Goal: Task Accomplishment & Management: Manage account settings

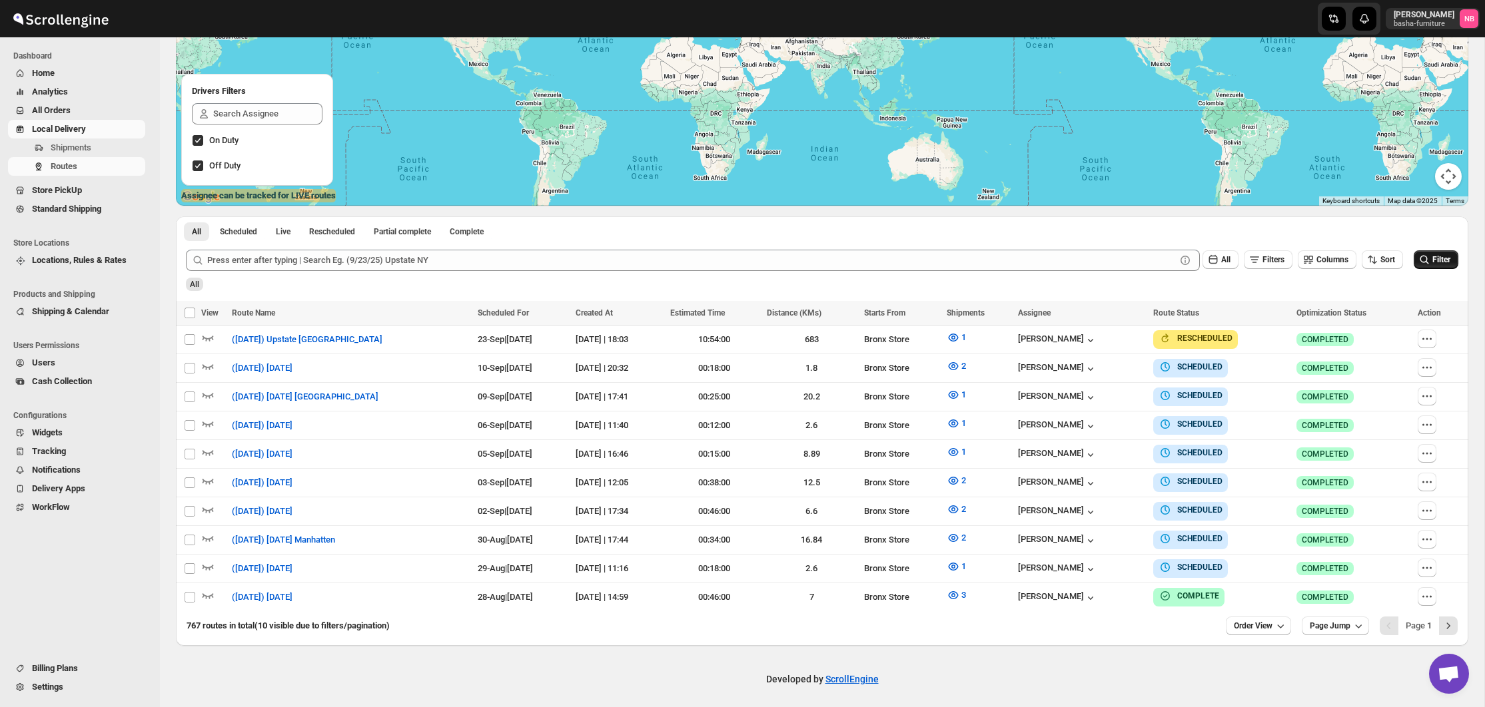
scroll to position [205, 0]
click at [1425, 264] on icon "submit" at bounding box center [1424, 260] width 9 height 9
click at [965, 528] on button "2" at bounding box center [956, 538] width 35 height 21
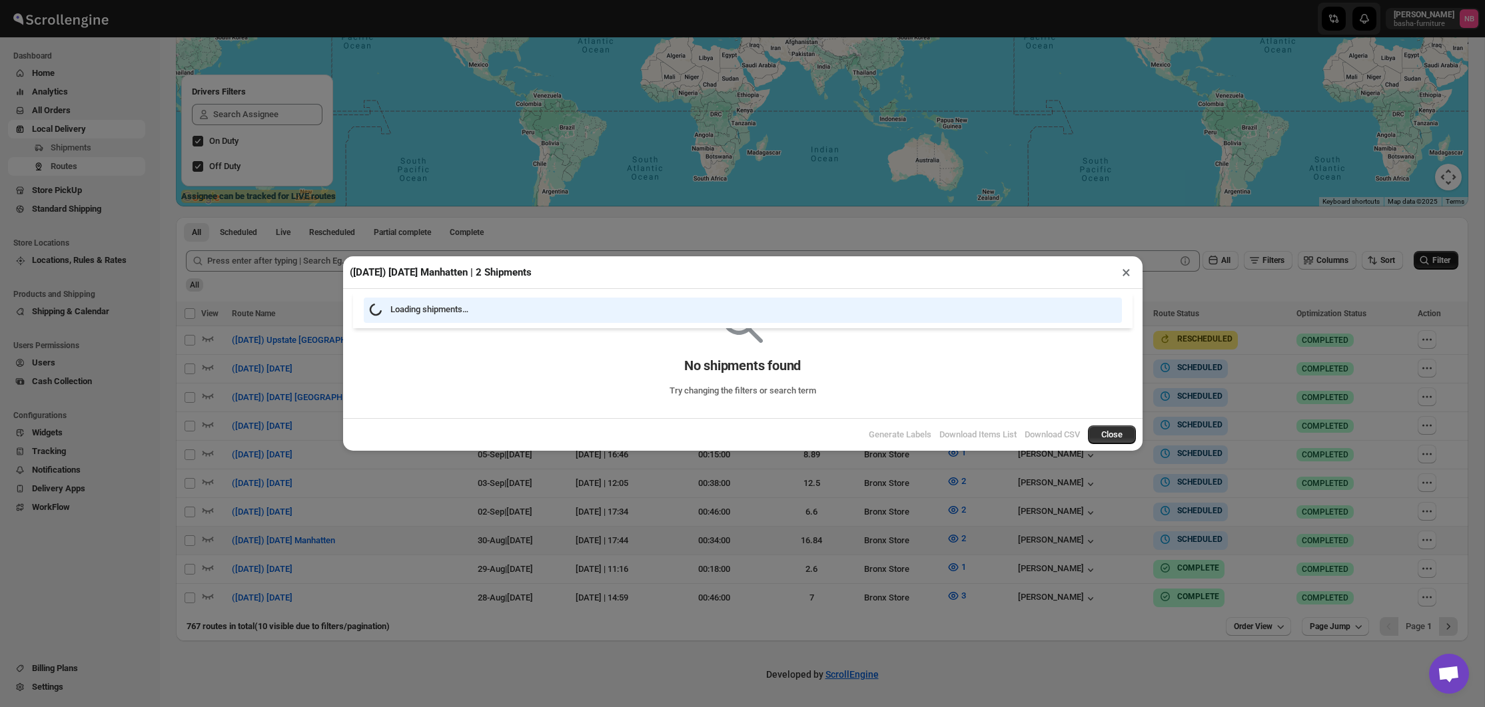
scroll to position [200, 0]
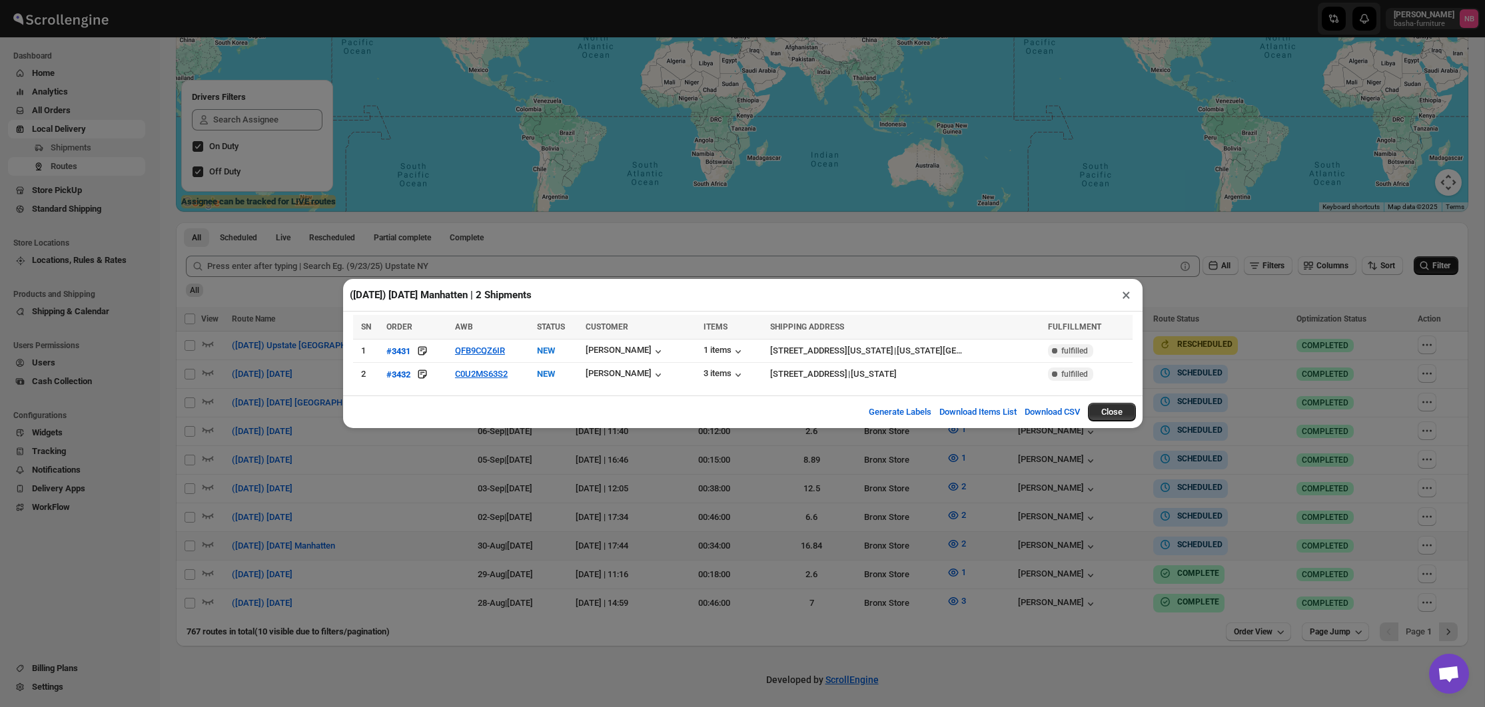
click at [517, 521] on div "([DATE]) [DATE] Manhatten | 2 Shipments × SN ORDER AWB STATUS CUSTOMER ITEMS SH…" at bounding box center [742, 353] width 1485 height 707
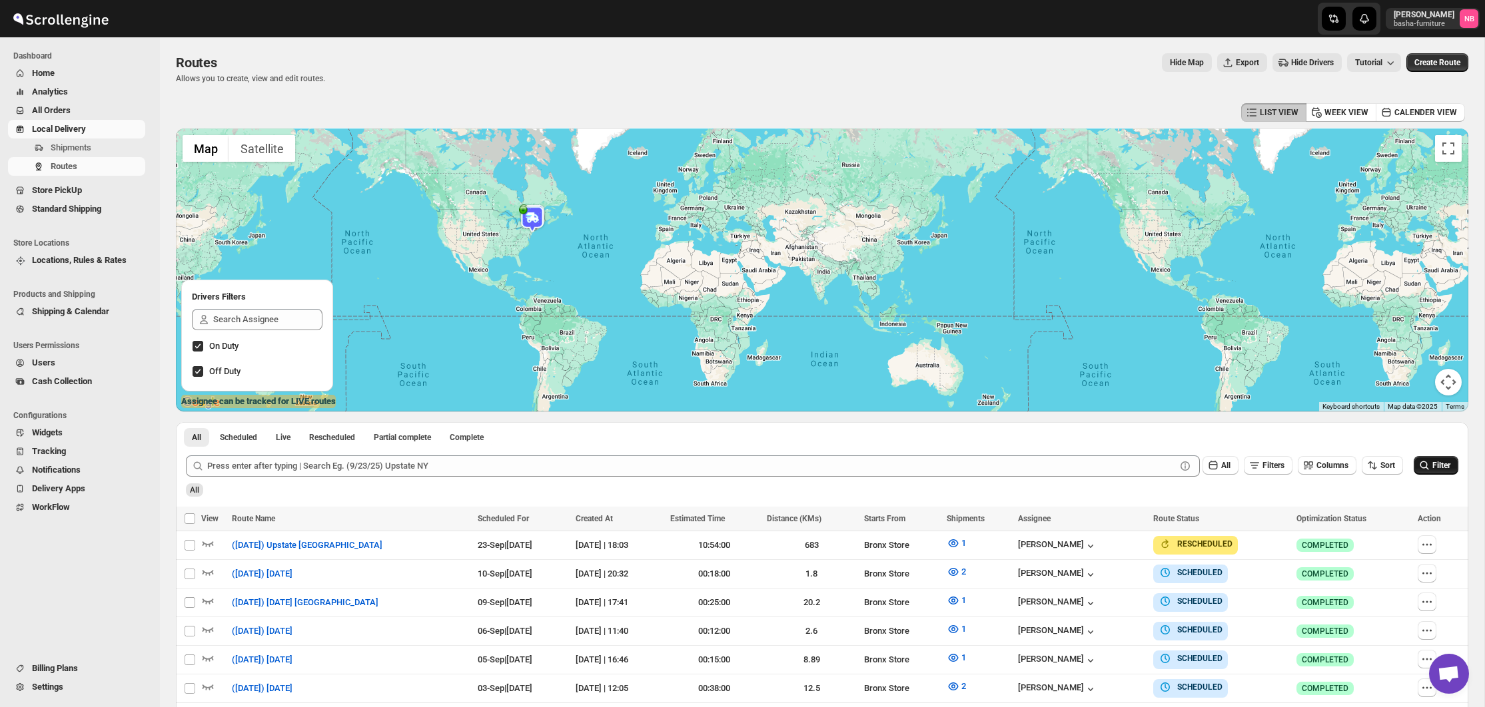
scroll to position [0, 0]
click at [127, 111] on span "All Orders" at bounding box center [87, 110] width 111 height 13
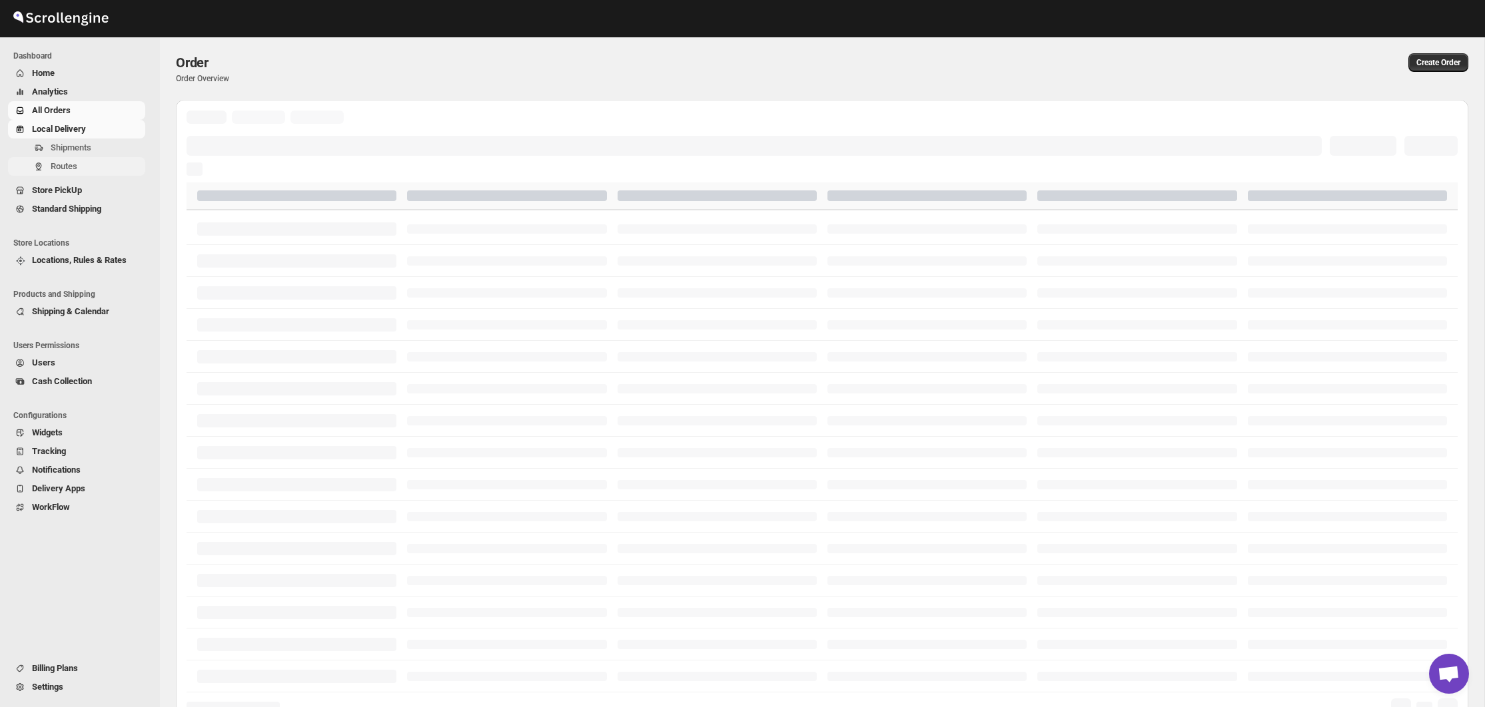
click at [77, 167] on span "Routes" at bounding box center [64, 166] width 27 height 10
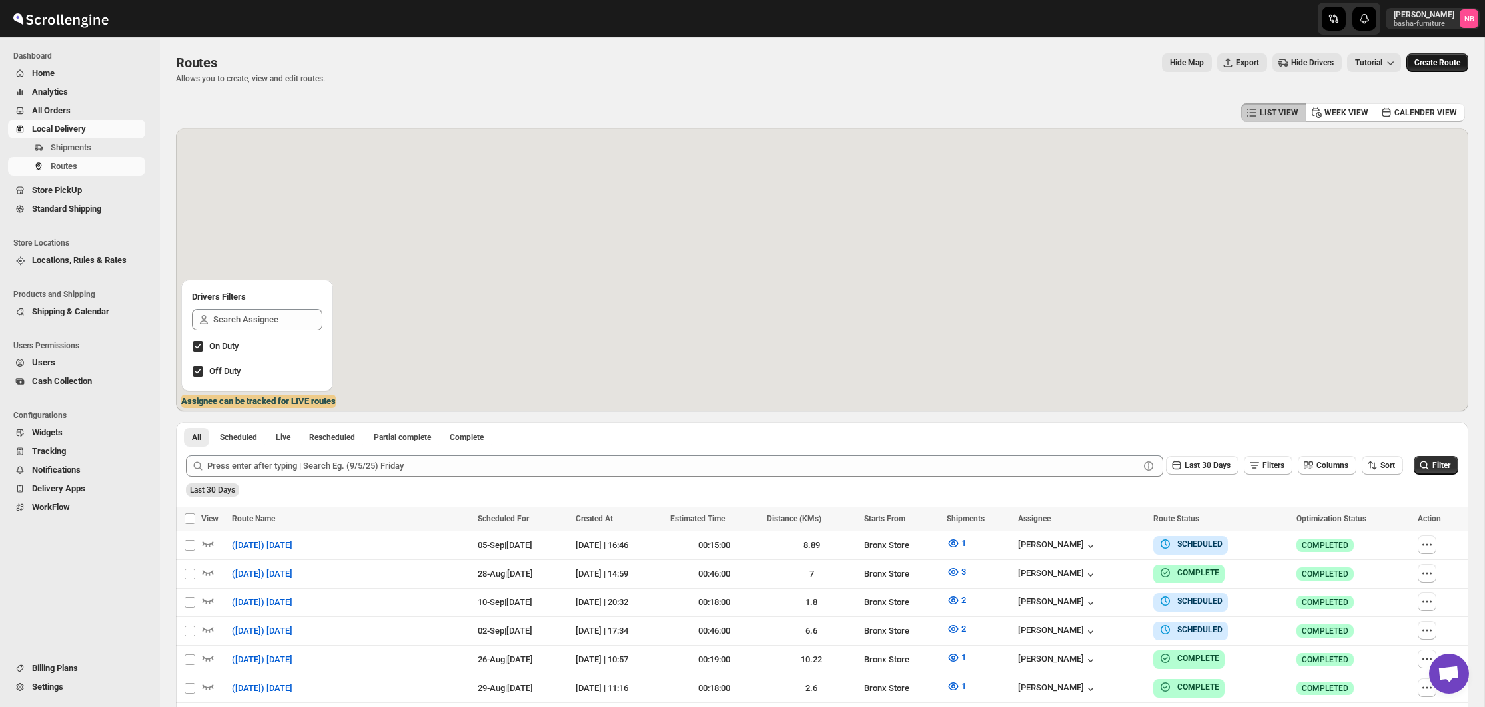
click at [1445, 63] on span "Create Route" at bounding box center [1437, 62] width 46 height 11
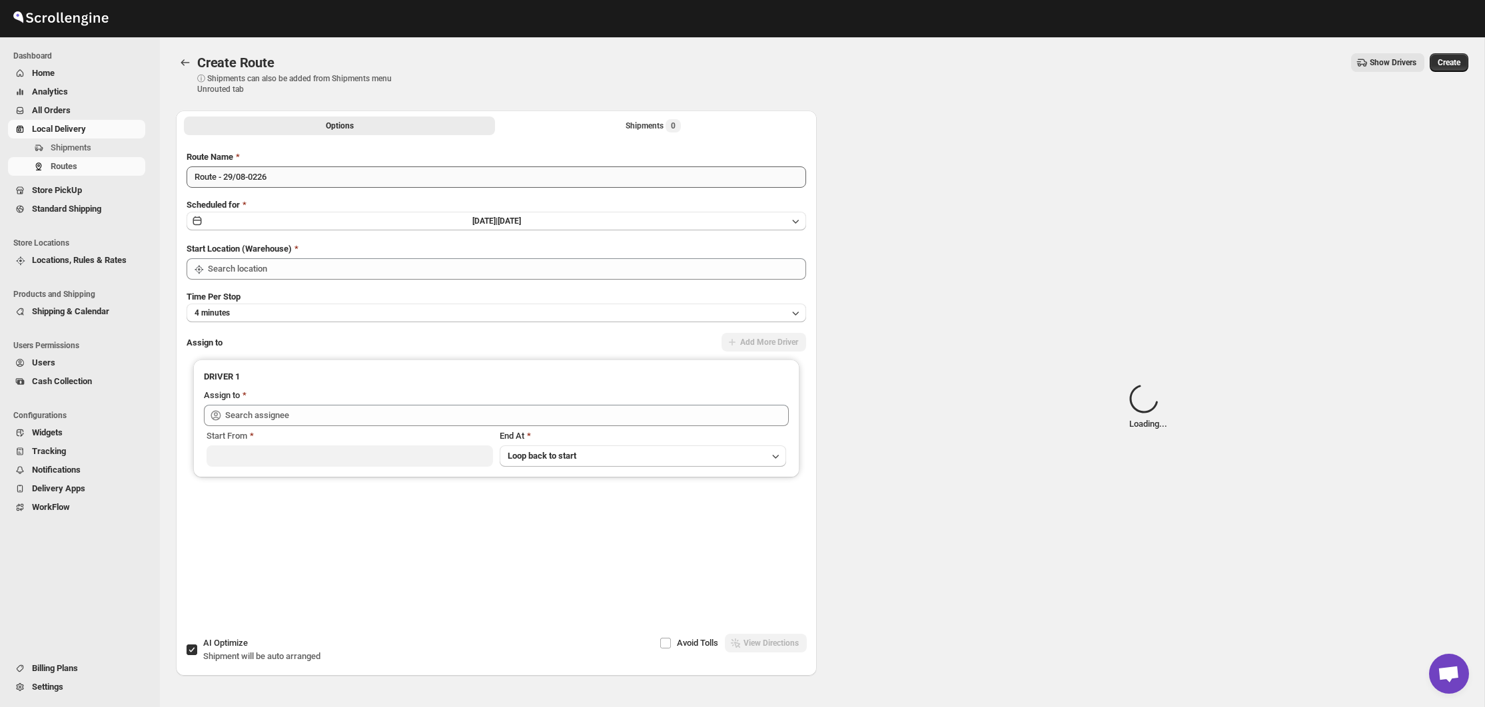
type input "Not Available"
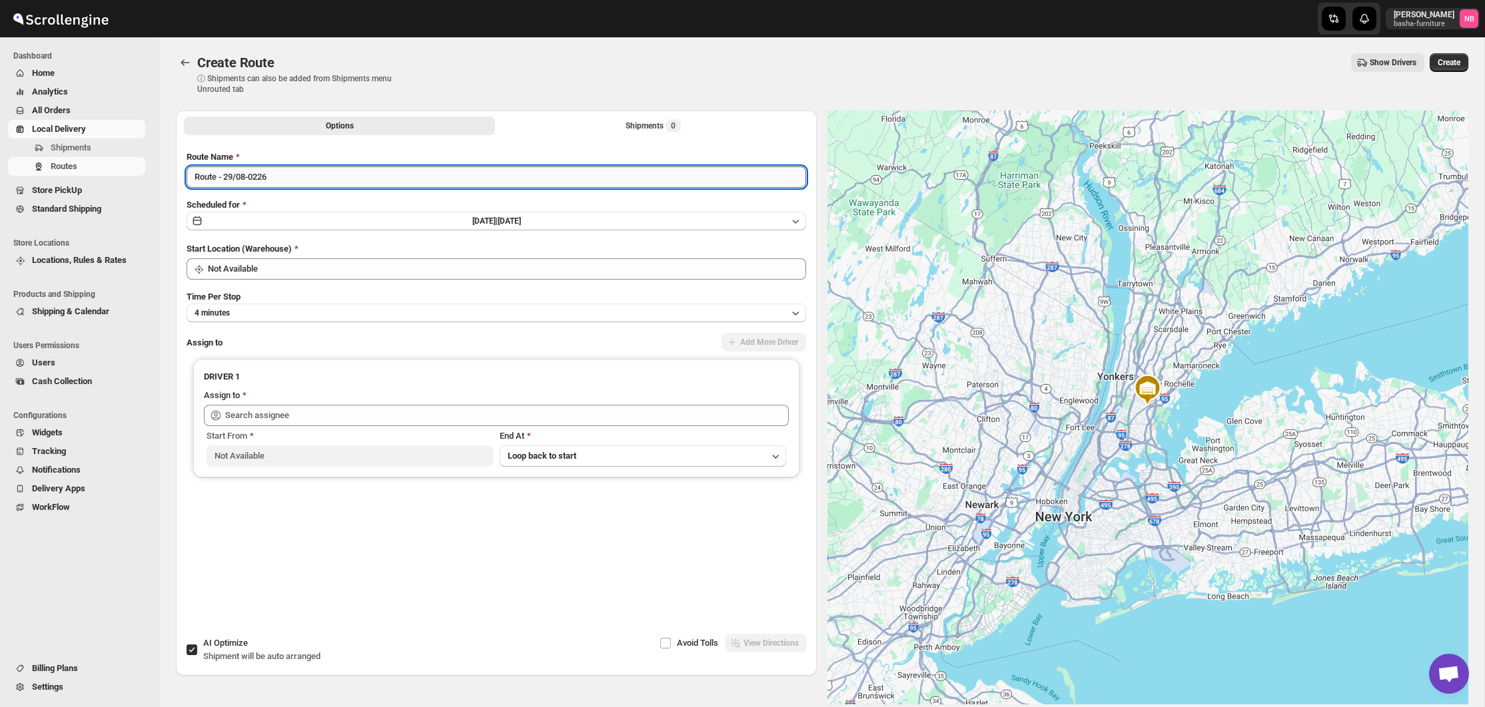
click at [336, 175] on input "Route - 29/08-0226" at bounding box center [496, 177] width 619 height 21
drag, startPoint x: 336, startPoint y: 175, endPoint x: 327, endPoint y: 173, distance: 8.8
click at [336, 175] on input "Route - 29/08-0226" at bounding box center [496, 177] width 619 height 21
click at [328, 174] on input "Route - 29/08-0226" at bounding box center [496, 177] width 619 height 21
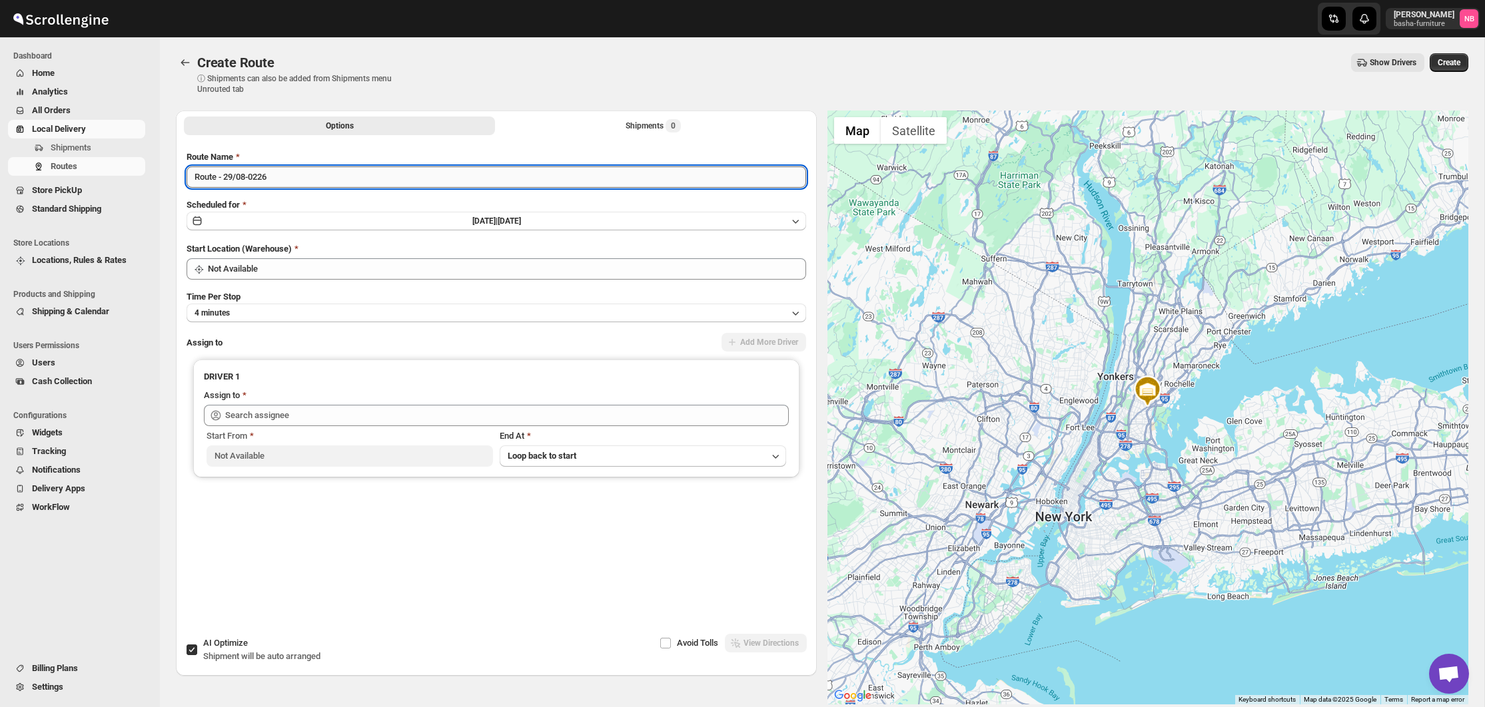
click at [327, 173] on input "Route - 29/08-0226" at bounding box center [496, 177] width 619 height 21
click at [262, 183] on input "(8/29/25) Thursday" at bounding box center [496, 177] width 619 height 21
type input "([DATE]) [DATE]"
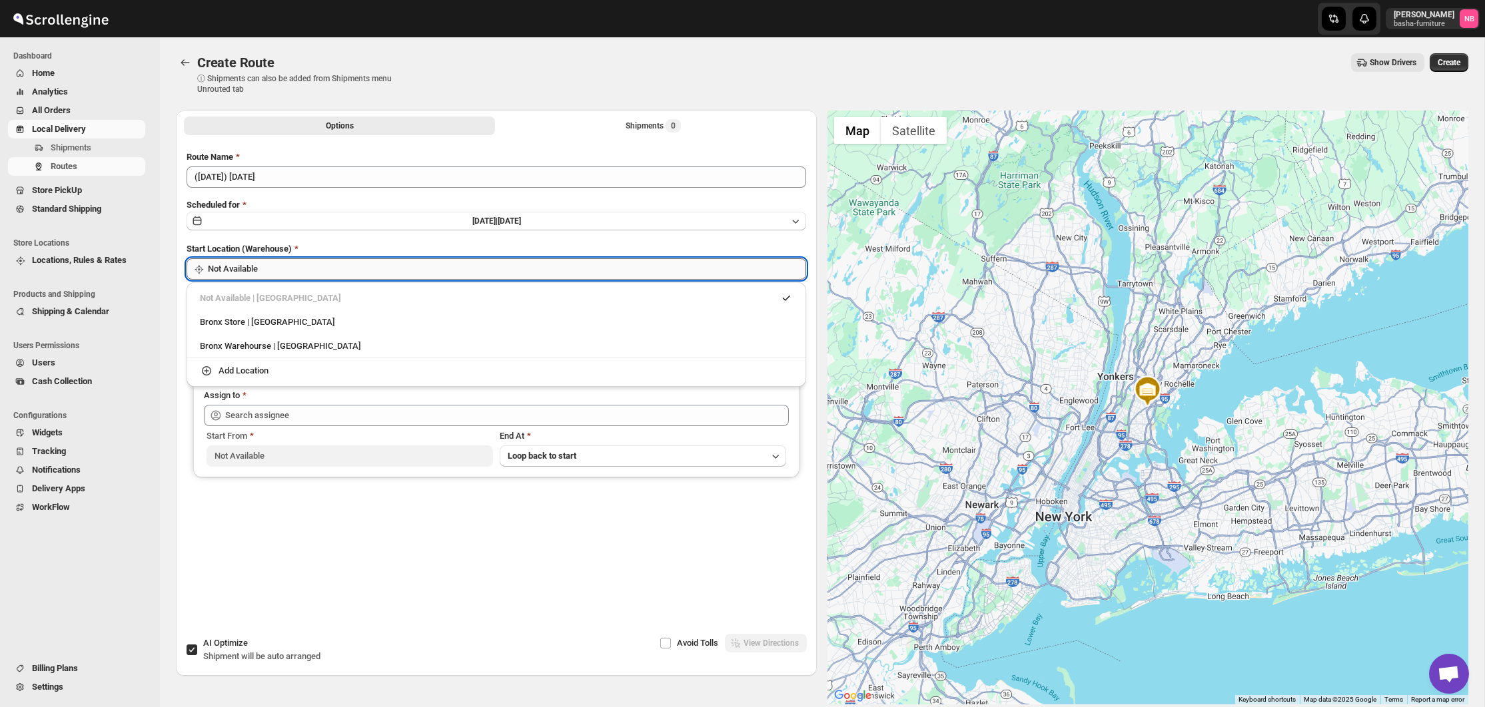
click at [294, 277] on input "Not Available" at bounding box center [507, 268] width 598 height 21
drag, startPoint x: 284, startPoint y: 321, endPoint x: 291, endPoint y: 374, distance: 53.1
click at [284, 322] on div "Bronx Store | [GEOGRAPHIC_DATA]" at bounding box center [496, 322] width 593 height 13
type input "Bronx Store"
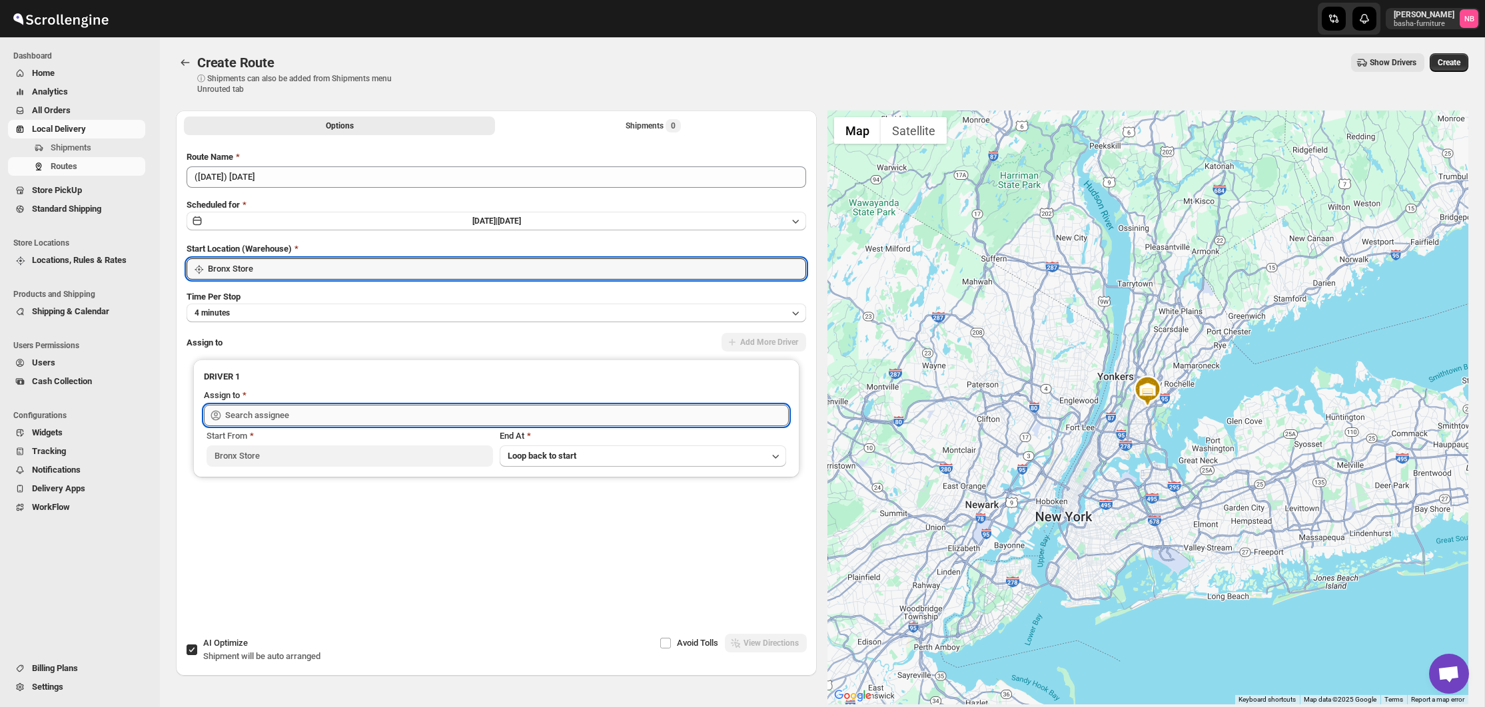
click at [280, 410] on input "text" at bounding box center [507, 415] width 564 height 21
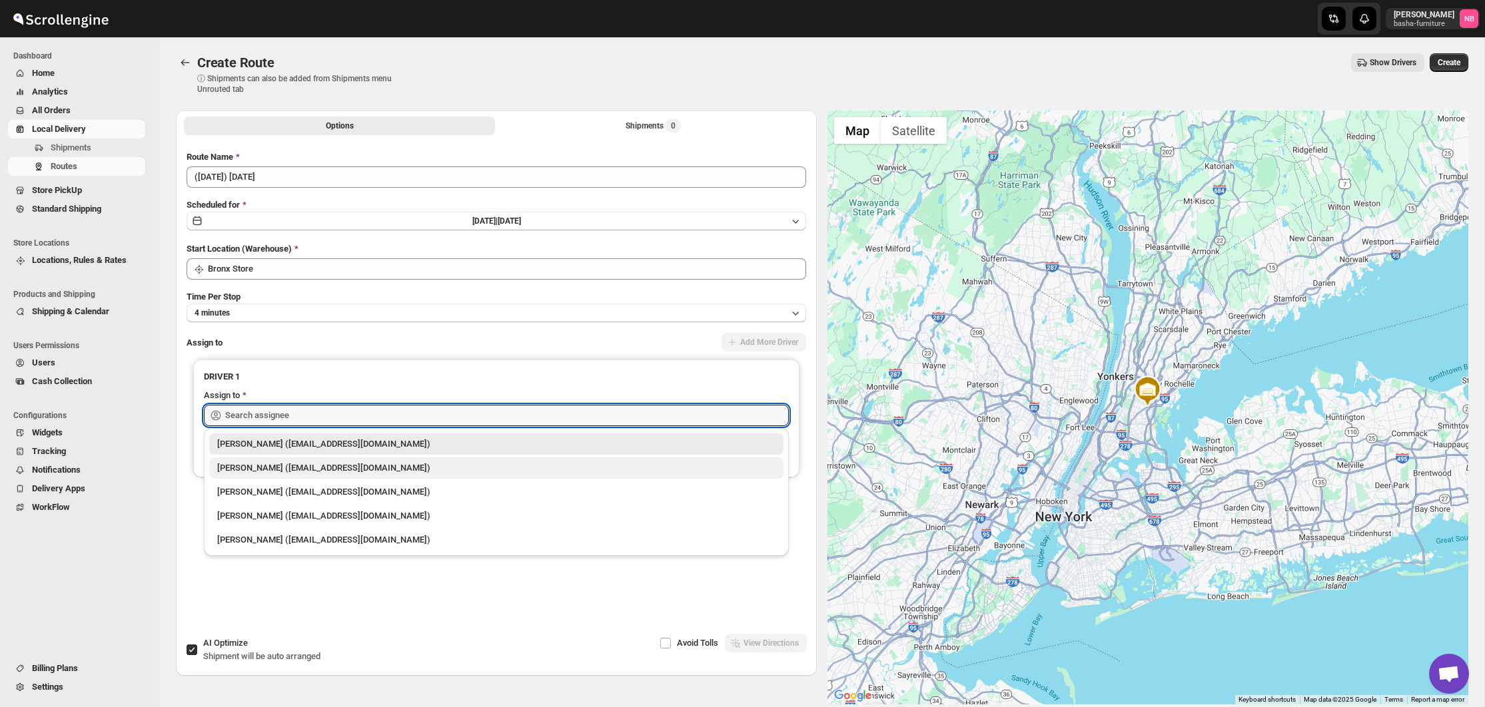
click at [272, 466] on div "[PERSON_NAME] ([EMAIL_ADDRESS][DOMAIN_NAME])" at bounding box center [496, 468] width 558 height 13
type input "[PERSON_NAME] ([EMAIL_ADDRESS][DOMAIN_NAME])"
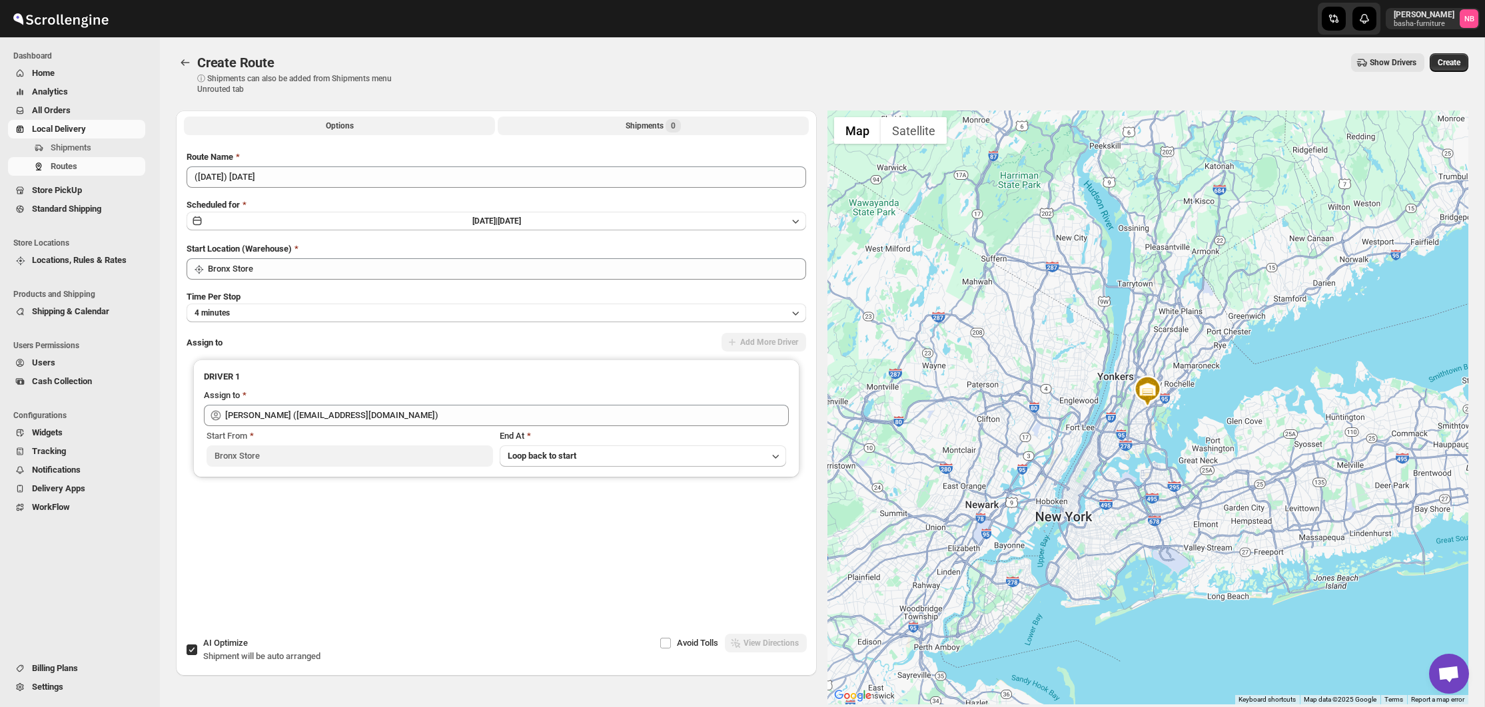
drag, startPoint x: 580, startPoint y: 123, endPoint x: 574, endPoint y: 131, distance: 10.9
click at [580, 123] on button "Shipments 0" at bounding box center [653, 126] width 311 height 19
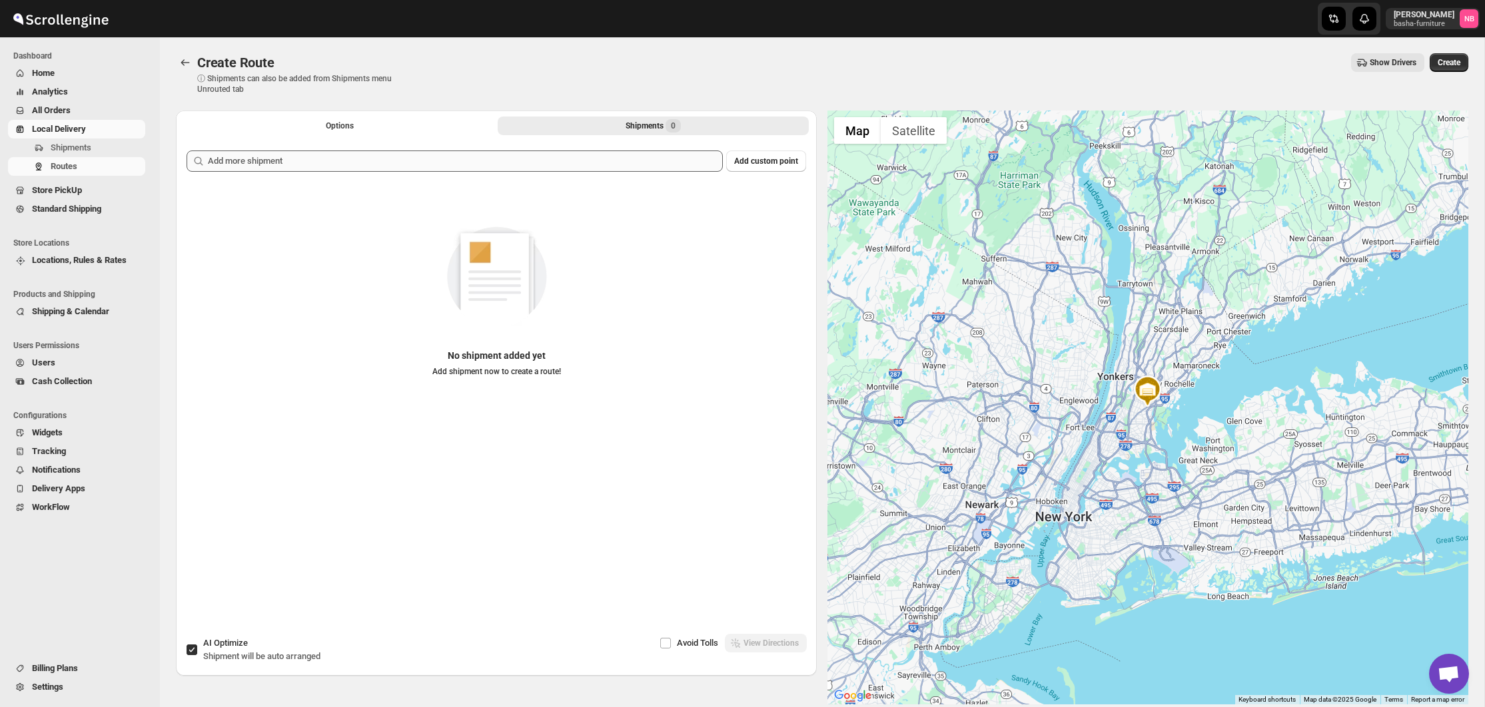
drag, startPoint x: 574, startPoint y: 131, endPoint x: 551, endPoint y: 154, distance: 32.0
click at [554, 150] on div "Add custom point No shipment added yet Add shipment now to create a route!" at bounding box center [496, 370] width 641 height 461
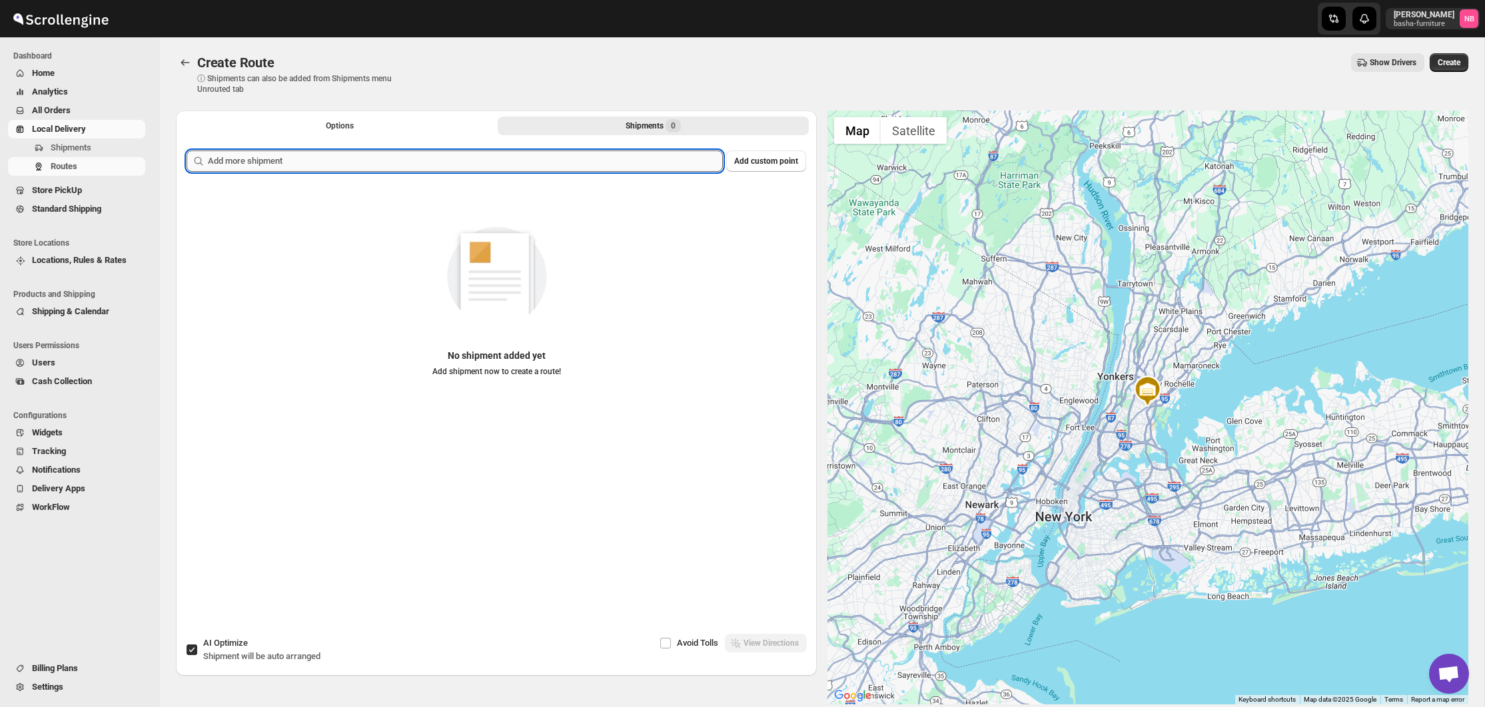
click at [551, 154] on input "text" at bounding box center [465, 161] width 515 height 21
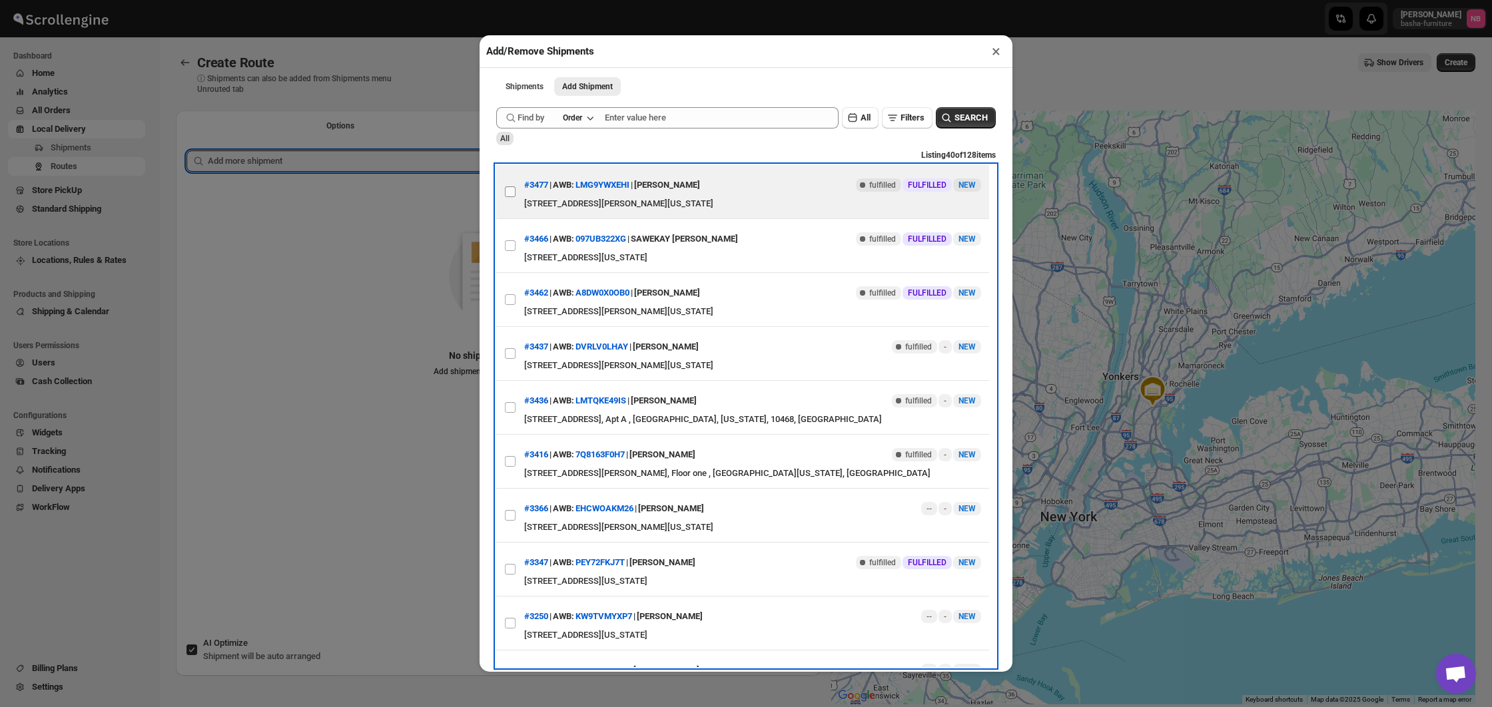
click at [511, 195] on input "View details for 68a9f625fc41024ff29d2009" at bounding box center [510, 192] width 11 height 11
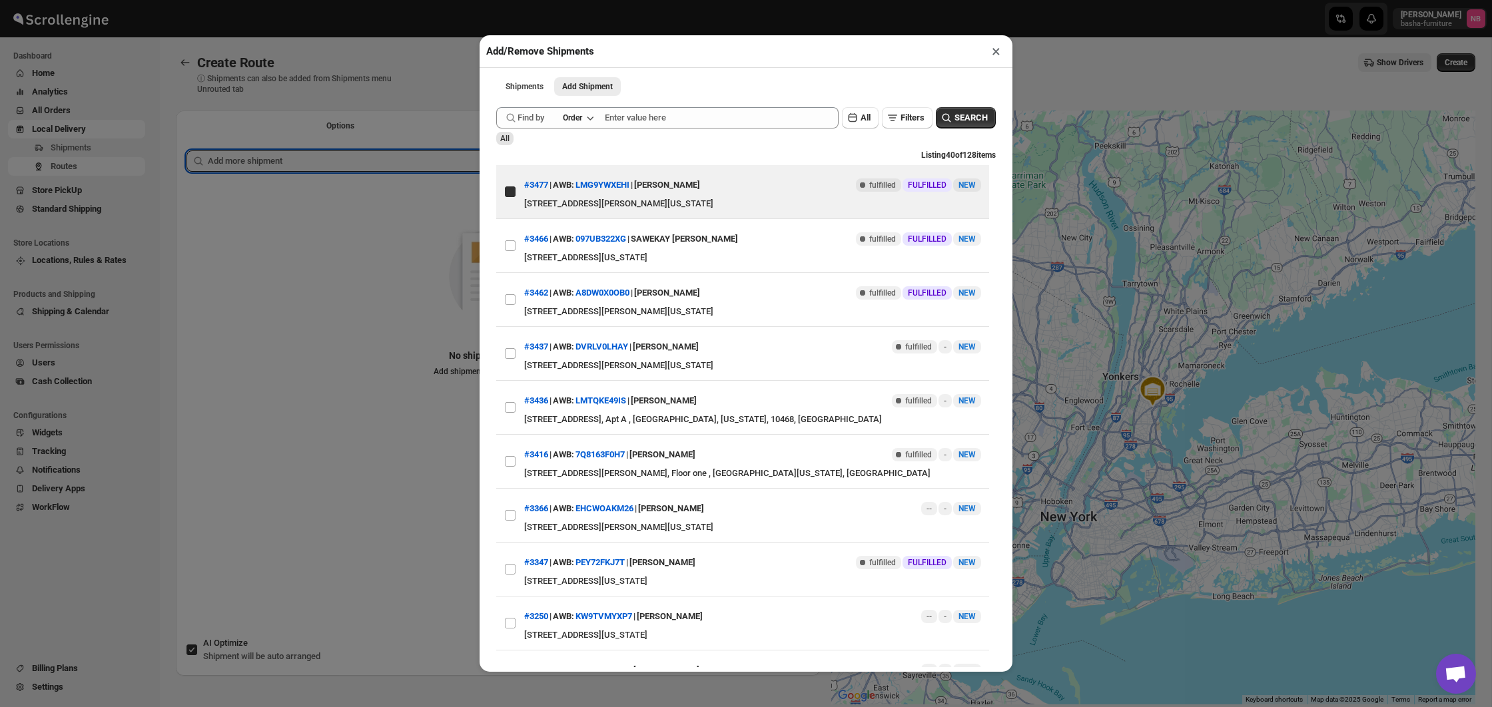
checkbox input "true"
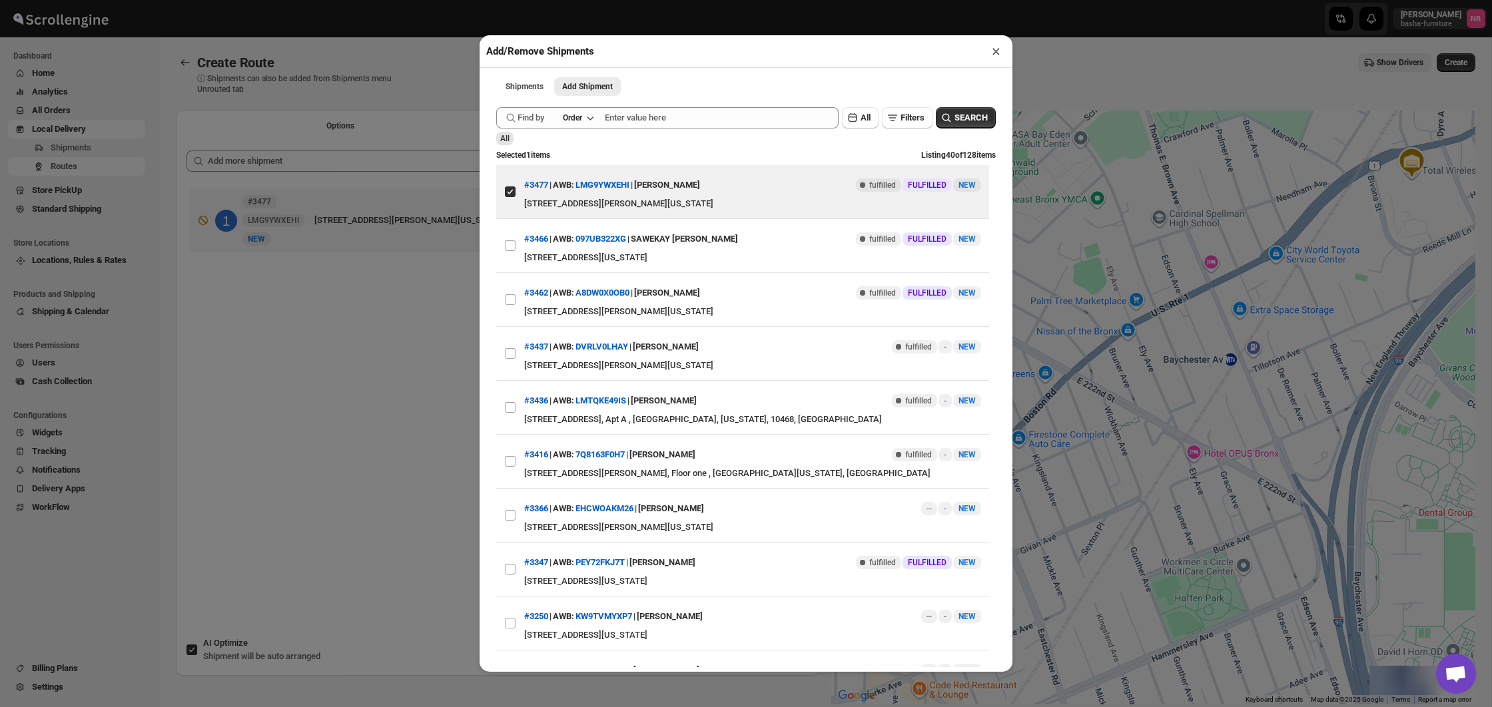
click at [320, 289] on div "Add/Remove Shipments × Shipments Add Shipment More views Shipments Add Shipment…" at bounding box center [746, 353] width 1492 height 707
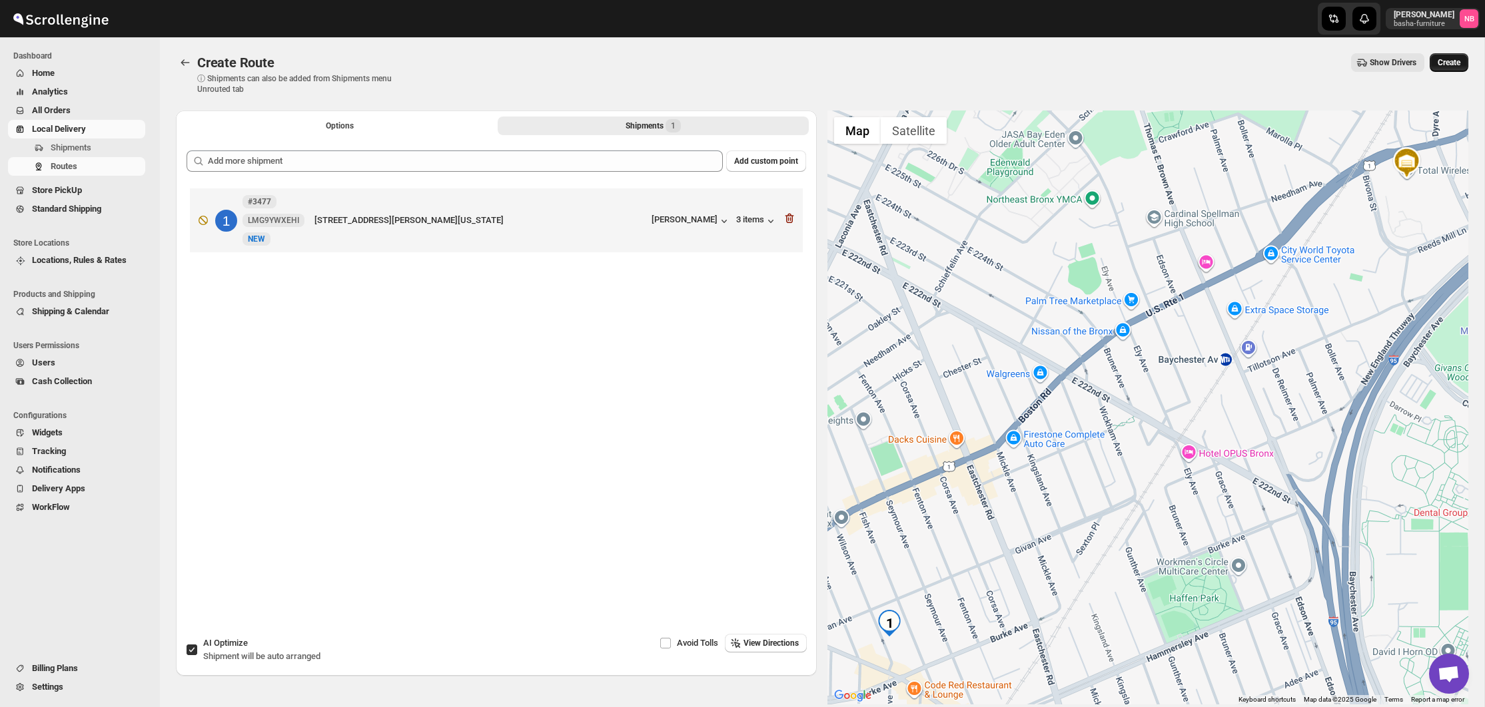
click at [1438, 65] on span "Create" at bounding box center [1448, 62] width 23 height 11
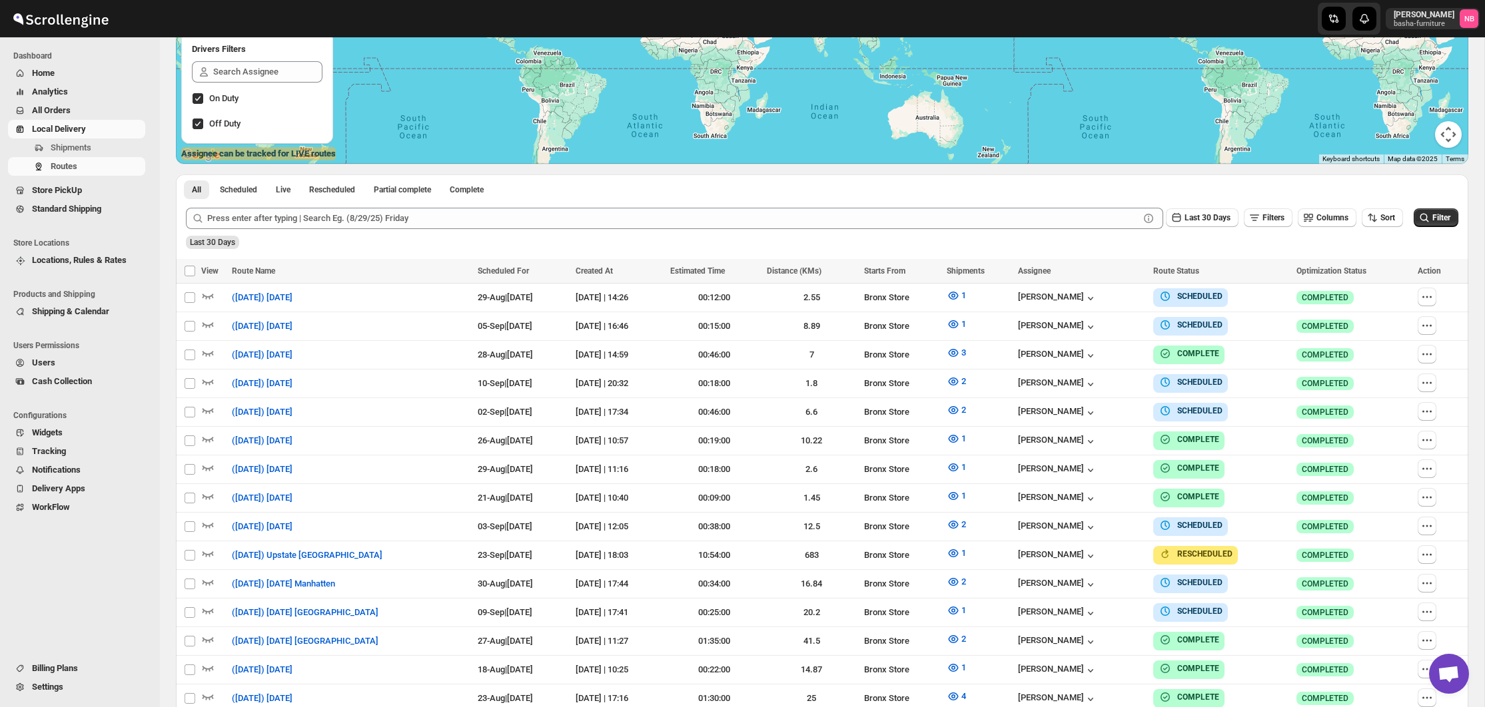
scroll to position [294, 0]
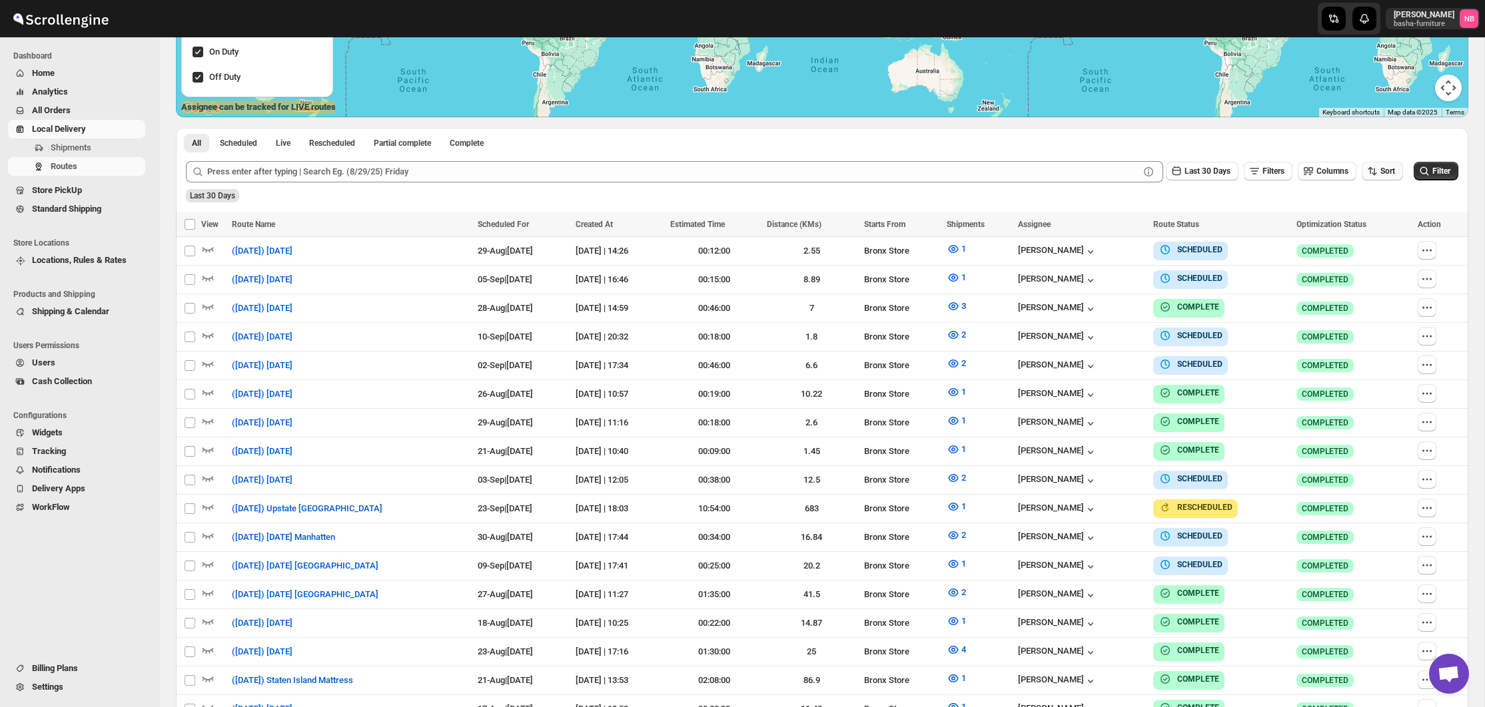
click at [1385, 169] on span "Sort" at bounding box center [1387, 171] width 15 height 9
drag, startPoint x: 1354, startPoint y: 243, endPoint x: 1285, endPoint y: 199, distance: 81.5
click at [1354, 243] on div "Due Date" at bounding box center [1358, 242] width 35 height 13
click at [1202, 171] on span "Last 30 Days" at bounding box center [1207, 171] width 46 height 9
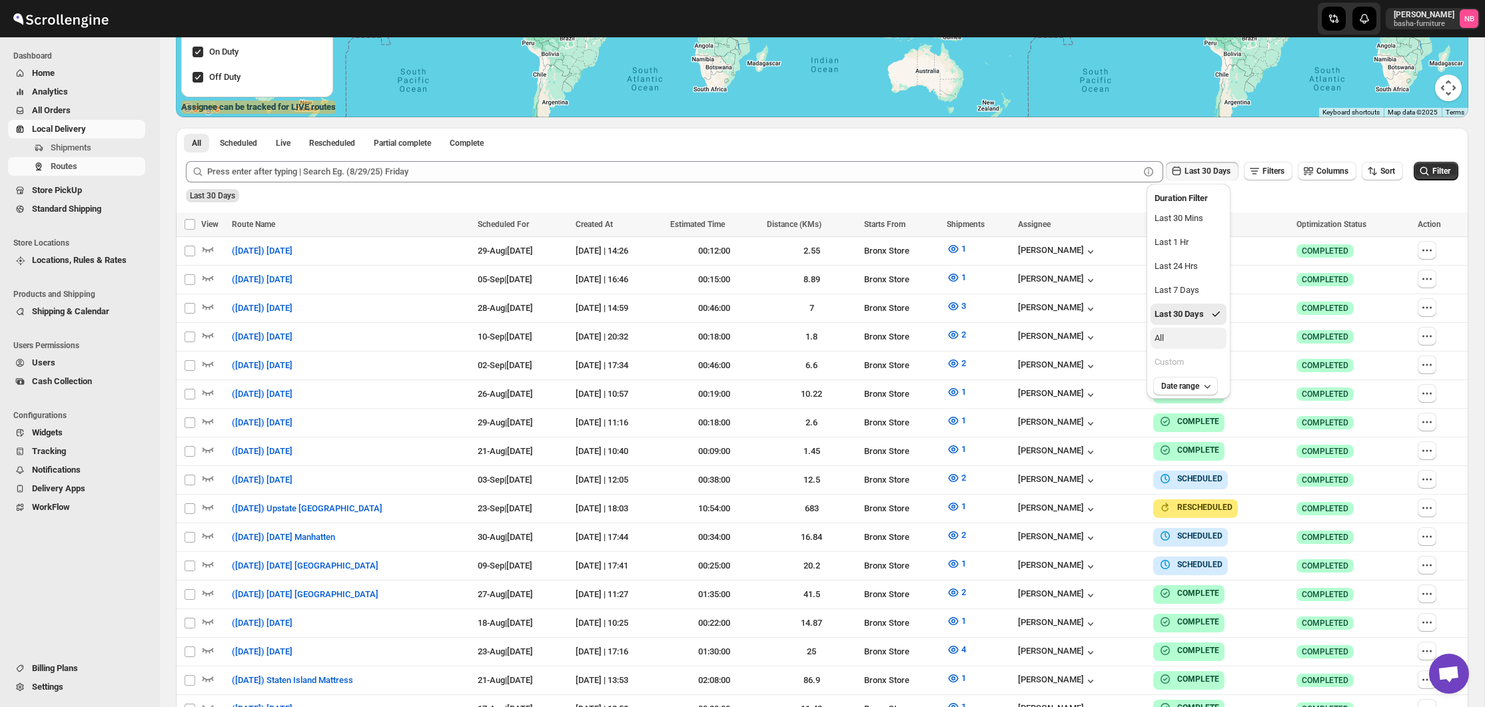
click at [1160, 344] on div "All" at bounding box center [1158, 338] width 9 height 13
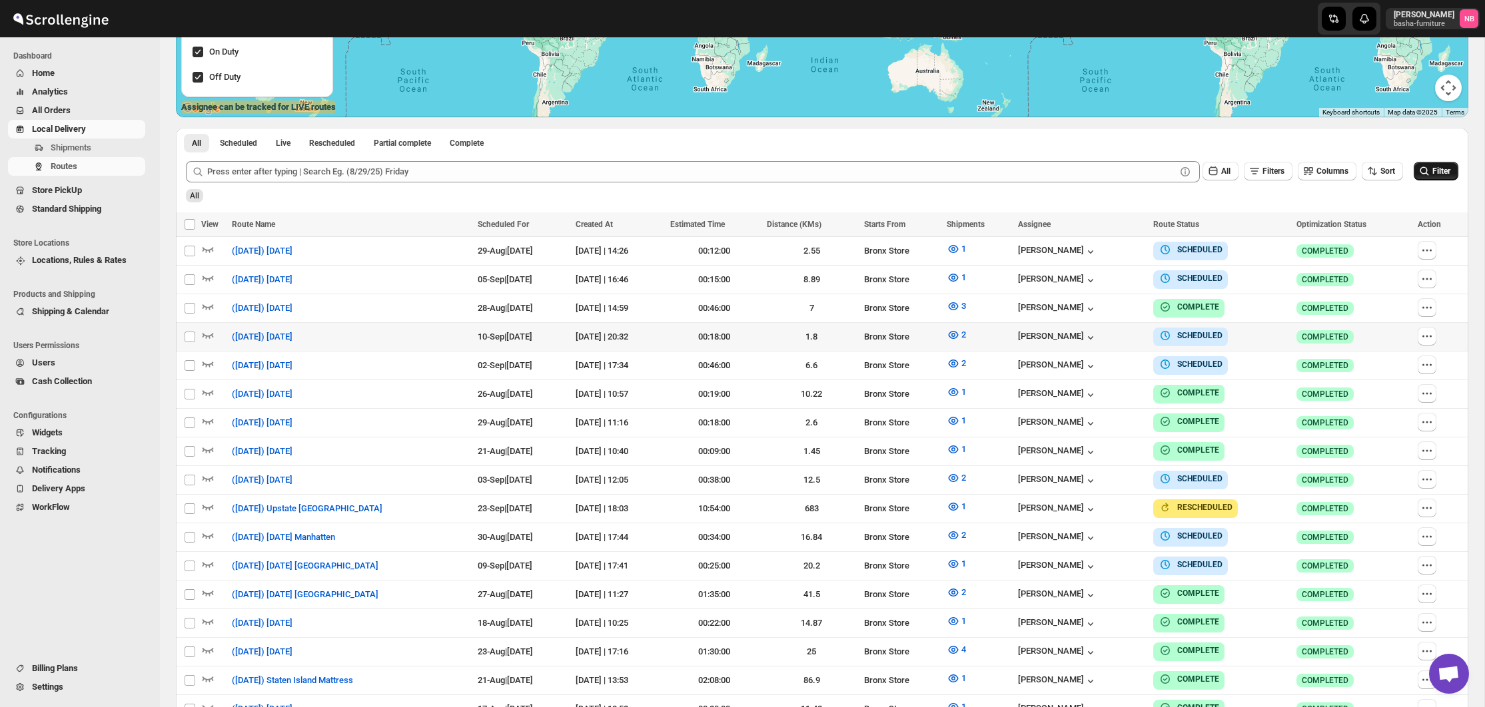
click at [1430, 179] on button "Filter" at bounding box center [1435, 171] width 45 height 19
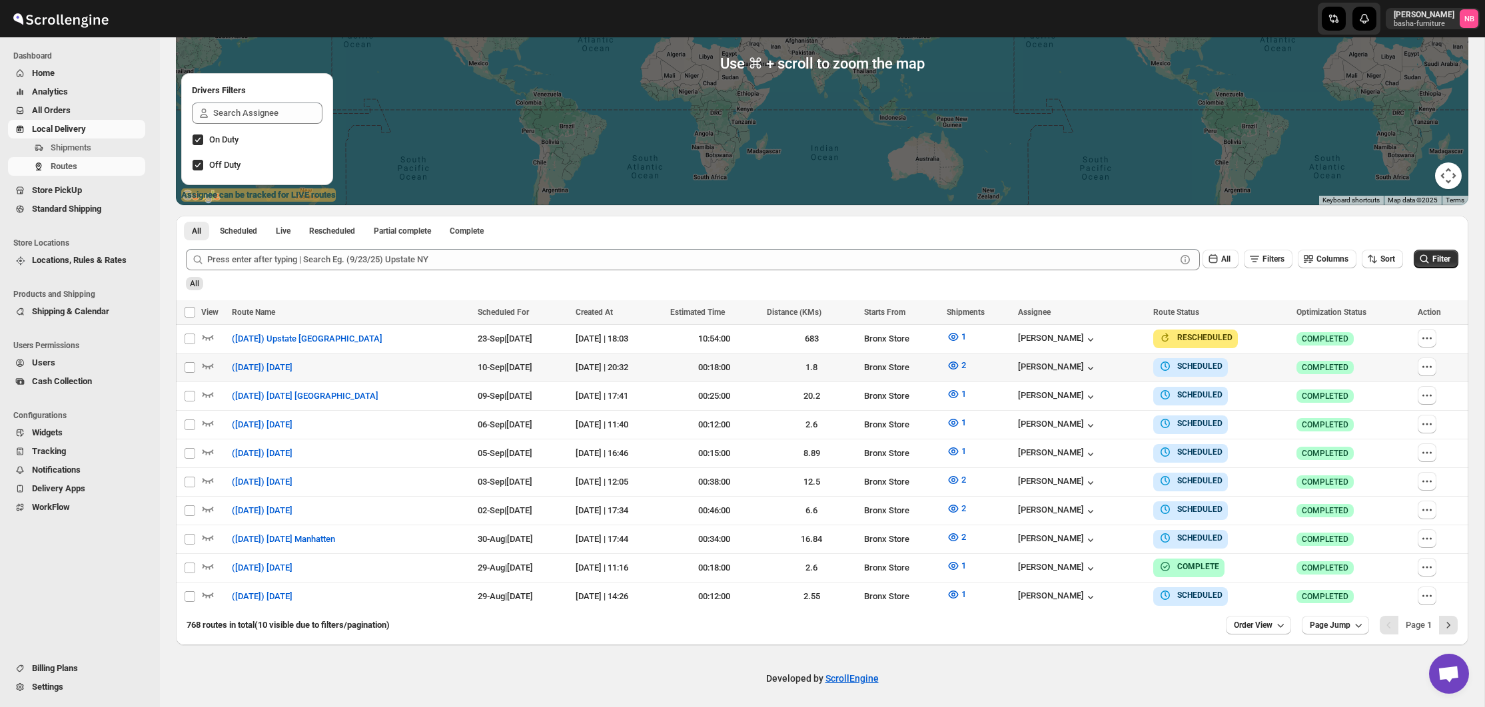
scroll to position [205, 0]
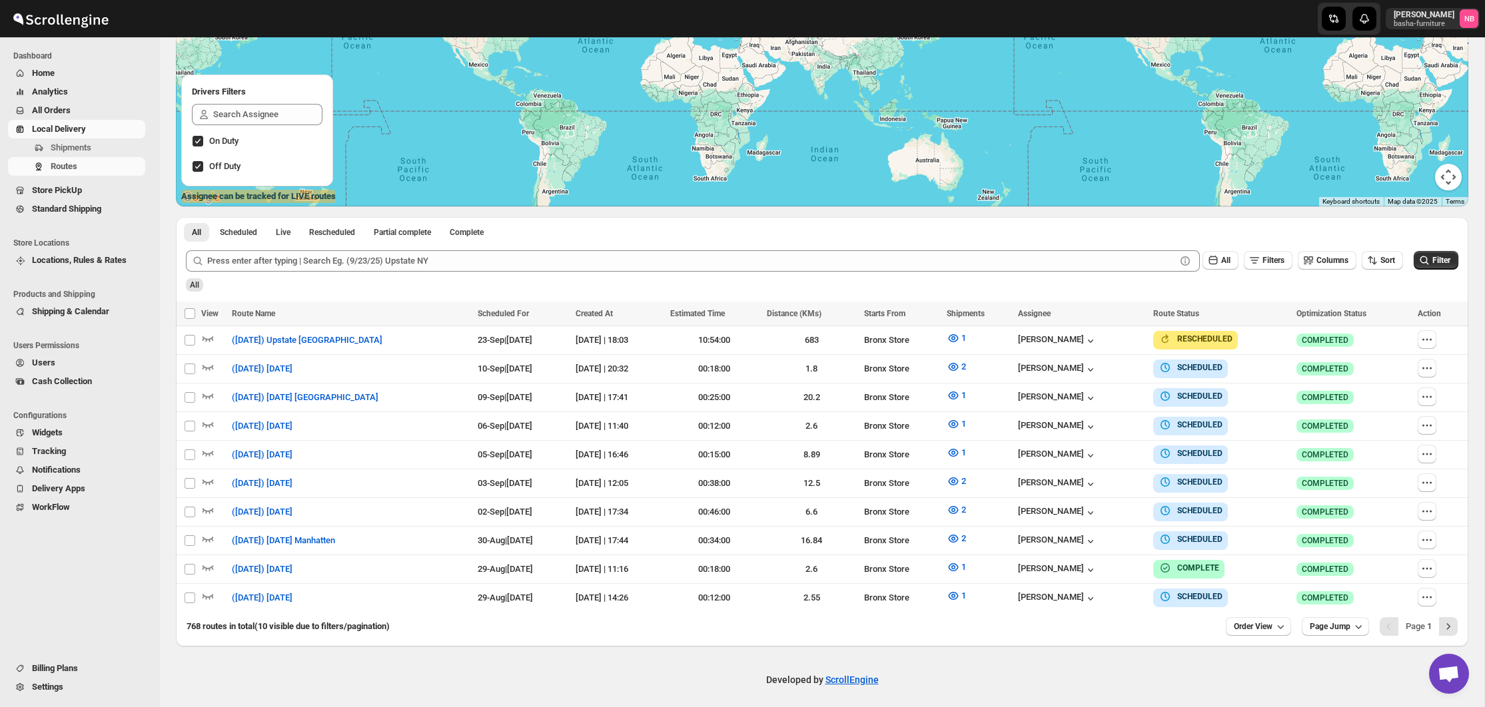
click at [1429, 256] on button "Filter" at bounding box center [1435, 260] width 45 height 19
click at [975, 224] on div "All Scheduled Live Rescheduled Partial complete Complete More views All Schedul…" at bounding box center [822, 228] width 1292 height 23
click at [955, 508] on icon "button" at bounding box center [953, 510] width 4 height 4
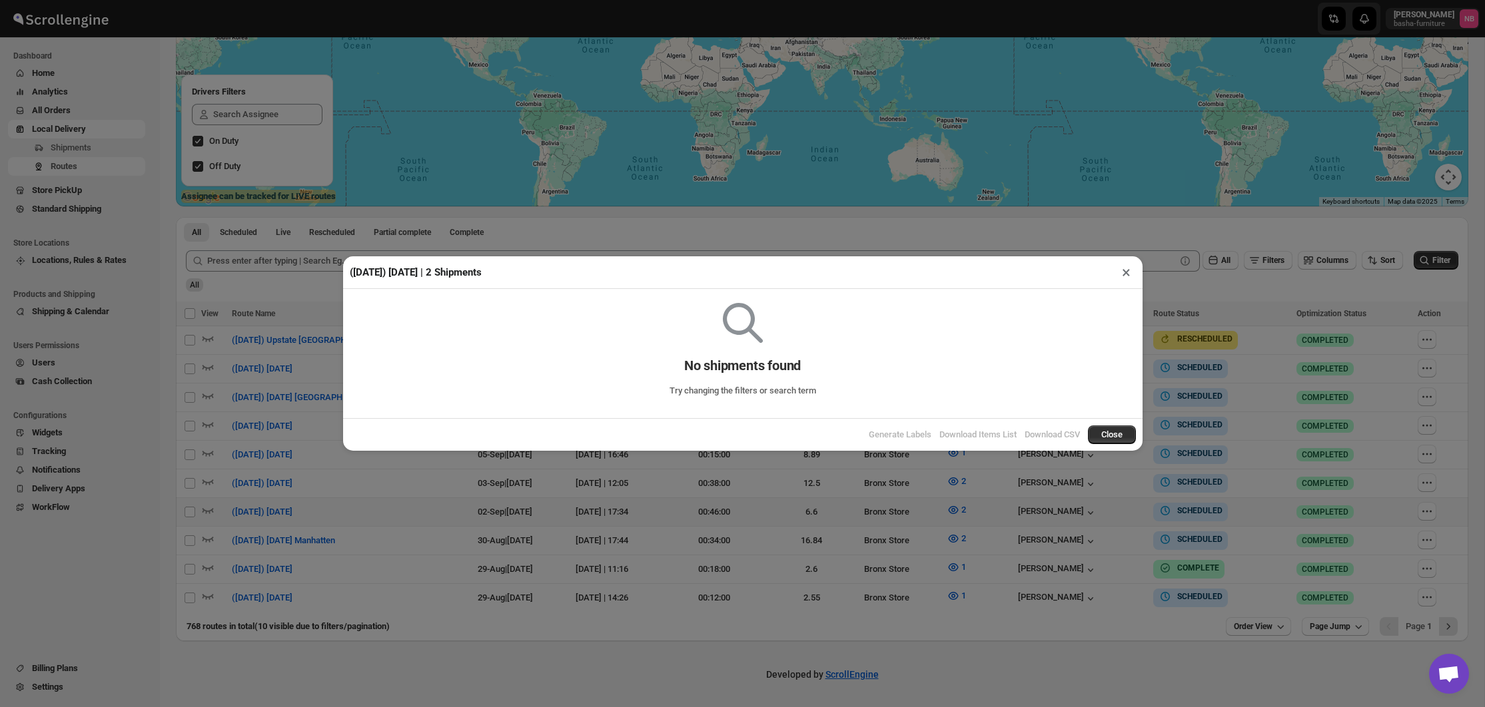
scroll to position [200, 0]
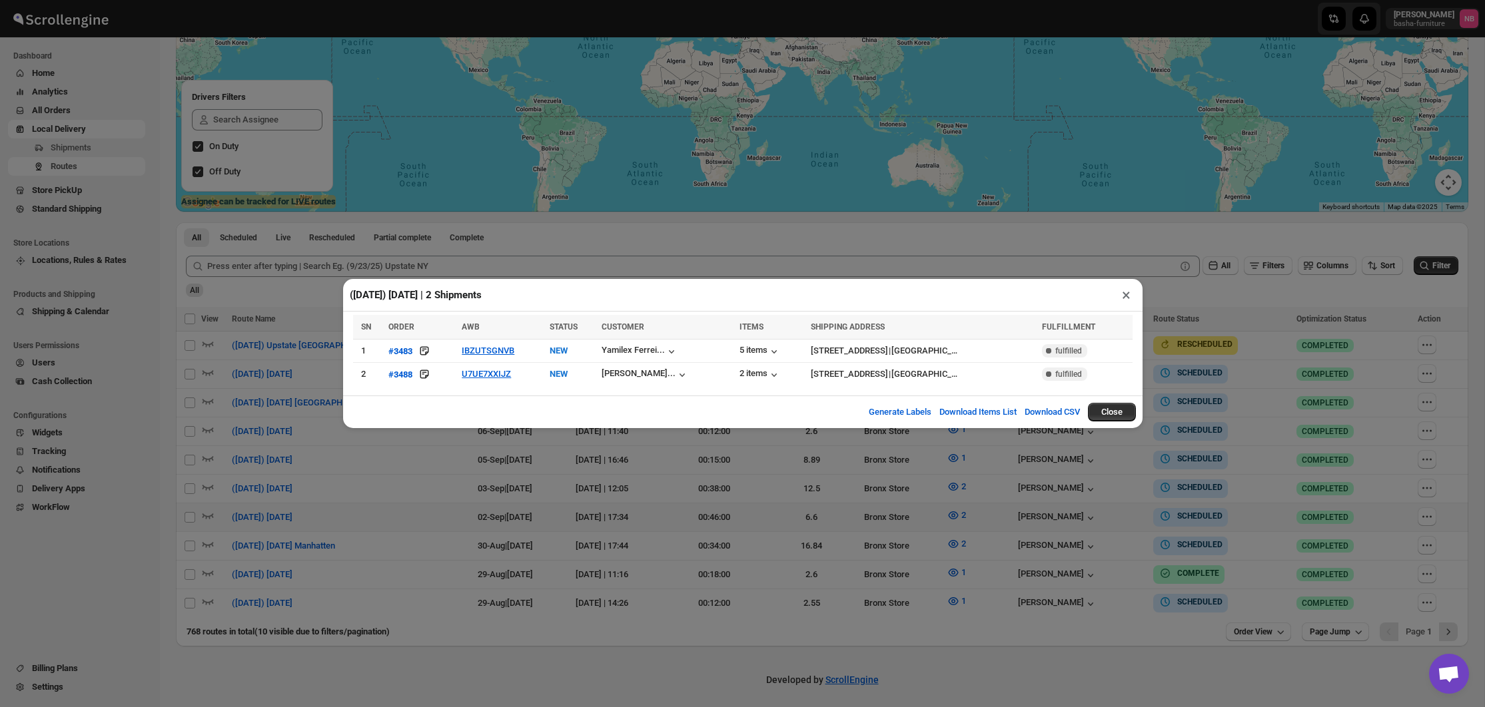
click at [704, 493] on div "(9/2/25) Tuesday | 2 Shipments × SN ORDER AWB STATUS CUSTOMER ITEMS SHIPPING AD…" at bounding box center [742, 353] width 1485 height 707
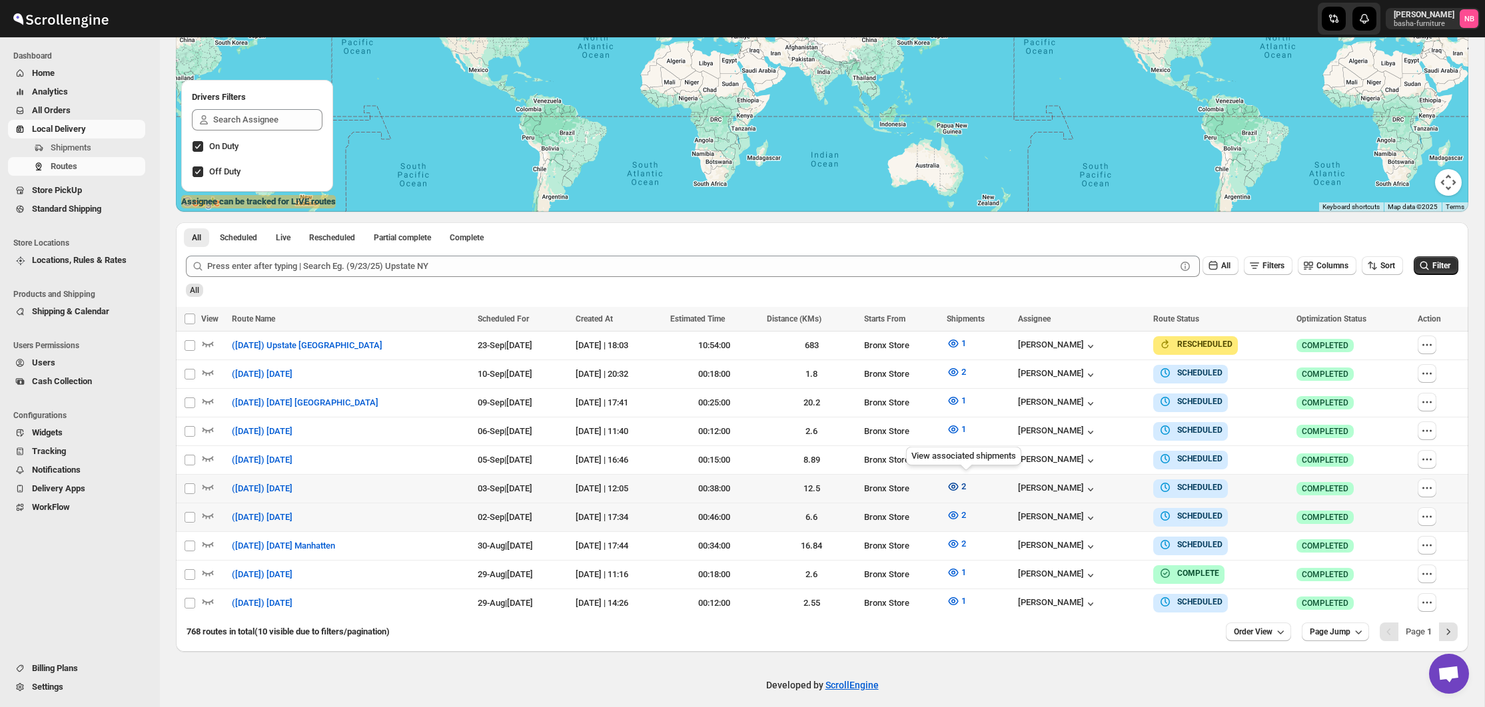
click at [955, 484] on button "2" at bounding box center [956, 486] width 35 height 21
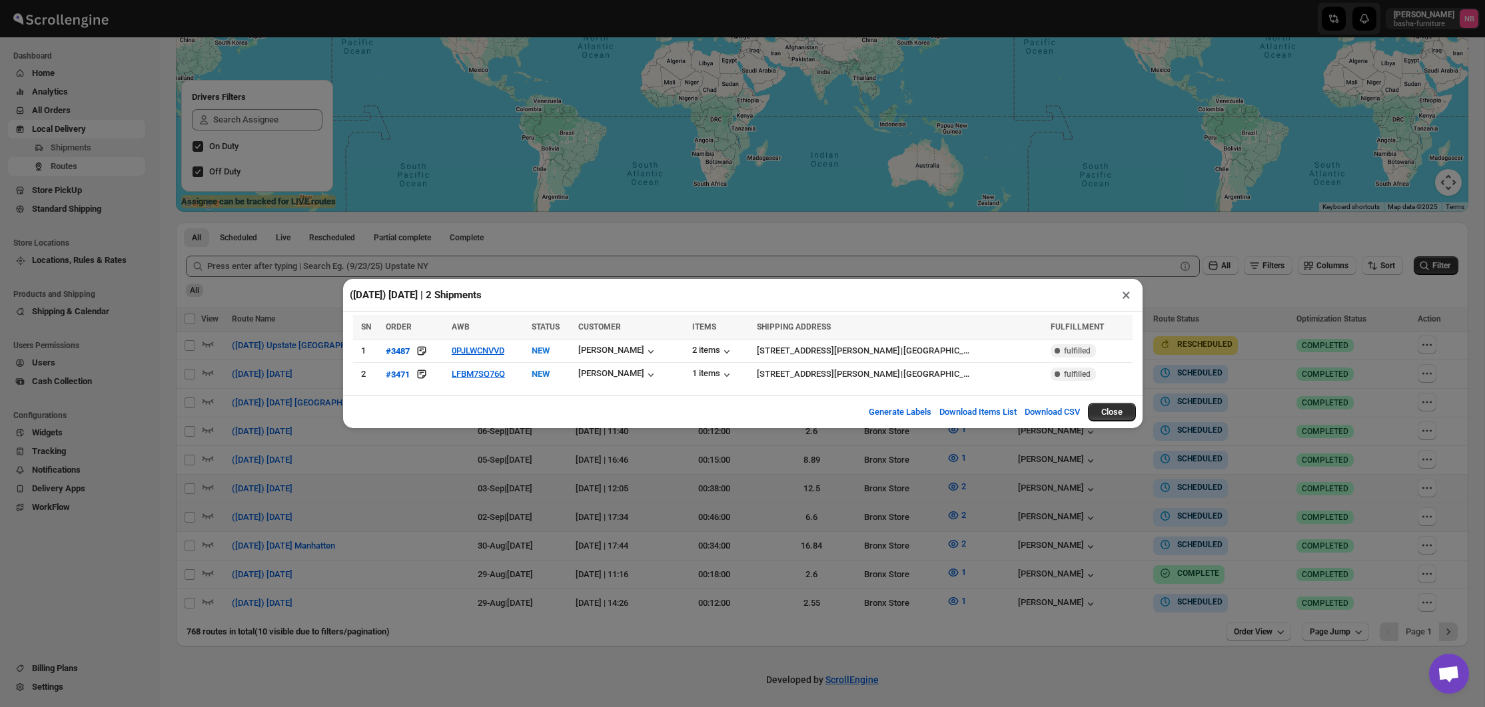
click at [637, 256] on div "(9/3/25) Wednesday | 2 Shipments × SN ORDER AWB STATUS CUSTOMER ITEMS SHIPPING …" at bounding box center [742, 353] width 1485 height 707
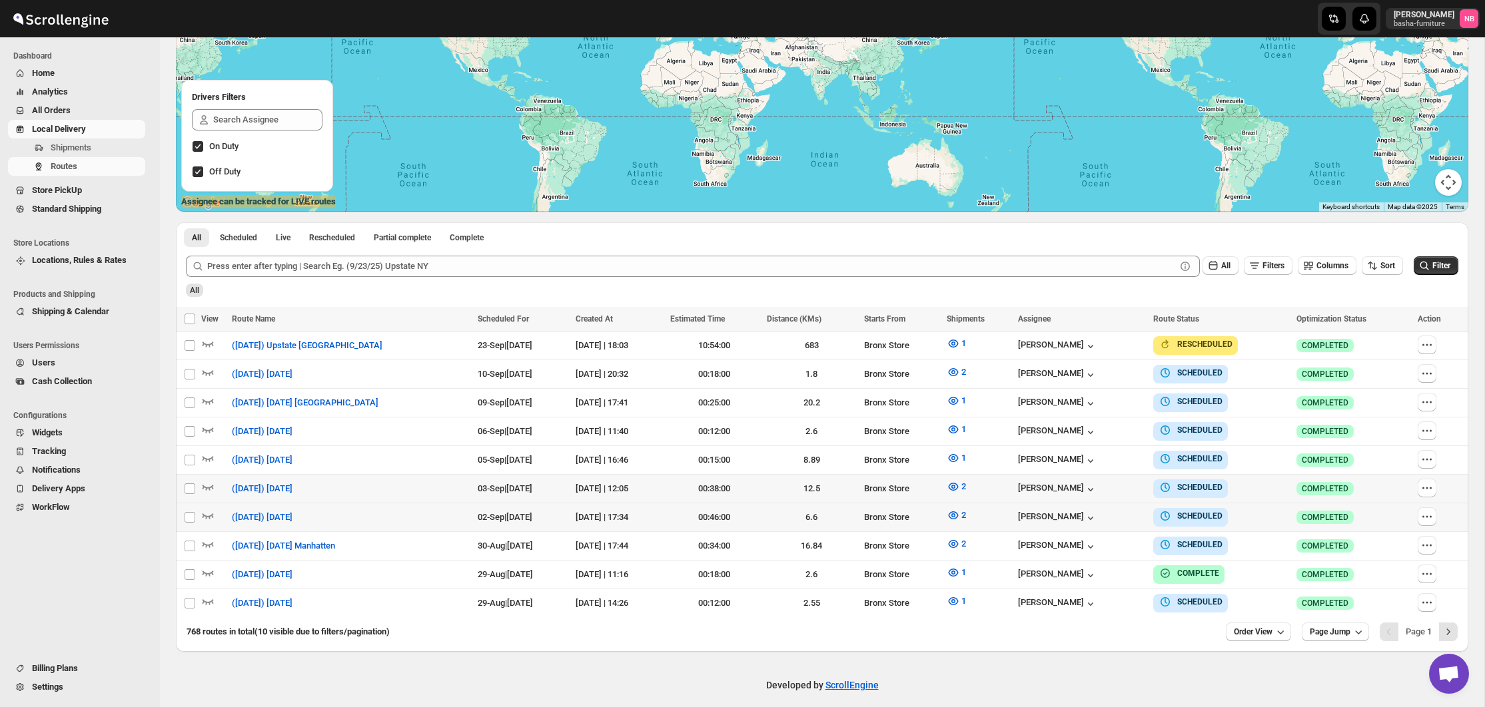
drag, startPoint x: 1182, startPoint y: 280, endPoint x: 1116, endPoint y: 282, distance: 65.3
click at [1182, 280] on div "All" at bounding box center [820, 285] width 1275 height 23
click at [960, 456] on icon "button" at bounding box center [953, 458] width 13 height 13
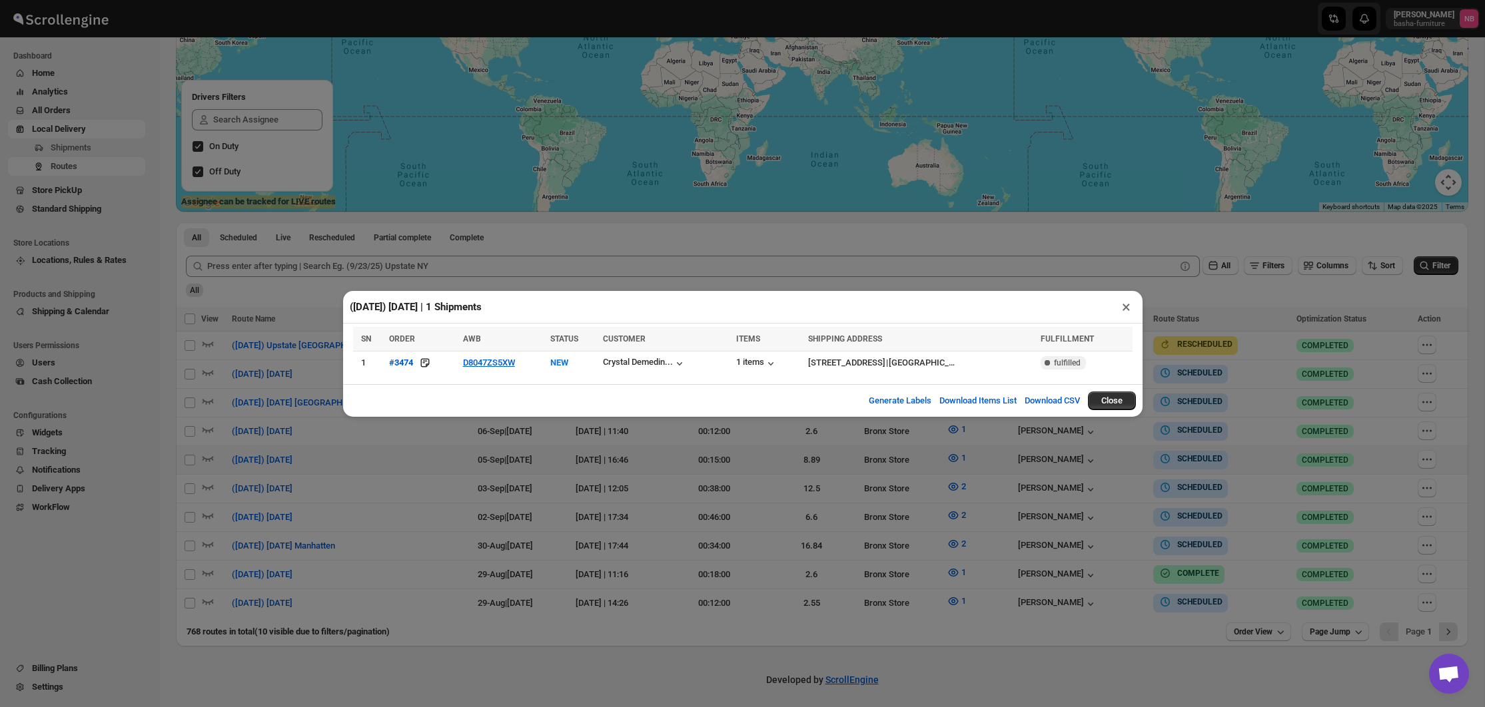
drag, startPoint x: 417, startPoint y: 424, endPoint x: 442, endPoint y: 415, distance: 27.0
click at [419, 424] on div "(9/5/25) Friday | 1 Shipments × SN ORDER AWB STATUS CUSTOMER ITEMS SHIPPING ADD…" at bounding box center [742, 353] width 1485 height 707
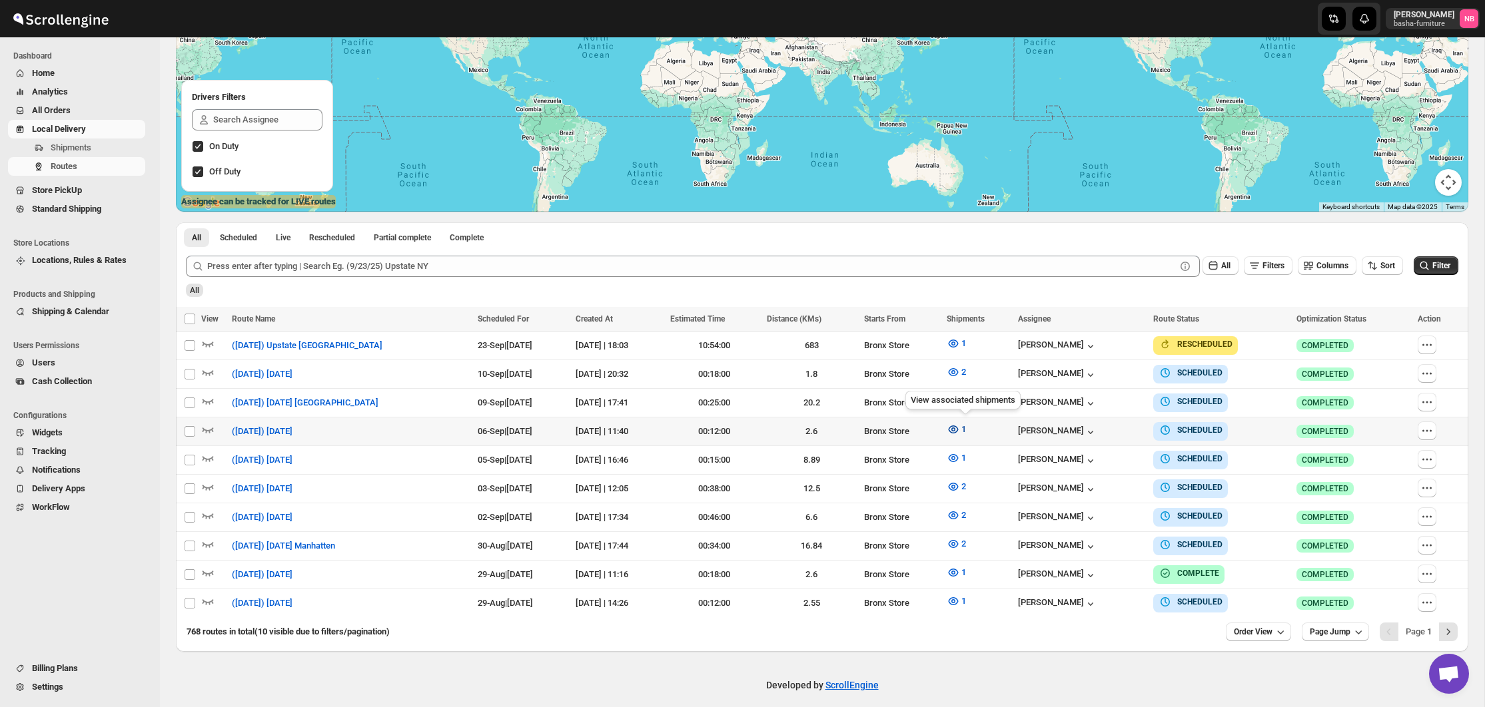
click at [959, 430] on icon "button" at bounding box center [953, 429] width 13 height 13
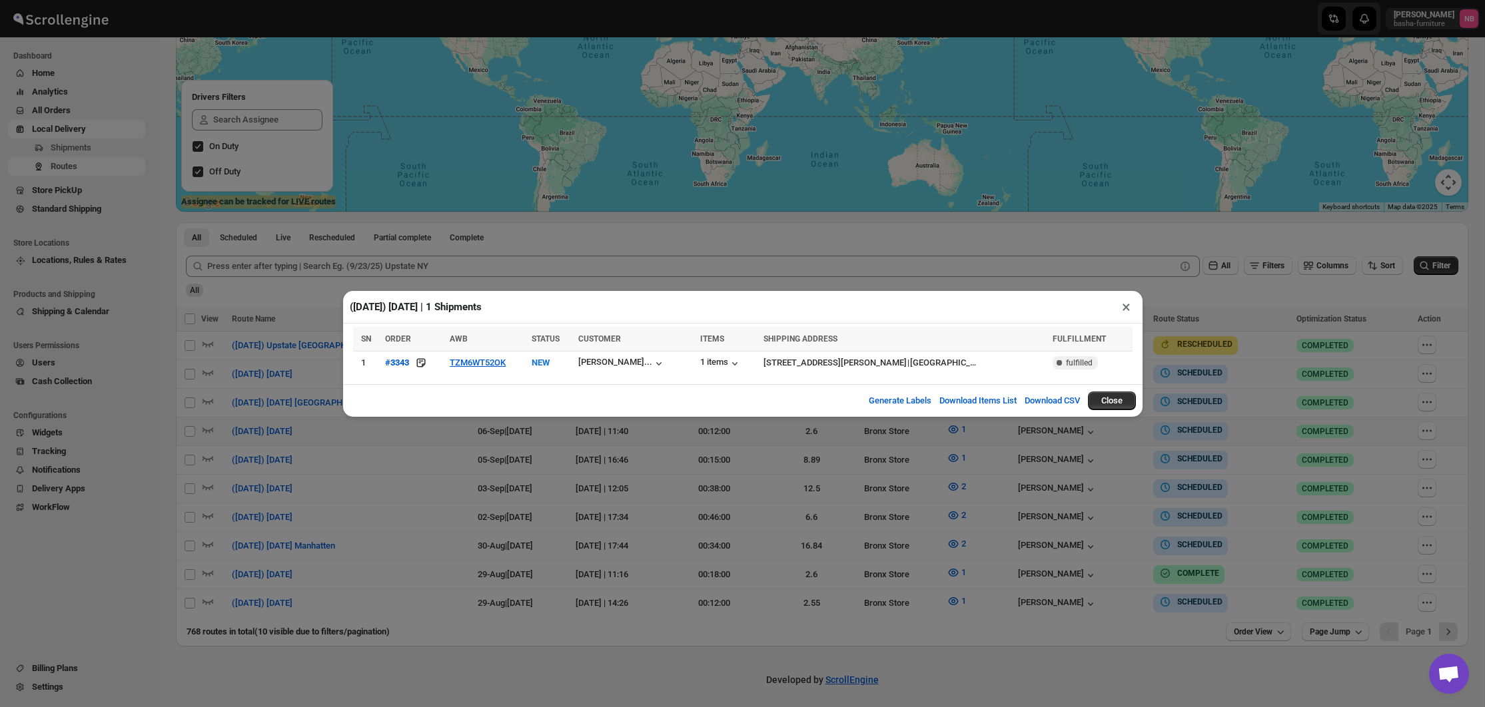
click at [552, 490] on div "(9/6/25) Saturday | 1 Shipments × SN ORDER AWB STATUS CUSTOMER ITEMS SHIPPING A…" at bounding box center [742, 353] width 1485 height 707
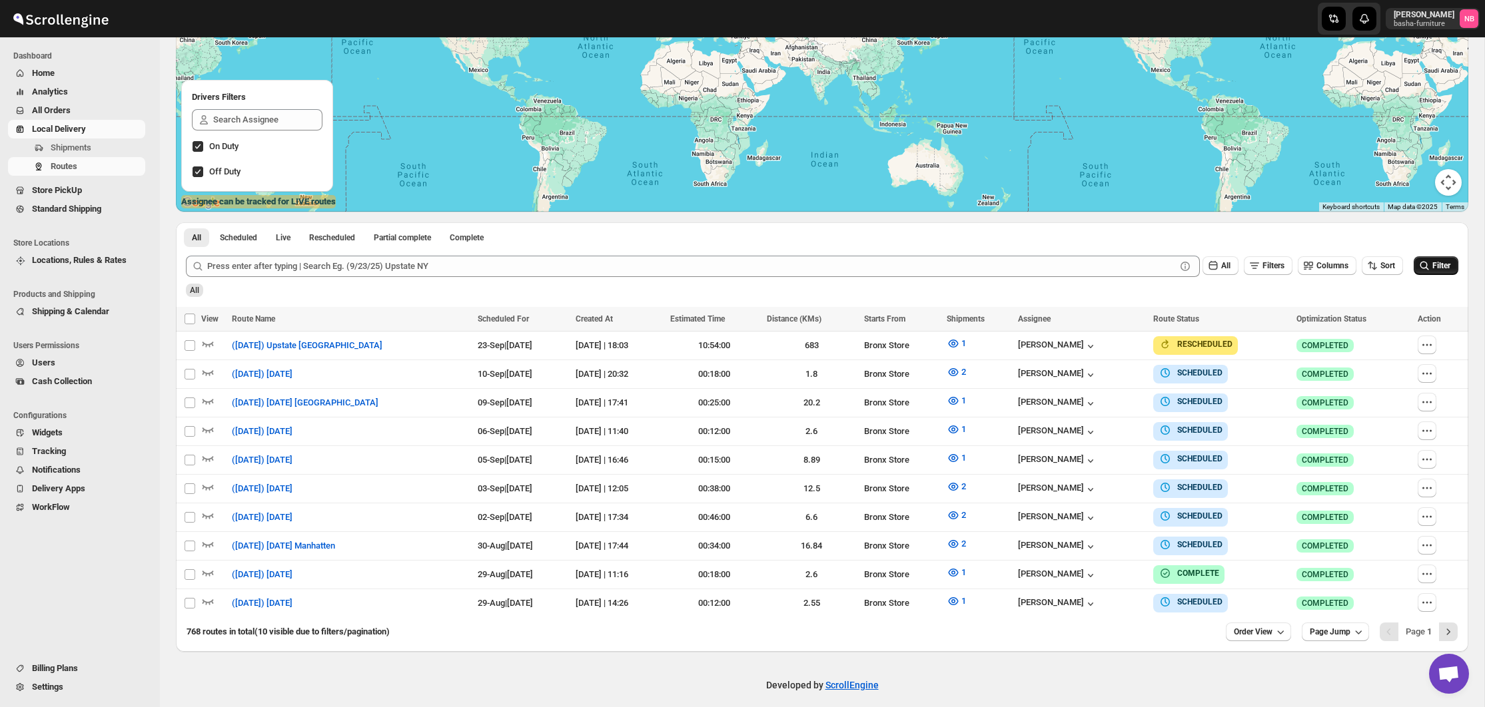
click at [1428, 270] on icon "submit" at bounding box center [1423, 265] width 13 height 13
click at [1274, 630] on icon "button" at bounding box center [1280, 631] width 13 height 13
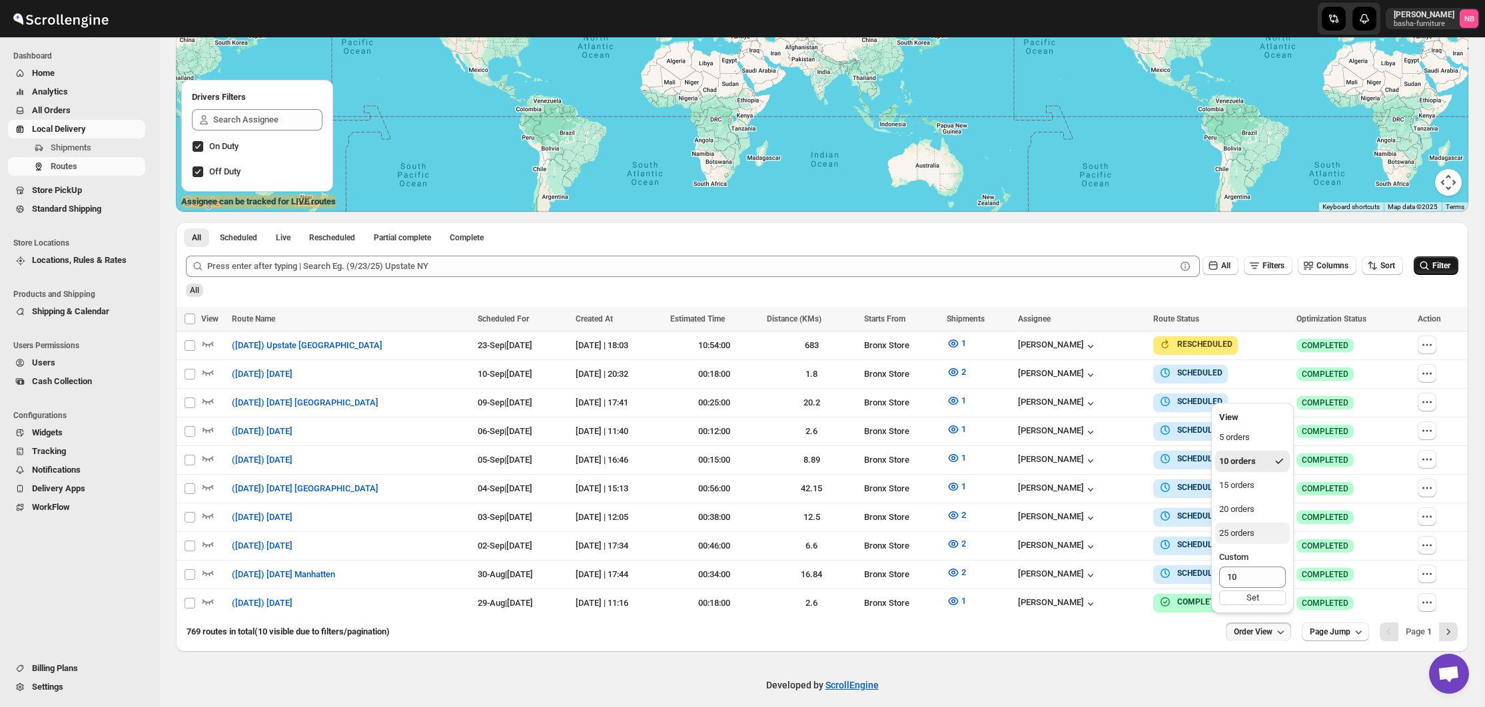
click at [1246, 543] on button "25 orders" at bounding box center [1252, 533] width 75 height 21
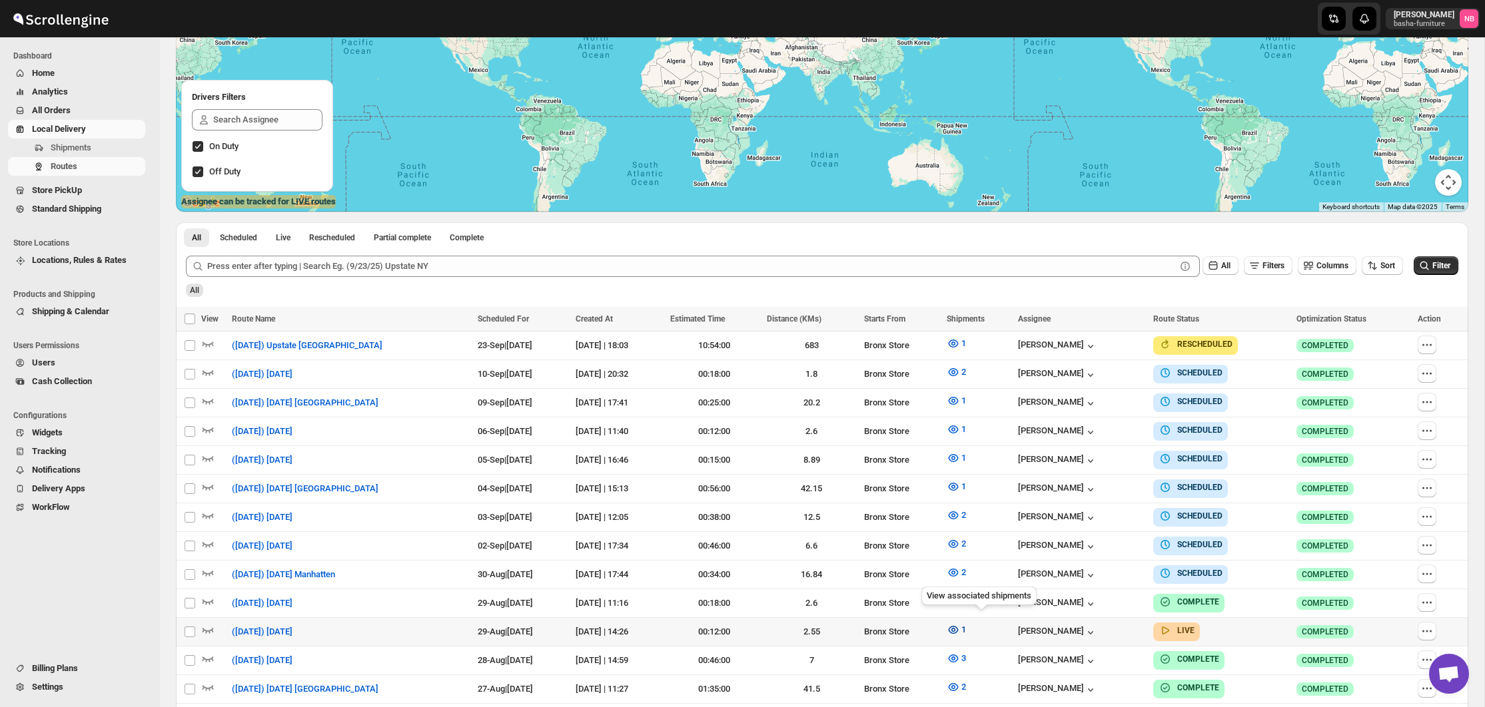
click at [966, 626] on span "1" at bounding box center [963, 630] width 5 height 10
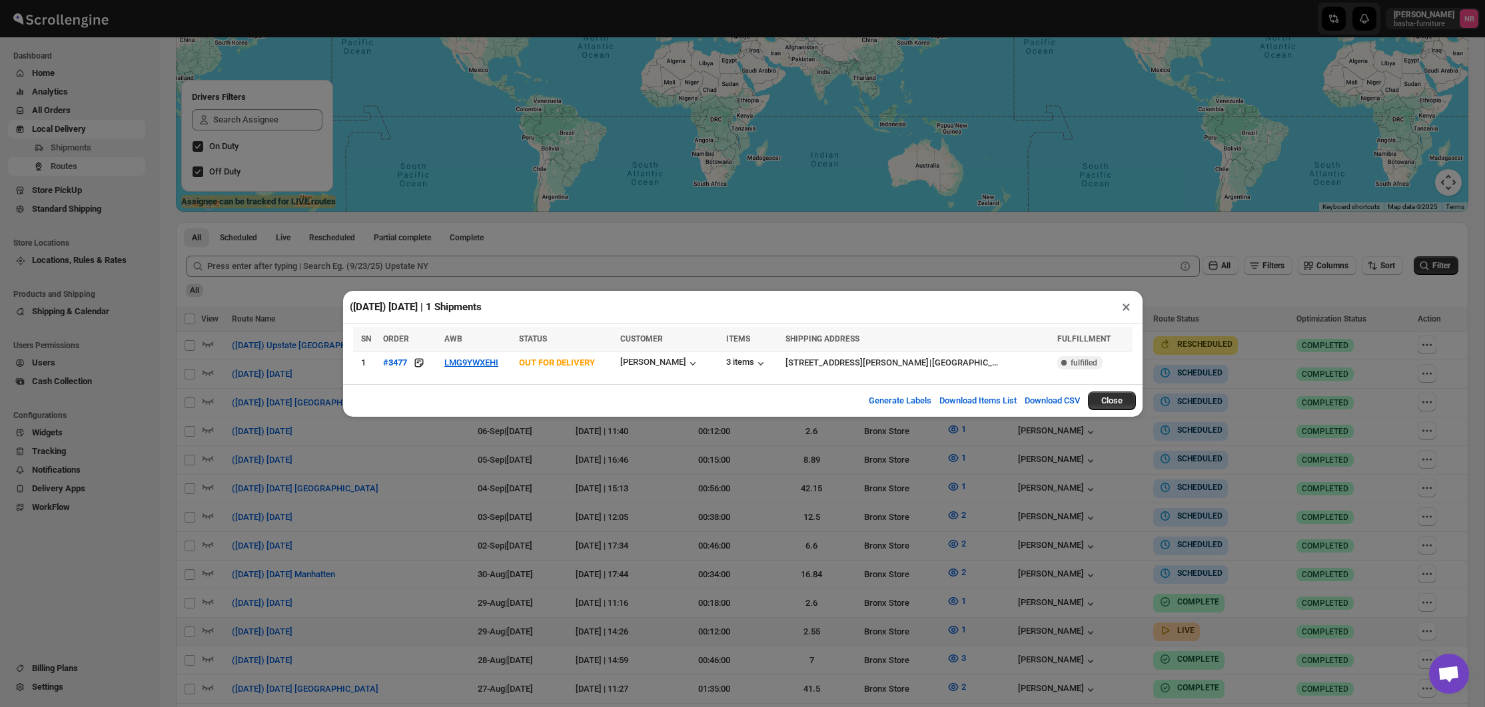
drag, startPoint x: 127, startPoint y: 115, endPoint x: 103, endPoint y: 115, distance: 23.3
click at [125, 115] on div "([DATE]) [DATE] | 1 Shipments × SN ORDER AWB STATUS CUSTOMER ITEMS SHIPPING ADD…" at bounding box center [742, 353] width 1485 height 707
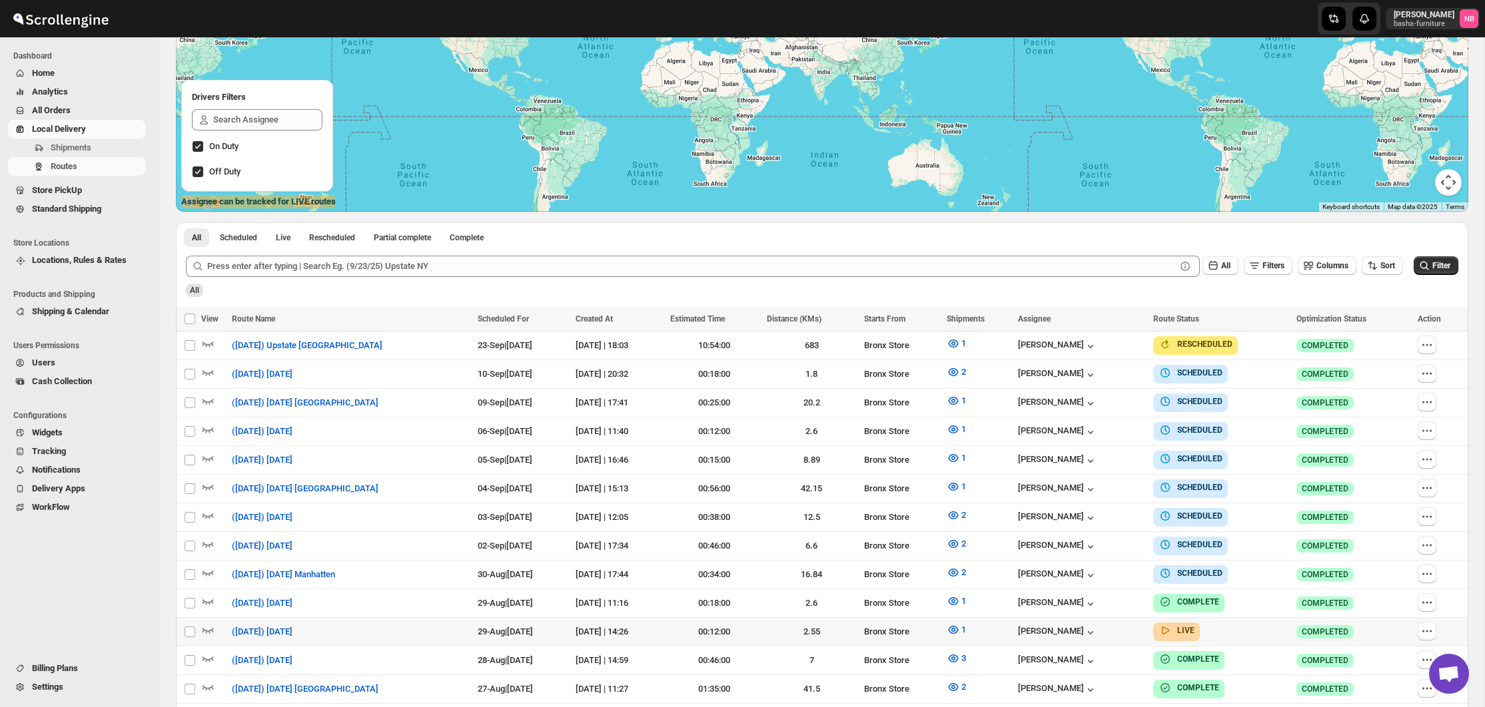
click at [103, 115] on span "All Orders" at bounding box center [87, 110] width 111 height 13
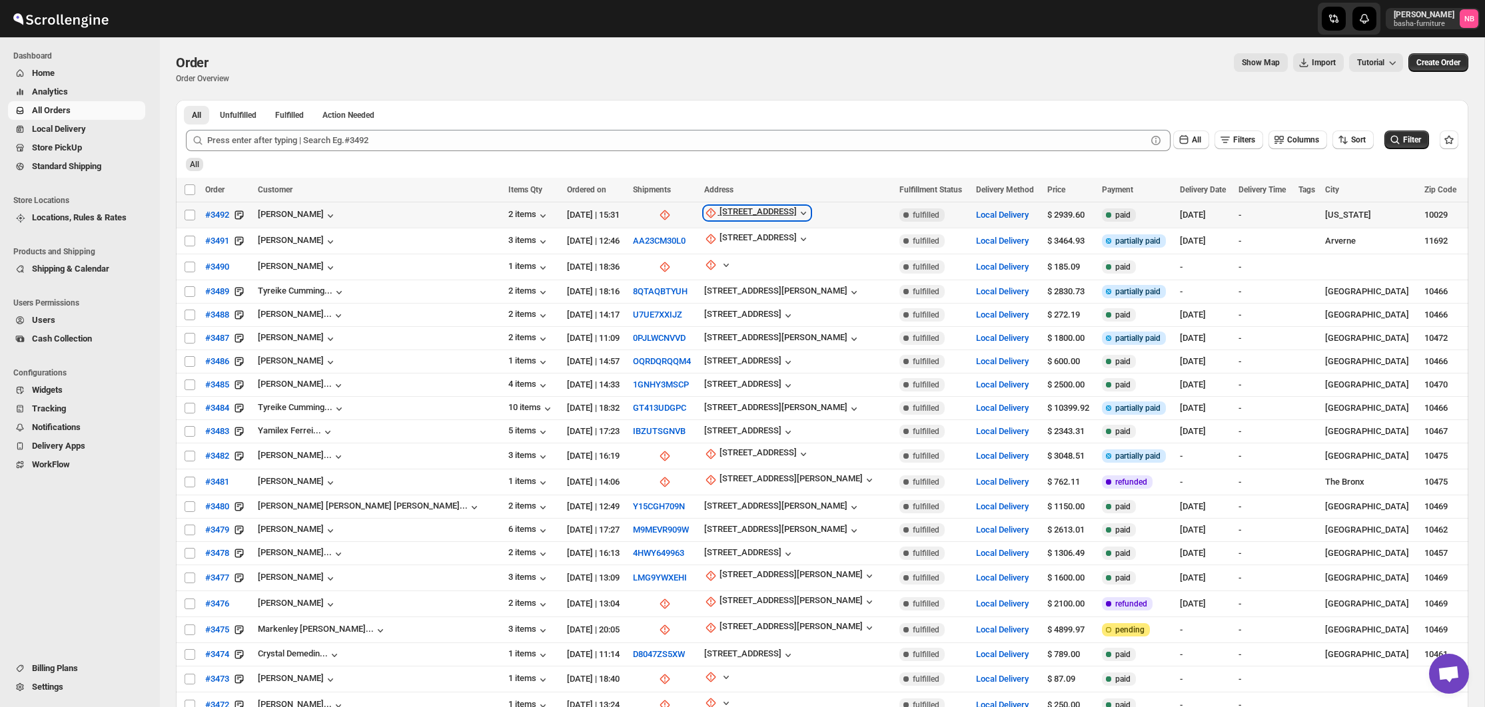
click at [719, 214] on div "[STREET_ADDRESS]" at bounding box center [757, 212] width 77 height 13
click at [669, 284] on span "Update manually" at bounding box center [677, 285] width 63 height 10
select select "US"
select select "[US_STATE]"
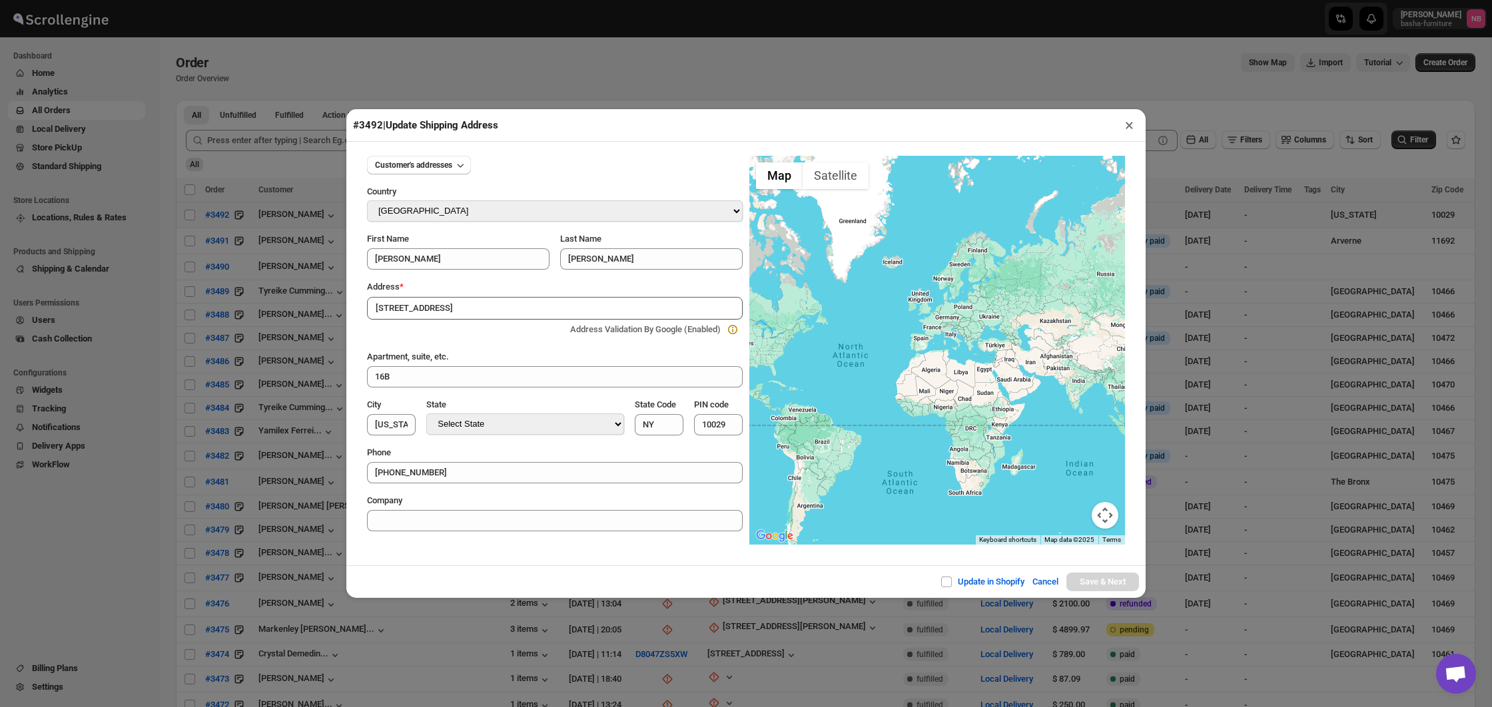
type input "[STREET_ADDRESS]"
drag, startPoint x: 1131, startPoint y: 125, endPoint x: 1076, endPoint y: 119, distance: 55.0
click at [1131, 125] on button "×" at bounding box center [1129, 125] width 19 height 19
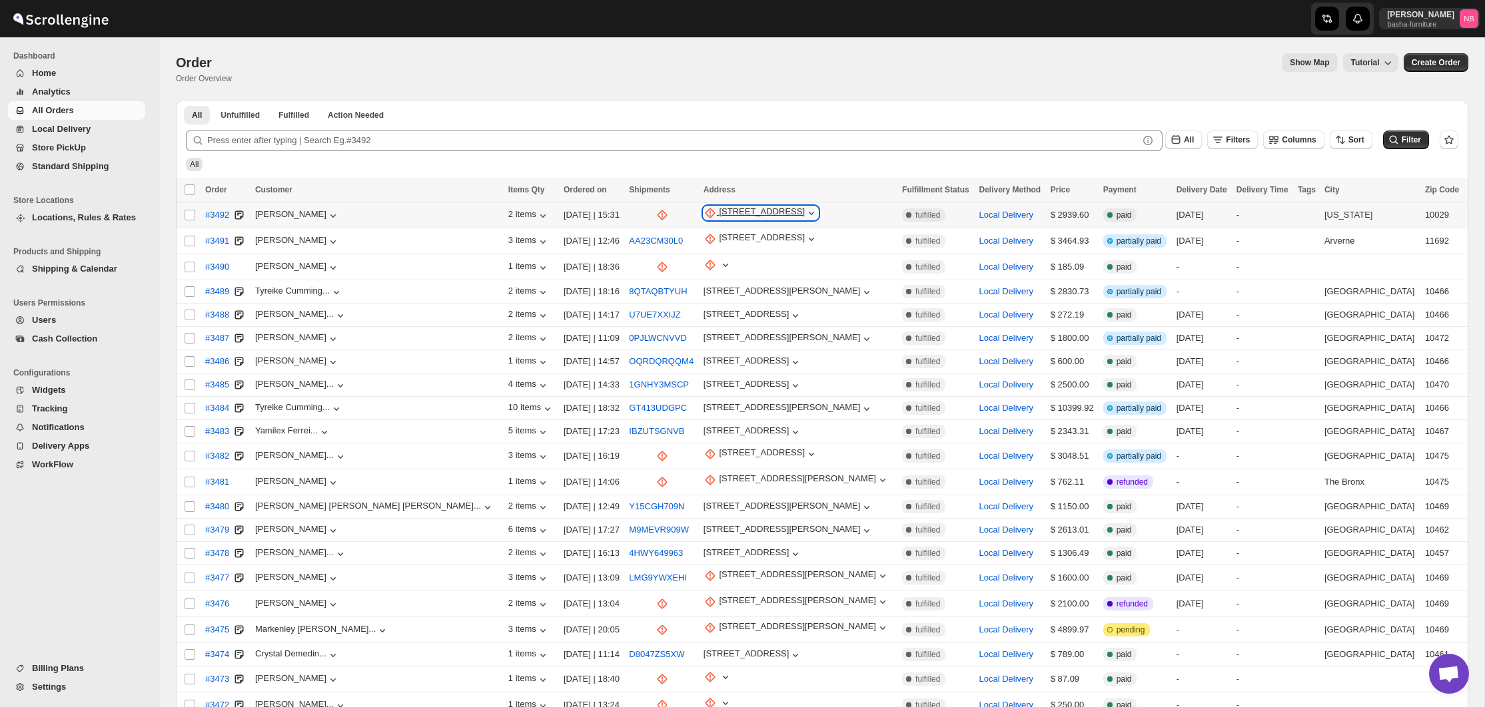
click at [719, 208] on div "[STREET_ADDRESS]" at bounding box center [762, 212] width 86 height 13
click at [659, 288] on span "Update manually" at bounding box center [678, 285] width 65 height 10
select select "US"
select select "[US_STATE]"
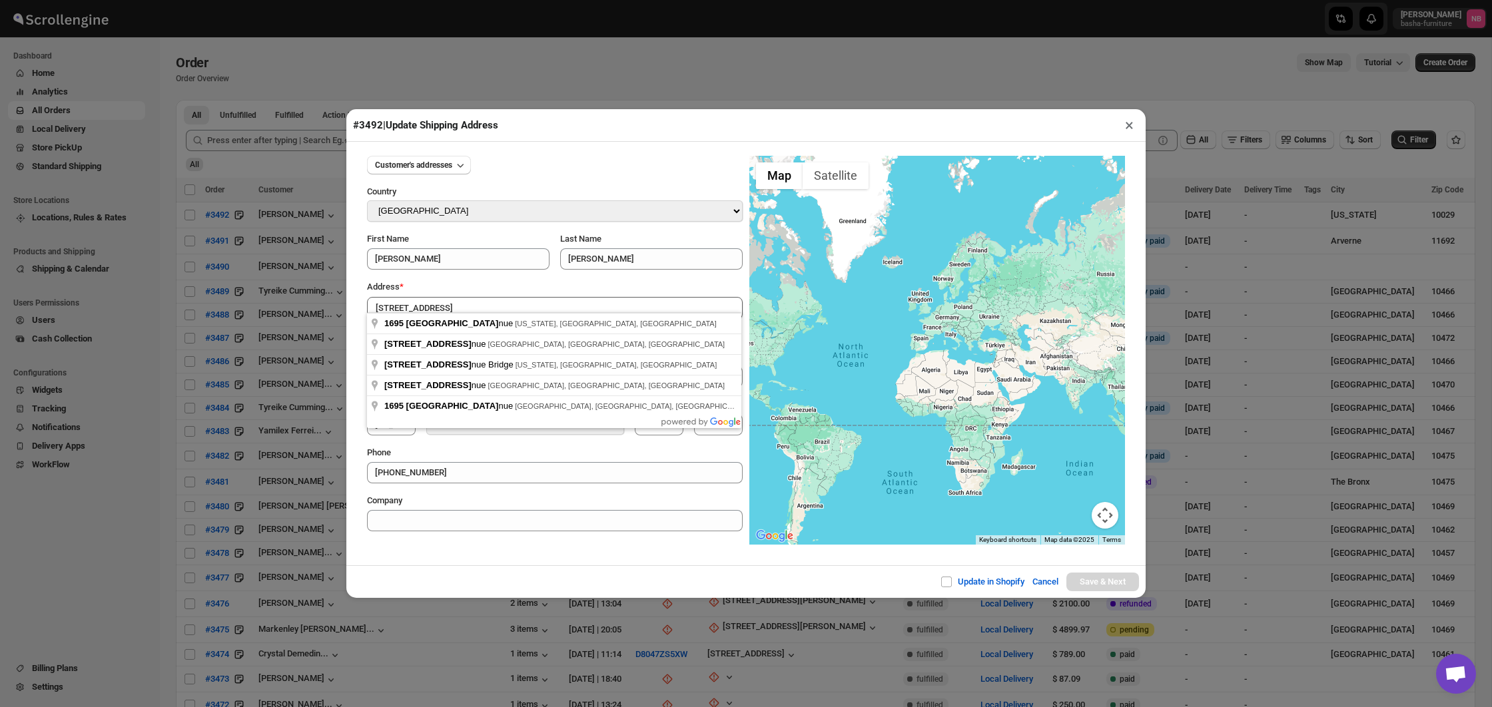
type input "[STREET_ADDRESS][US_STATE]"
type input "[US_STATE][GEOGRAPHIC_DATA]"
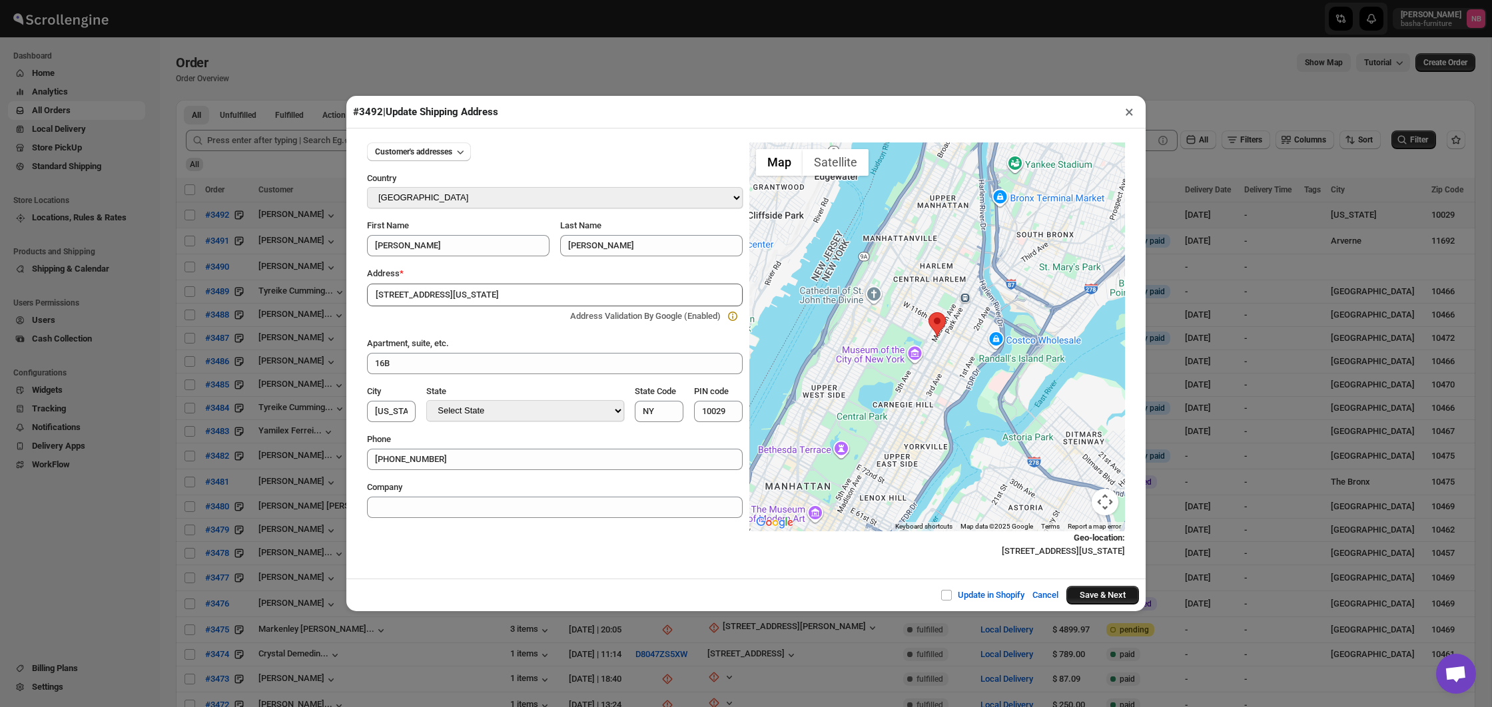
click at [1123, 589] on button "Save & Next" at bounding box center [1102, 595] width 73 height 19
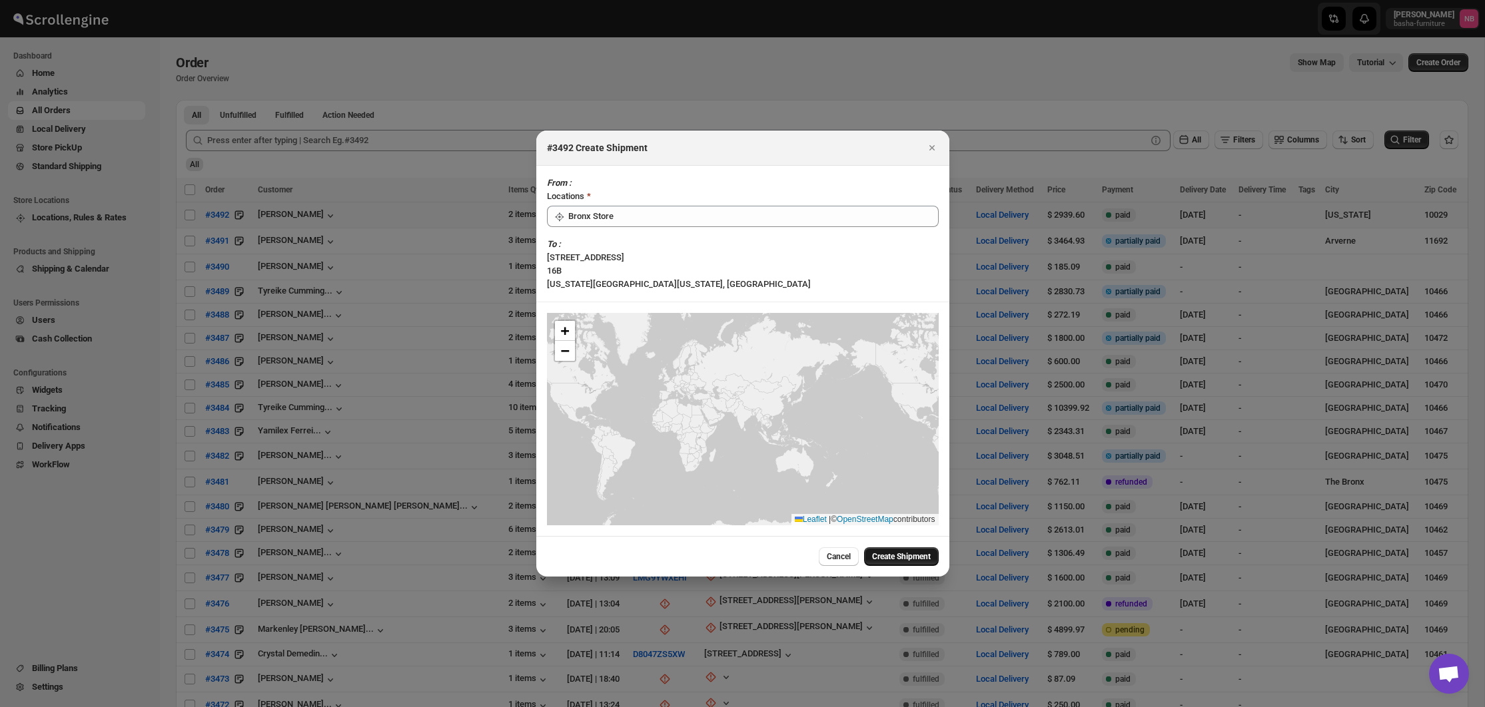
click at [880, 552] on span "Create Shipment" at bounding box center [901, 557] width 59 height 11
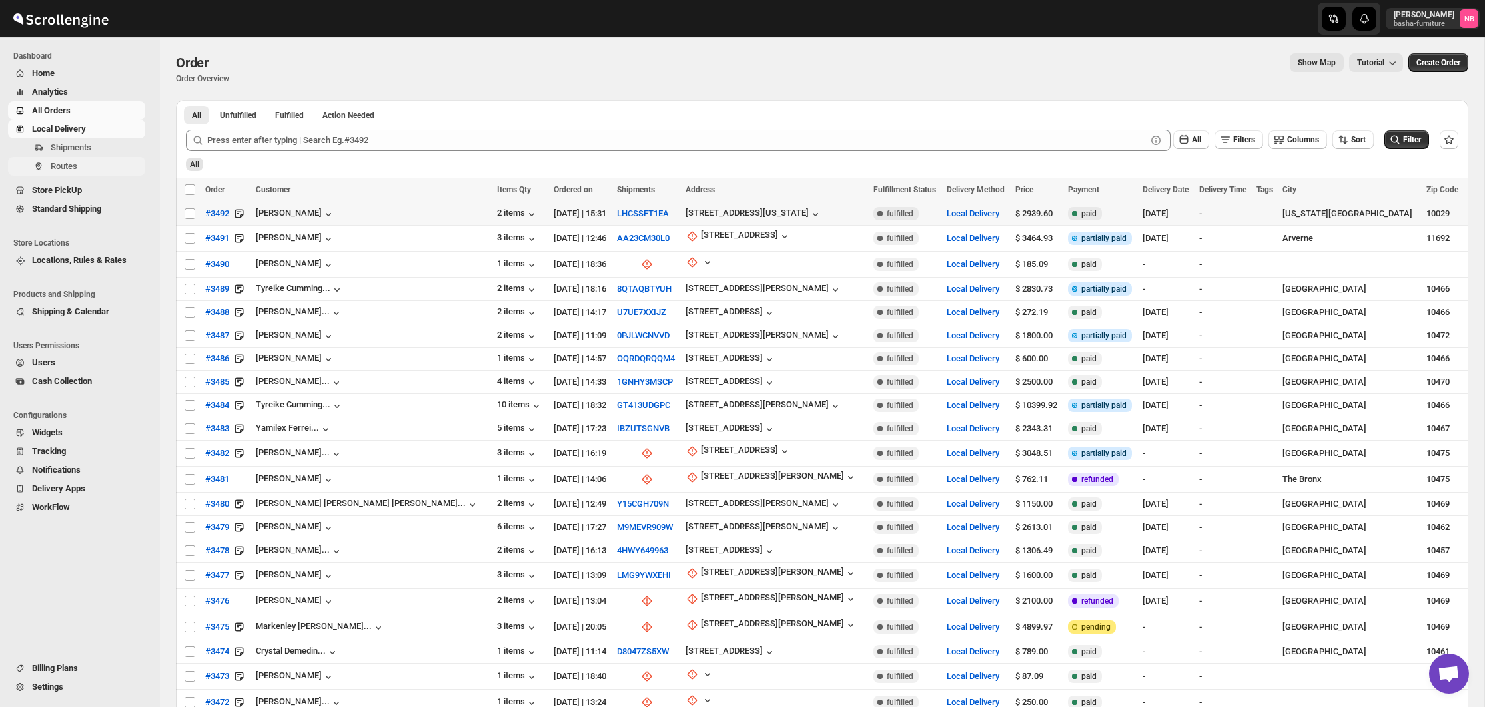
click at [89, 163] on span "Routes" at bounding box center [97, 166] width 92 height 13
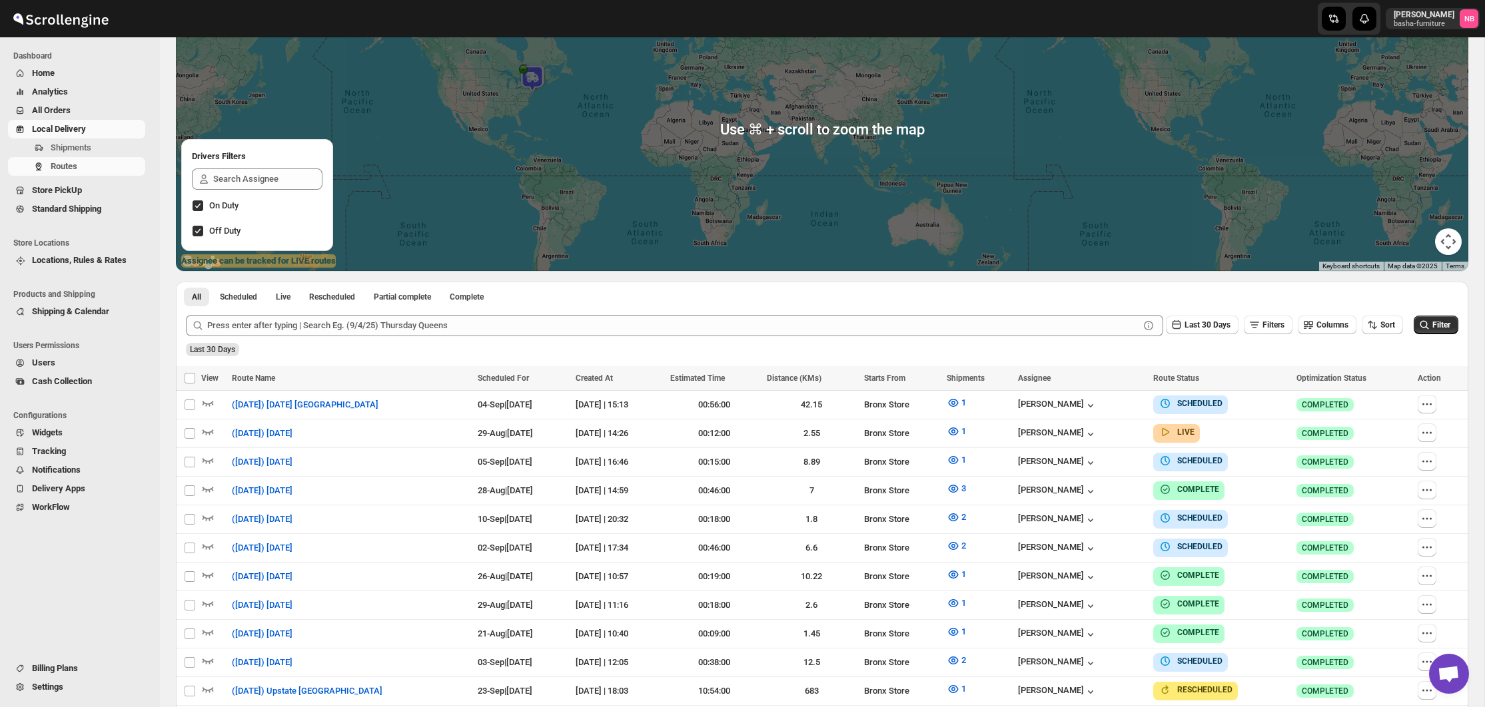
scroll to position [155, 0]
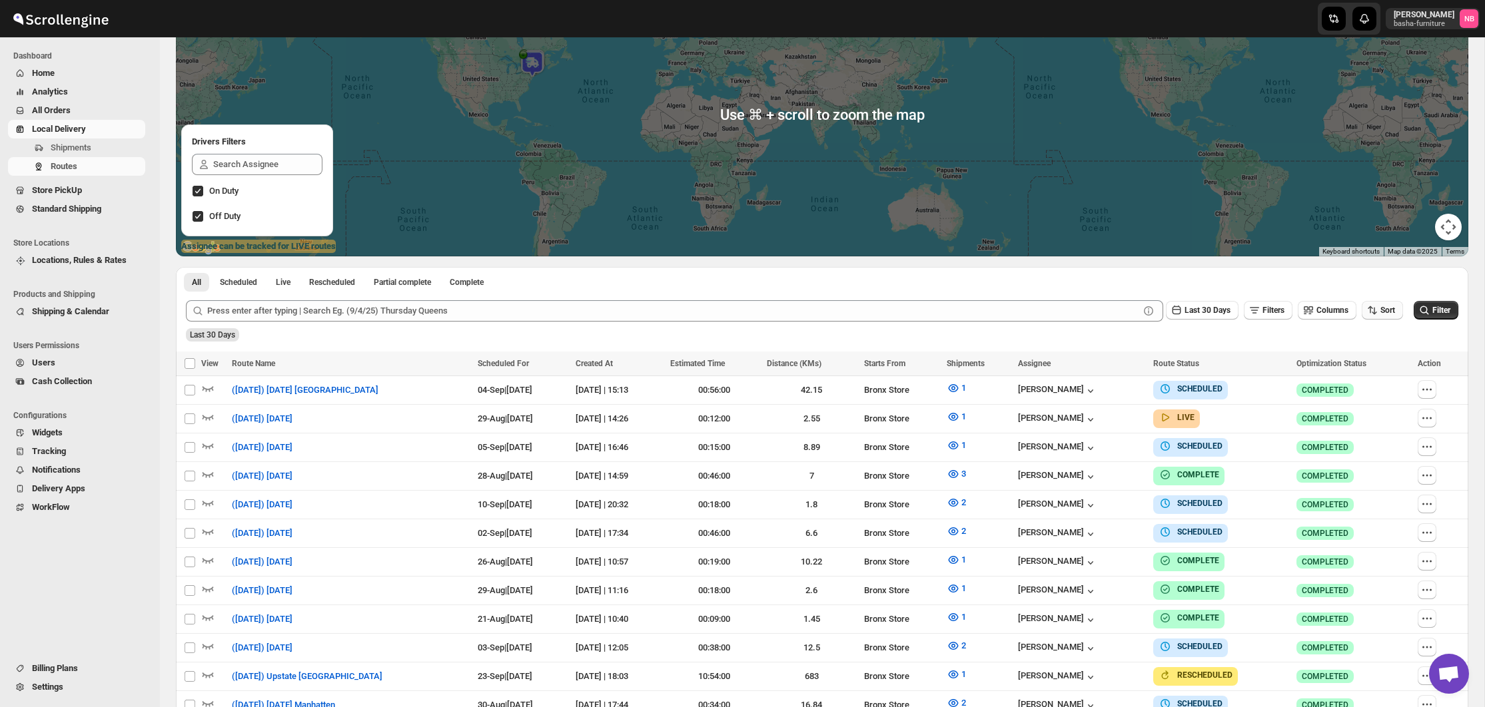
click at [1388, 308] on span "Sort" at bounding box center [1387, 310] width 15 height 9
click at [1385, 370] on ul "Created Date Due Date Route Name Stops Status" at bounding box center [1377, 405] width 81 height 117
click at [1381, 380] on button "Due Date" at bounding box center [1377, 381] width 81 height 21
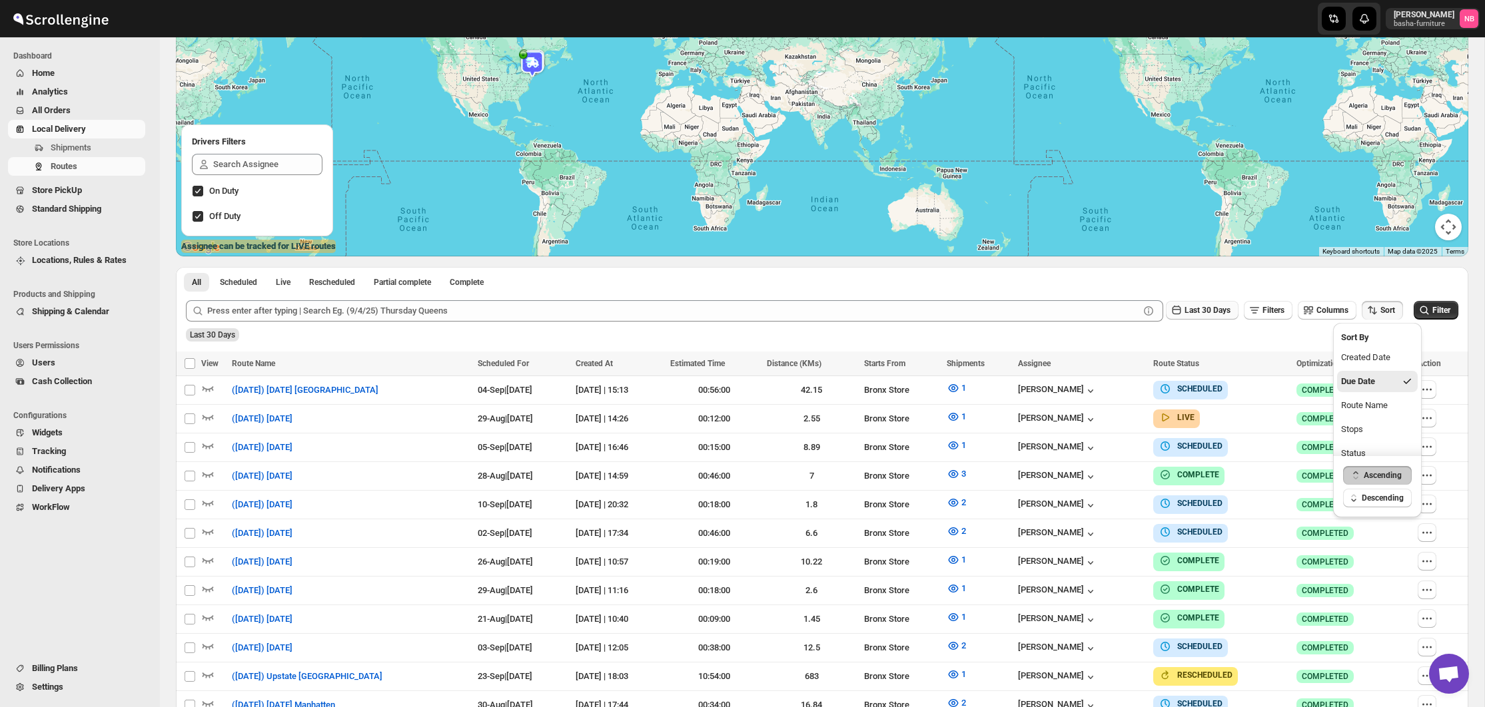
click at [1221, 313] on span "Last 30 Days" at bounding box center [1207, 310] width 46 height 9
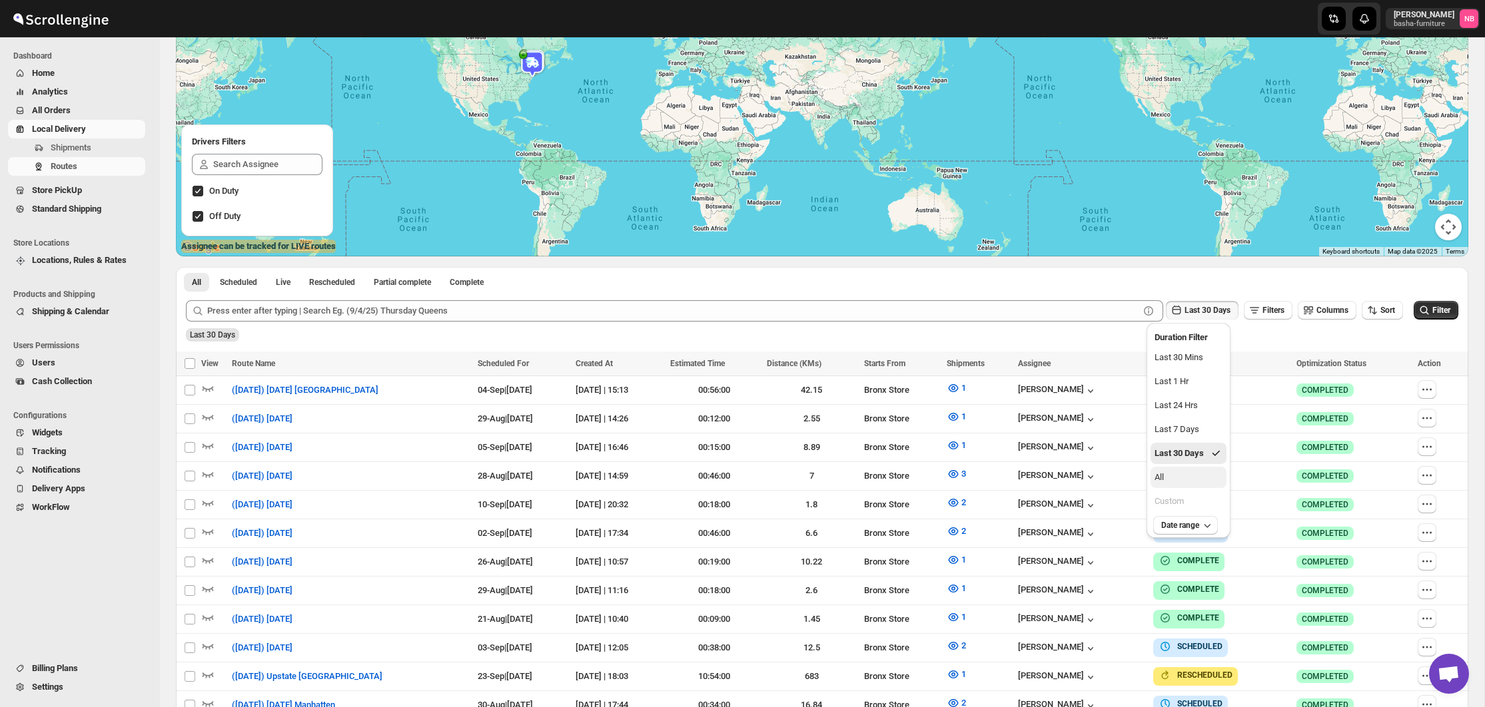
click at [1182, 477] on button "All" at bounding box center [1188, 477] width 76 height 21
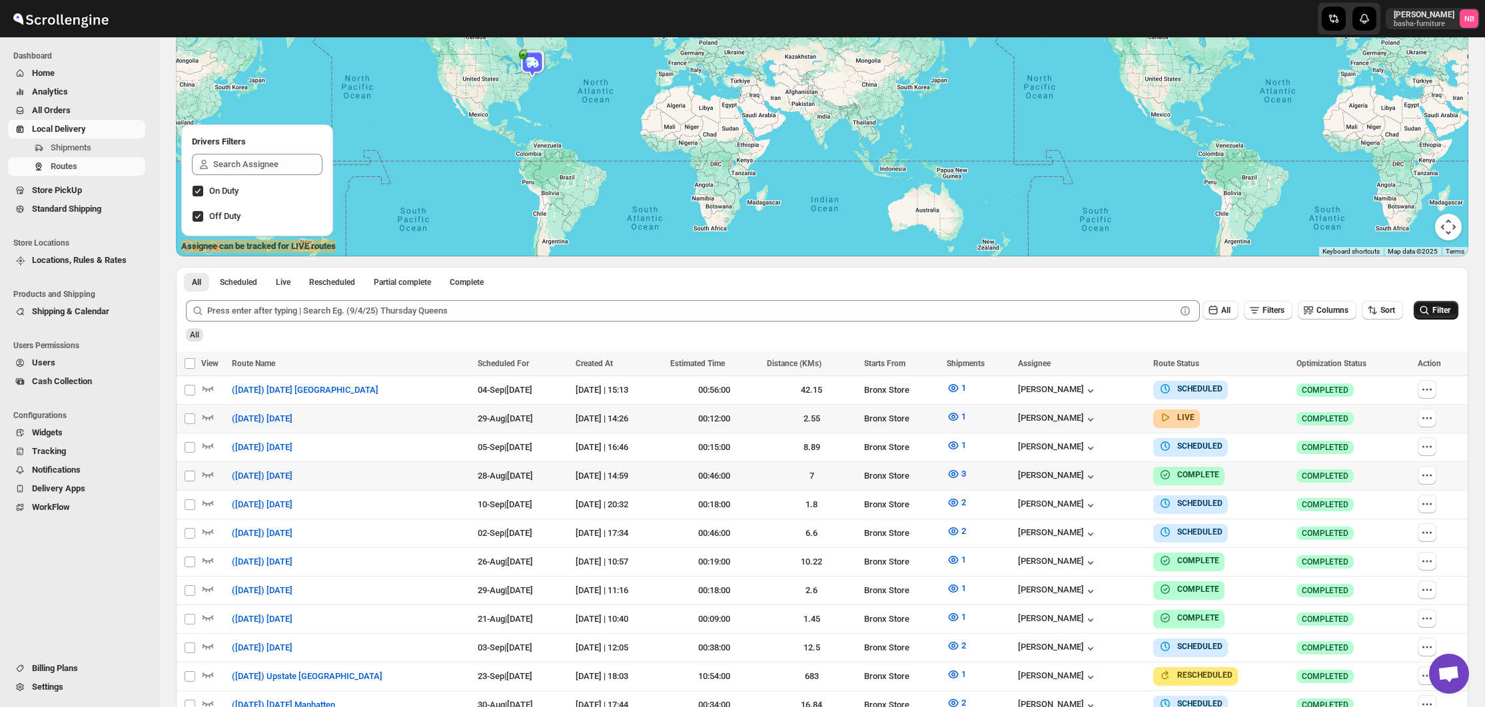
click at [1423, 316] on icon "submit" at bounding box center [1423, 310] width 13 height 13
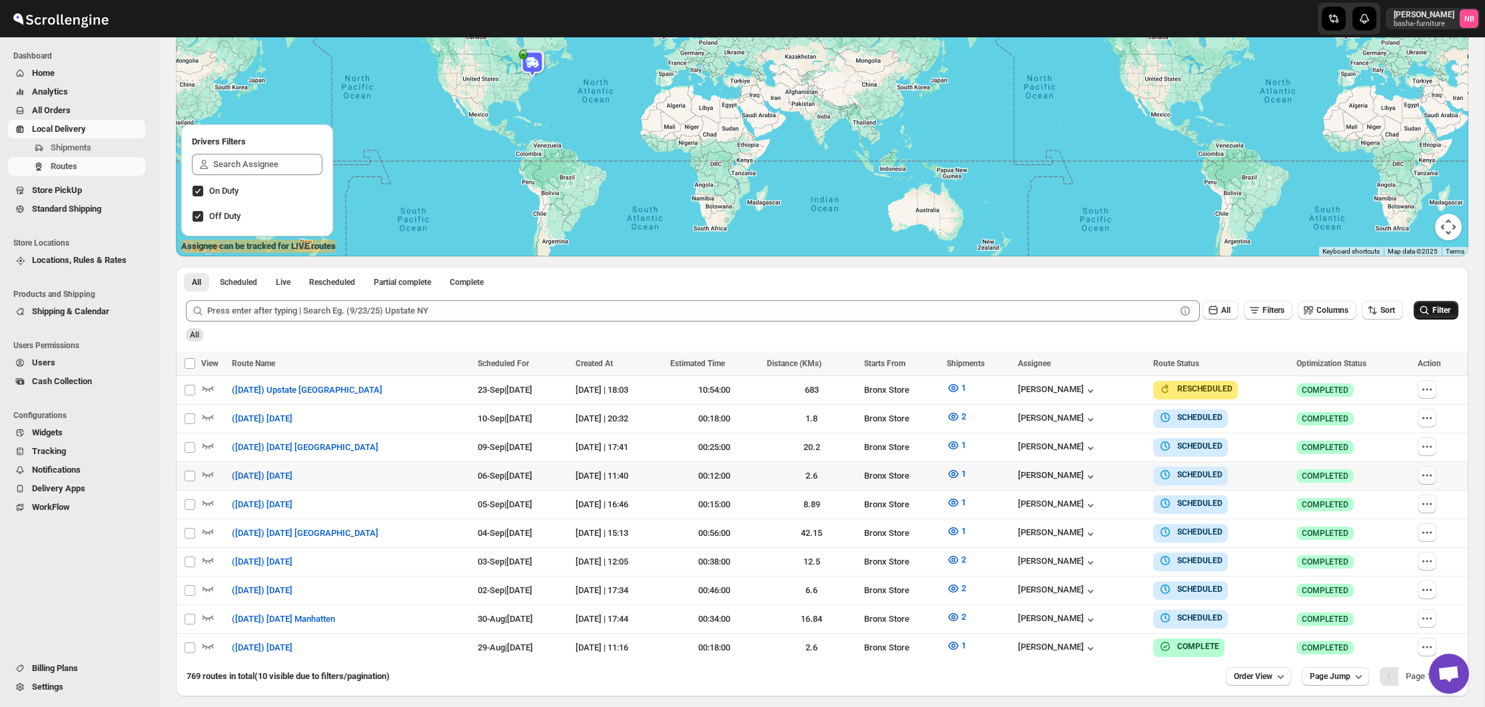
click at [1431, 476] on icon "button" at bounding box center [1426, 475] width 13 height 13
checkbox input "true"
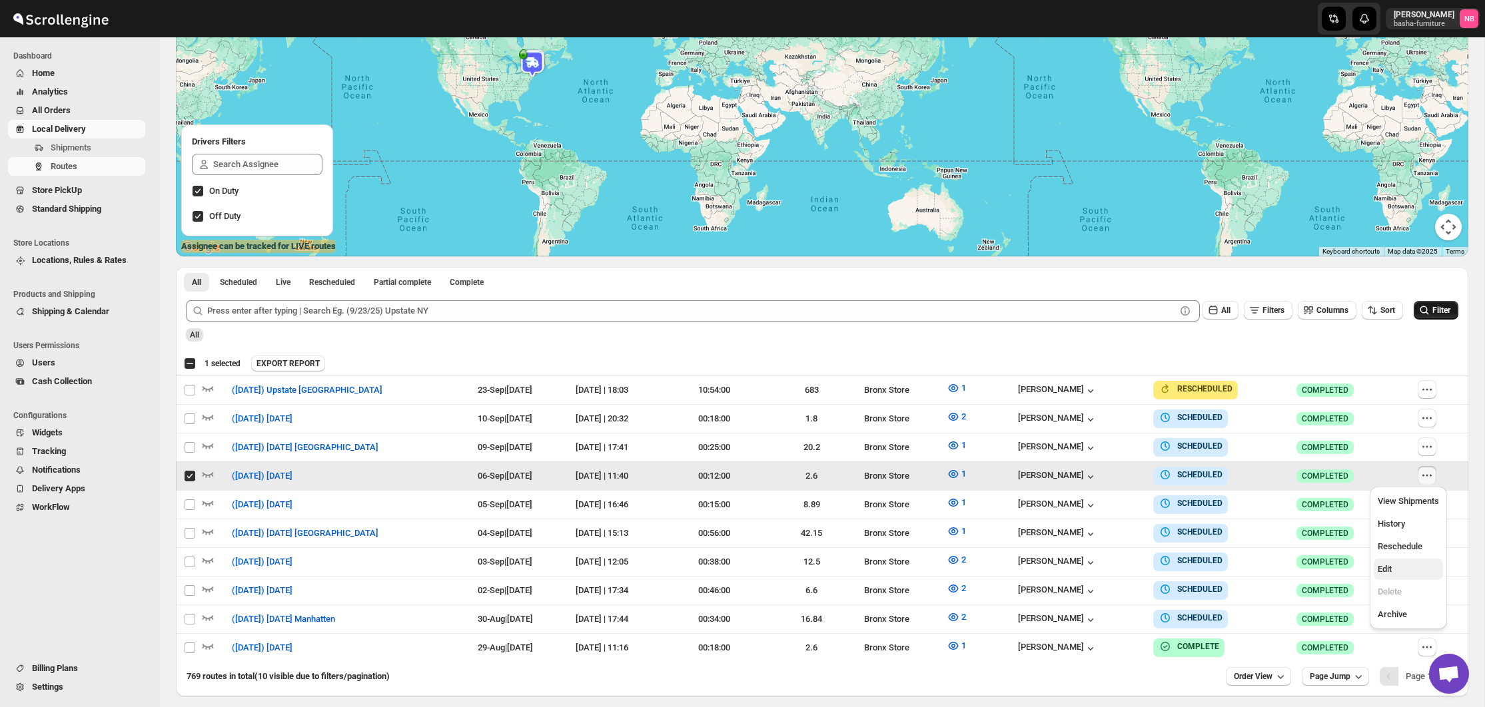
click at [1413, 561] on button "Edit" at bounding box center [1407, 569] width 69 height 21
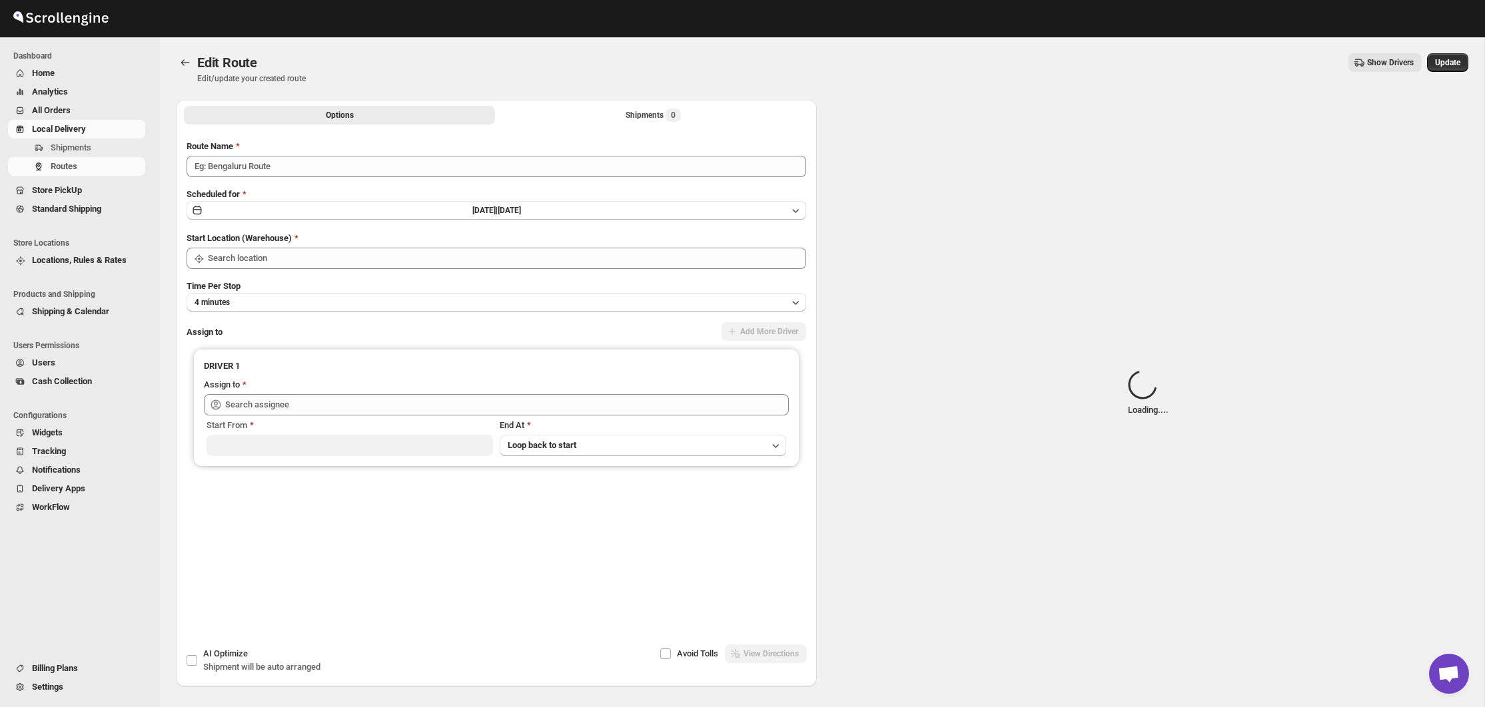
type input "([DATE]) [DATE]"
type input "Bronx Store"
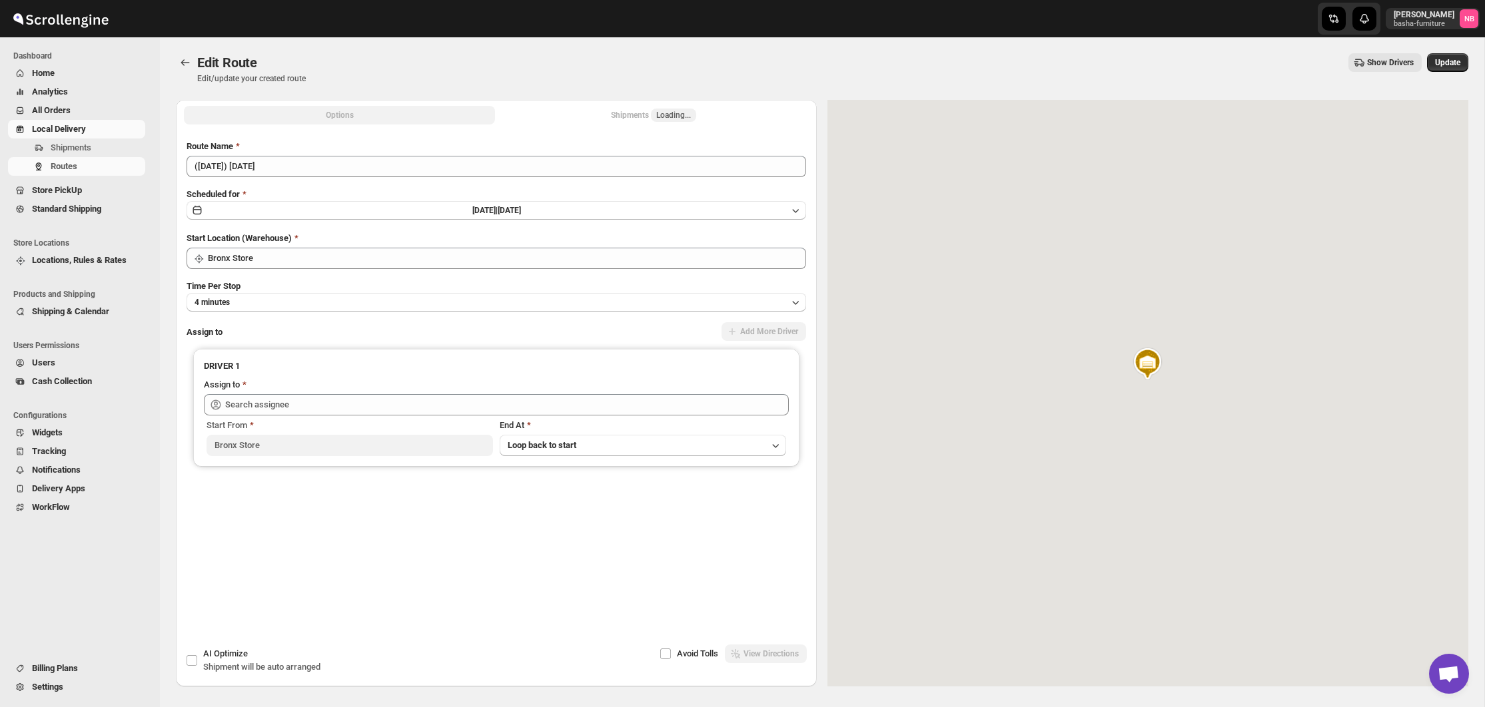
type input "[PERSON_NAME] ([EMAIL_ADDRESS][DOMAIN_NAME])"
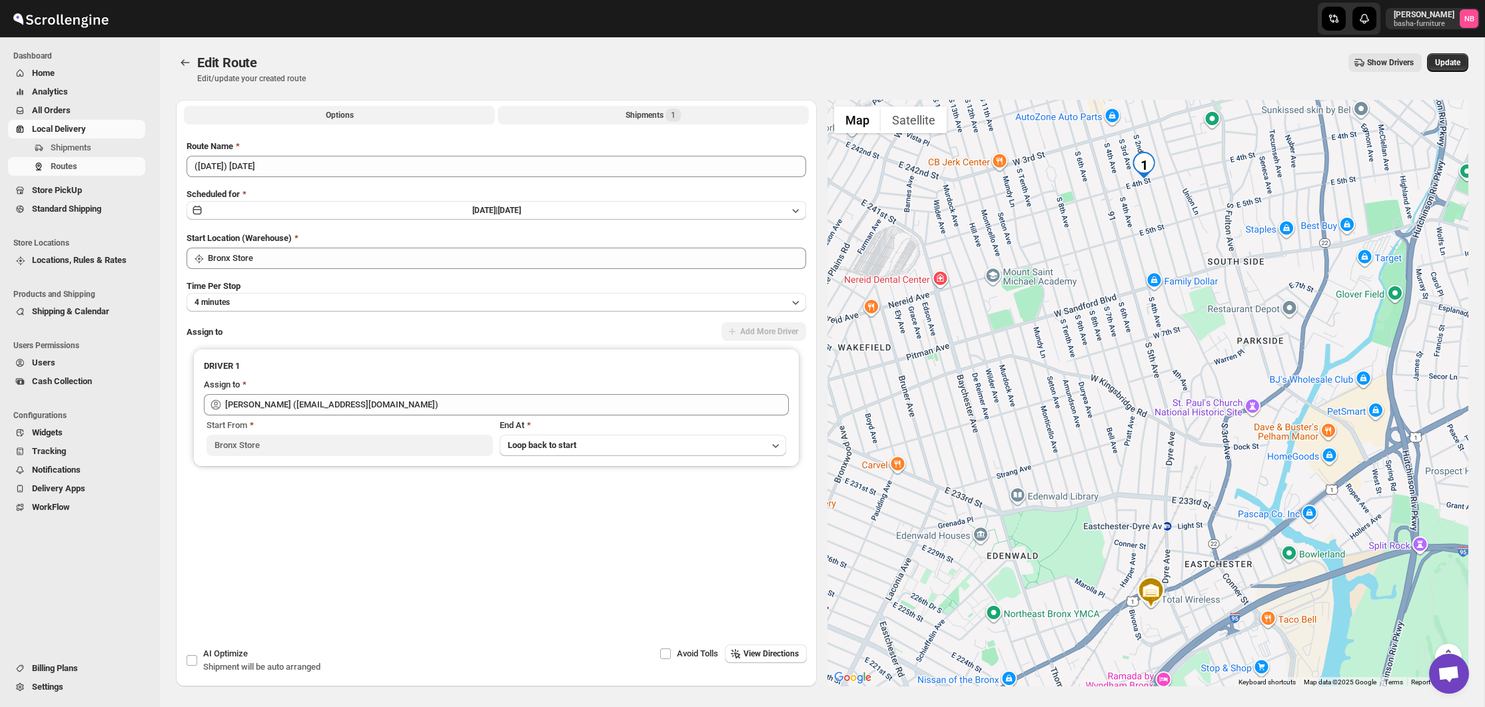
click at [631, 112] on div "Shipments 1" at bounding box center [652, 115] width 55 height 13
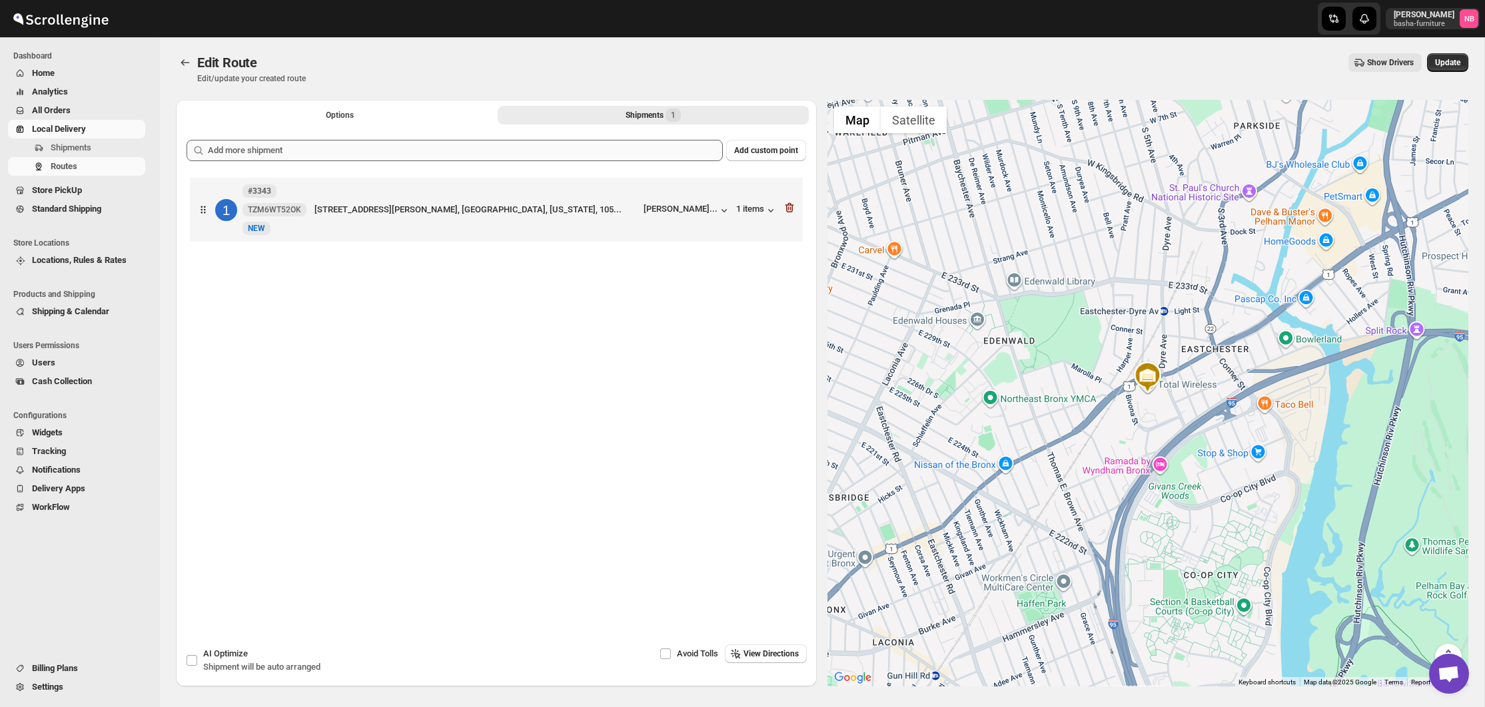
drag, startPoint x: 564, startPoint y: 167, endPoint x: 564, endPoint y: 153, distance: 14.0
click at [565, 166] on div "Add custom point 1 #3343 TZM6WT52OK [GEOGRAPHIC_DATA][STREET_ADDRESS][PERSON_NA…" at bounding box center [496, 362] width 619 height 445
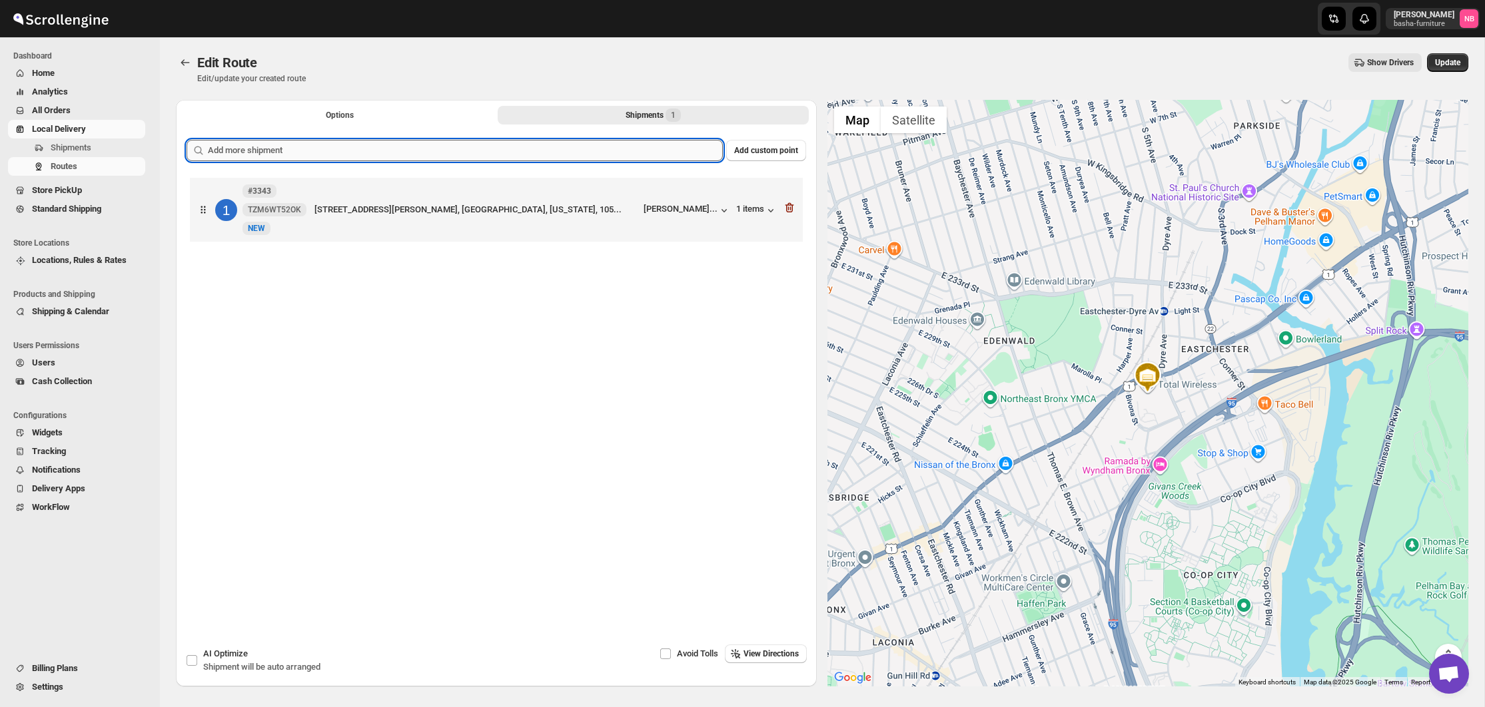
click at [565, 153] on input "text" at bounding box center [465, 150] width 515 height 21
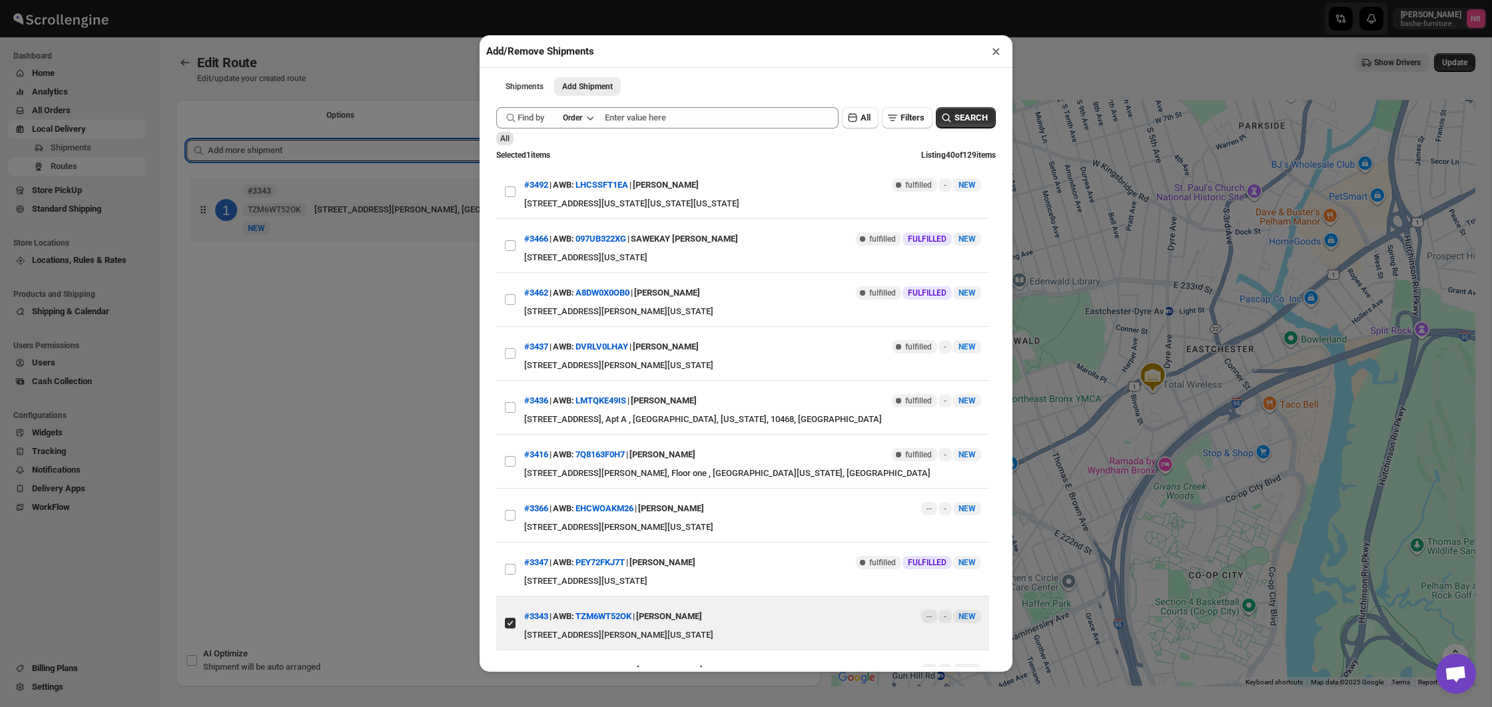
click at [421, 283] on div "Add/Remove Shipments × Shipments Add Shipment More views Shipments Add Shipment…" at bounding box center [746, 353] width 1492 height 707
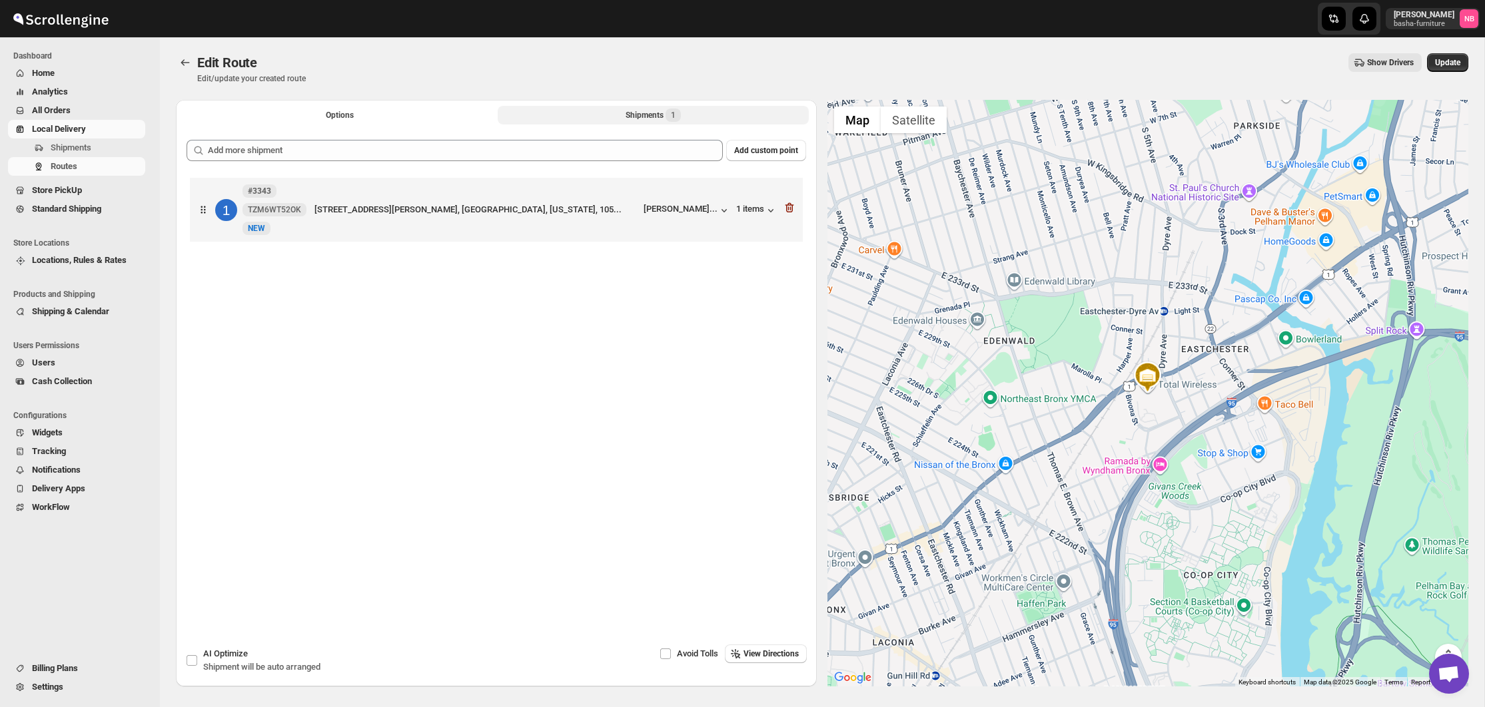
click at [627, 107] on button "Shipments 1" at bounding box center [653, 115] width 311 height 19
click at [593, 119] on button "Shipments 1" at bounding box center [653, 115] width 311 height 19
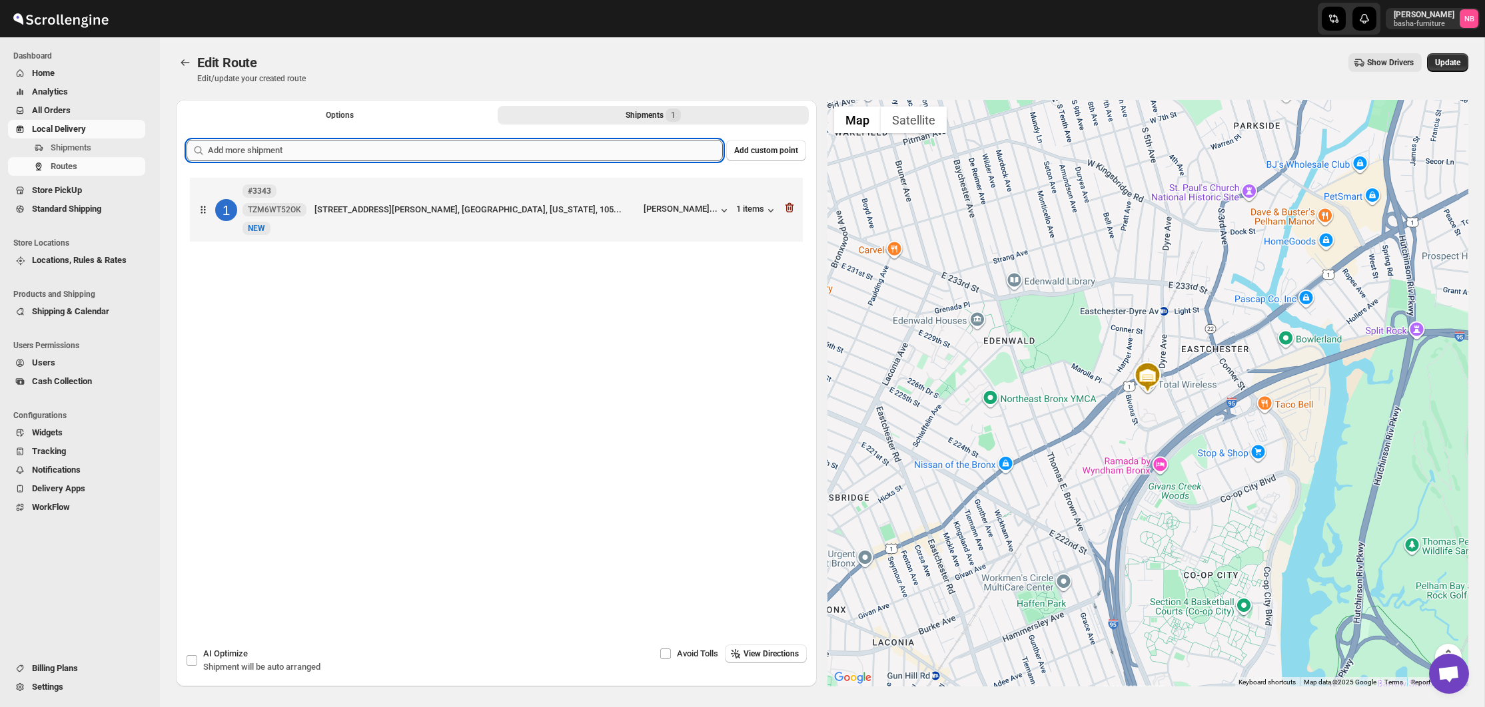
click at [576, 140] on input "text" at bounding box center [465, 150] width 515 height 21
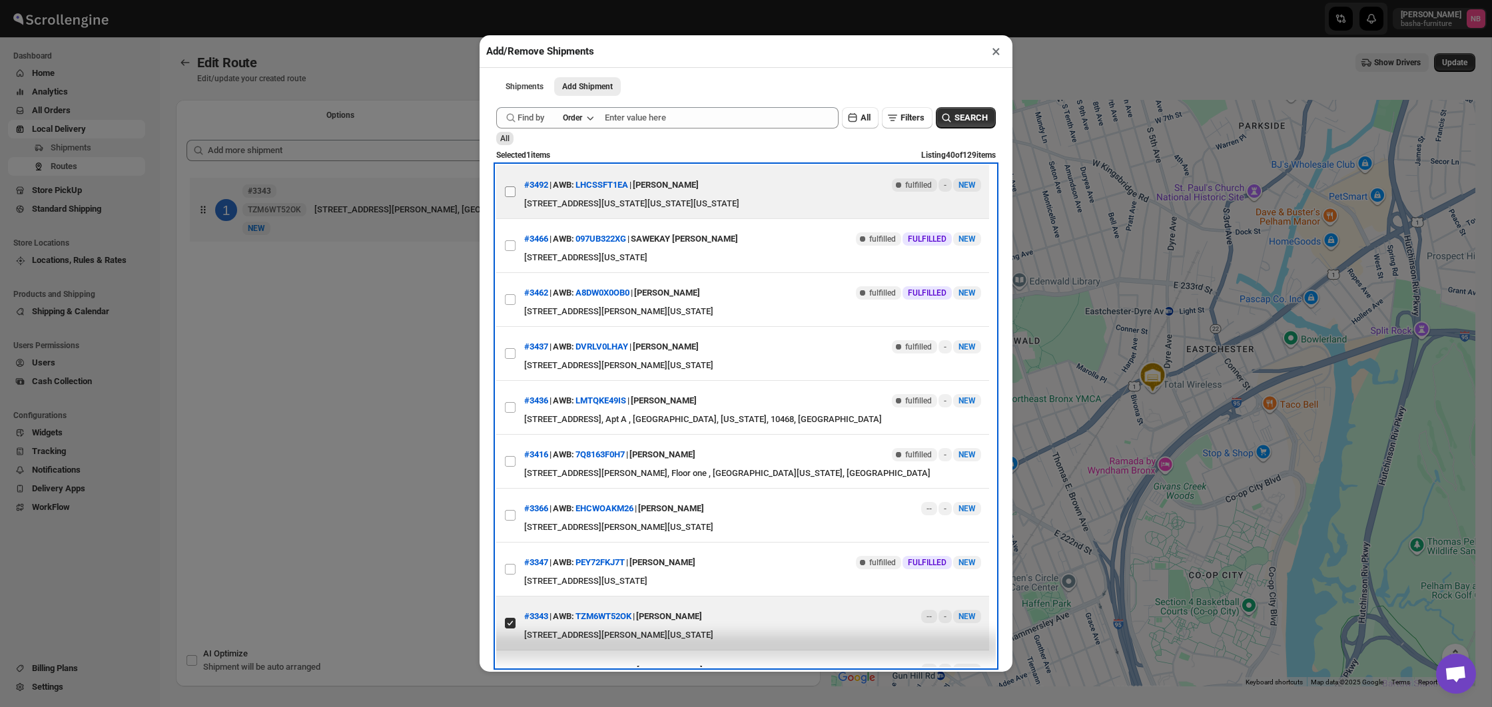
click at [510, 189] on input "View details for 68b20223c0fa9a00bc70e472" at bounding box center [510, 192] width 11 height 11
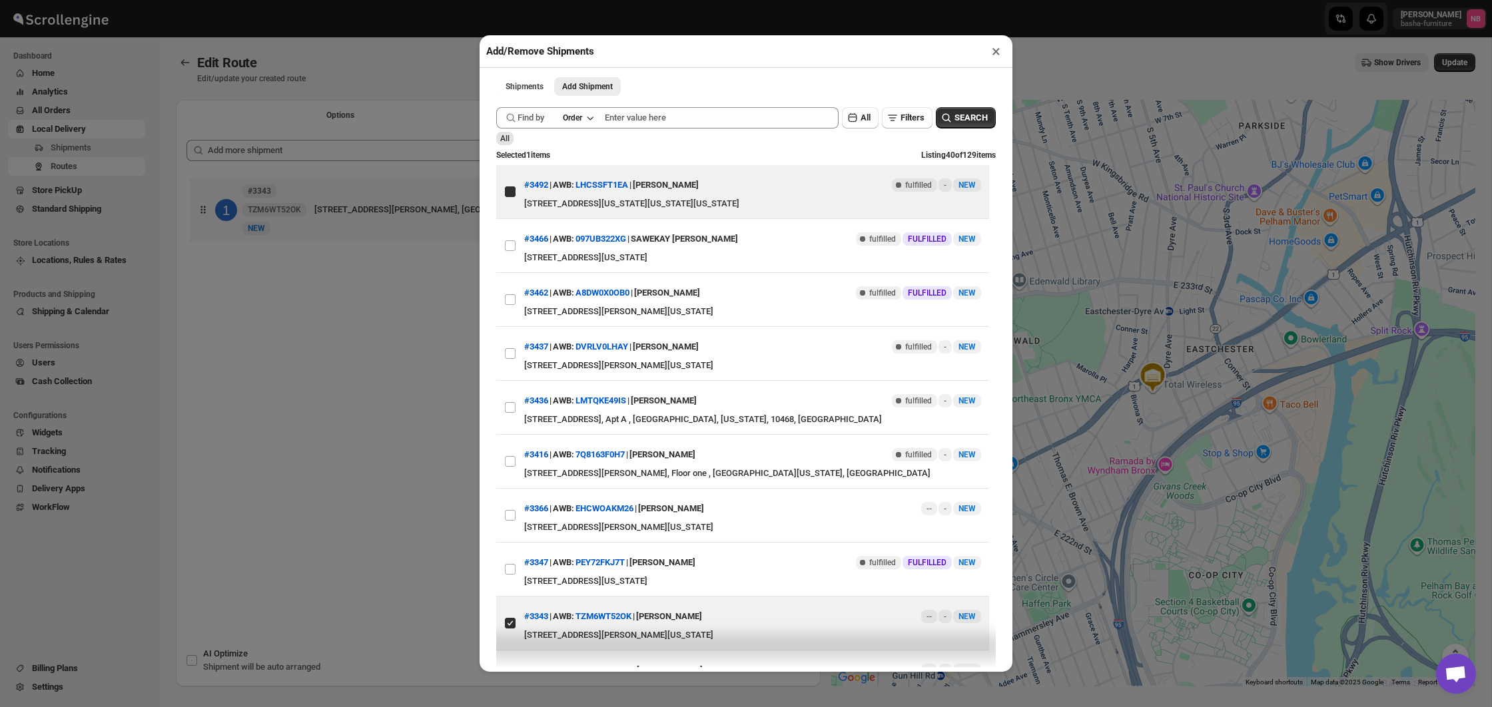
checkbox input "true"
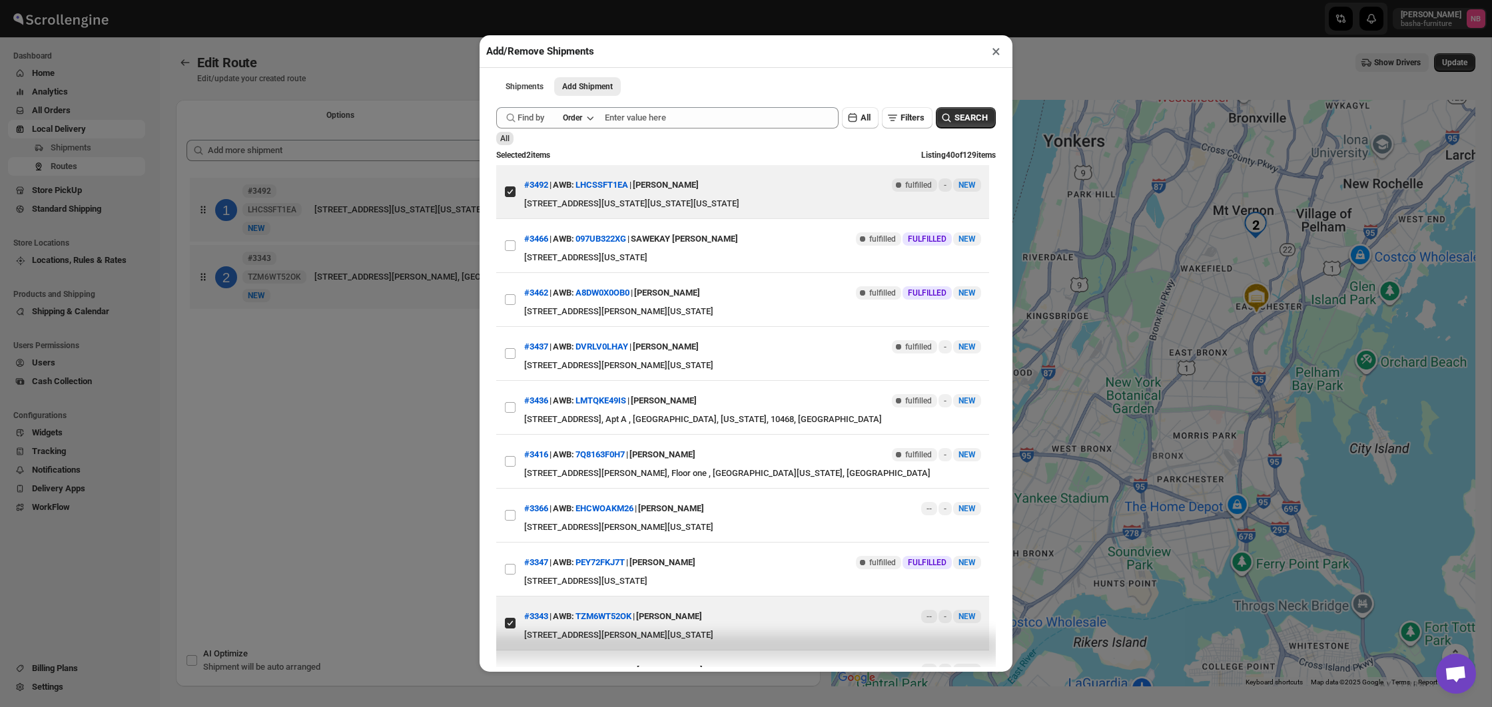
click at [317, 404] on div "Add/Remove Shipments × Shipments Add Shipment More views Shipments Add Shipment…" at bounding box center [746, 353] width 1492 height 707
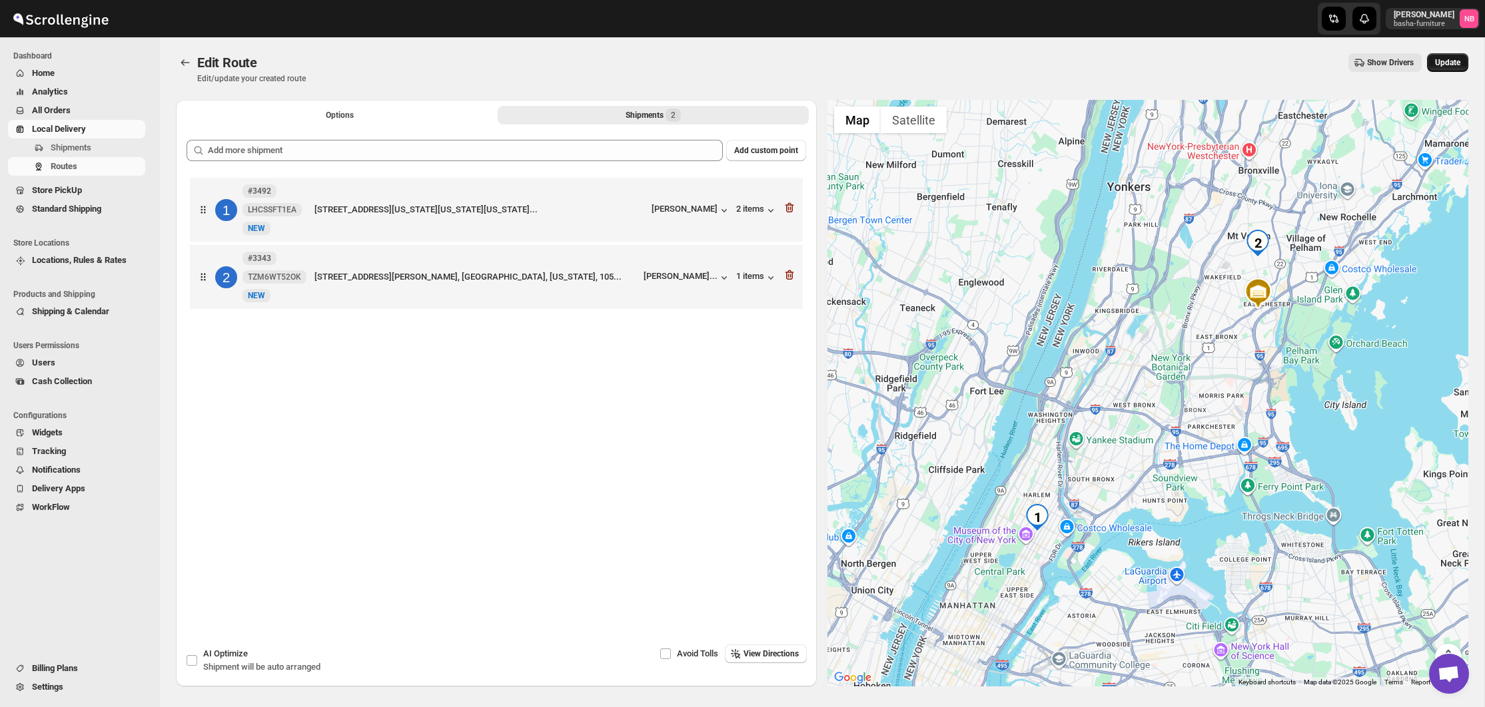
click at [1443, 65] on span "Update" at bounding box center [1447, 62] width 25 height 11
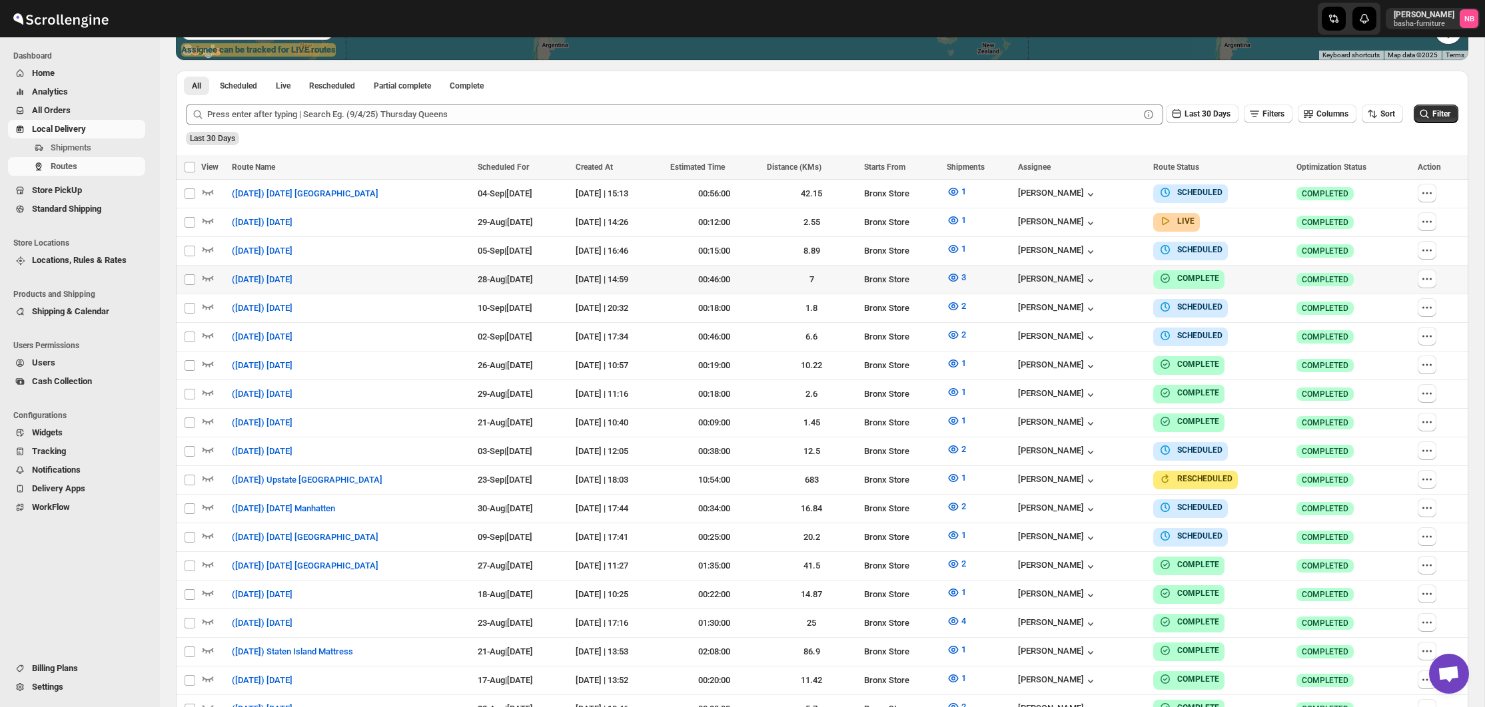
scroll to position [294, 0]
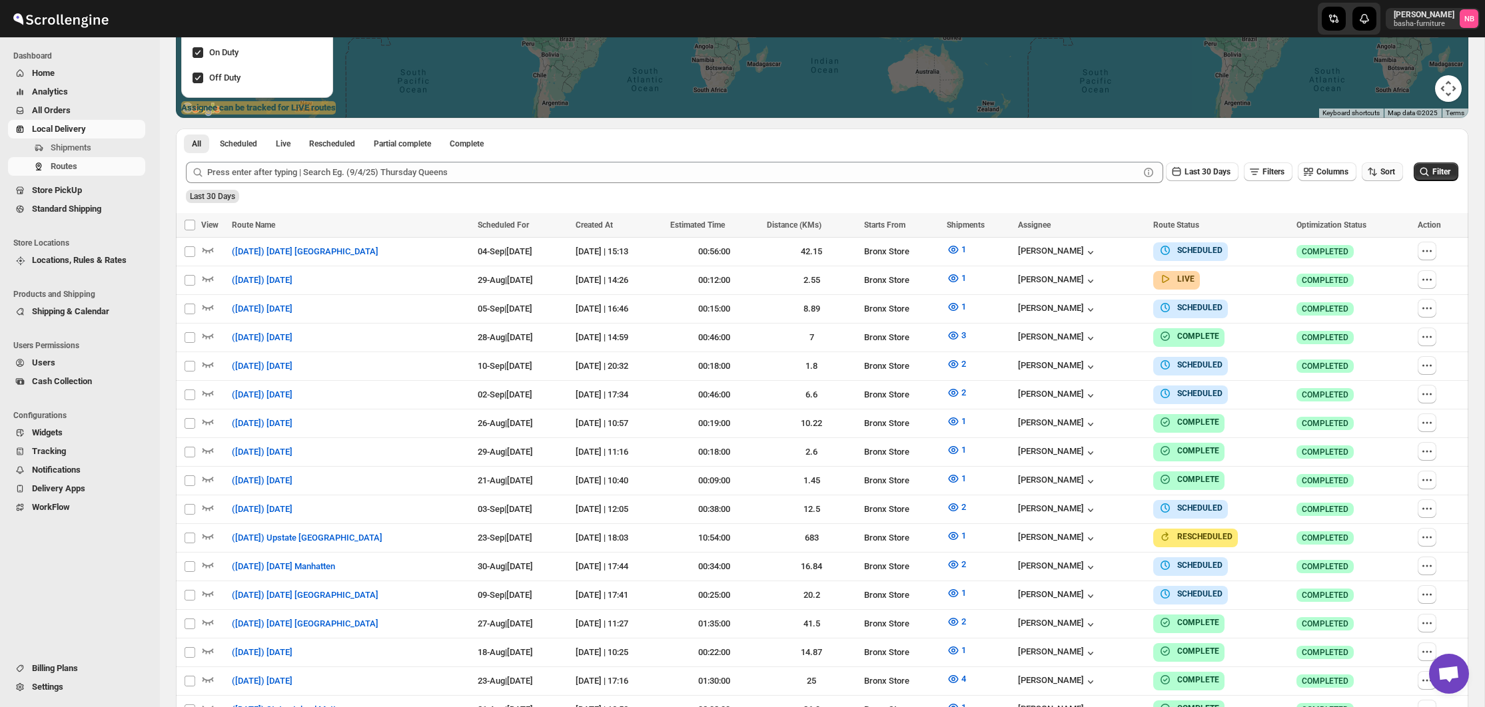
click at [1369, 177] on icon "button" at bounding box center [1371, 171] width 13 height 13
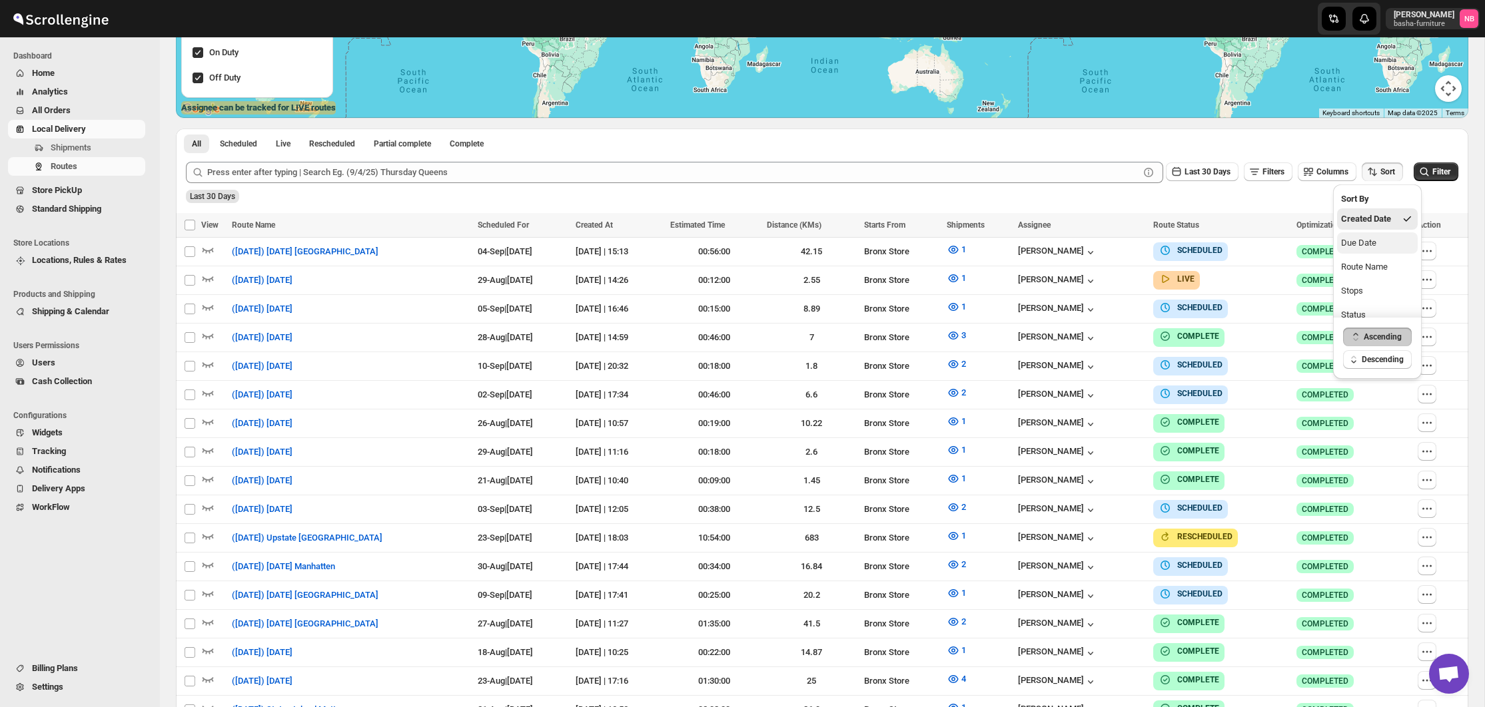
click at [1360, 238] on div "Due Date" at bounding box center [1358, 242] width 35 height 13
click at [1225, 176] on button "Last 30 Days" at bounding box center [1202, 172] width 73 height 19
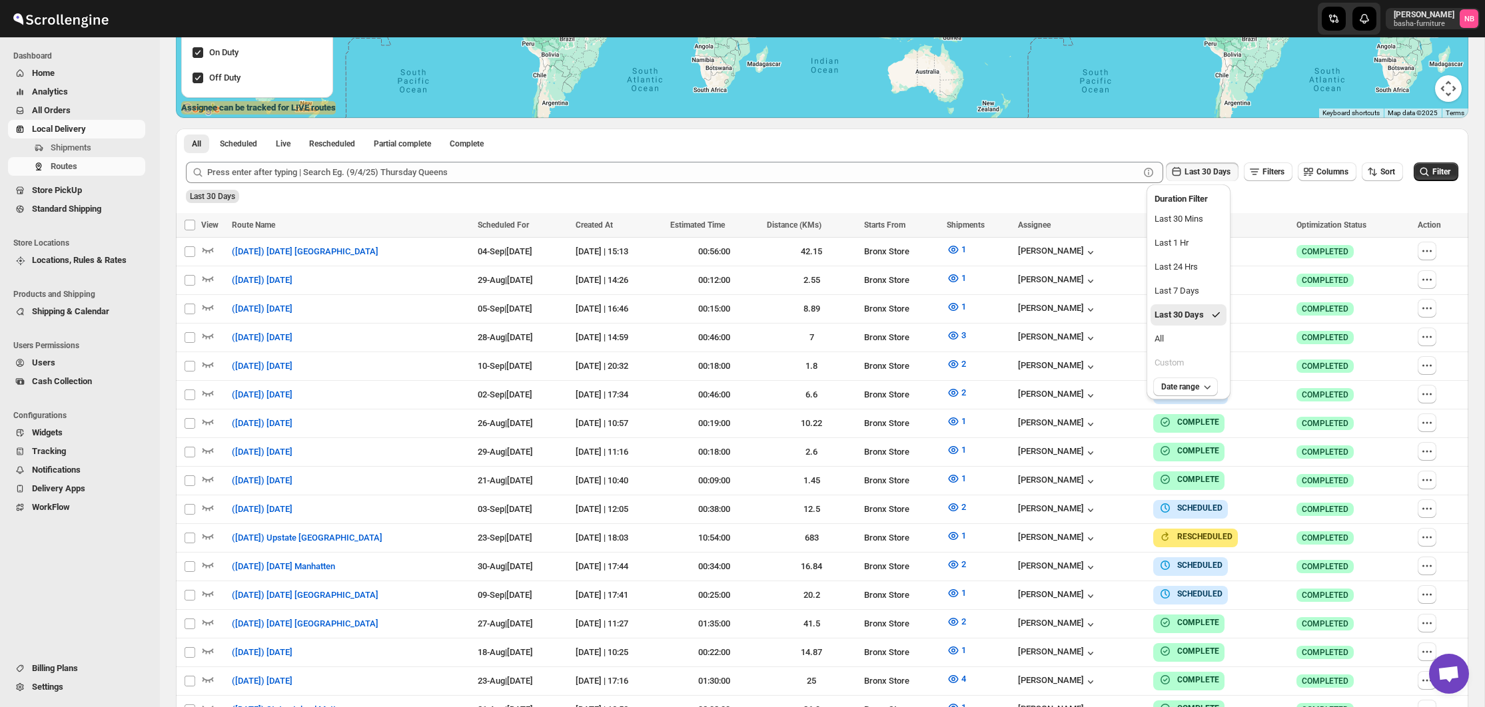
drag, startPoint x: 1174, startPoint y: 334, endPoint x: 1256, endPoint y: 306, distance: 86.4
click at [1174, 334] on button "All" at bounding box center [1188, 338] width 76 height 21
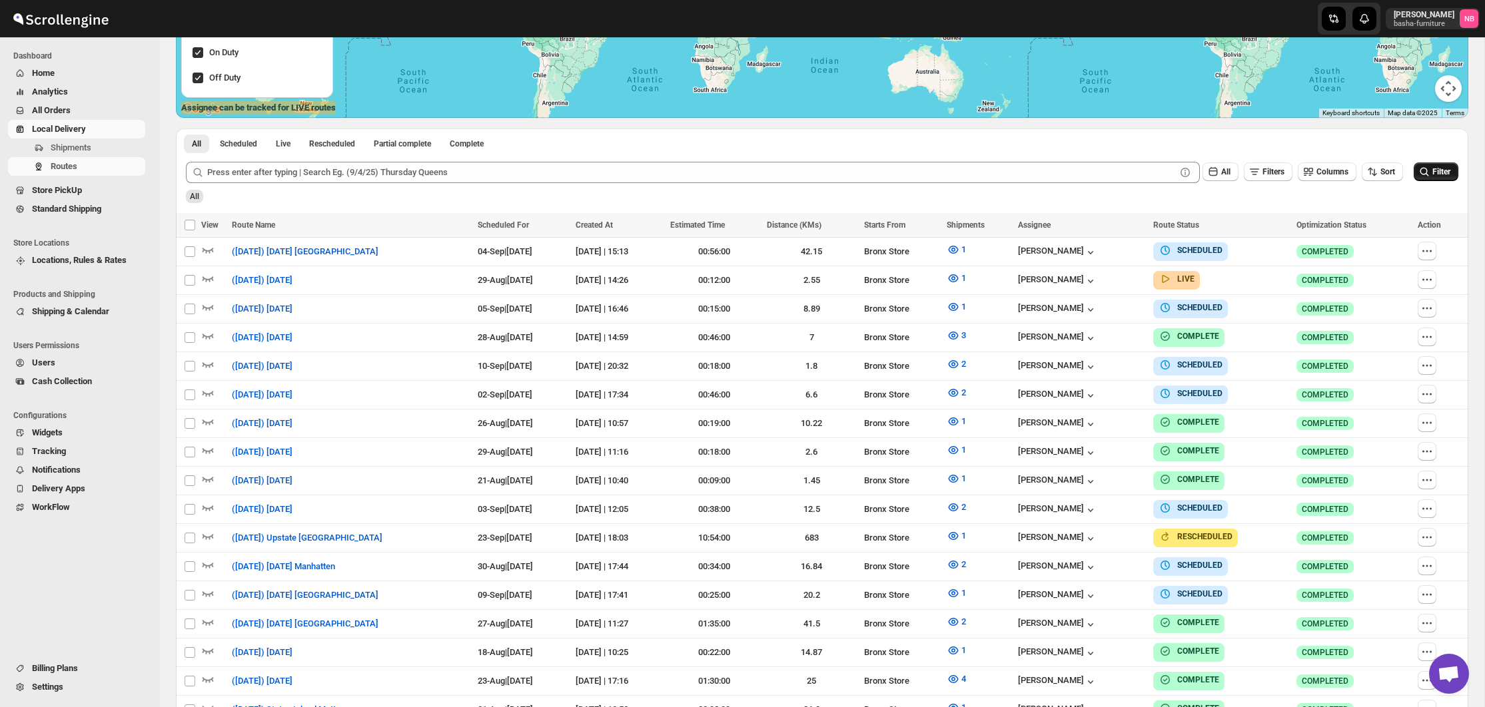
click at [1426, 177] on icon "submit" at bounding box center [1423, 171] width 13 height 13
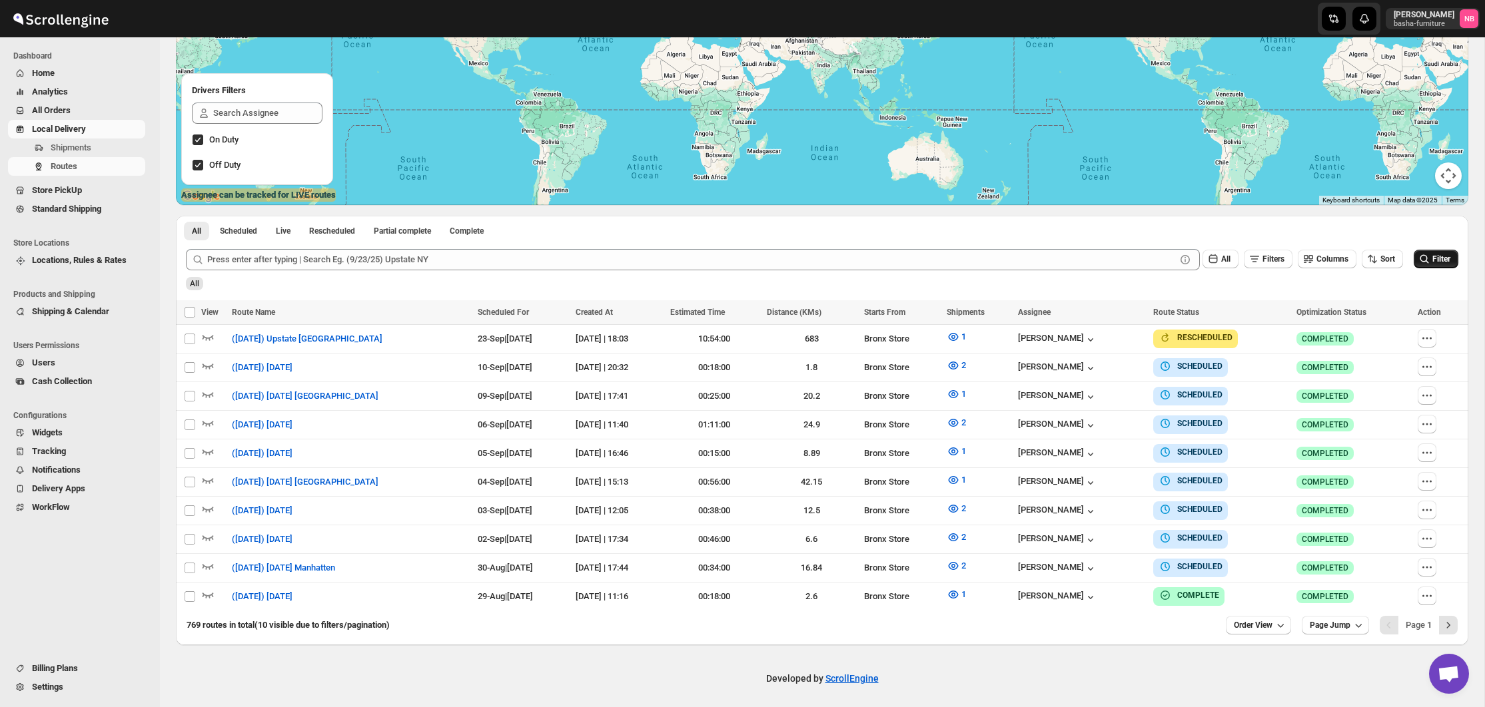
scroll to position [205, 0]
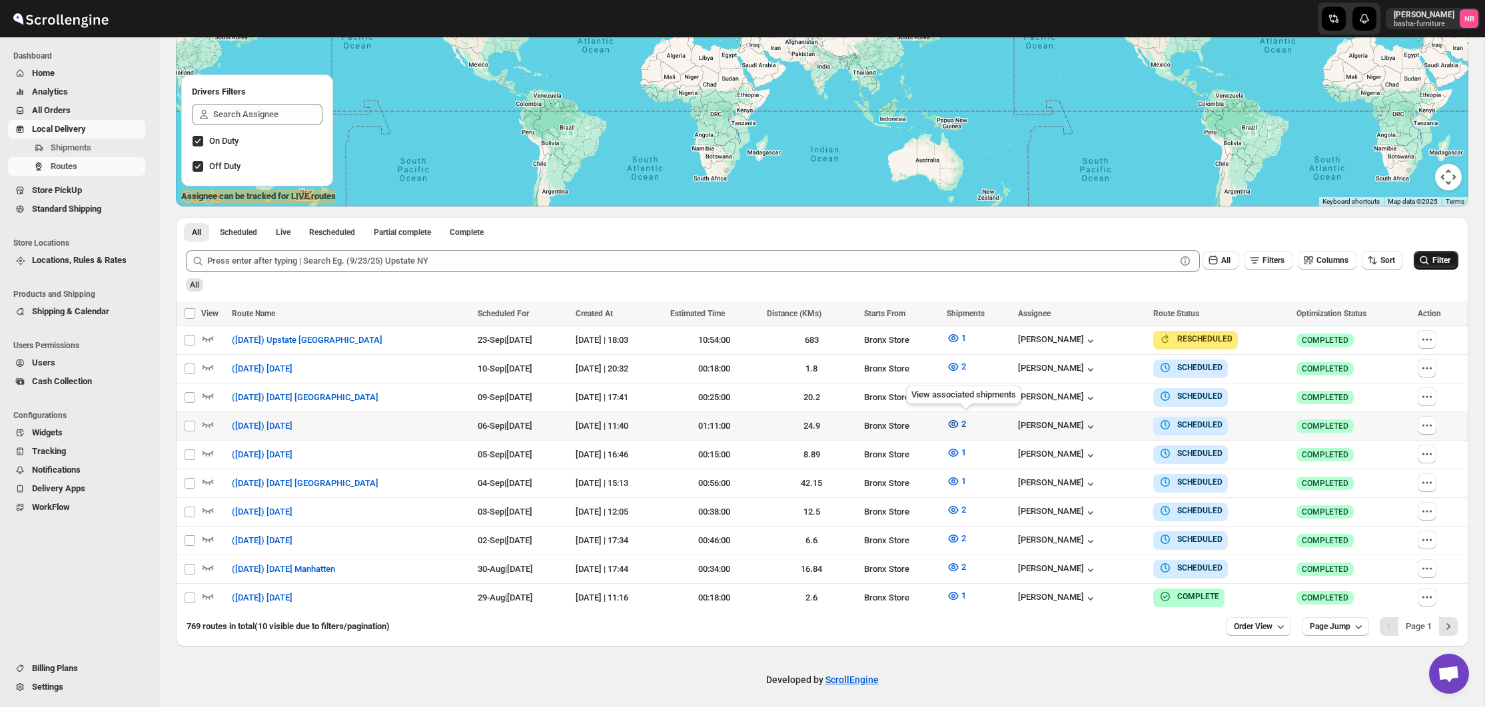
click at [960, 424] on icon "button" at bounding box center [953, 424] width 13 height 13
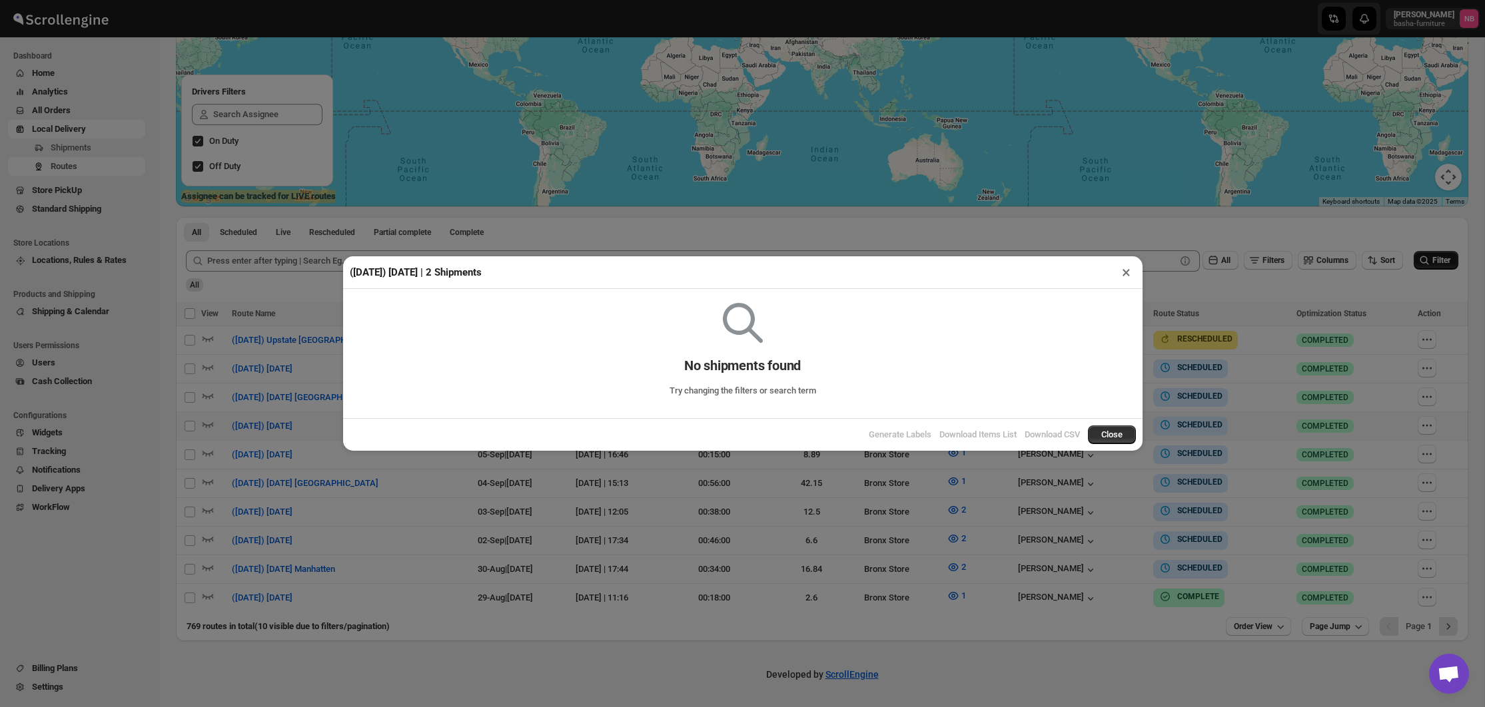
scroll to position [200, 0]
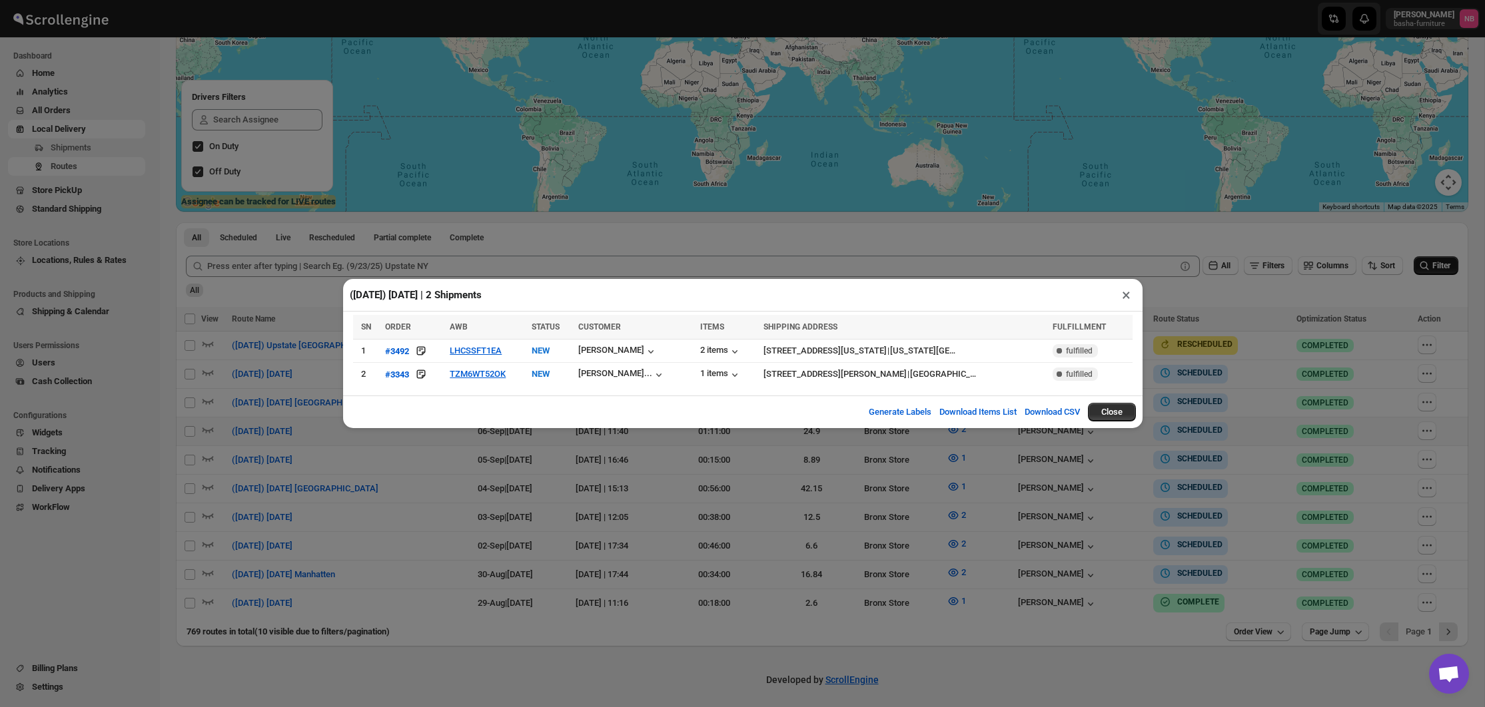
click at [650, 474] on div "([DATE]) [DATE] | 2 Shipments × SN ORDER AWB STATUS CUSTOMER ITEMS SHIPPING ADD…" at bounding box center [742, 353] width 1485 height 707
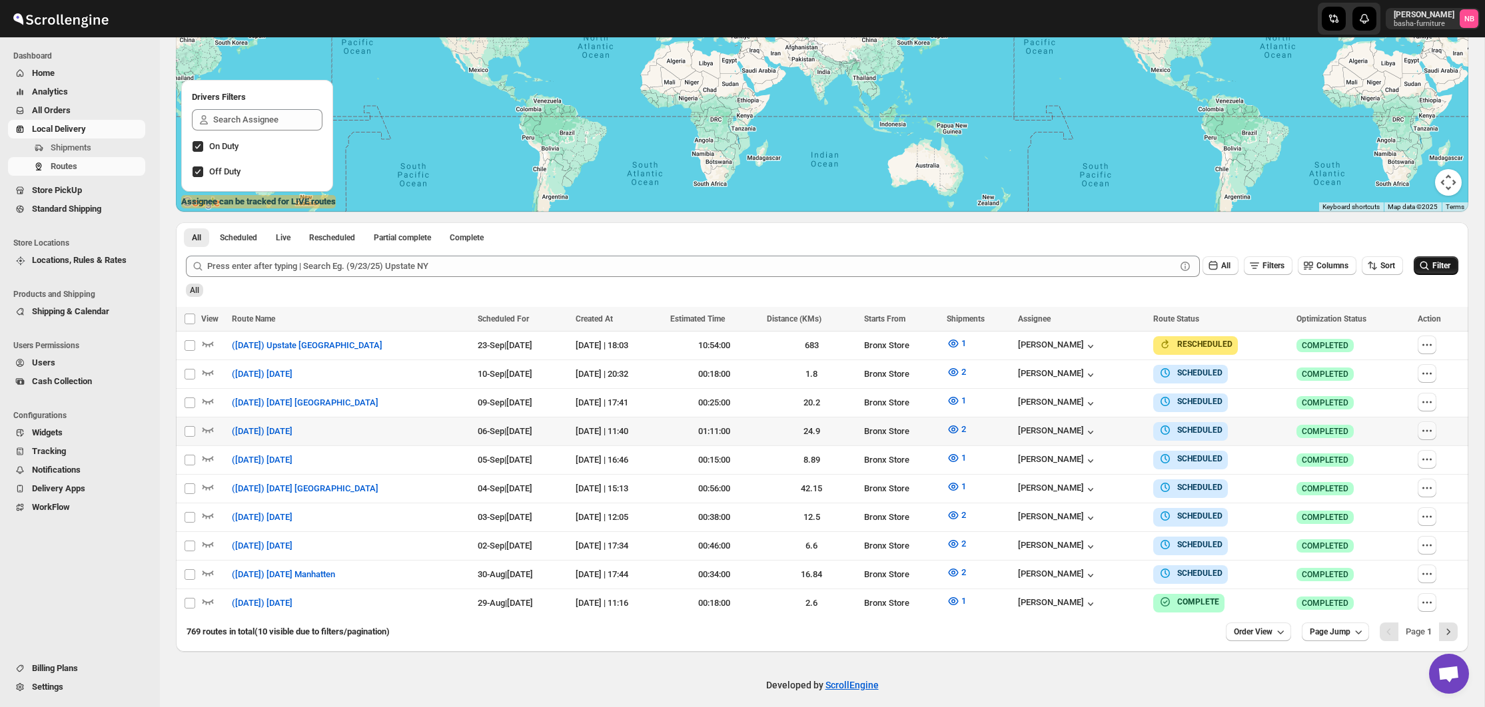
click at [1426, 429] on icon "button" at bounding box center [1426, 430] width 13 height 13
checkbox input "true"
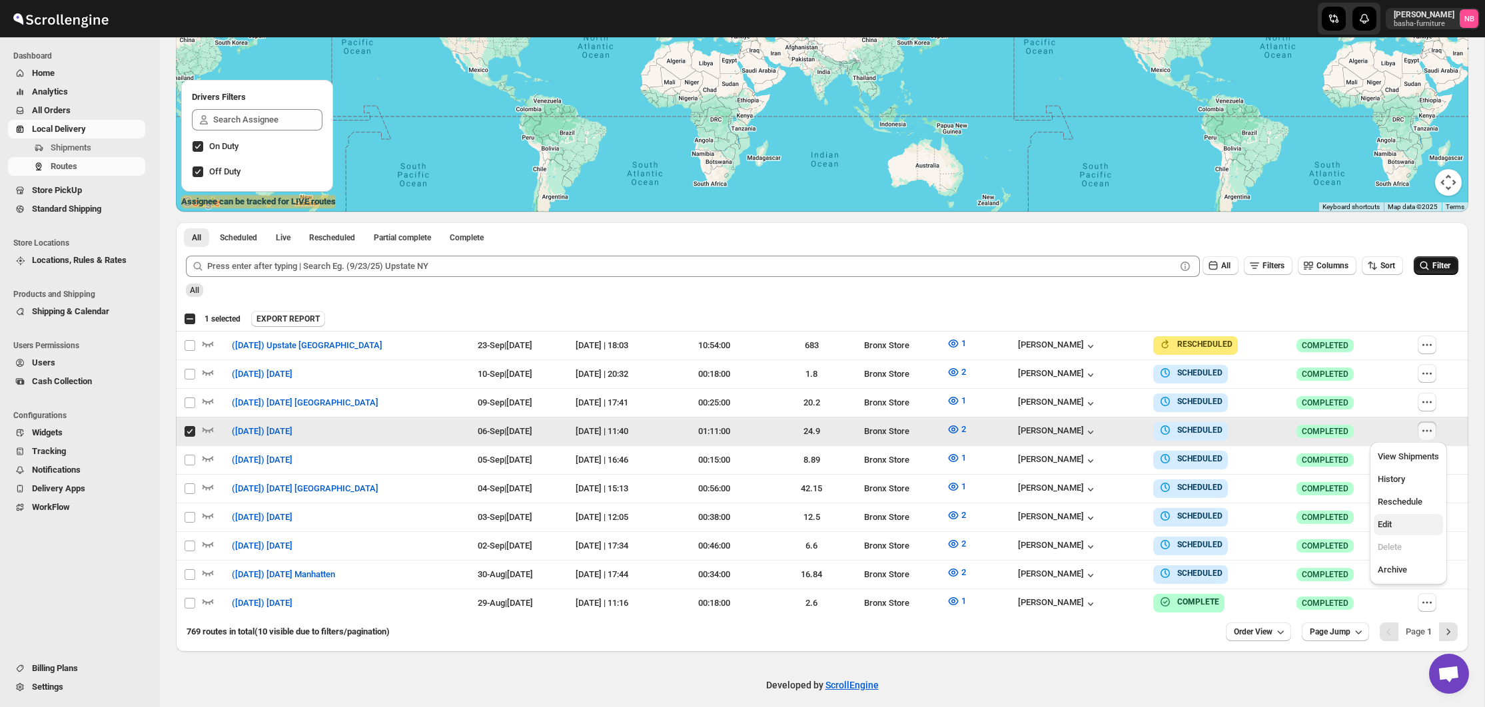
click at [1404, 532] on button "Edit" at bounding box center [1407, 524] width 69 height 21
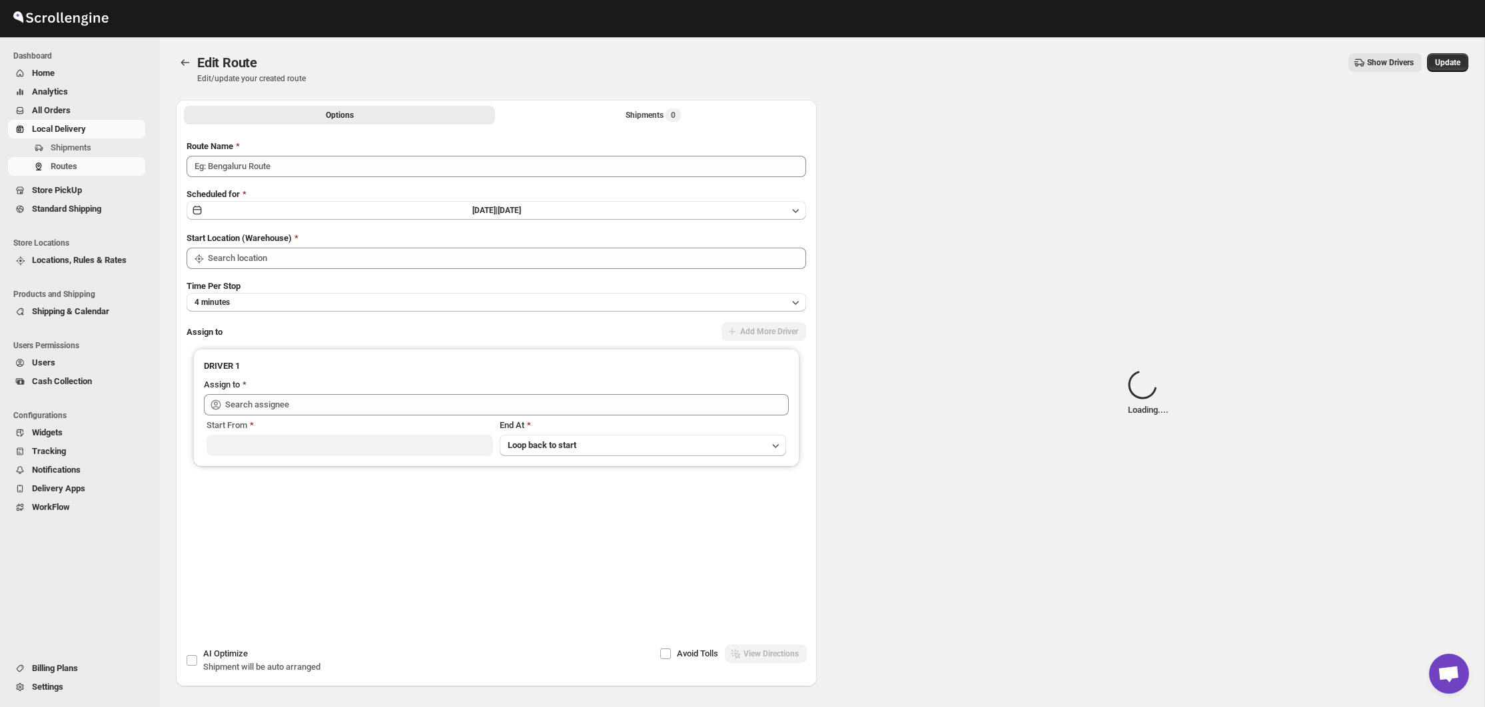
type input "([DATE]) [DATE]"
type input "Bronx Store"
type input "[PERSON_NAME] ([EMAIL_ADDRESS][DOMAIN_NAME])"
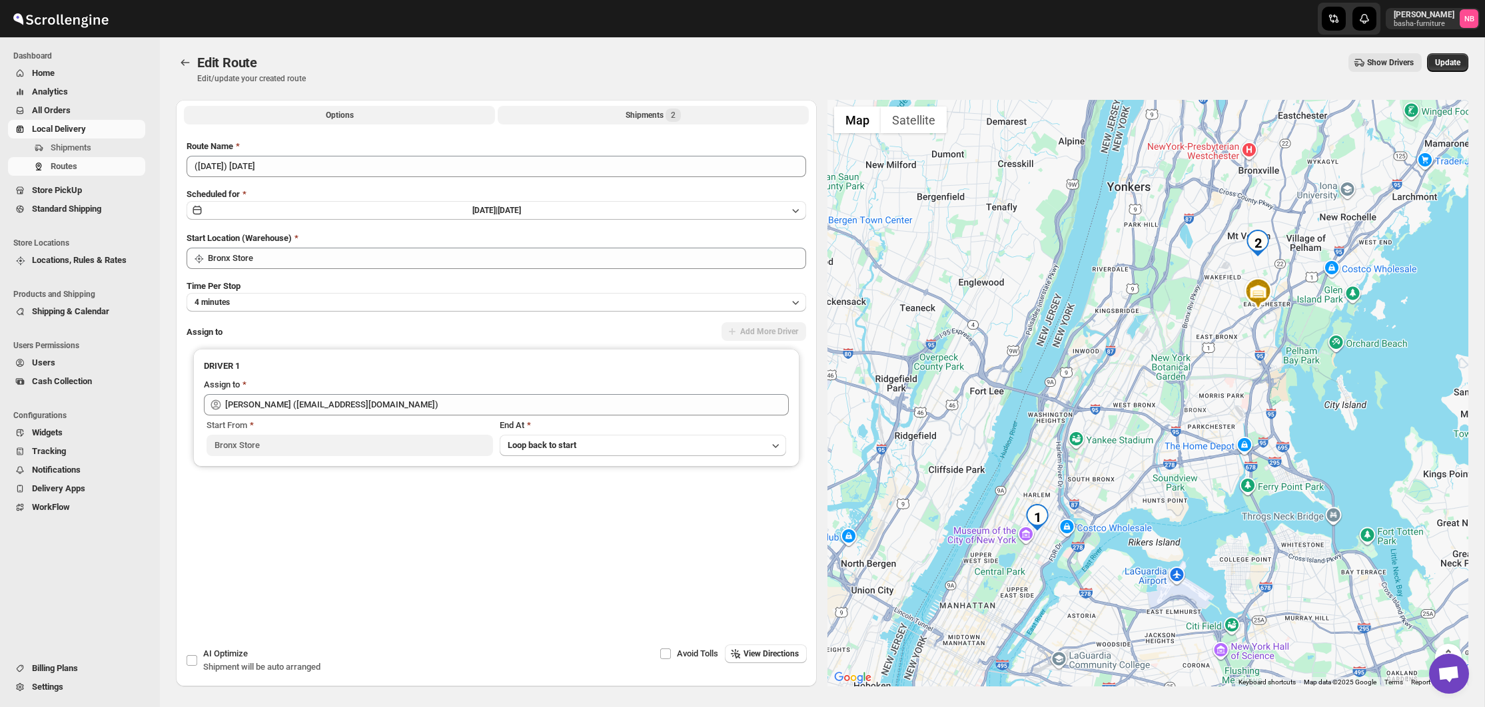
click at [589, 113] on button "Shipments 2" at bounding box center [653, 115] width 311 height 19
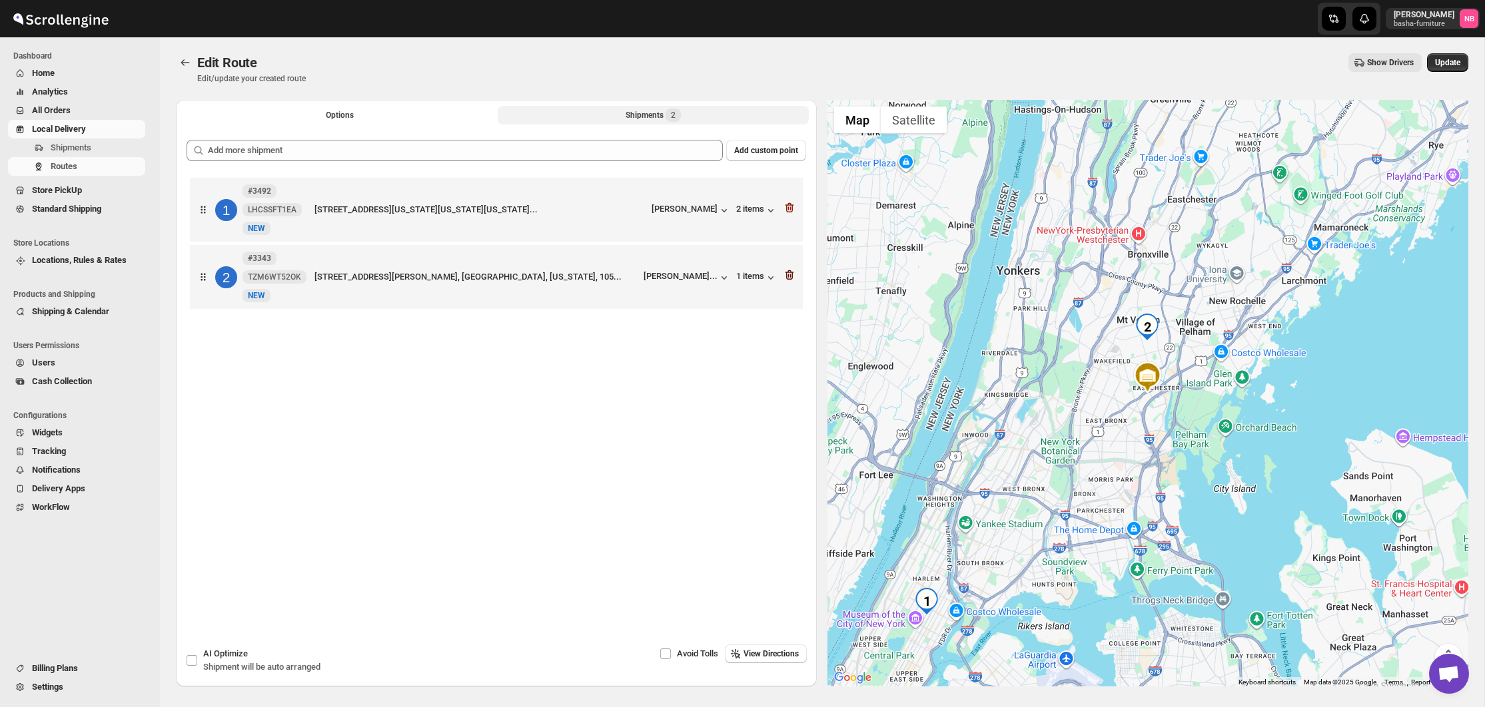
click at [791, 279] on icon "button" at bounding box center [789, 274] width 13 height 13
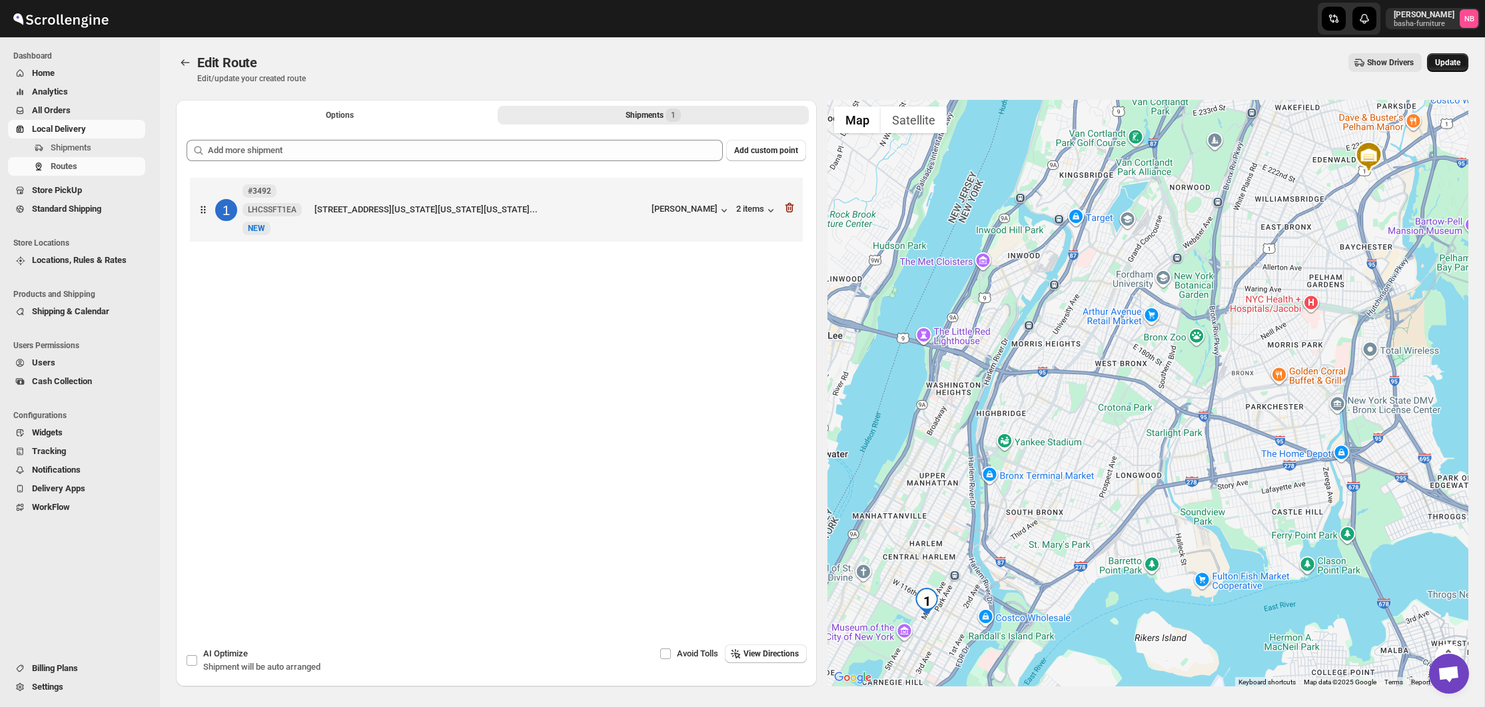
click at [1450, 64] on span "Update" at bounding box center [1447, 62] width 25 height 11
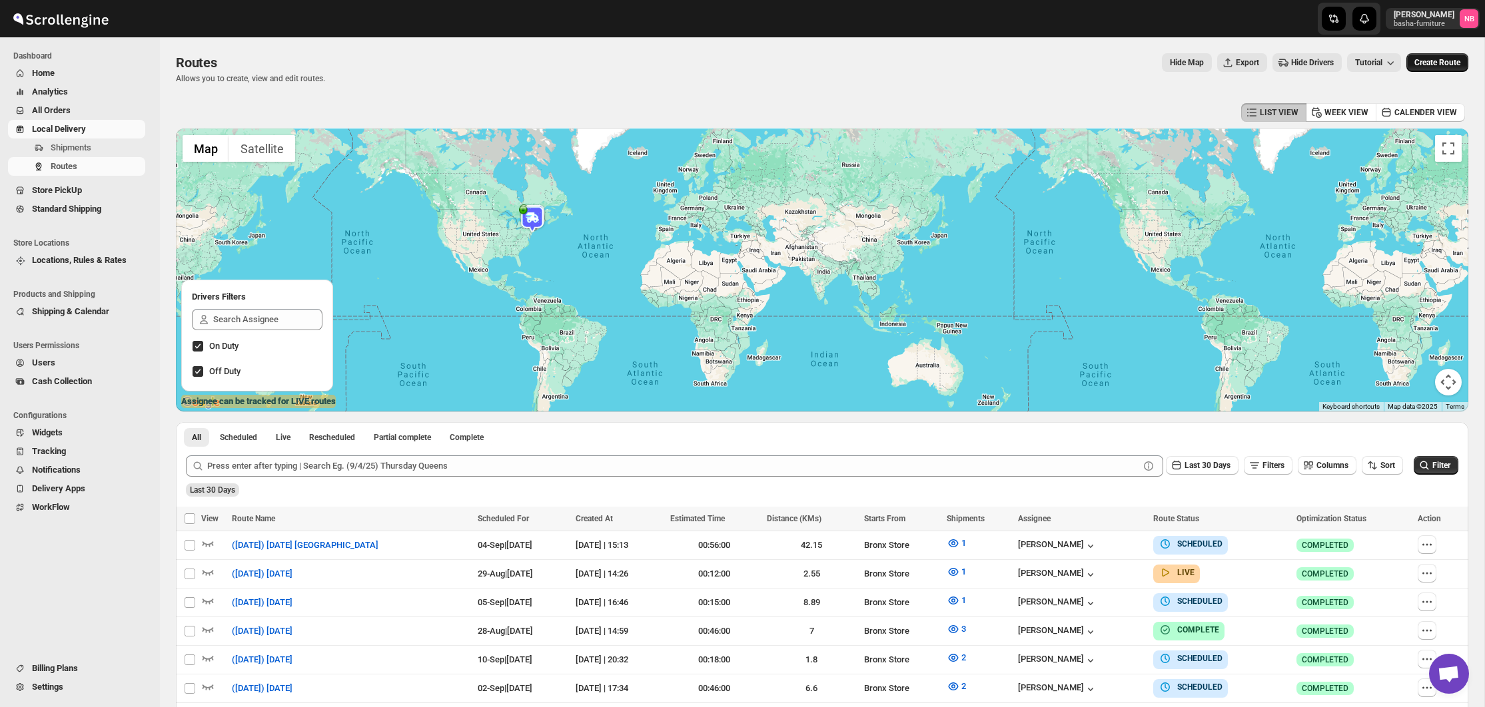
click at [1443, 67] on span "Create Route" at bounding box center [1437, 62] width 46 height 11
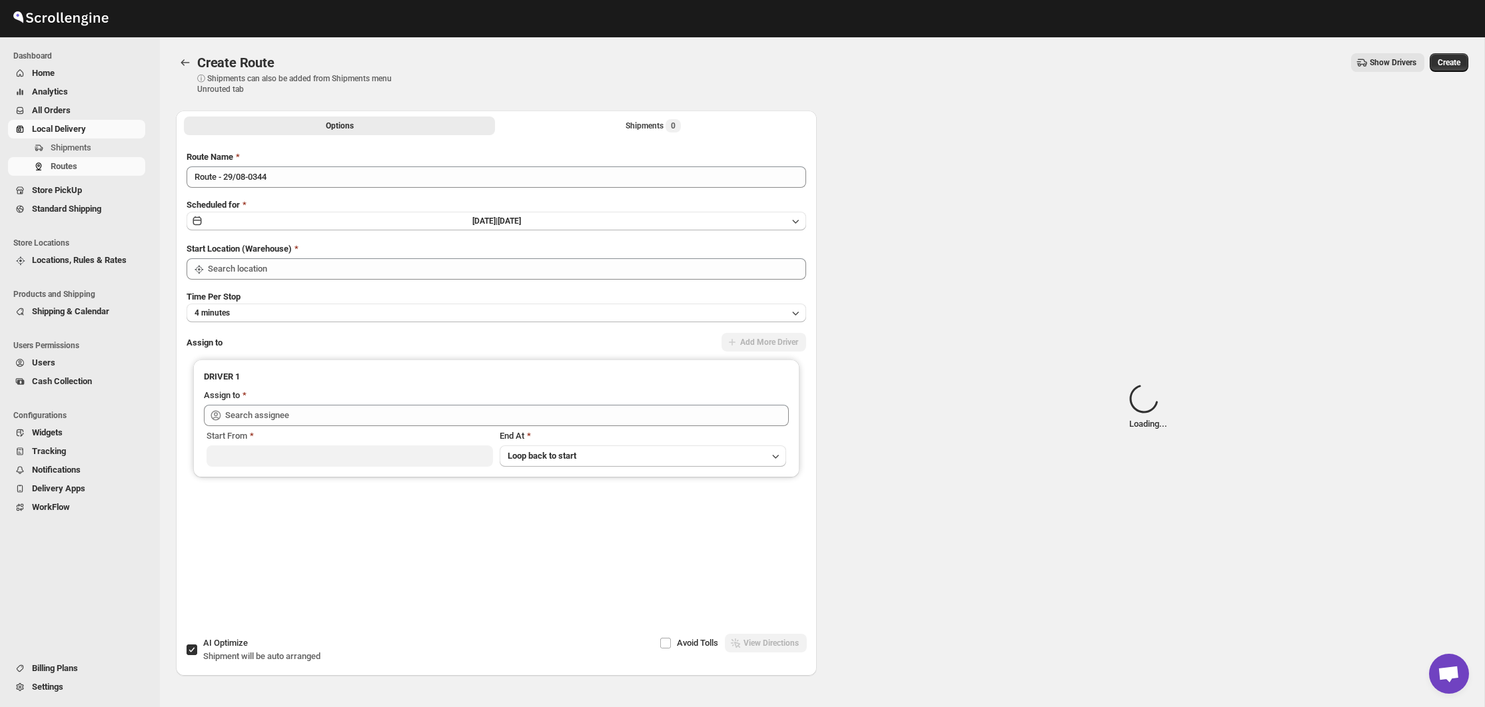
type input "Not Available"
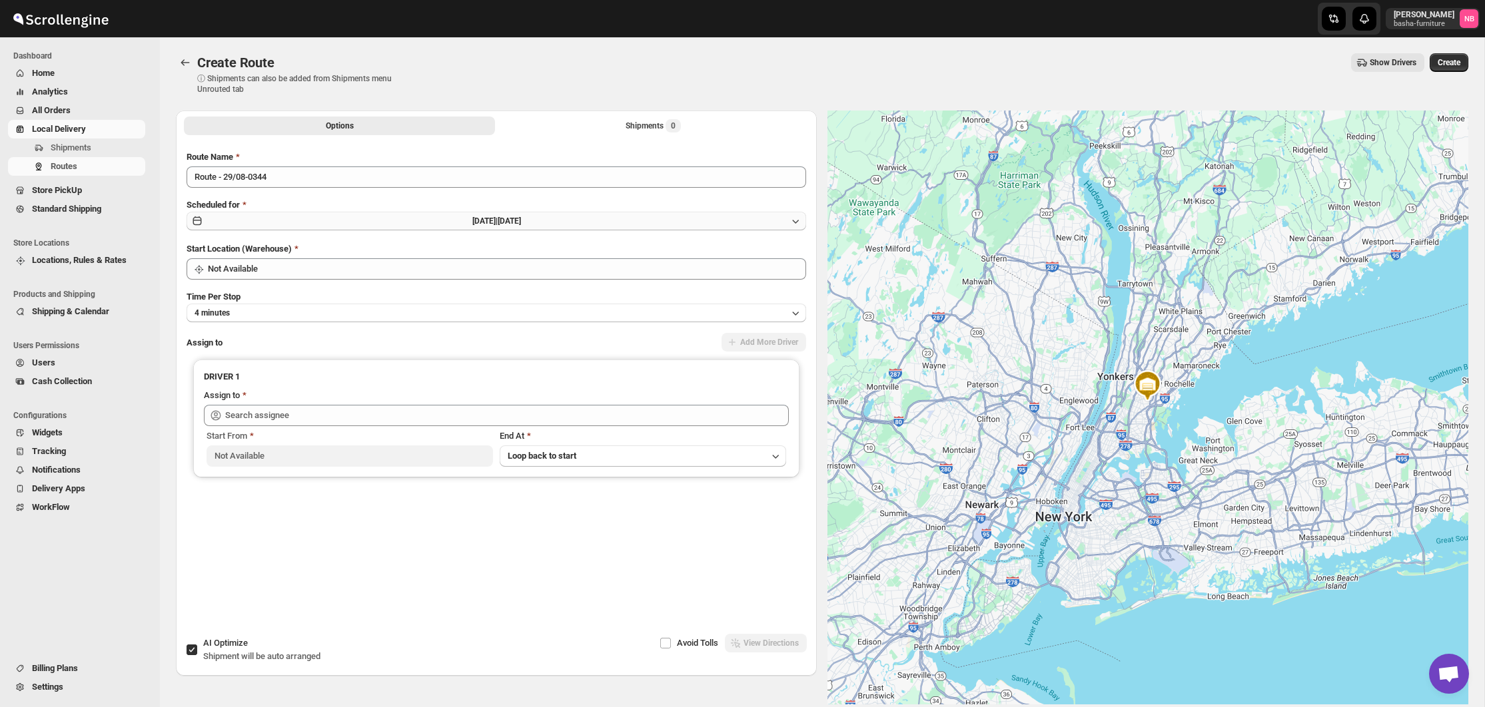
click at [723, 223] on button "[DATE] | [DATE]" at bounding box center [496, 221] width 619 height 19
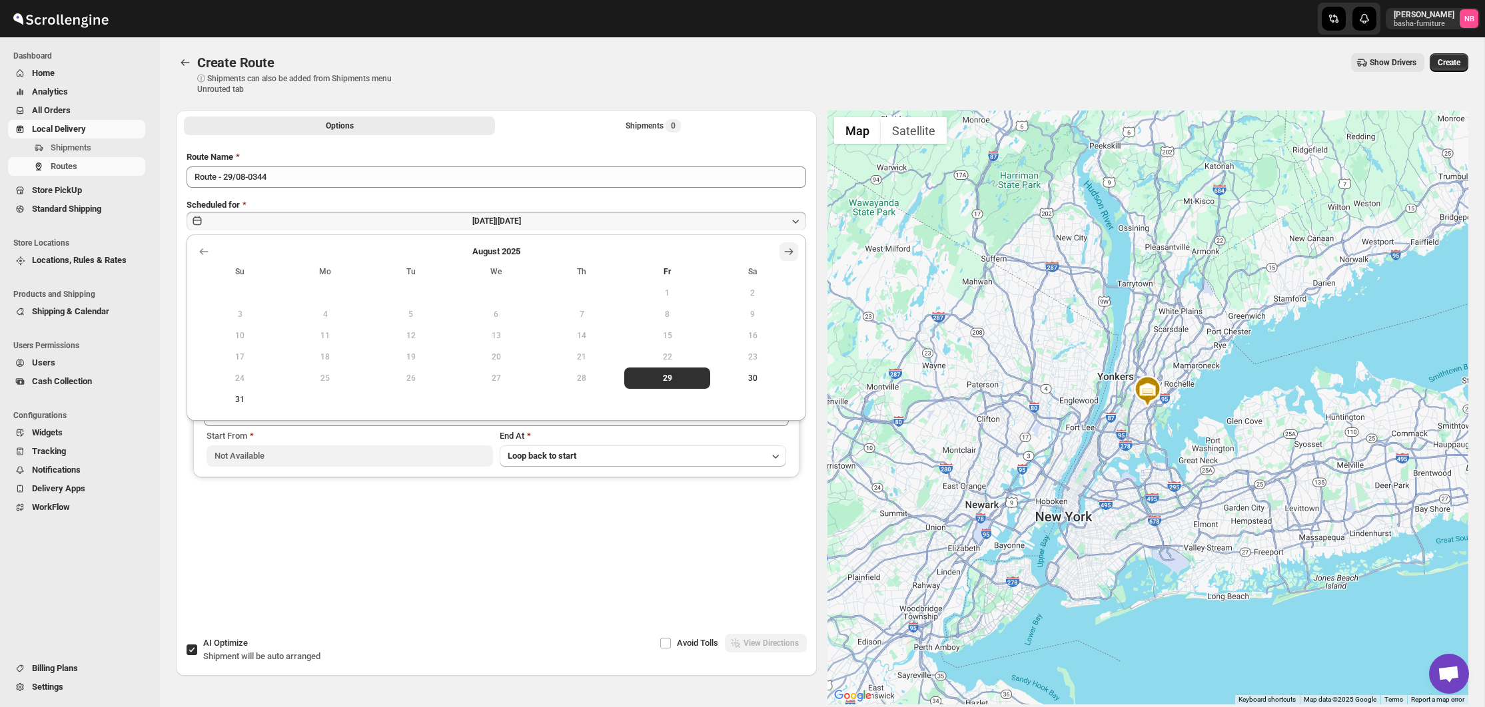
click at [788, 251] on icon "Show next month, September 2025" at bounding box center [788, 251] width 13 height 13
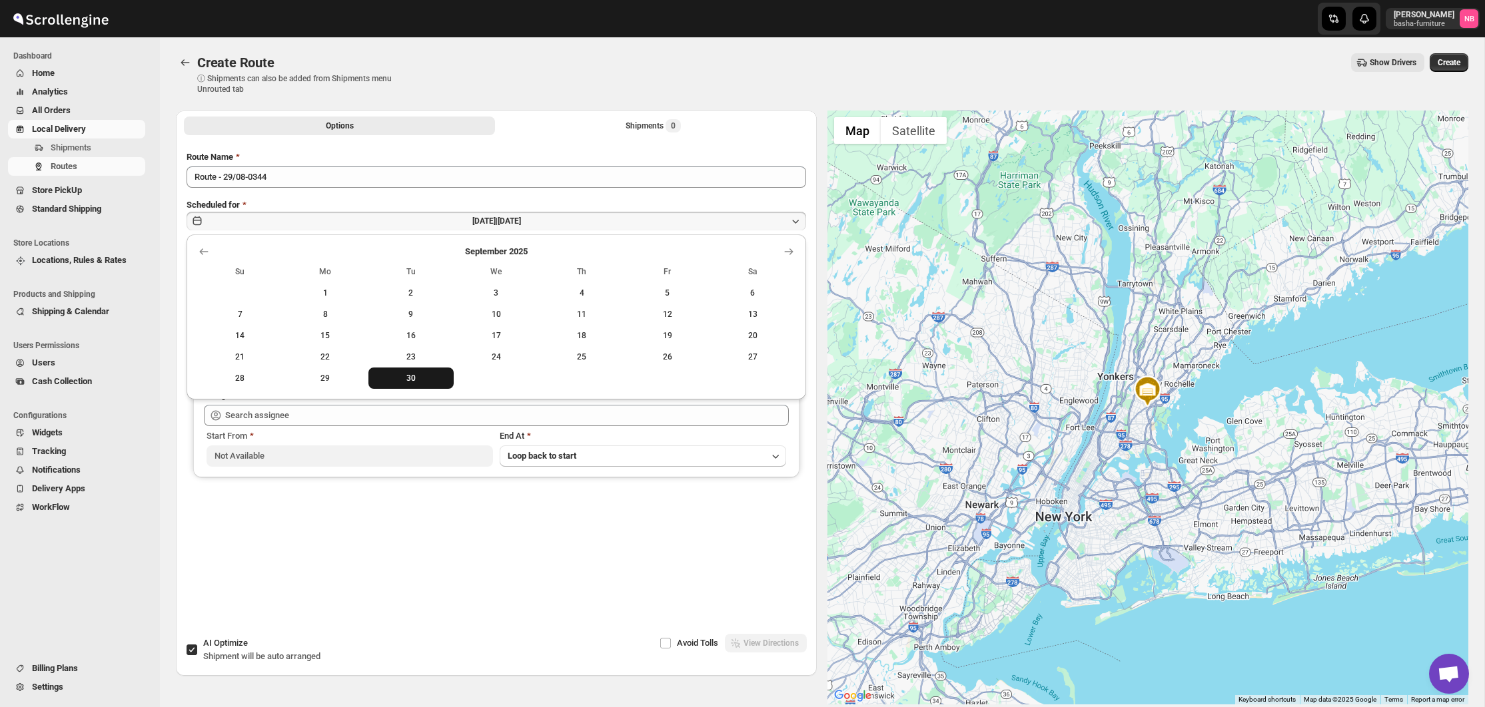
click at [418, 372] on button "30" at bounding box center [410, 378] width 85 height 21
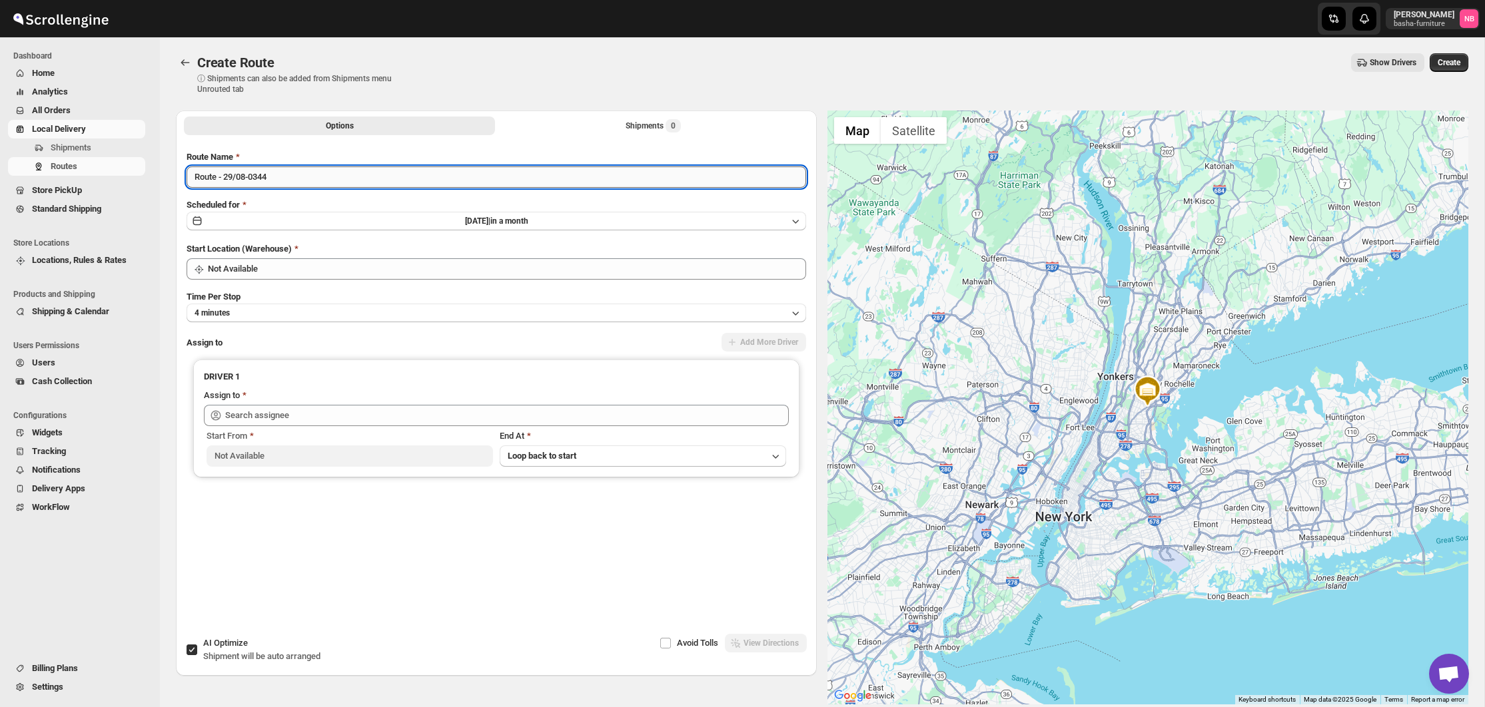
click at [316, 184] on input "Route - 29/08-0344" at bounding box center [496, 177] width 619 height 21
type input "([DATE])"
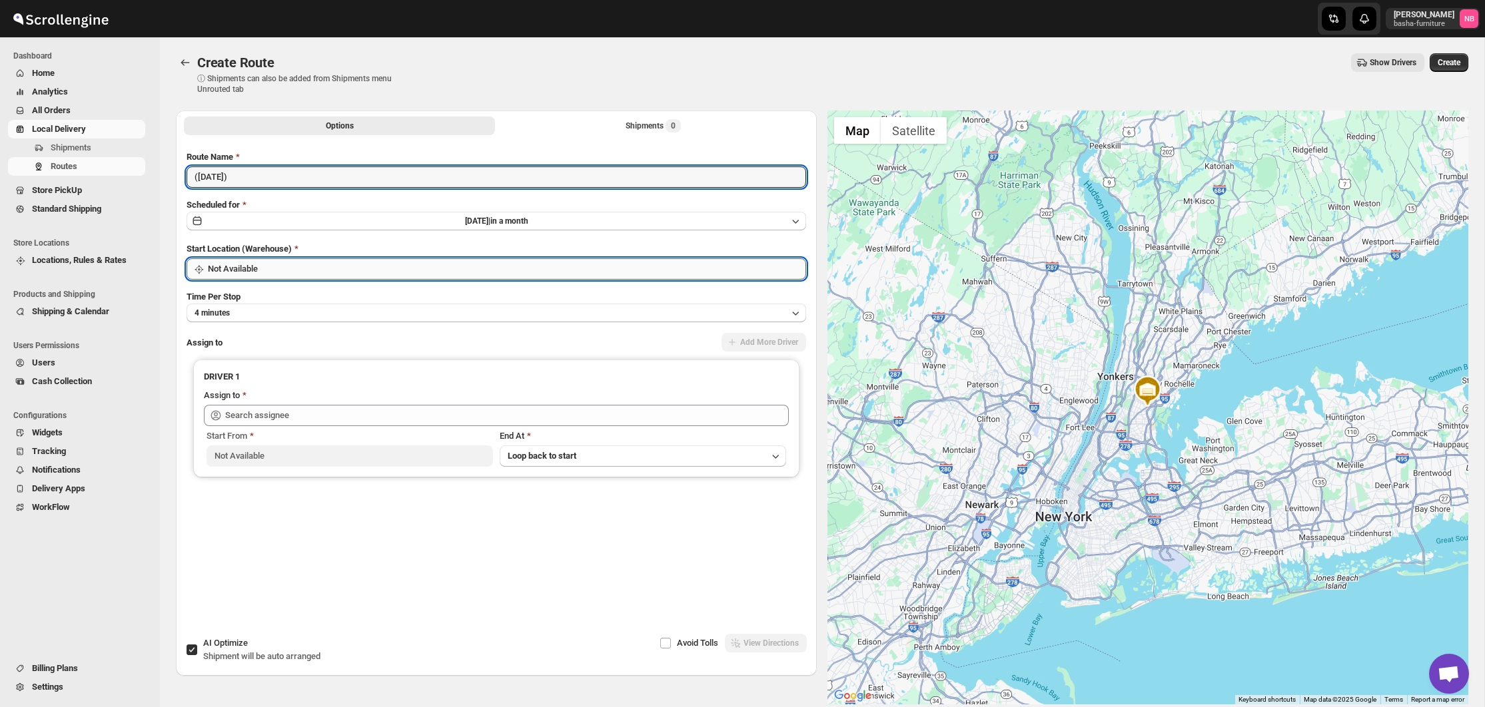
click at [284, 264] on input "Not Available" at bounding box center [507, 268] width 598 height 21
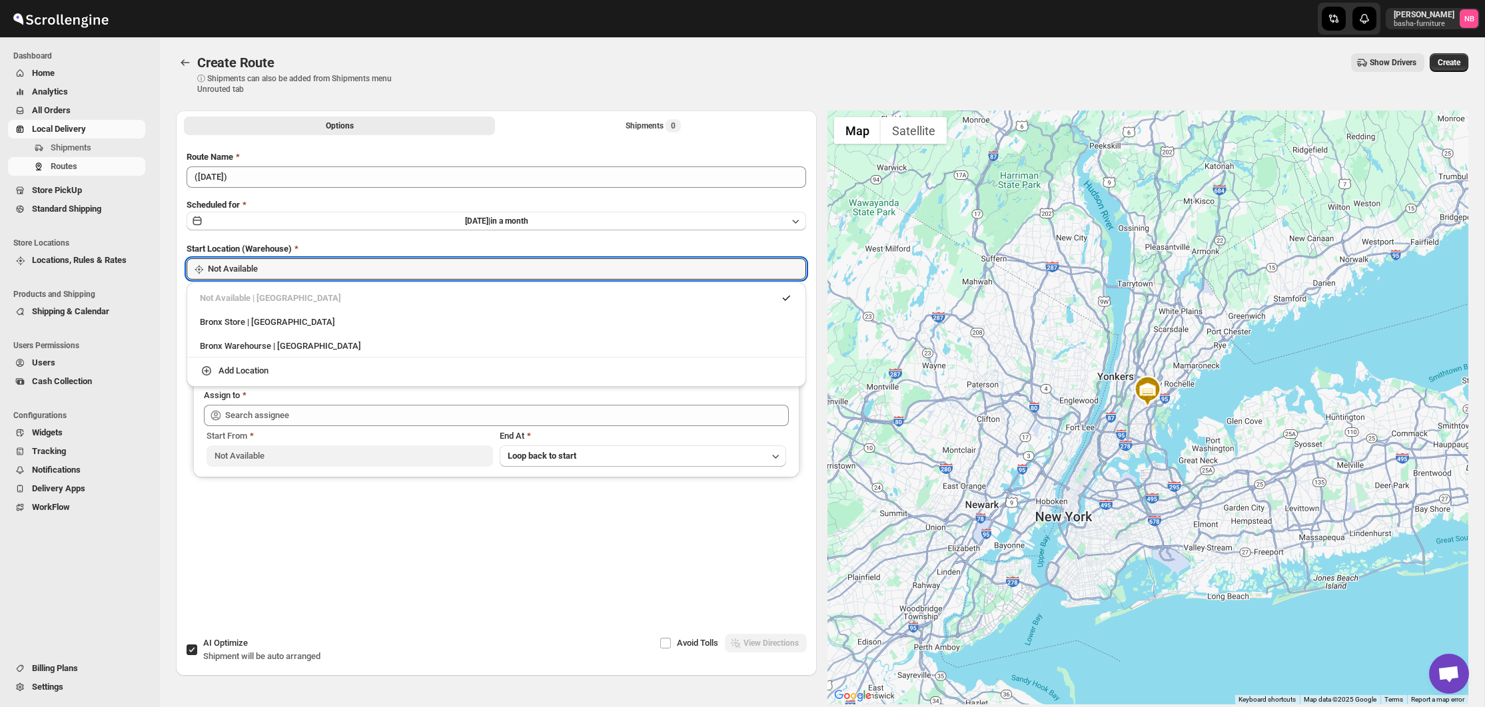
click at [275, 319] on div "Bronx Store | [GEOGRAPHIC_DATA]" at bounding box center [496, 322] width 593 height 13
type input "Bronx Store"
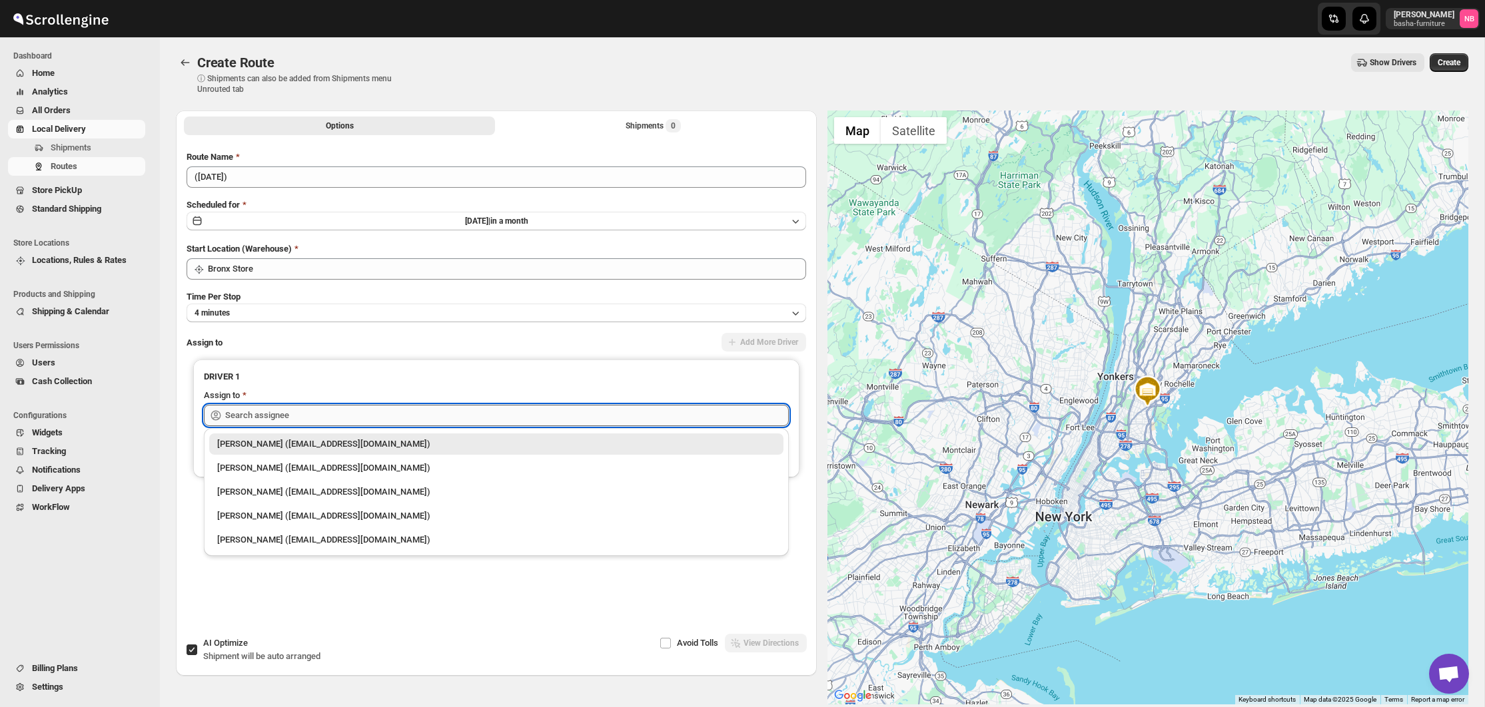
click at [316, 411] on input "text" at bounding box center [507, 415] width 564 height 21
click at [302, 460] on div "[PERSON_NAME] ([EMAIL_ADDRESS][DOMAIN_NAME])" at bounding box center [496, 468] width 574 height 21
type input "[PERSON_NAME] ([EMAIL_ADDRESS][DOMAIN_NAME])"
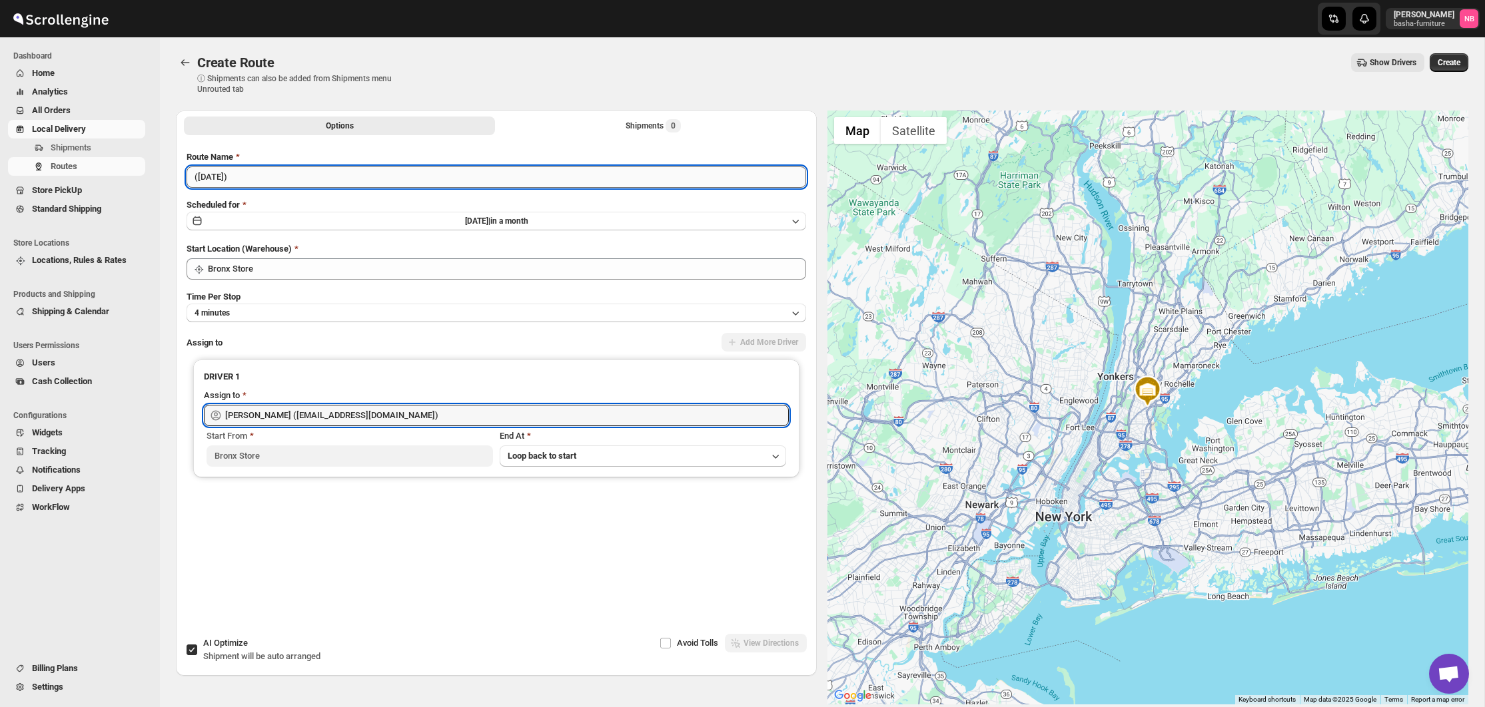
click at [282, 176] on input "([DATE])" at bounding box center [496, 177] width 619 height 21
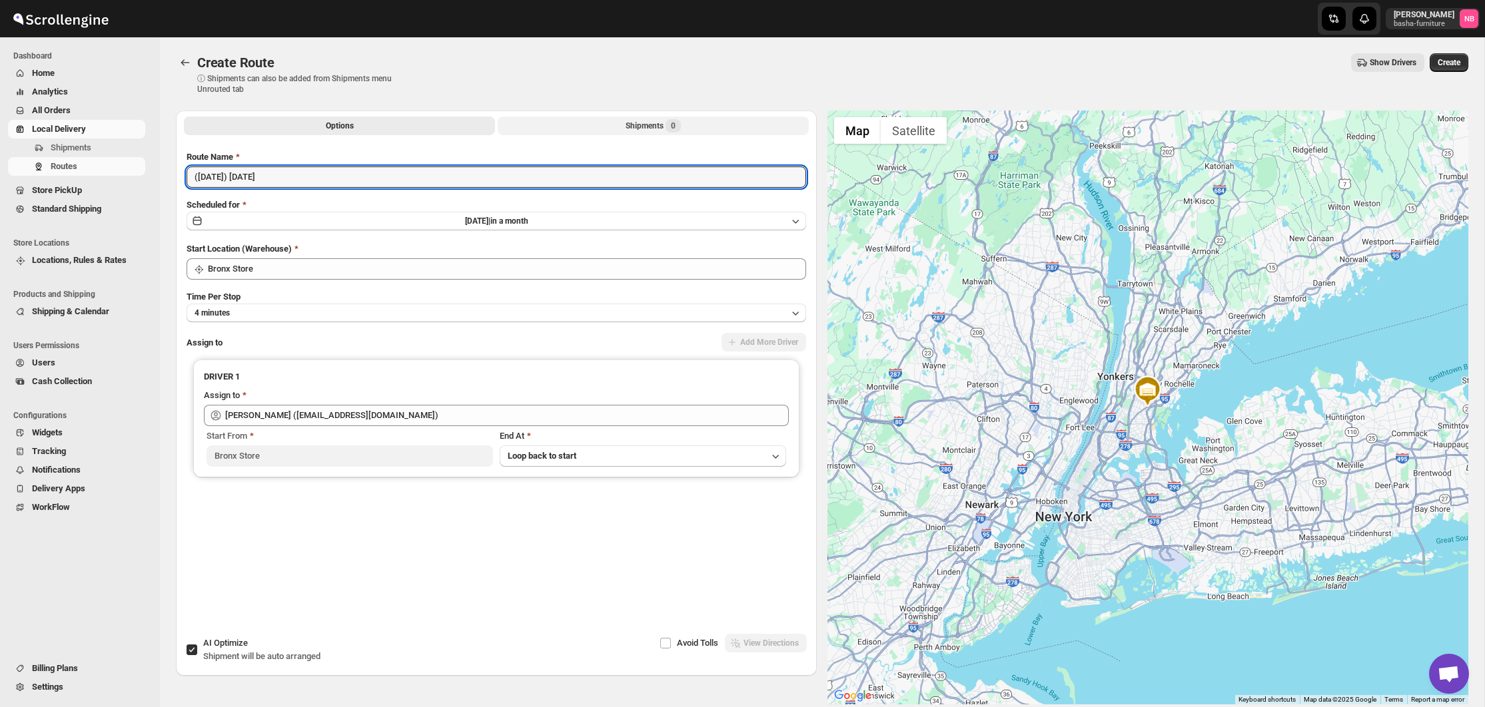
type input "([DATE]) [DATE]"
click at [602, 123] on button "Shipments 0" at bounding box center [653, 126] width 311 height 19
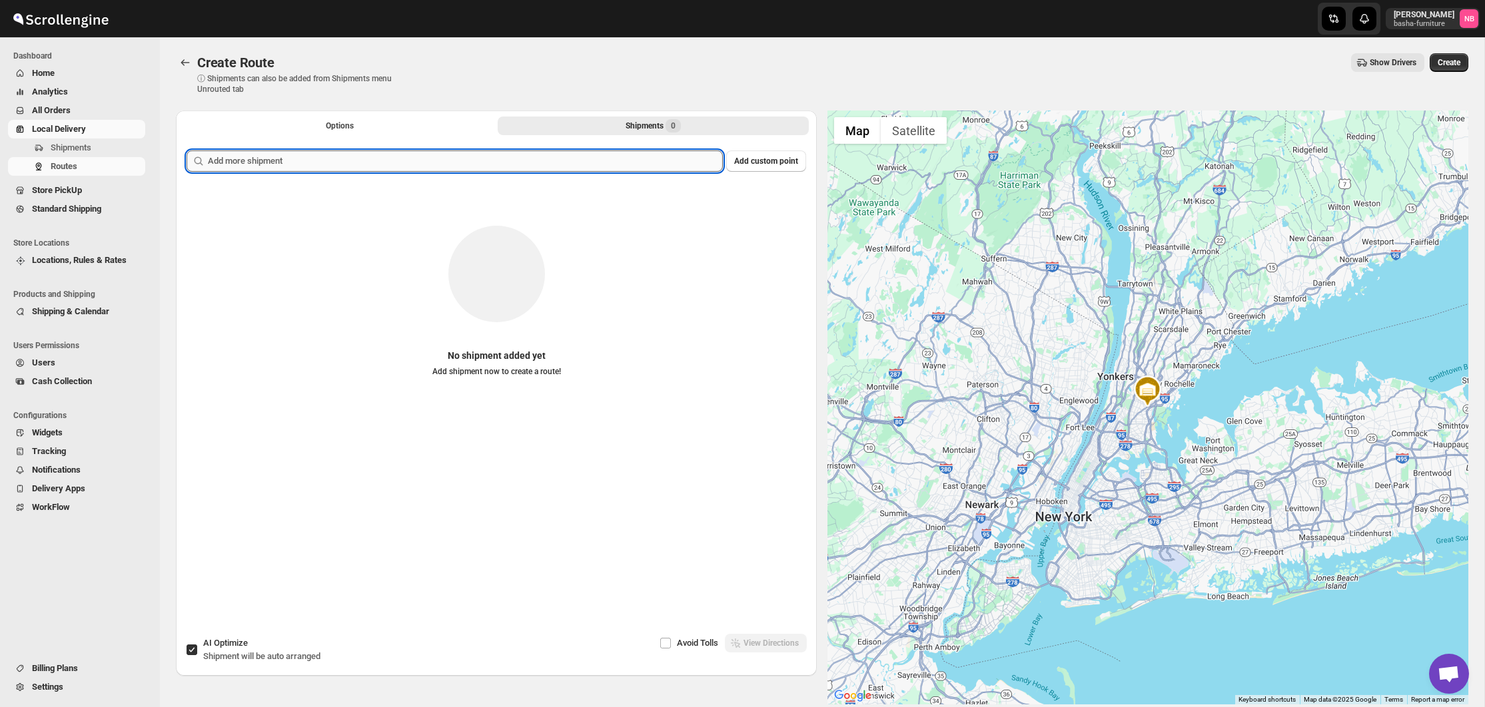
click at [544, 165] on input "text" at bounding box center [465, 161] width 515 height 21
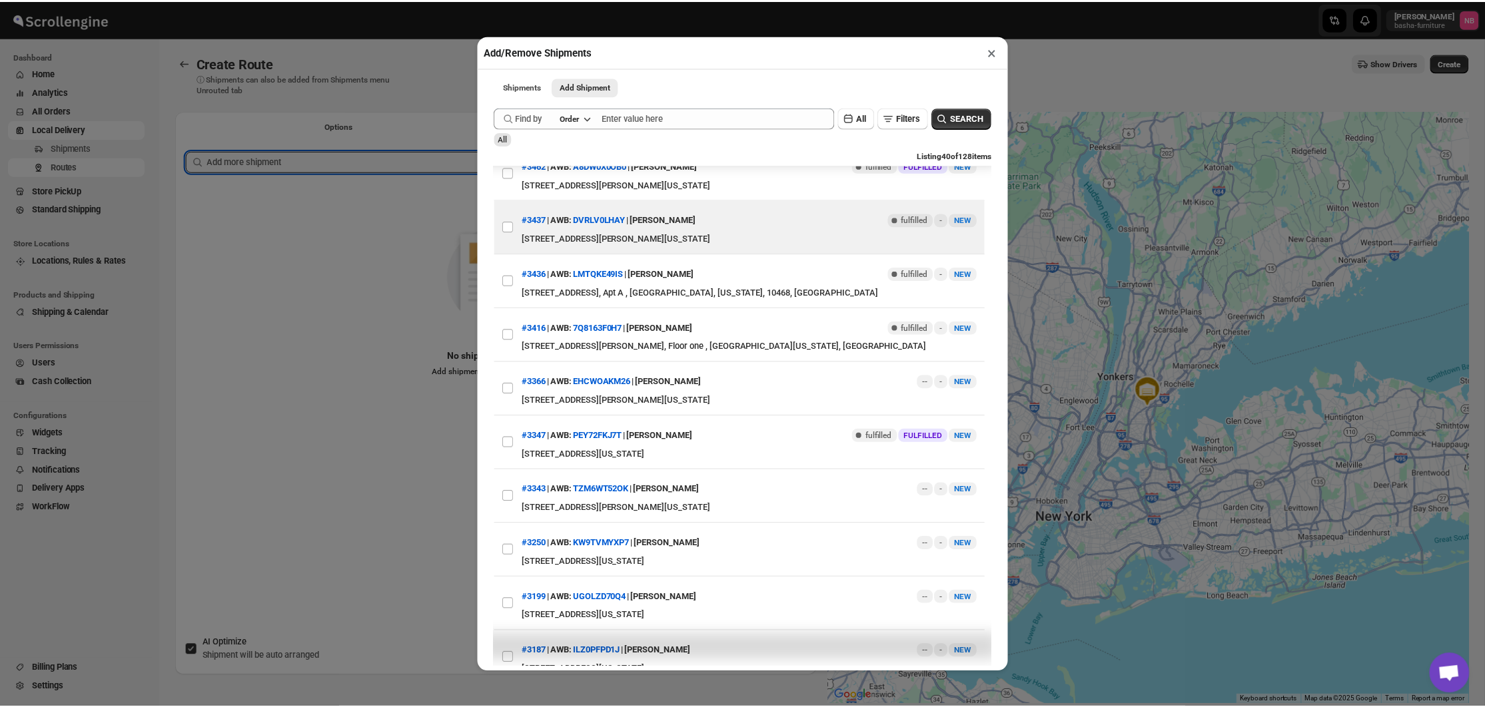
scroll to position [186, 0]
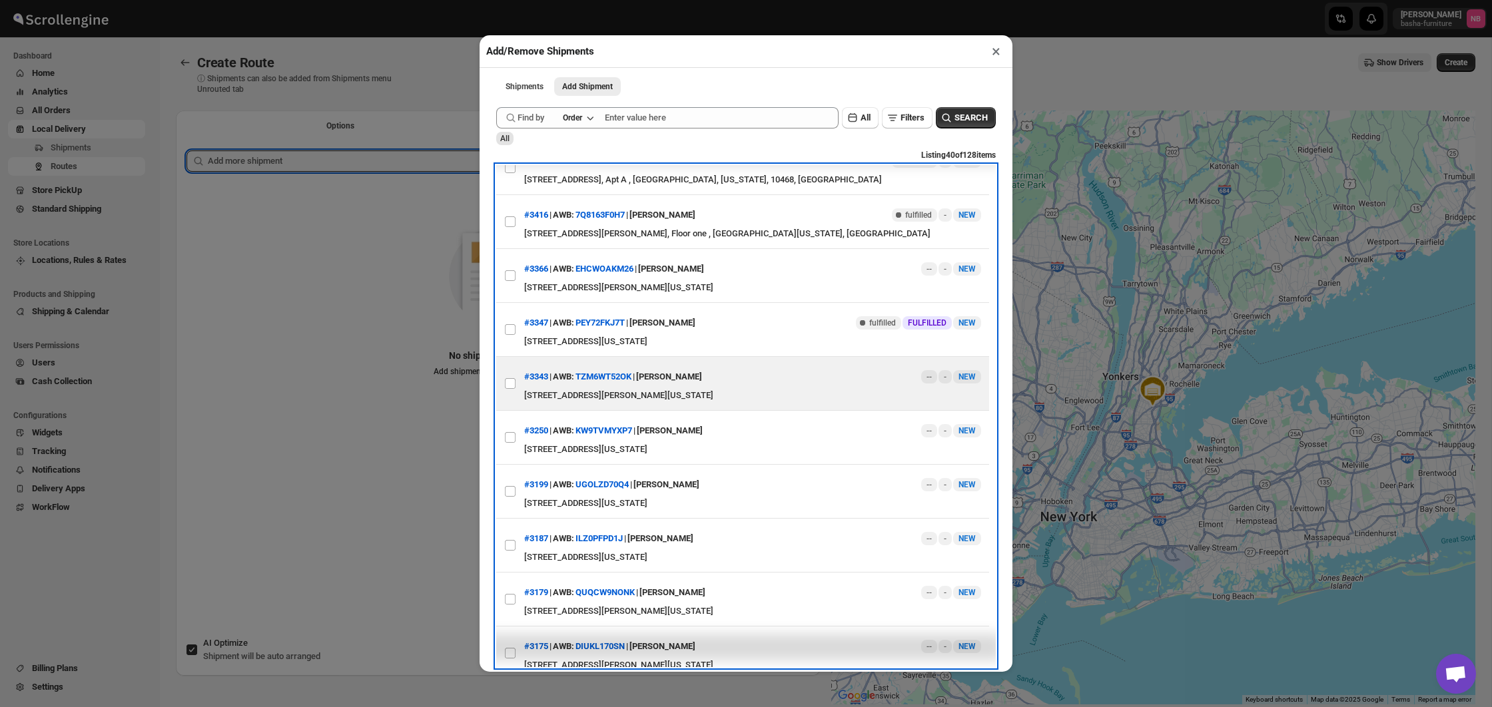
click at [803, 389] on div "#3343 | AWB: TZM6WT52OK | [PERSON_NAME] -- - New NEW" at bounding box center [752, 377] width 457 height 24
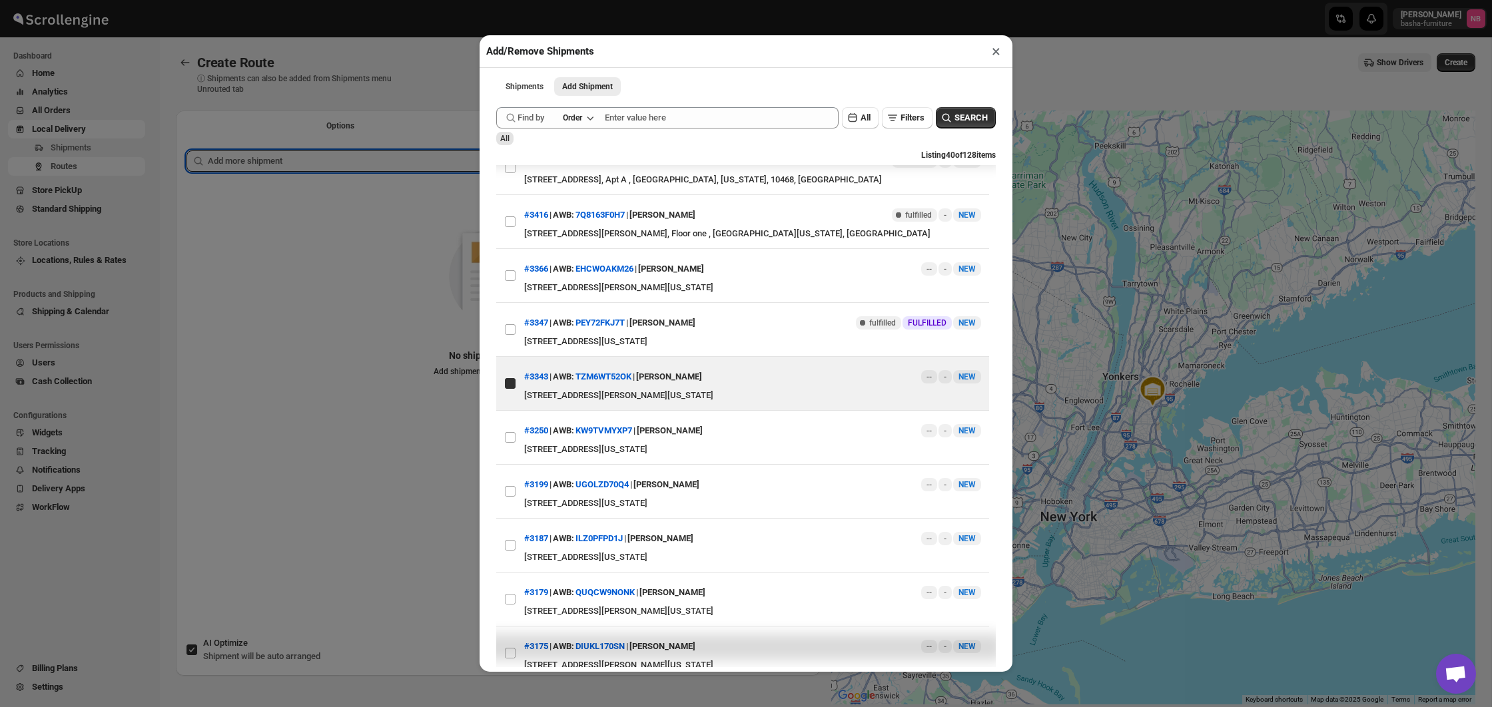
checkbox input "true"
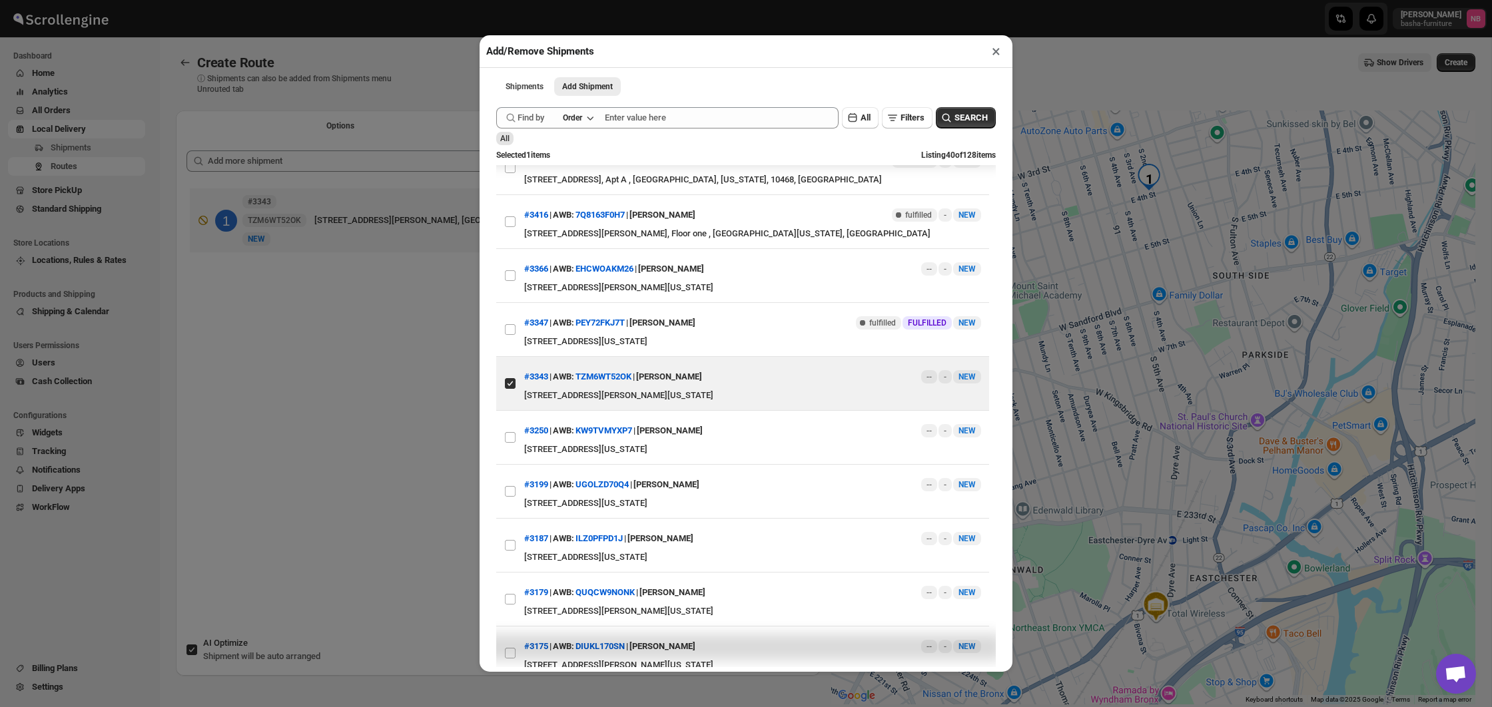
click at [347, 421] on div "Add/Remove Shipments × Shipments Add Shipment More views Shipments Add Shipment…" at bounding box center [746, 353] width 1492 height 707
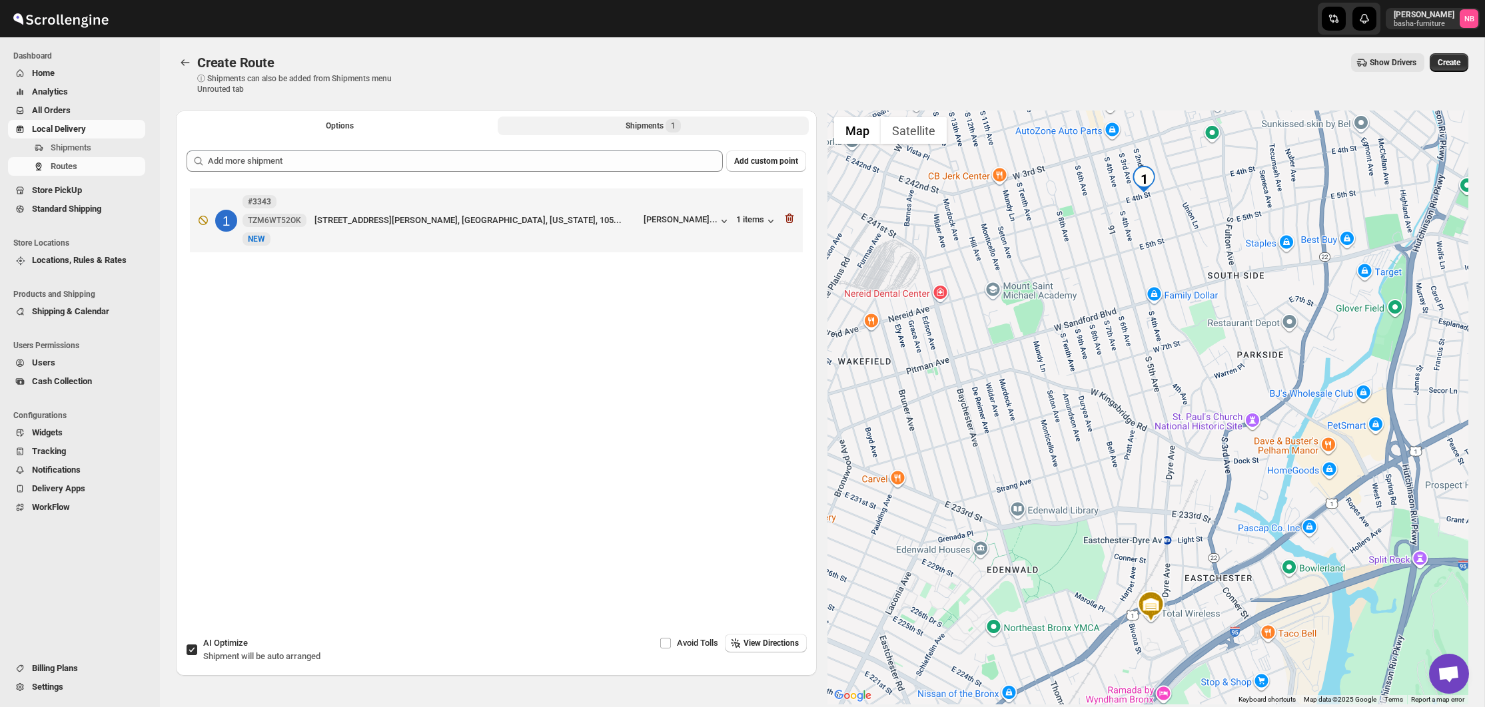
click at [625, 125] on div "Shipments 1" at bounding box center [652, 125] width 55 height 13
click at [1453, 66] on span "Create" at bounding box center [1448, 62] width 23 height 11
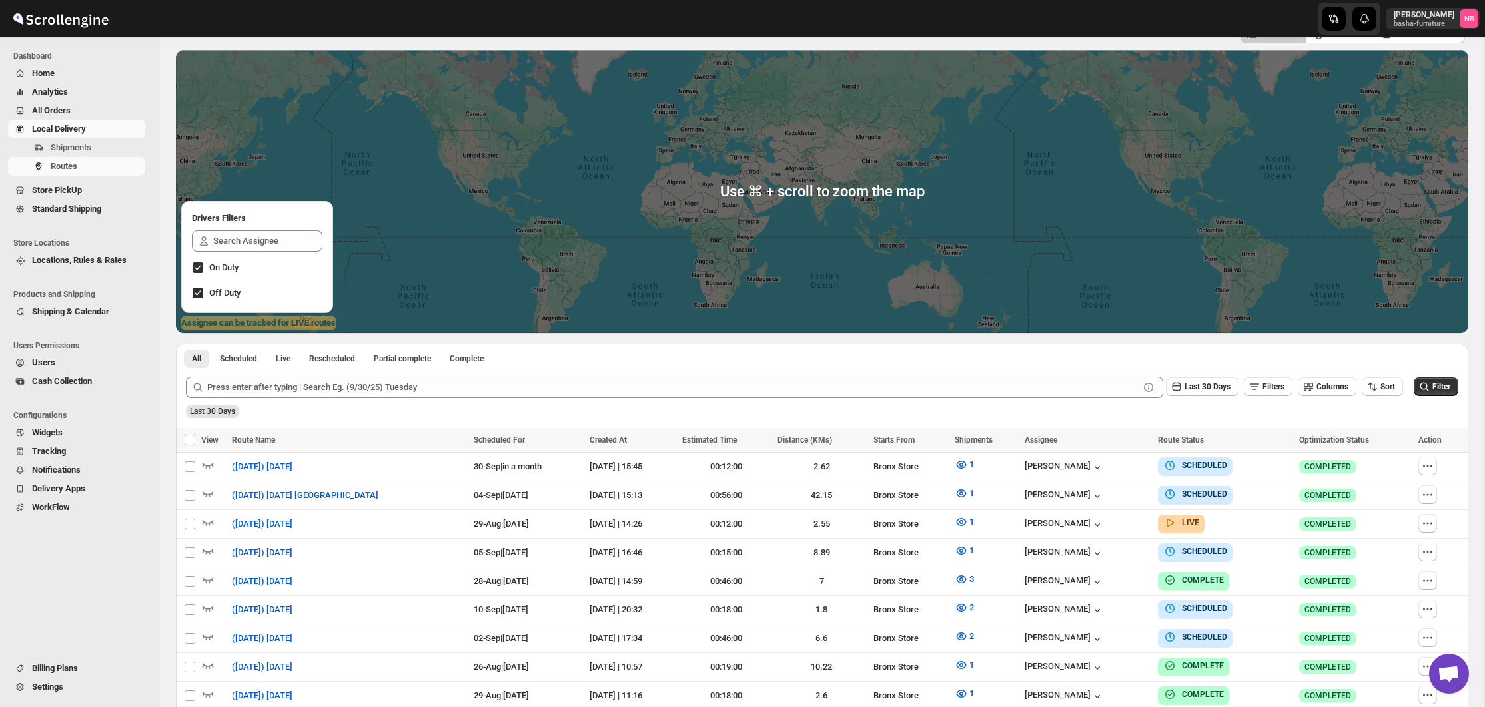
scroll to position [193, 0]
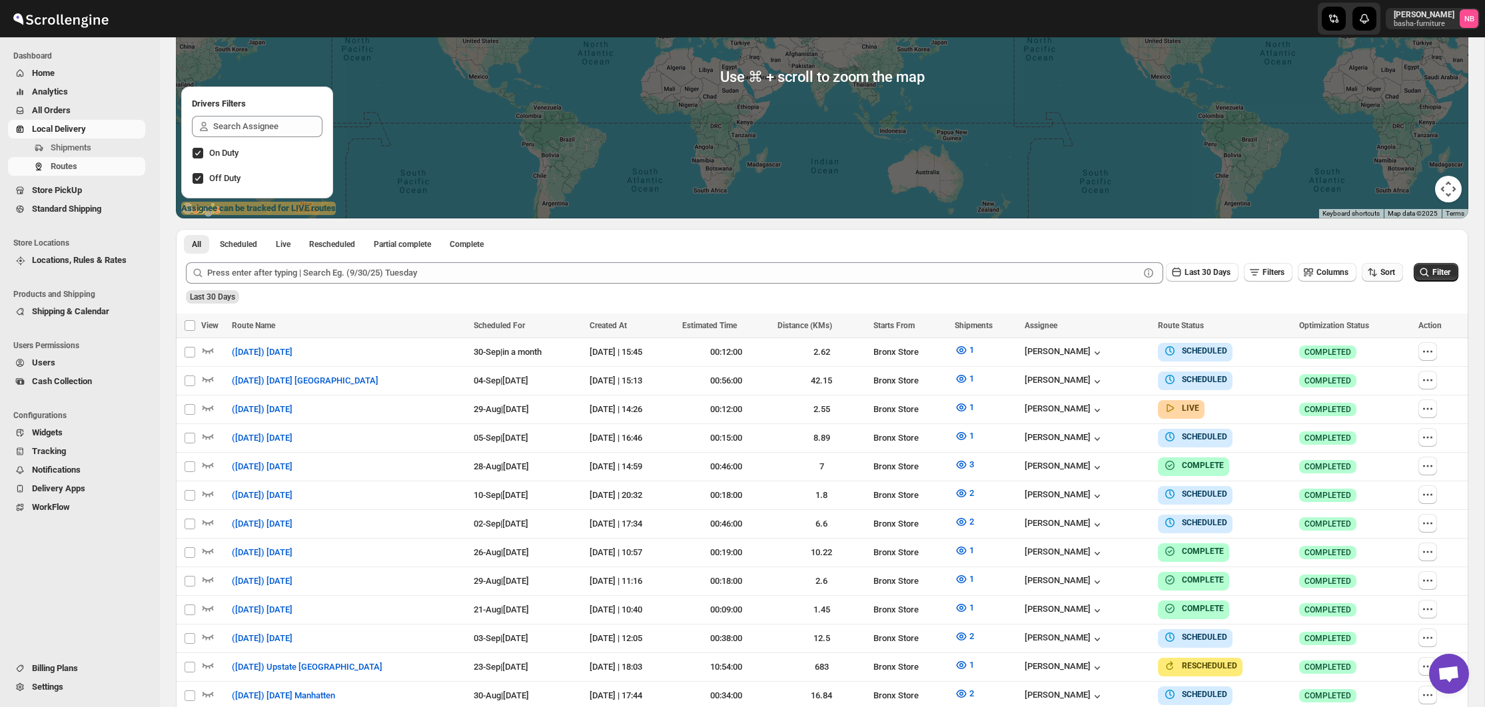
click at [1385, 279] on button "Sort" at bounding box center [1381, 272] width 41 height 19
click at [1363, 339] on div "Due Date" at bounding box center [1358, 343] width 35 height 13
click at [1221, 274] on span "Last 30 Days" at bounding box center [1207, 272] width 46 height 9
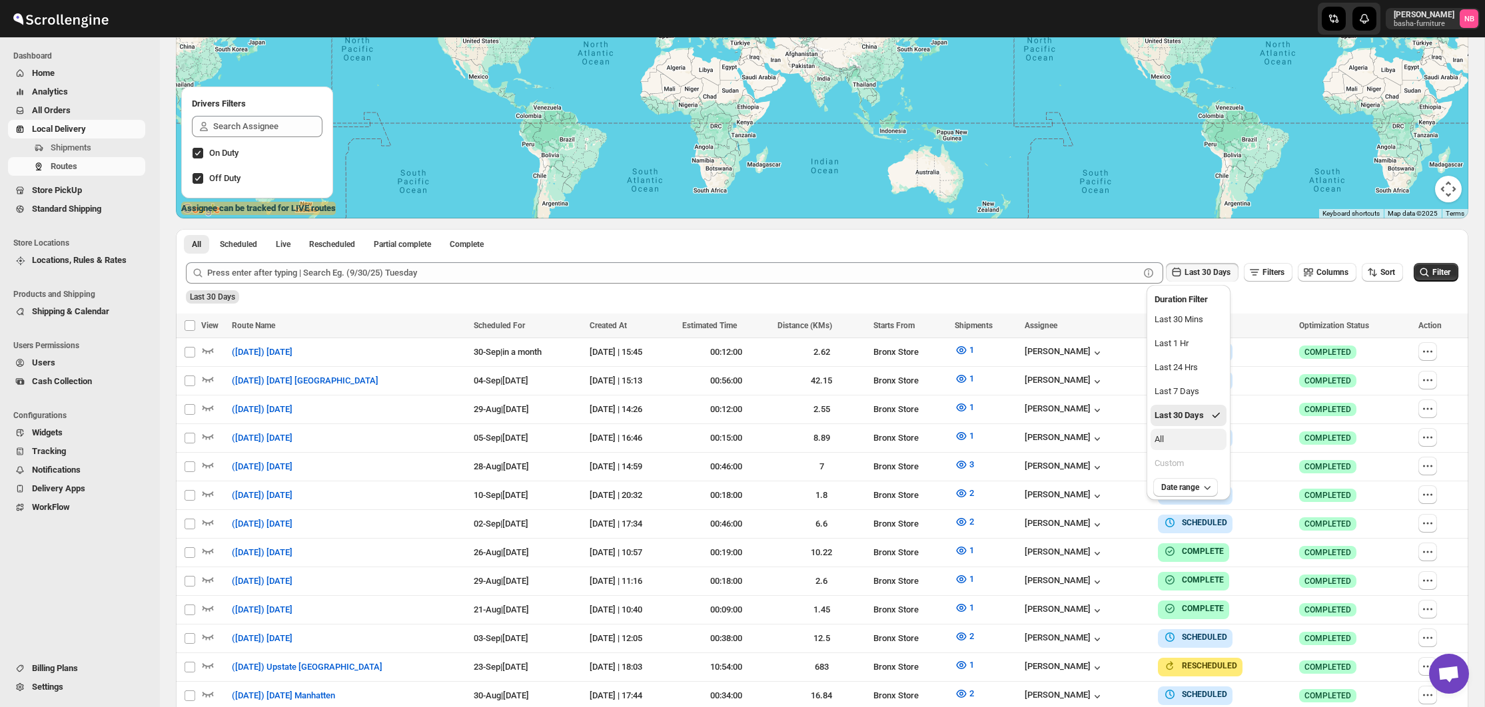
click at [1180, 441] on button "All" at bounding box center [1188, 439] width 76 height 21
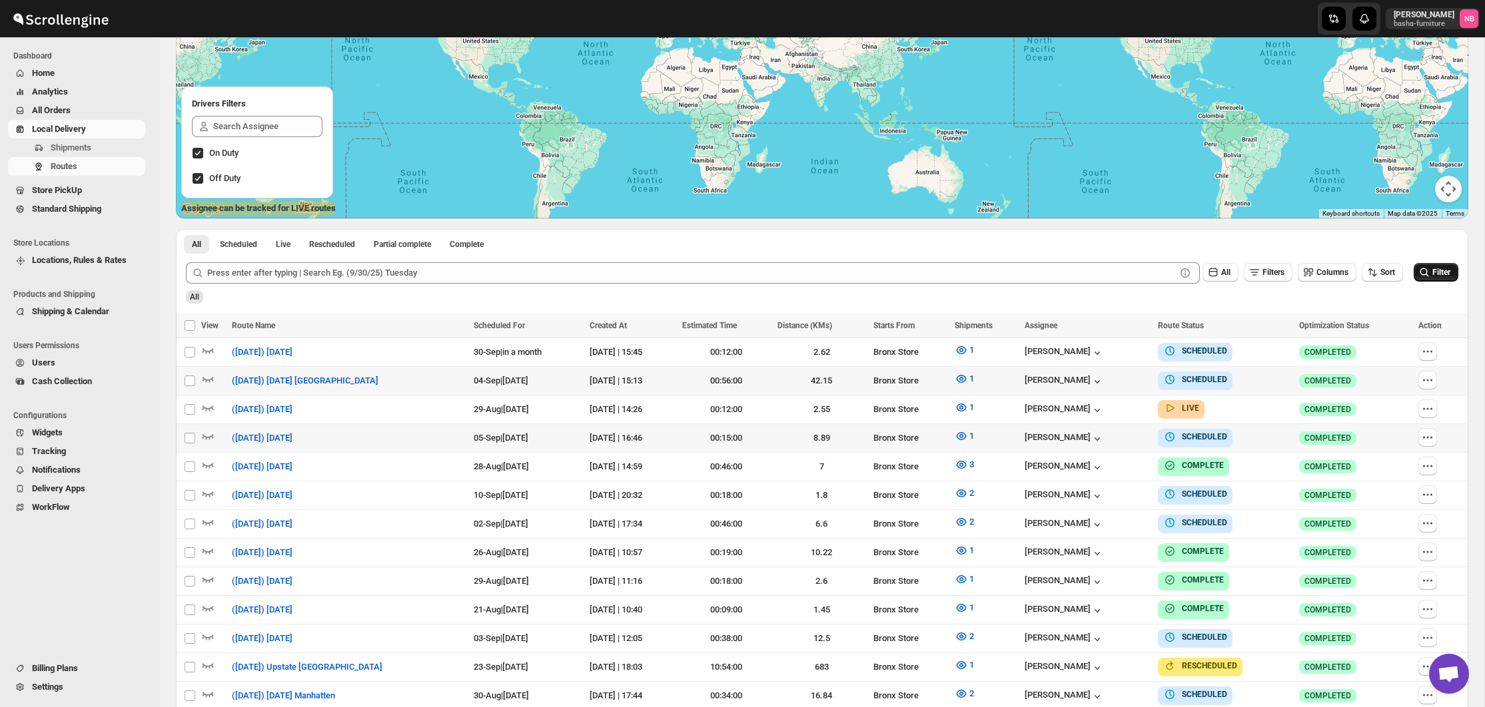
click at [1429, 273] on button "Filter" at bounding box center [1435, 272] width 45 height 19
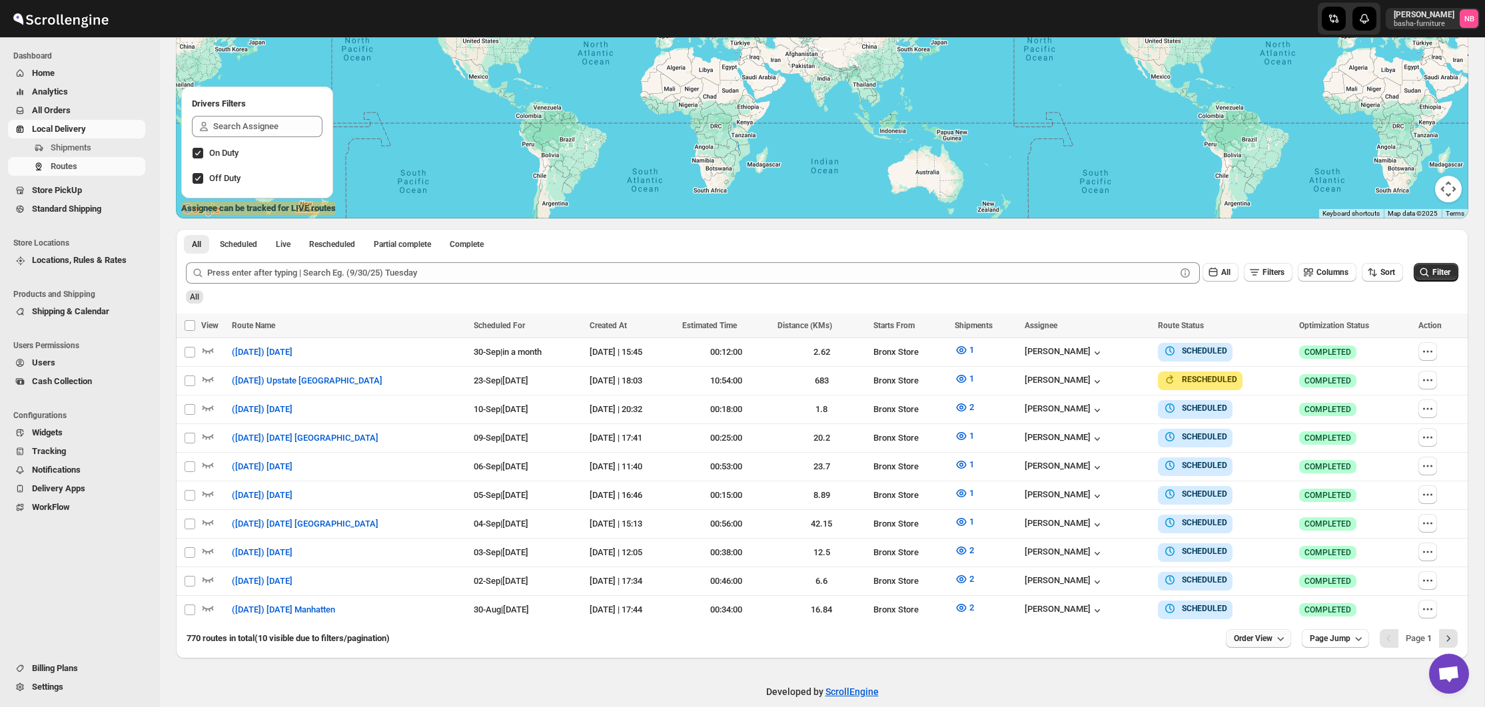
click at [1261, 633] on span "Order View" at bounding box center [1253, 638] width 39 height 11
click at [1254, 540] on div "25 orders" at bounding box center [1236, 540] width 35 height 13
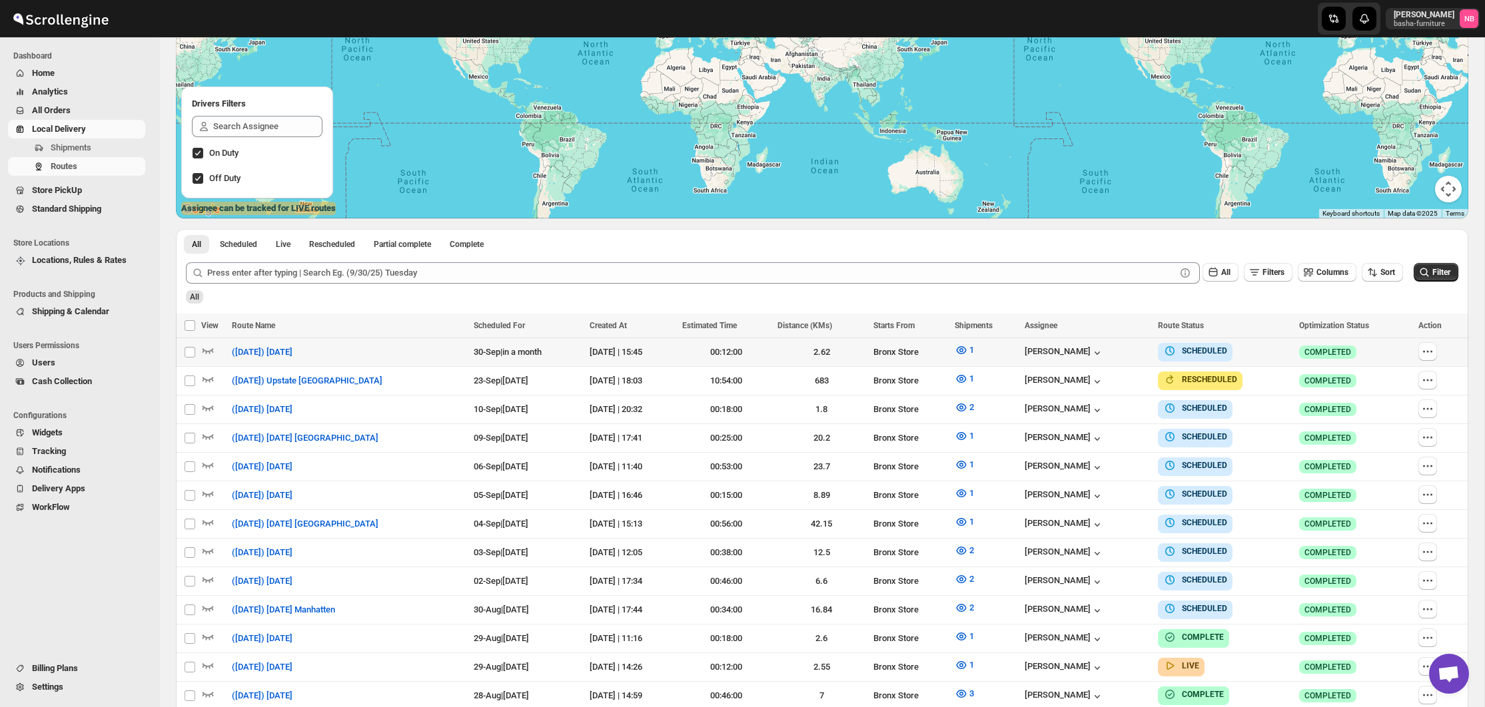
scroll to position [249, 0]
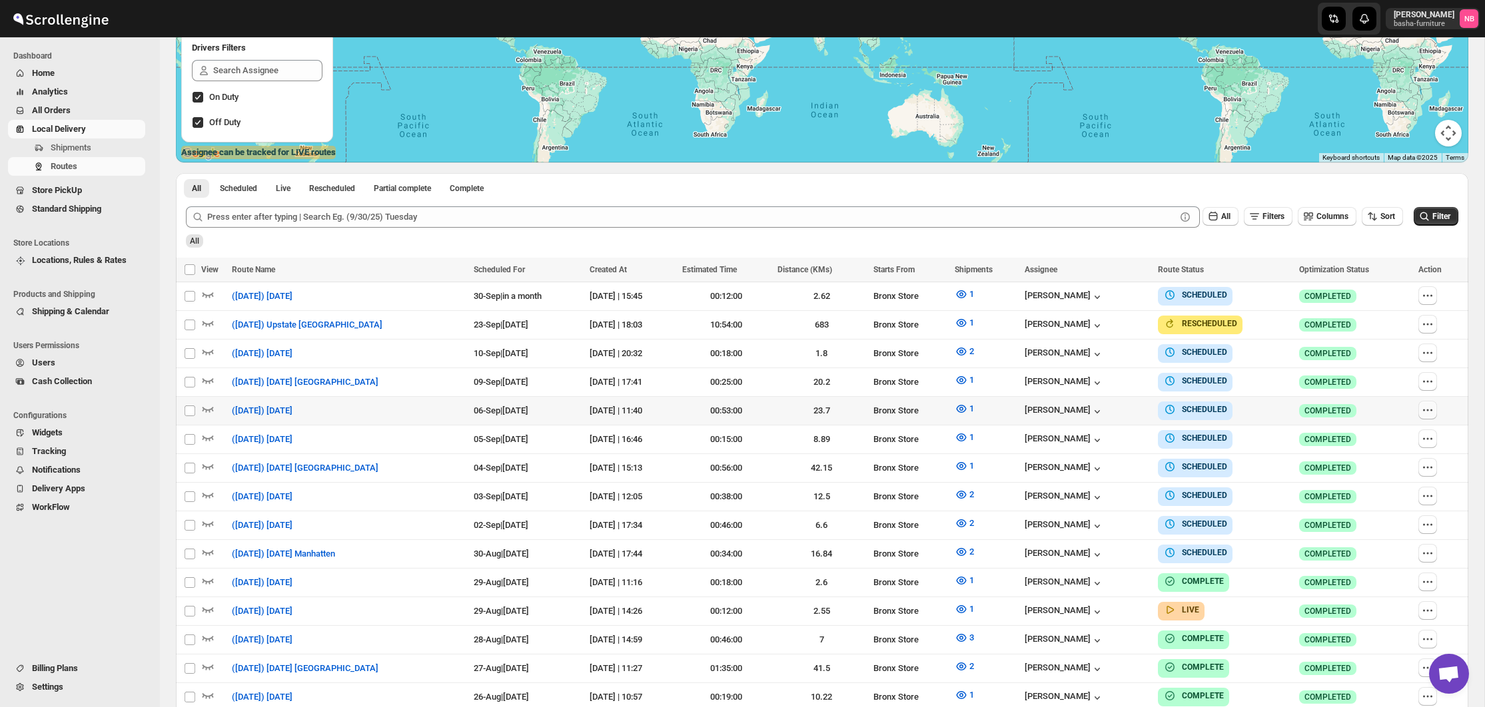
click at [1427, 407] on icon "button" at bounding box center [1427, 410] width 13 height 13
checkbox input "true"
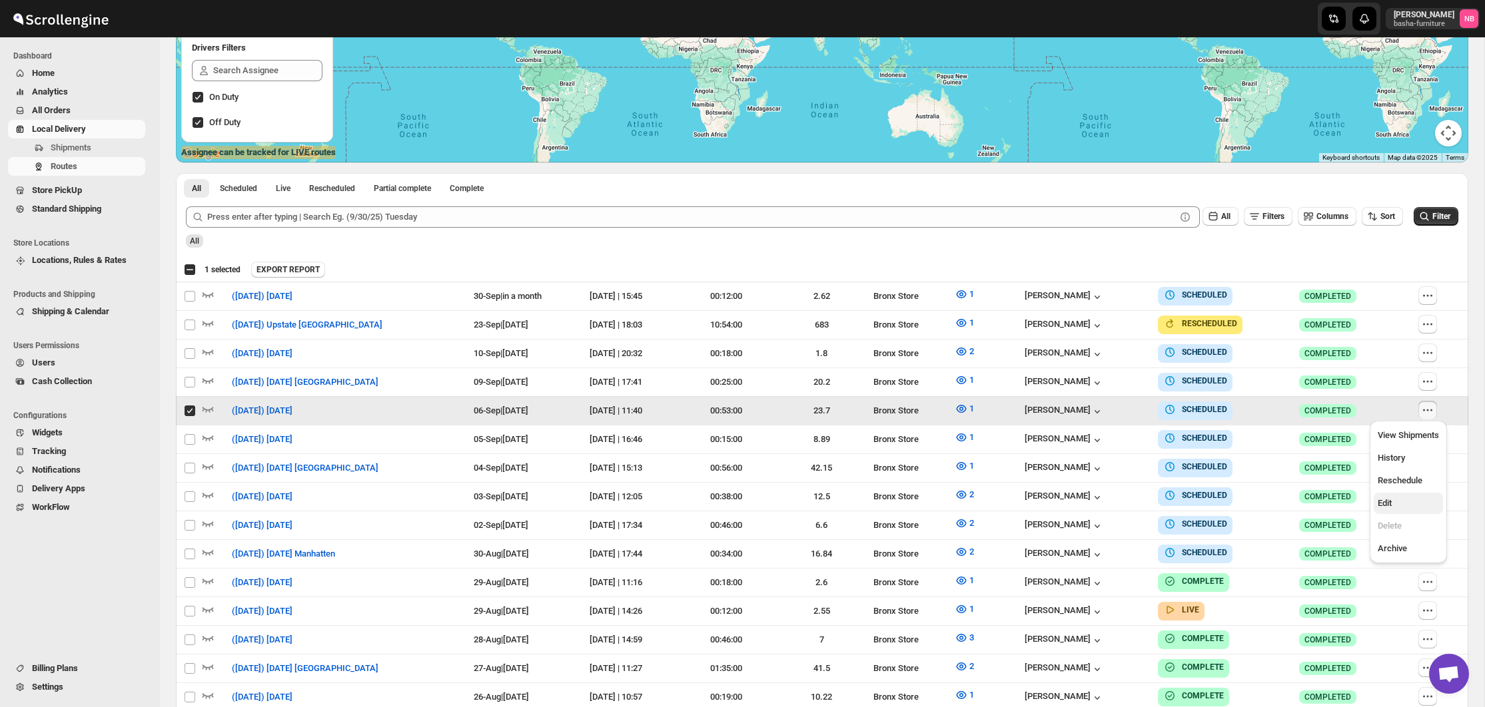
click at [1407, 508] on span "Edit" at bounding box center [1407, 503] width 61 height 13
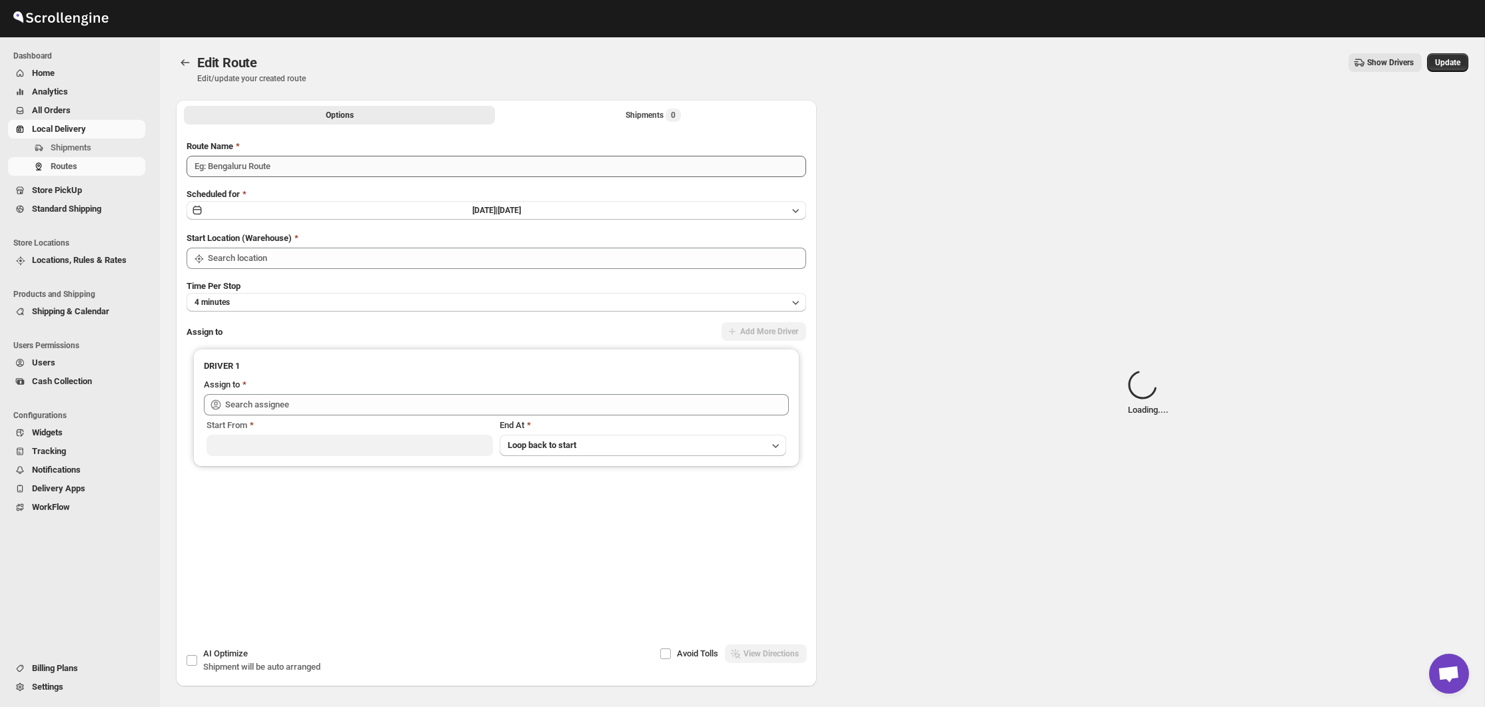
type input "([DATE]) [DATE]"
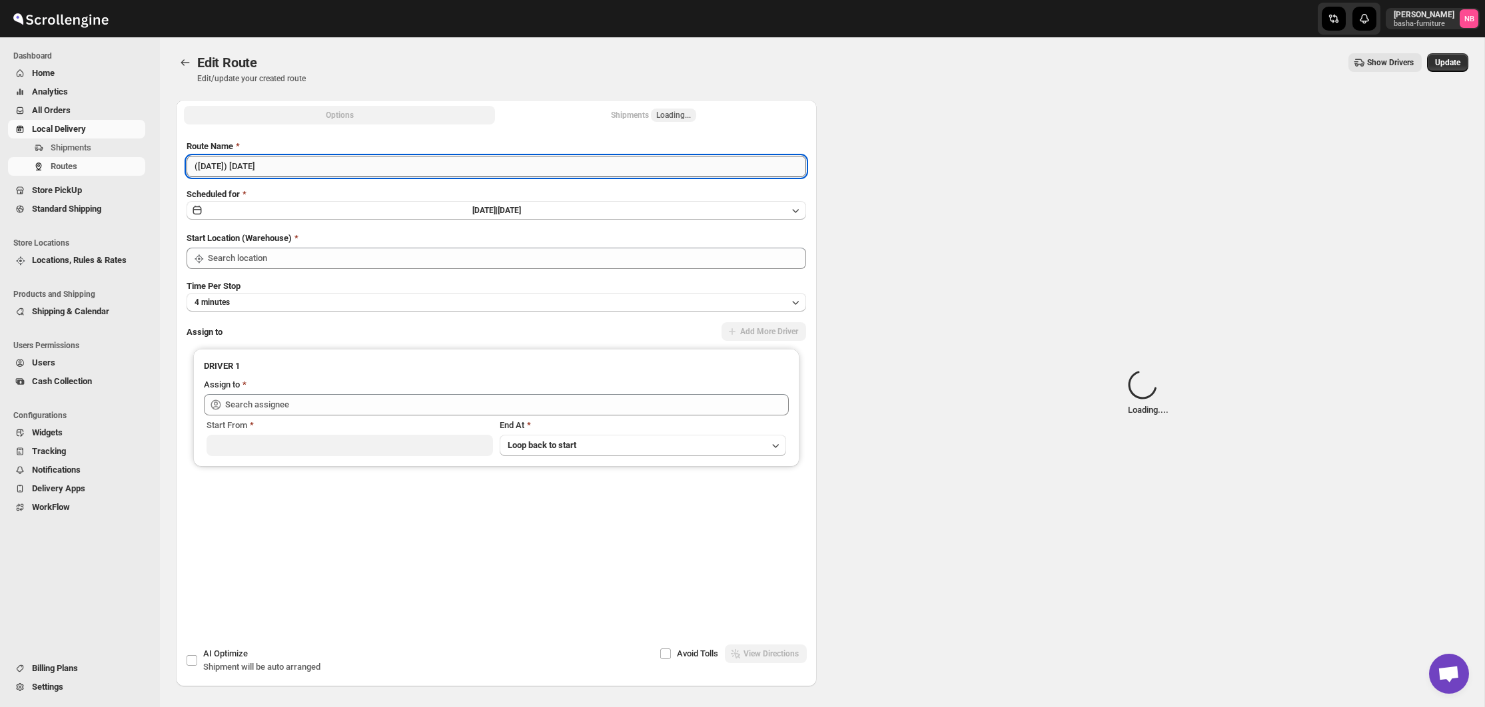
click at [364, 164] on input "([DATE]) [DATE]" at bounding box center [496, 166] width 619 height 21
type input "Bronx Store"
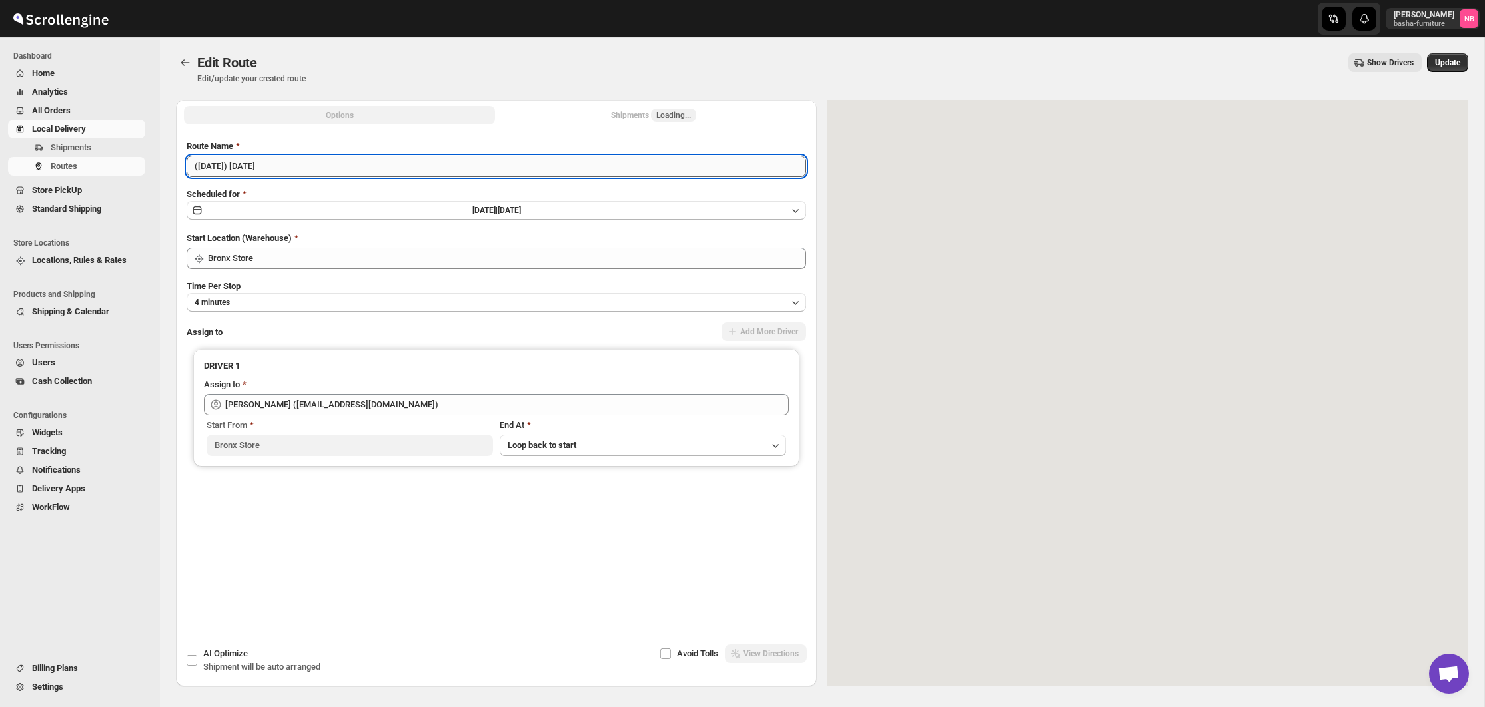
type input "[PERSON_NAME] ([EMAIL_ADDRESS][DOMAIN_NAME])"
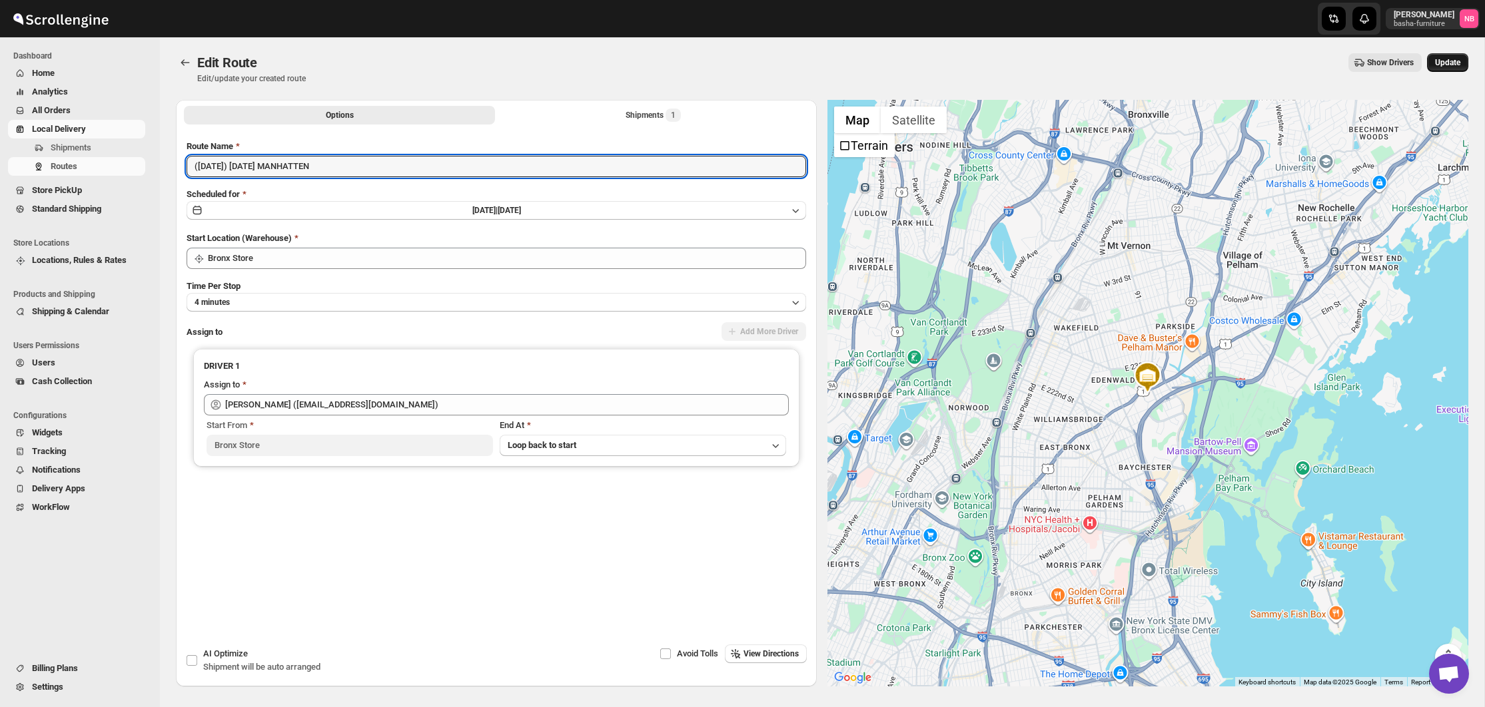
type input "([DATE]) [DATE] MANHATTEN"
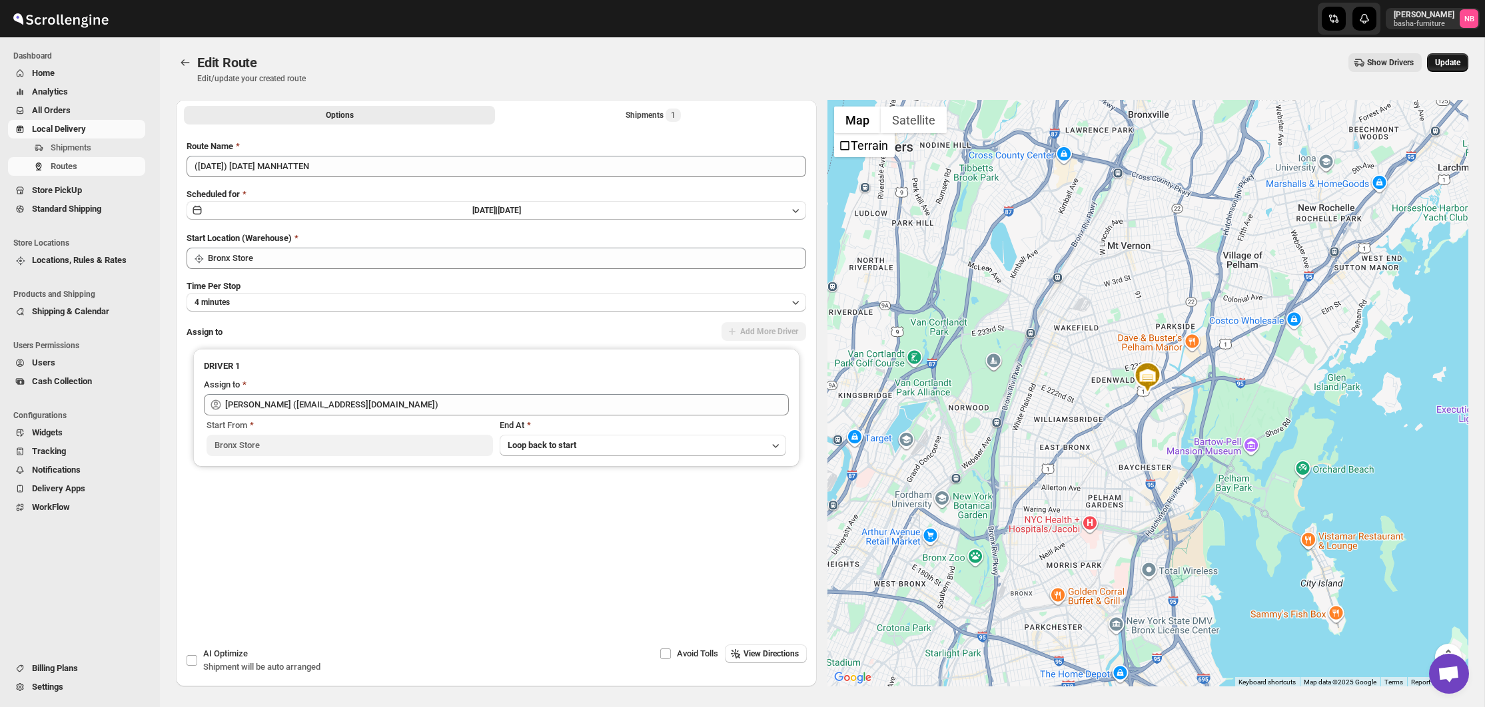
click at [1435, 63] on span "Update" at bounding box center [1447, 62] width 25 height 11
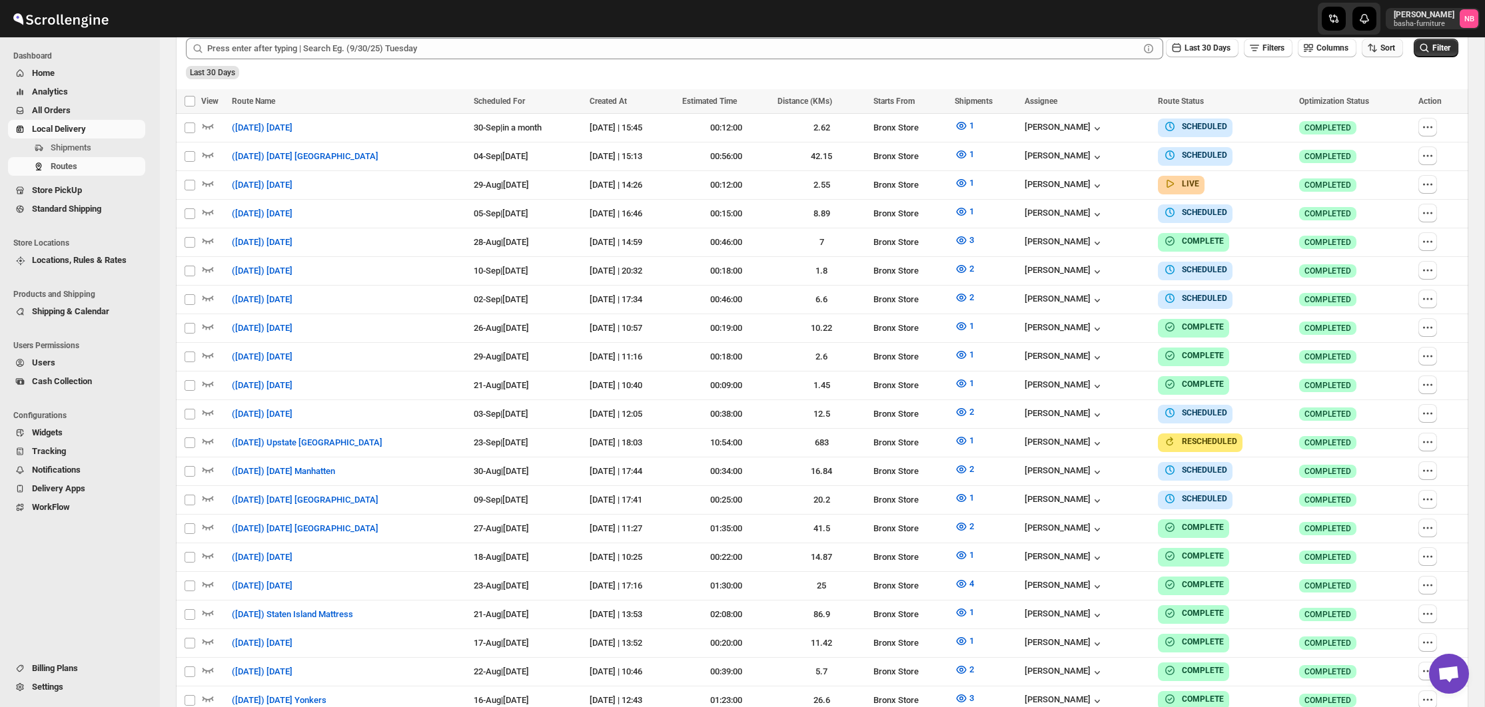
scroll to position [340, 0]
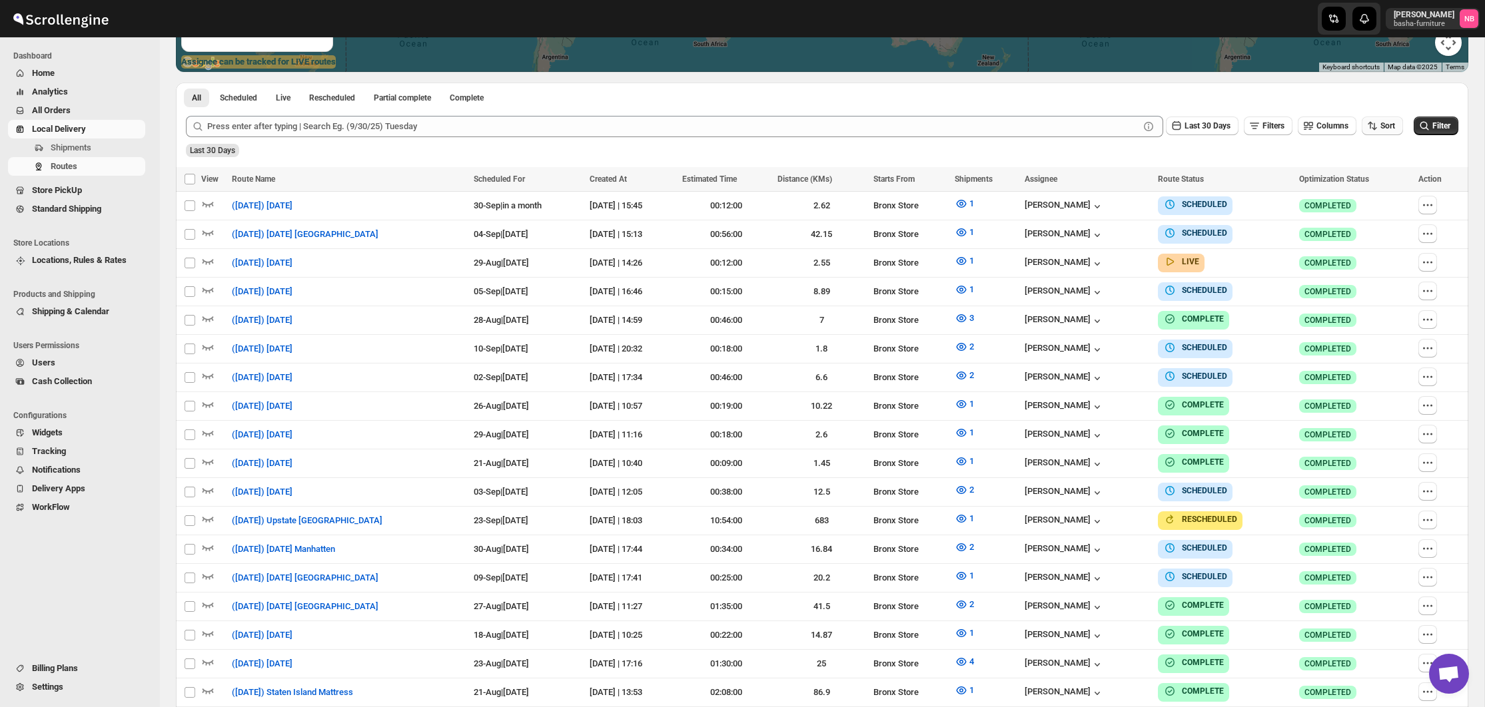
click at [1380, 127] on span "Sort" at bounding box center [1387, 125] width 15 height 9
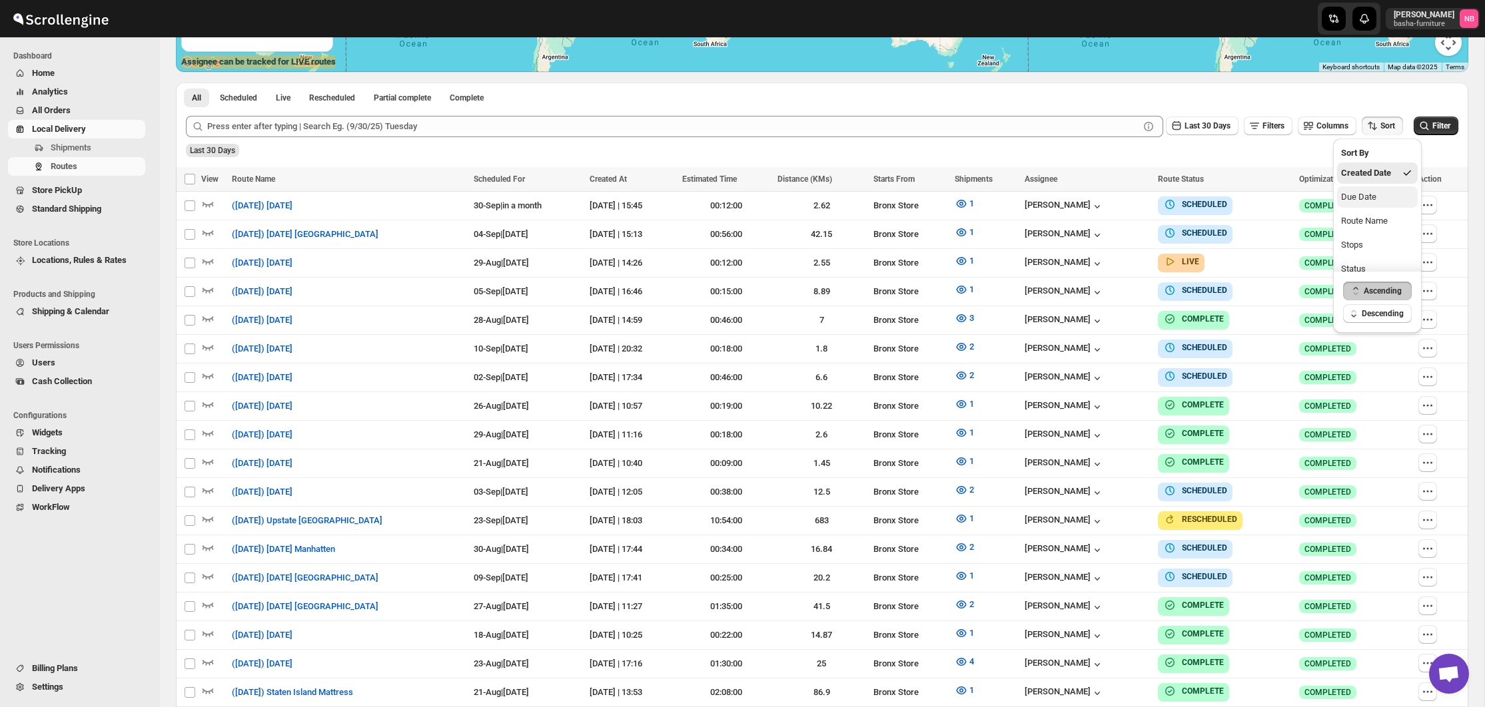
click at [1365, 196] on div "Due Date" at bounding box center [1358, 197] width 35 height 13
click at [1213, 129] on span "Last 30 Days" at bounding box center [1207, 125] width 46 height 9
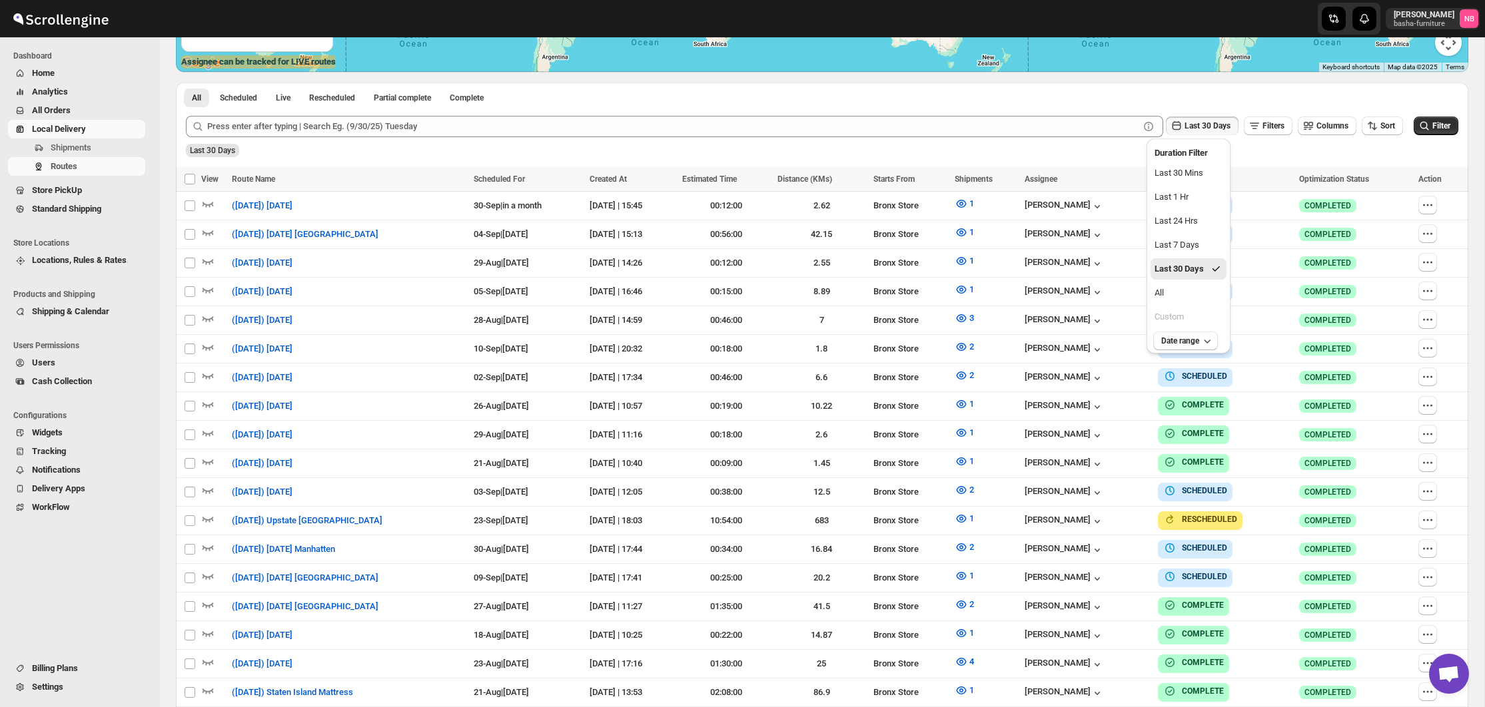
drag, startPoint x: 1201, startPoint y: 286, endPoint x: 1282, endPoint y: 257, distance: 85.5
click at [1201, 286] on button "All" at bounding box center [1188, 292] width 76 height 21
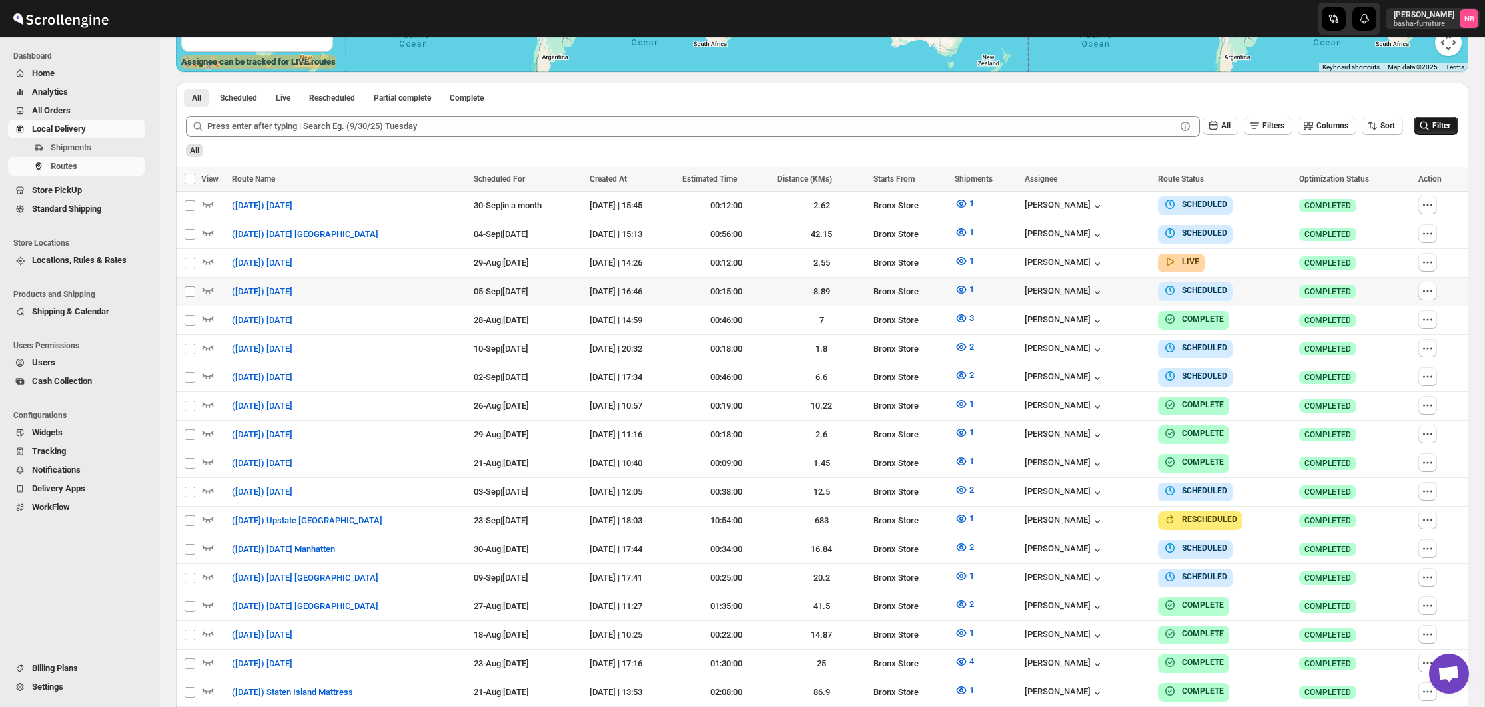
click at [1425, 133] on icon "submit" at bounding box center [1423, 125] width 13 height 13
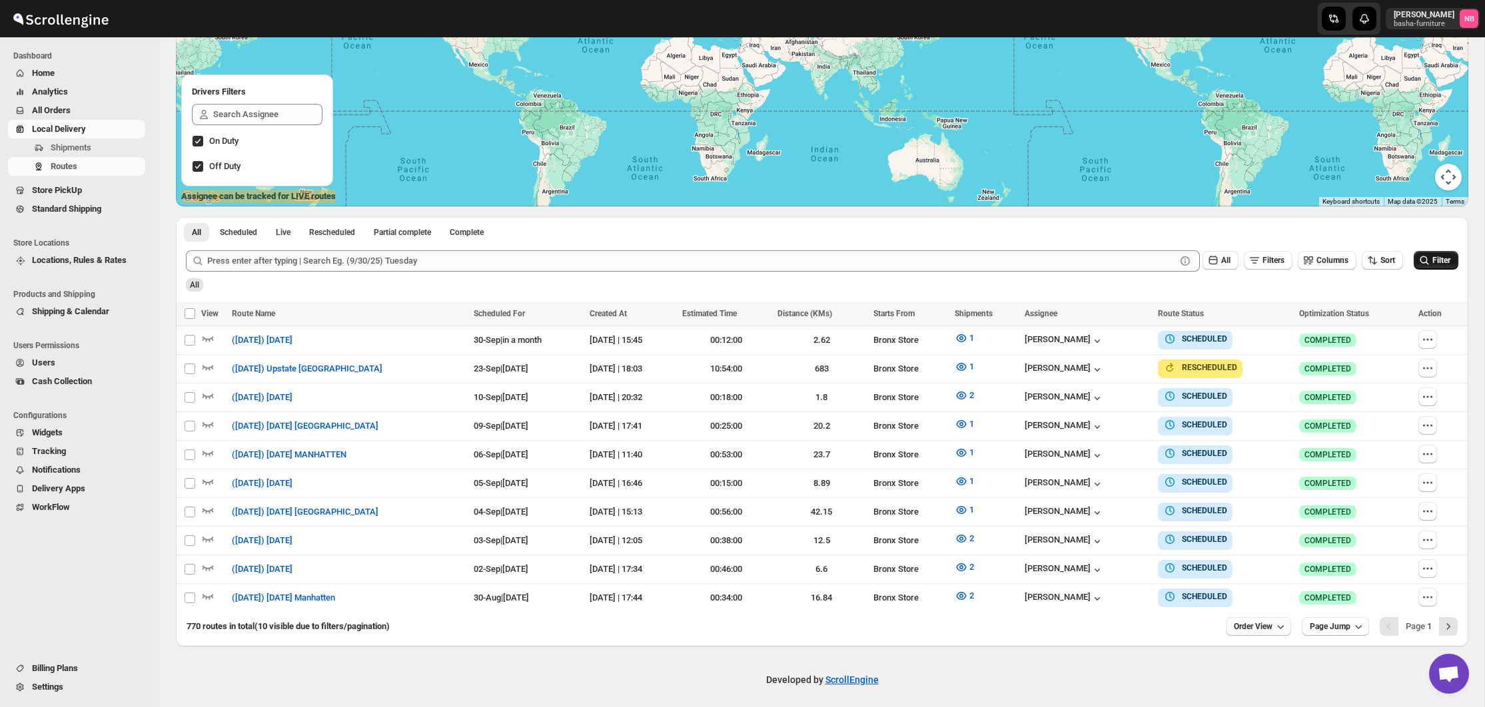
click at [1267, 621] on span "Order View" at bounding box center [1253, 626] width 39 height 11
click at [1256, 527] on div "25 orders" at bounding box center [1237, 528] width 37 height 13
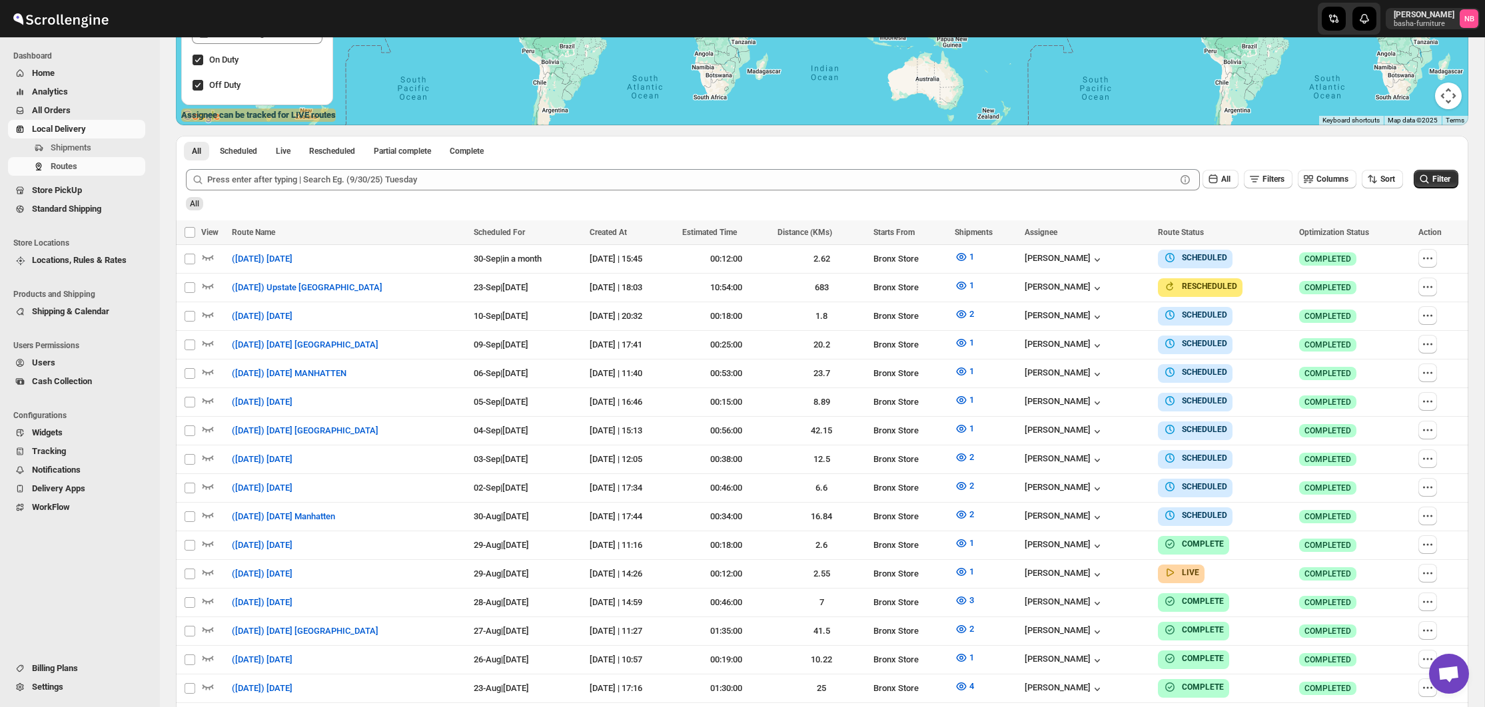
scroll to position [420, 0]
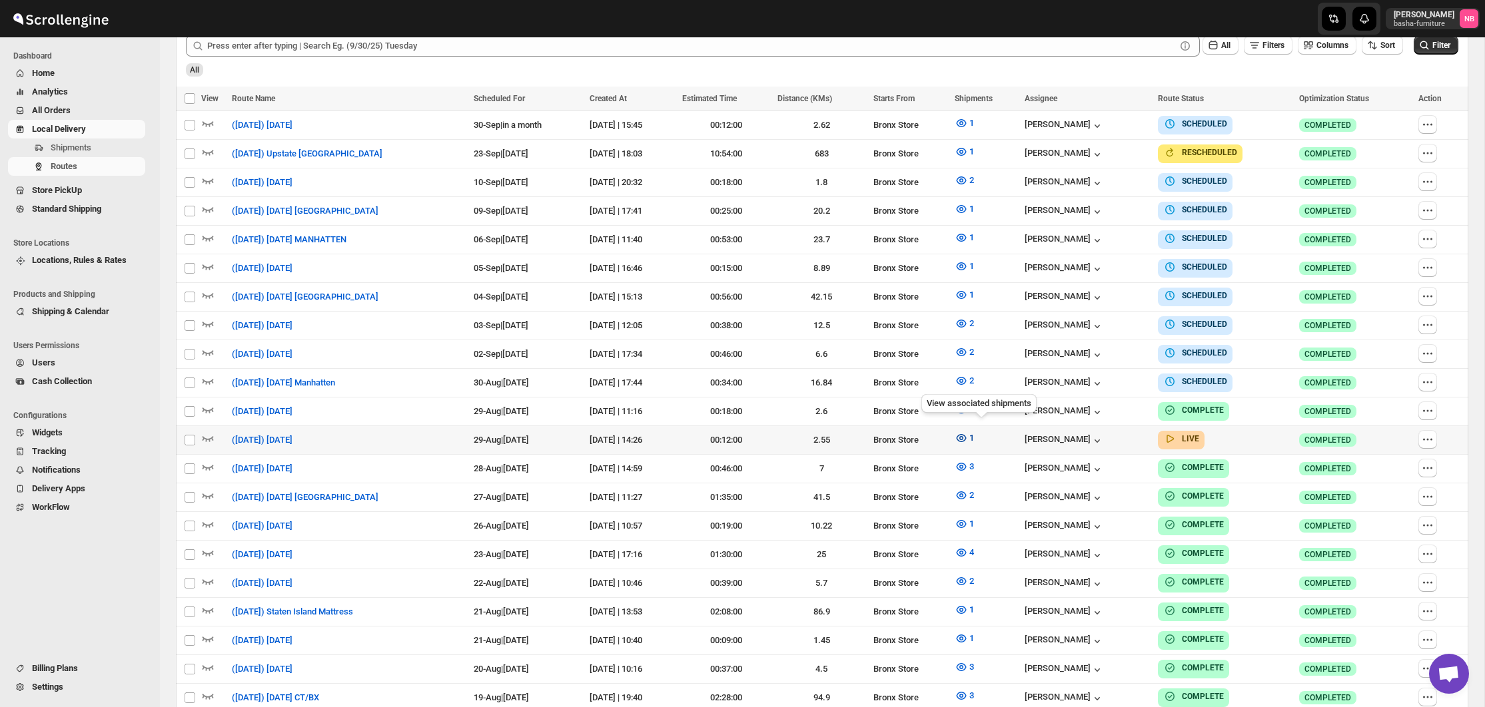
click at [968, 432] on icon "button" at bounding box center [961, 438] width 13 height 13
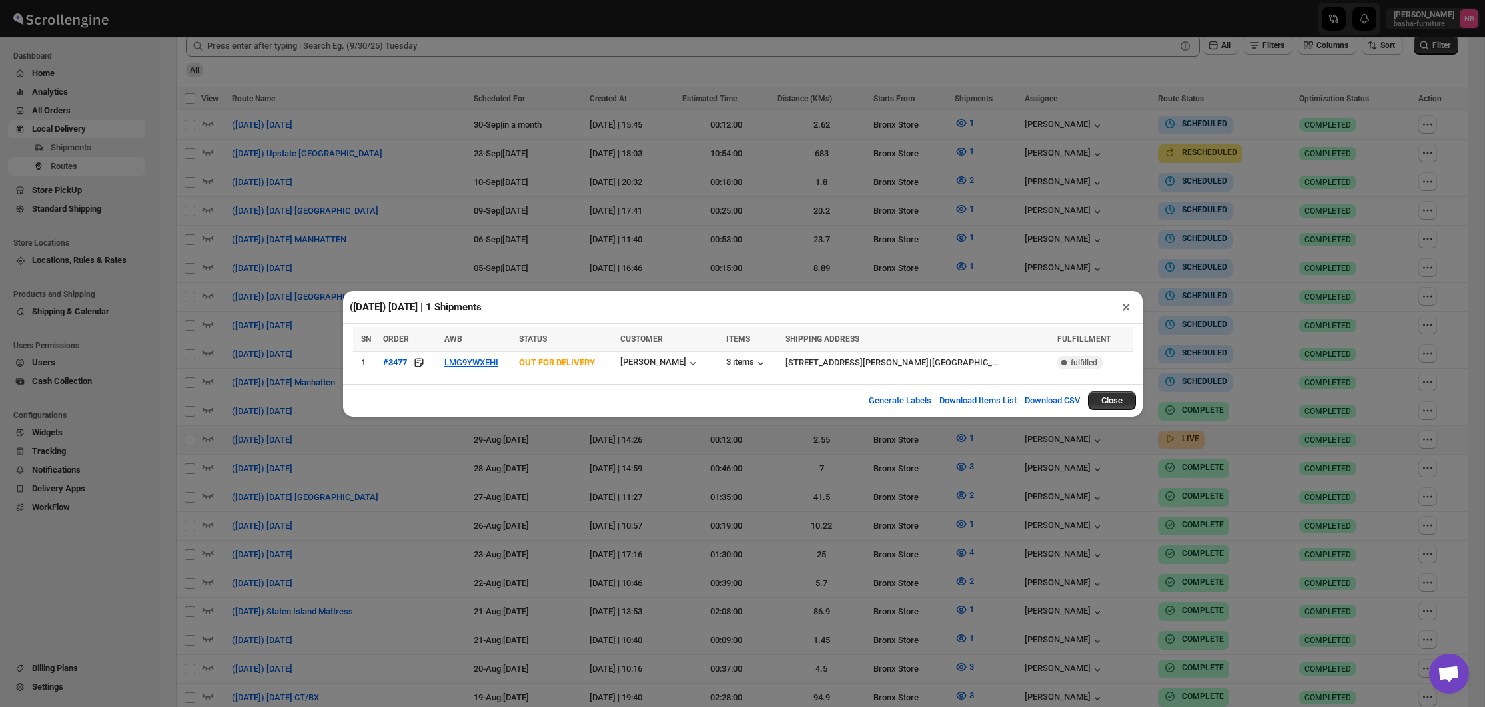
click at [869, 449] on div "([DATE]) [DATE] | 1 Shipments × SN ORDER AWB STATUS CUSTOMER ITEMS SHIPPING ADD…" at bounding box center [742, 353] width 1485 height 707
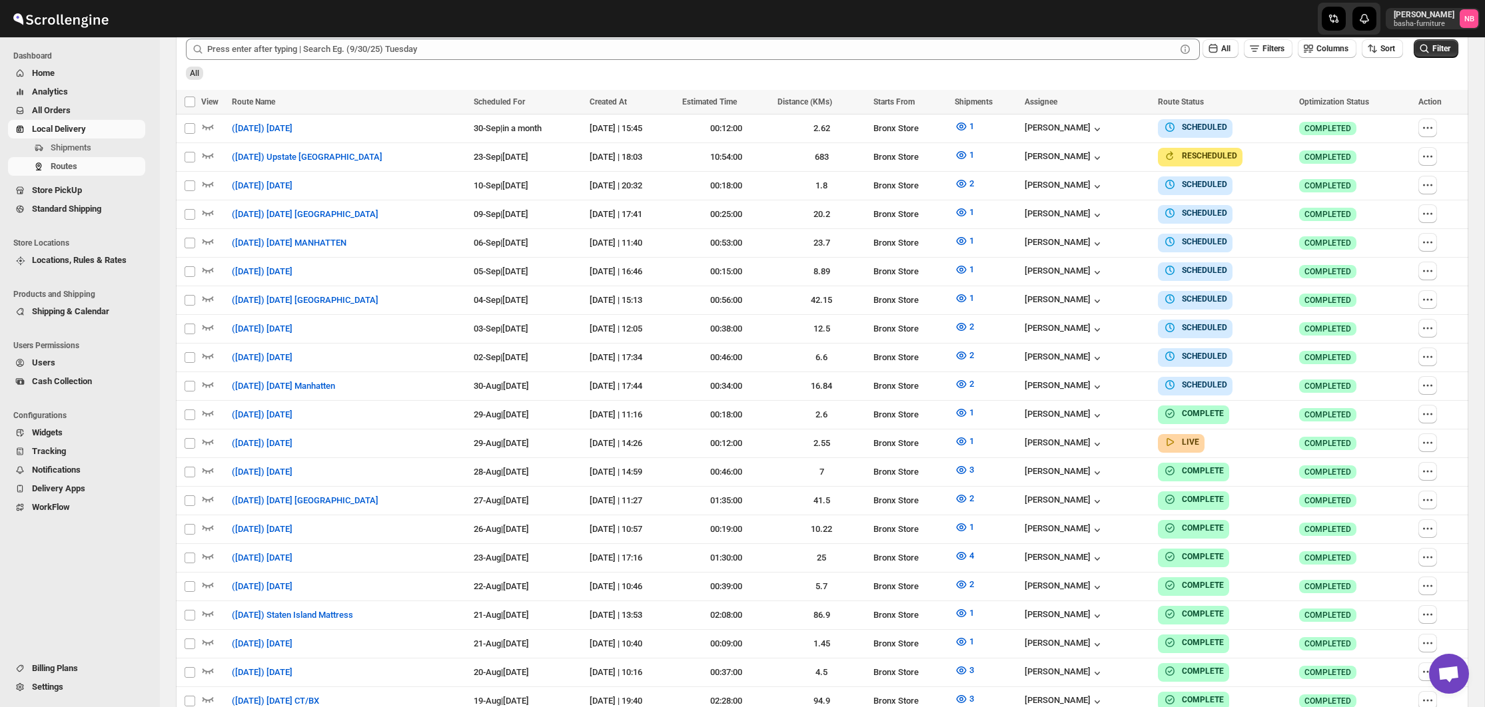
scroll to position [390, 0]
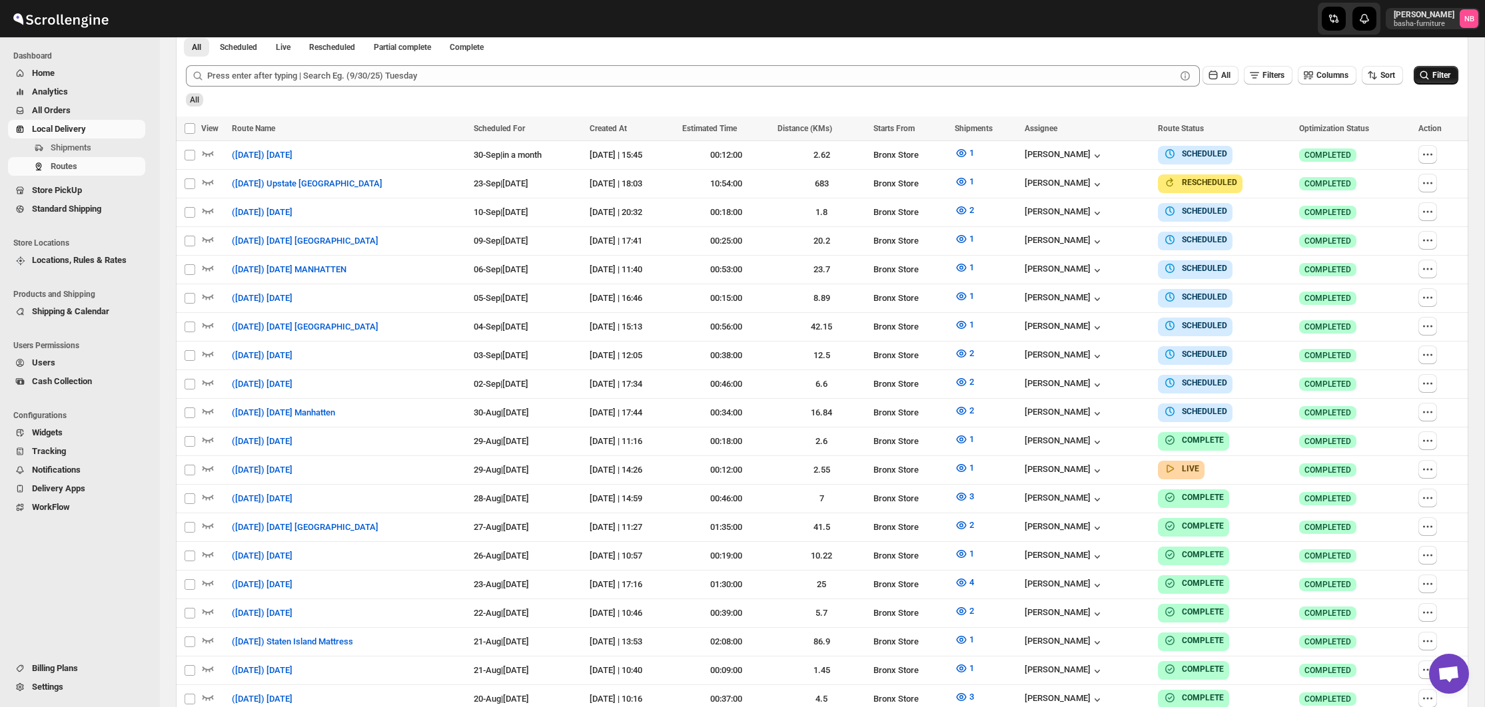
click at [1427, 82] on icon "submit" at bounding box center [1423, 75] width 13 height 13
click at [974, 468] on span "1" at bounding box center [971, 468] width 5 height 13
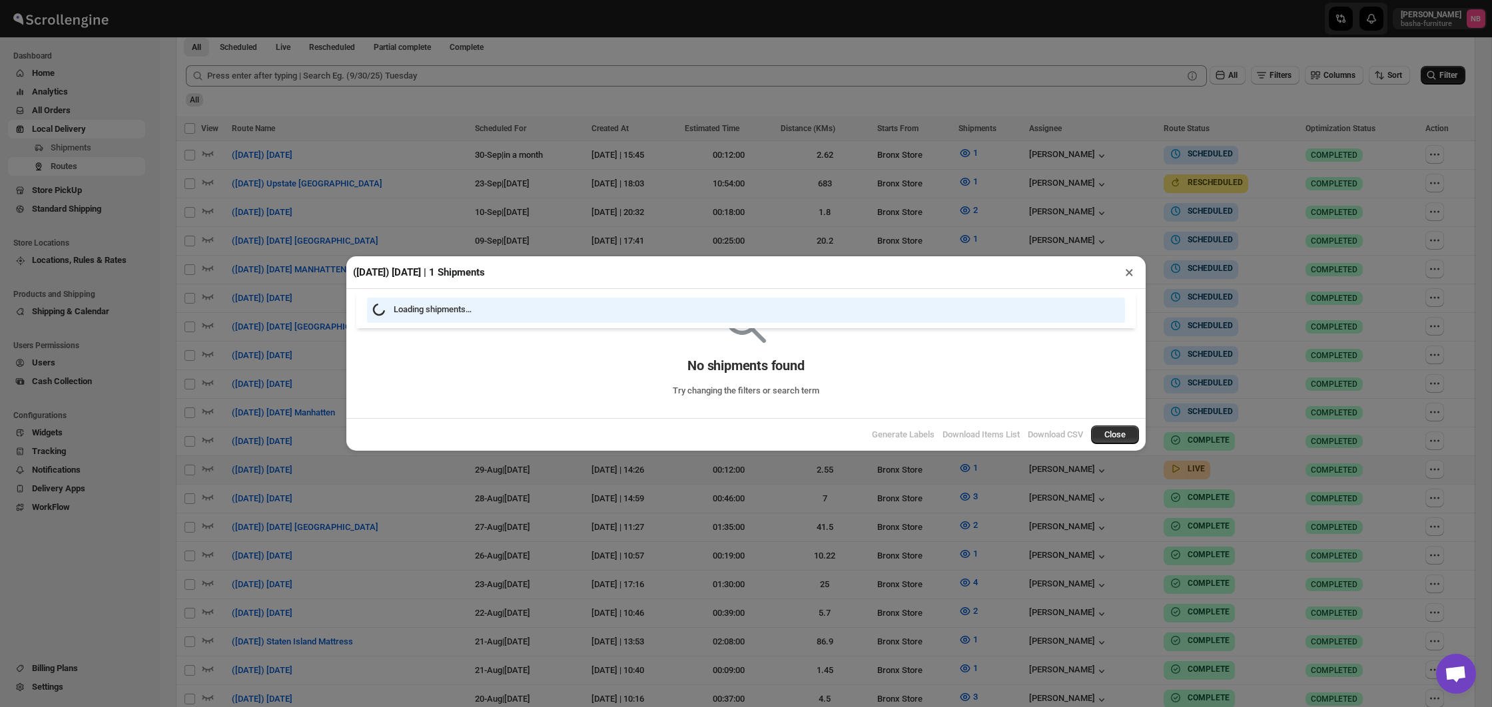
click at [795, 508] on div "([DATE]) [DATE] | 1 Shipments × Loading shipments… No shipments found Try chang…" at bounding box center [746, 353] width 1492 height 707
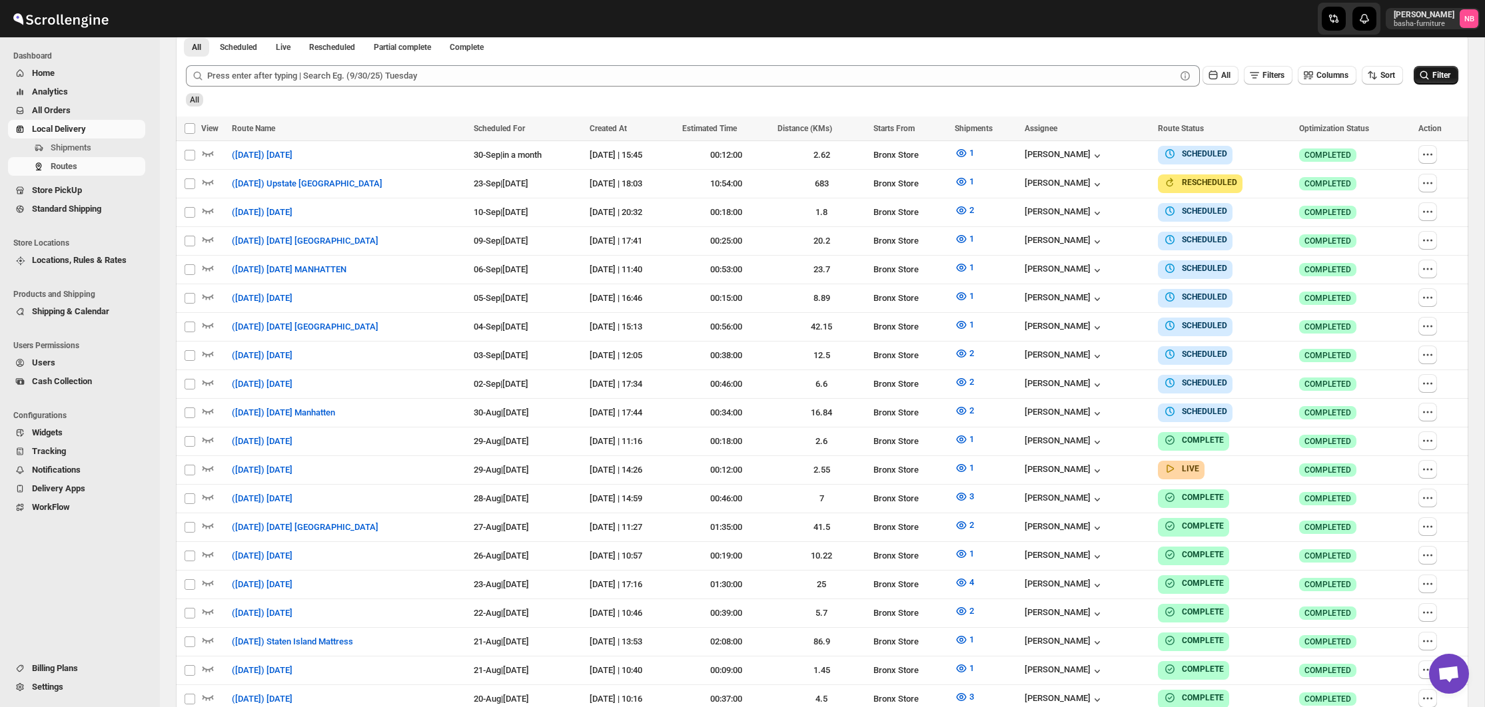
click at [1116, 107] on div "All" at bounding box center [820, 95] width 1275 height 23
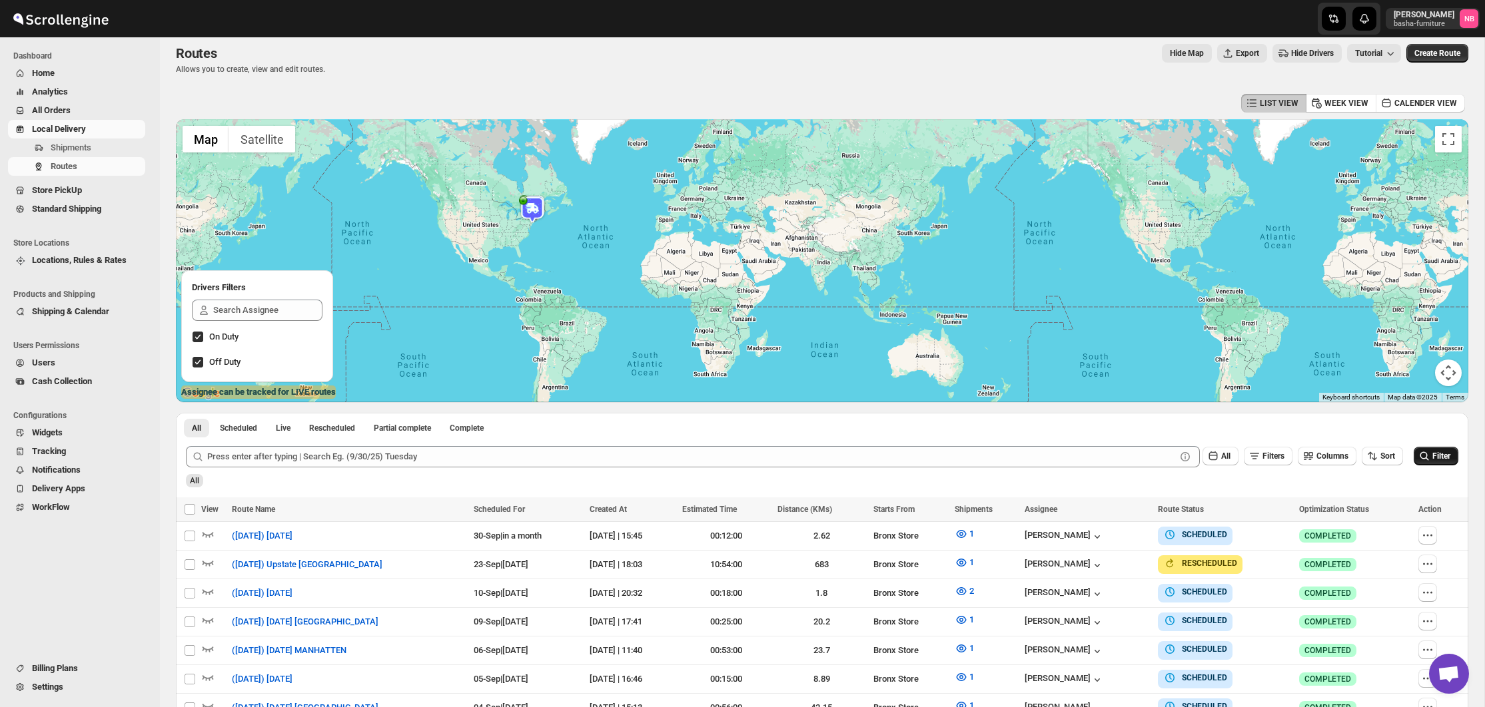
scroll to position [5, 0]
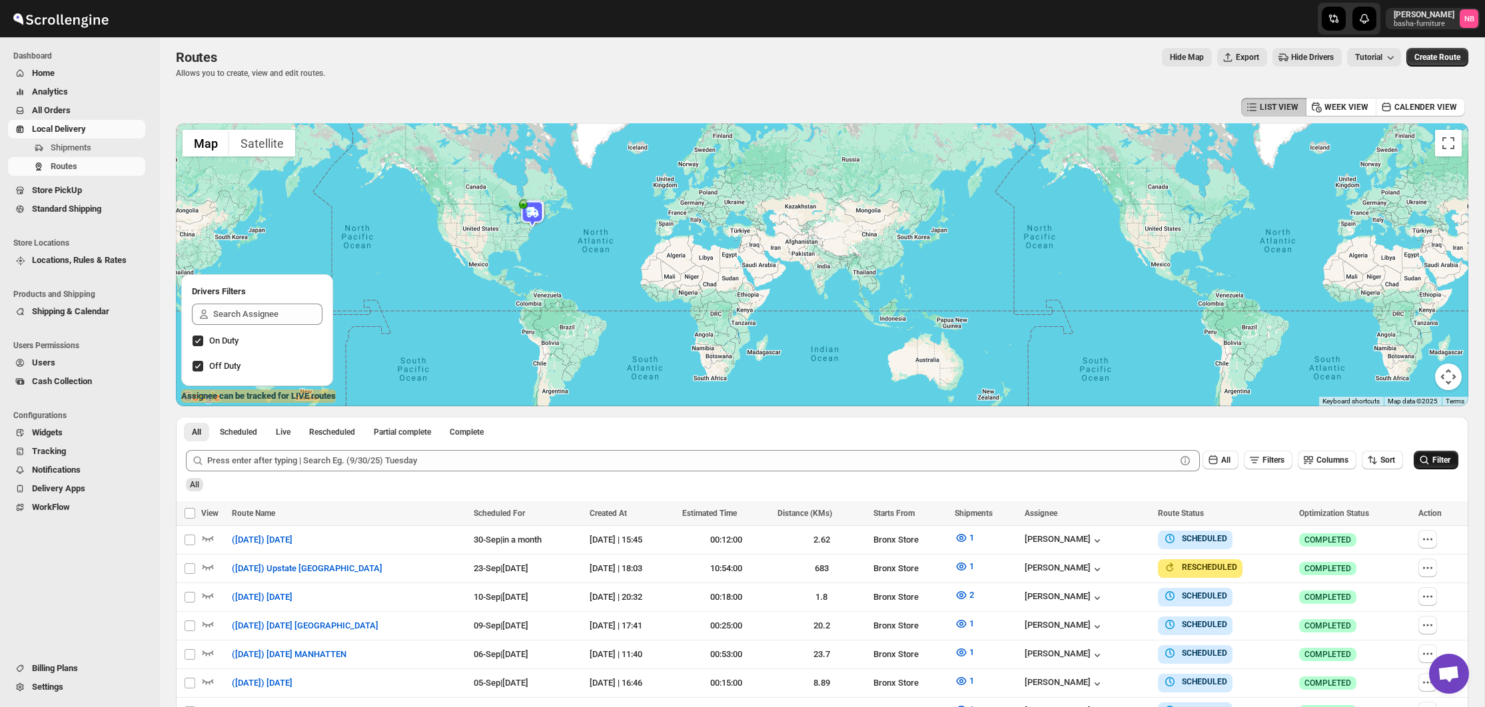
click at [101, 109] on span "All Orders" at bounding box center [87, 110] width 111 height 13
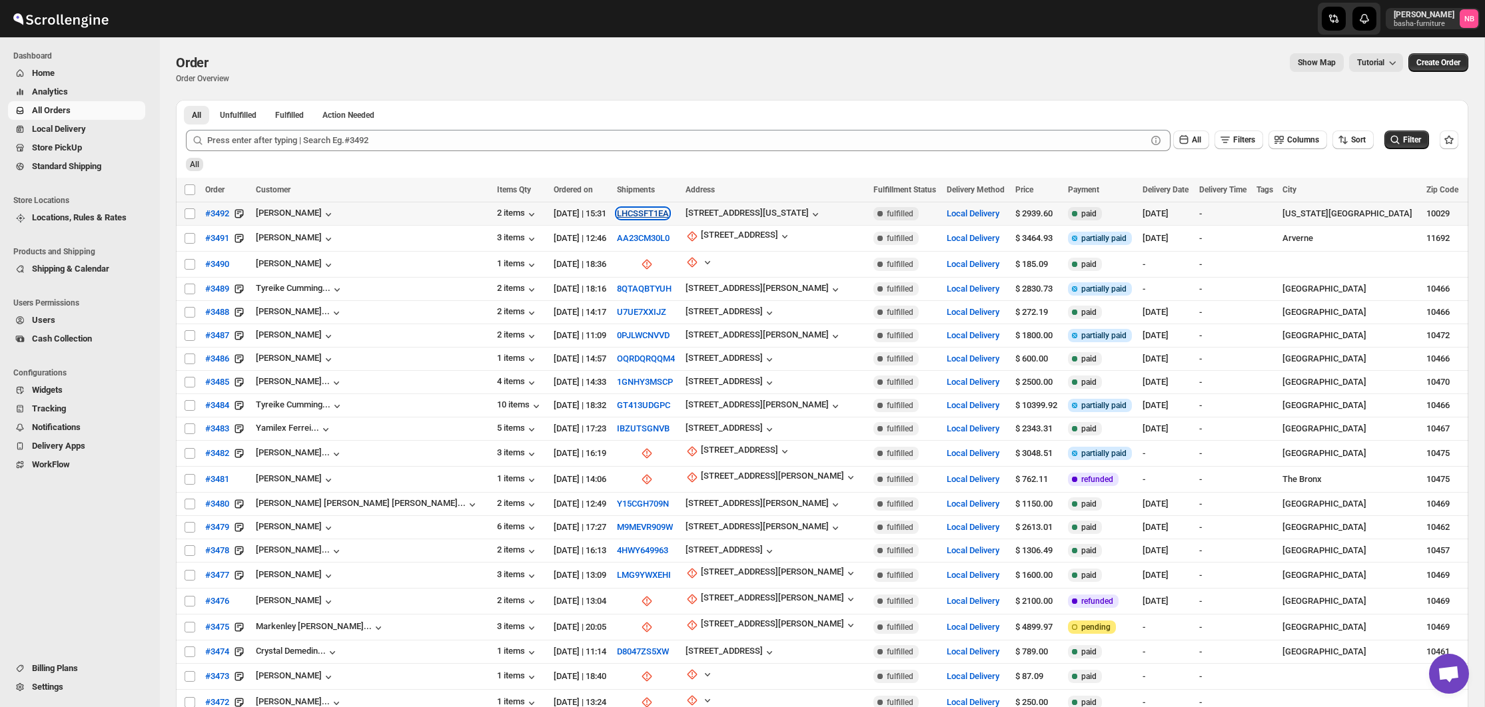
click at [617, 212] on button "LHCSSFT1EA" at bounding box center [643, 213] width 52 height 10
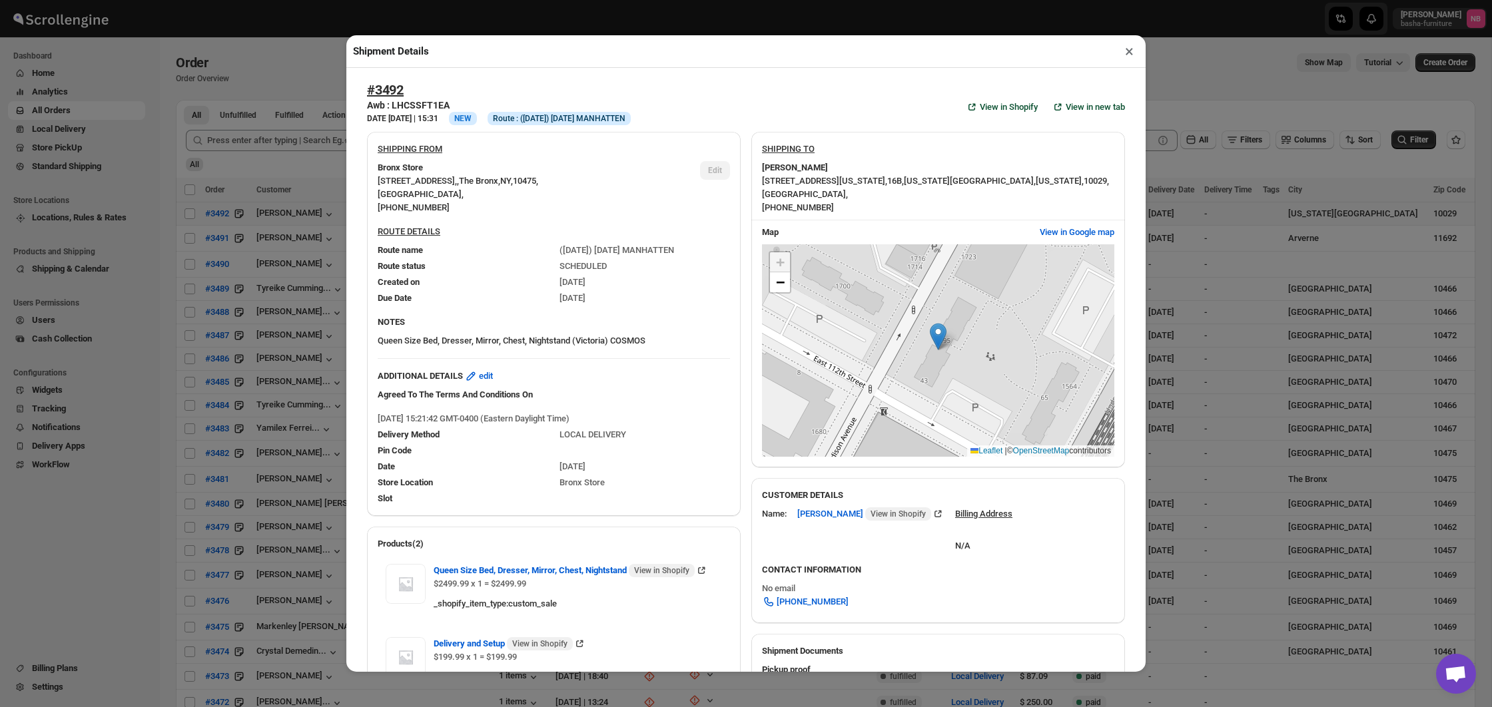
click at [317, 189] on div "Shipment Details × #3492 Awb : LHCSSFT1EA DATE [DATE] | 15:31 Info NEW Info Rou…" at bounding box center [746, 353] width 1492 height 707
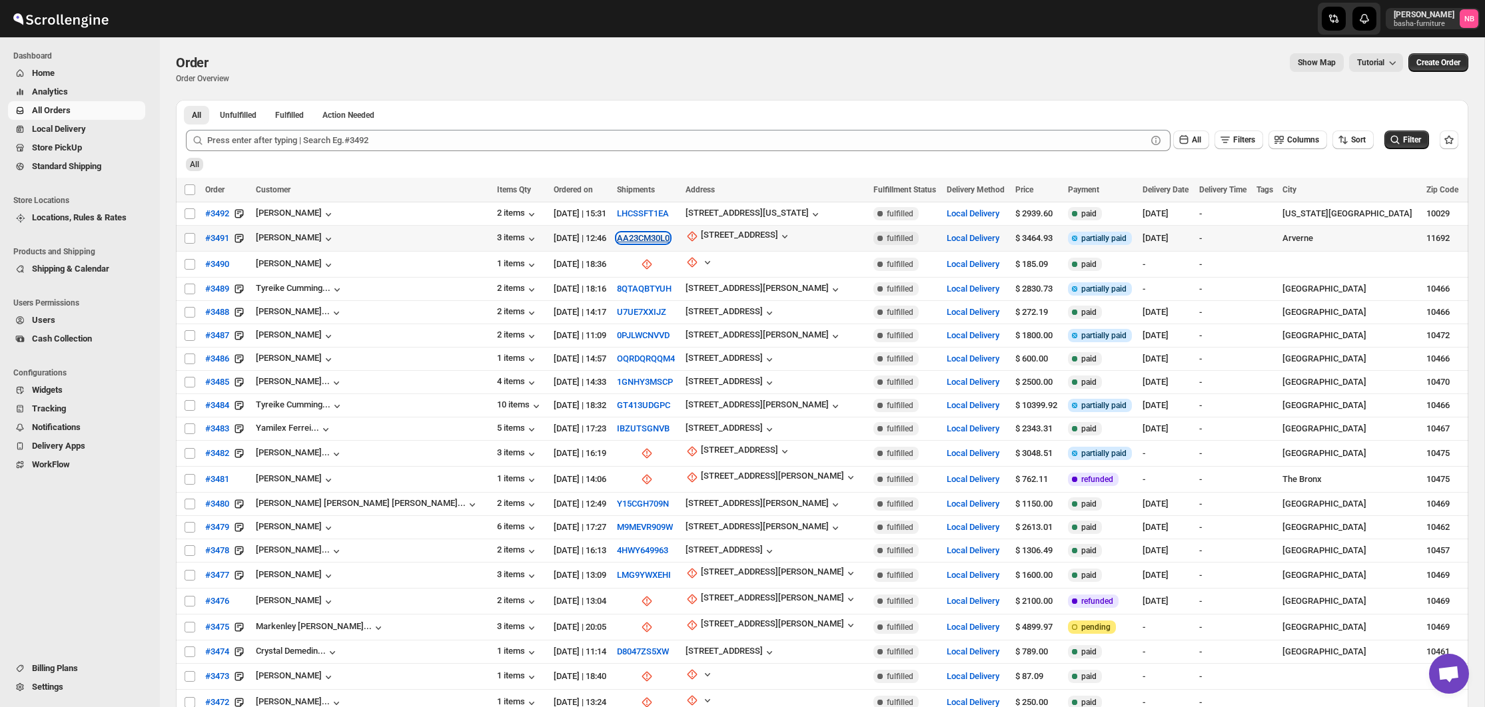
click at [617, 238] on button "AA23CM30L0" at bounding box center [643, 238] width 53 height 10
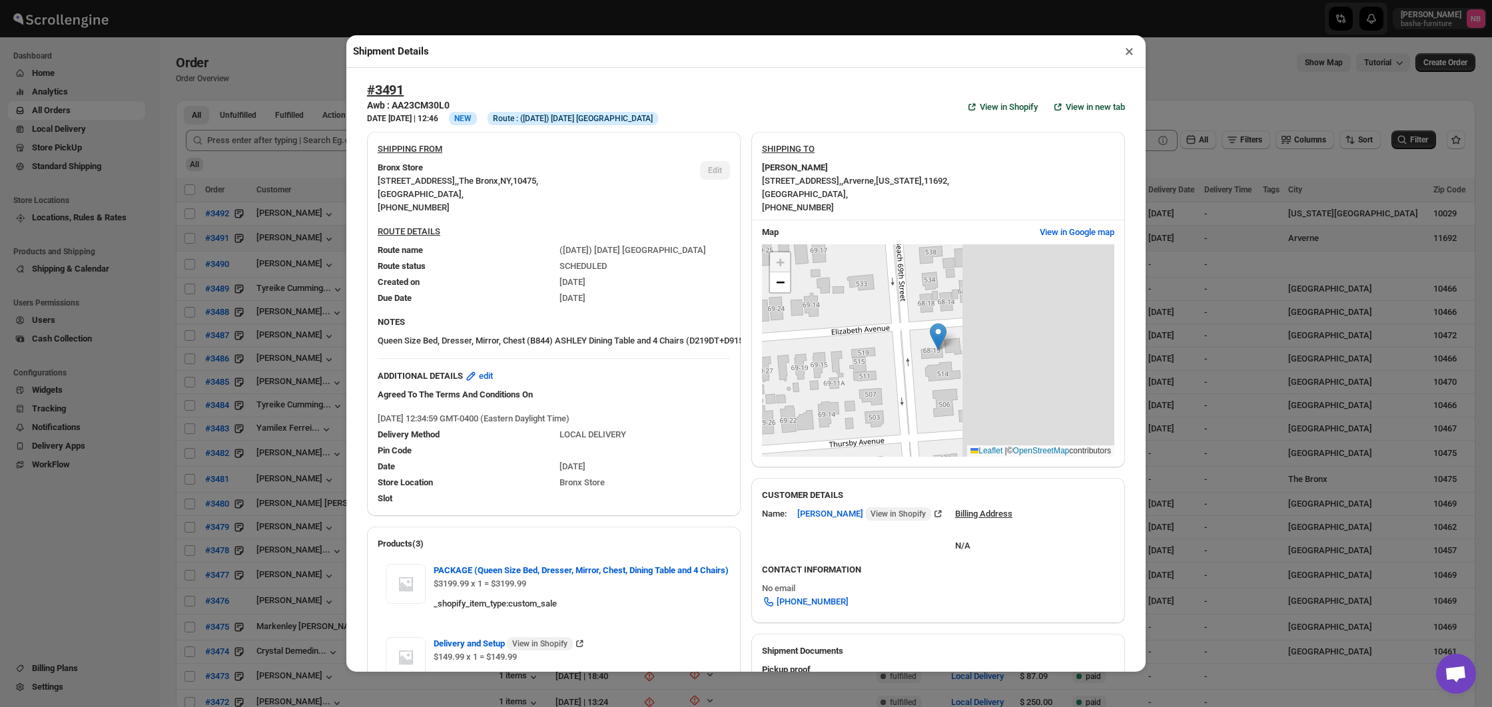
click at [315, 280] on div "Shipment Details × #3491 Awb : AA23CM30L0 DATE [DATE] | 12:46 Info NEW Info Rou…" at bounding box center [746, 353] width 1492 height 707
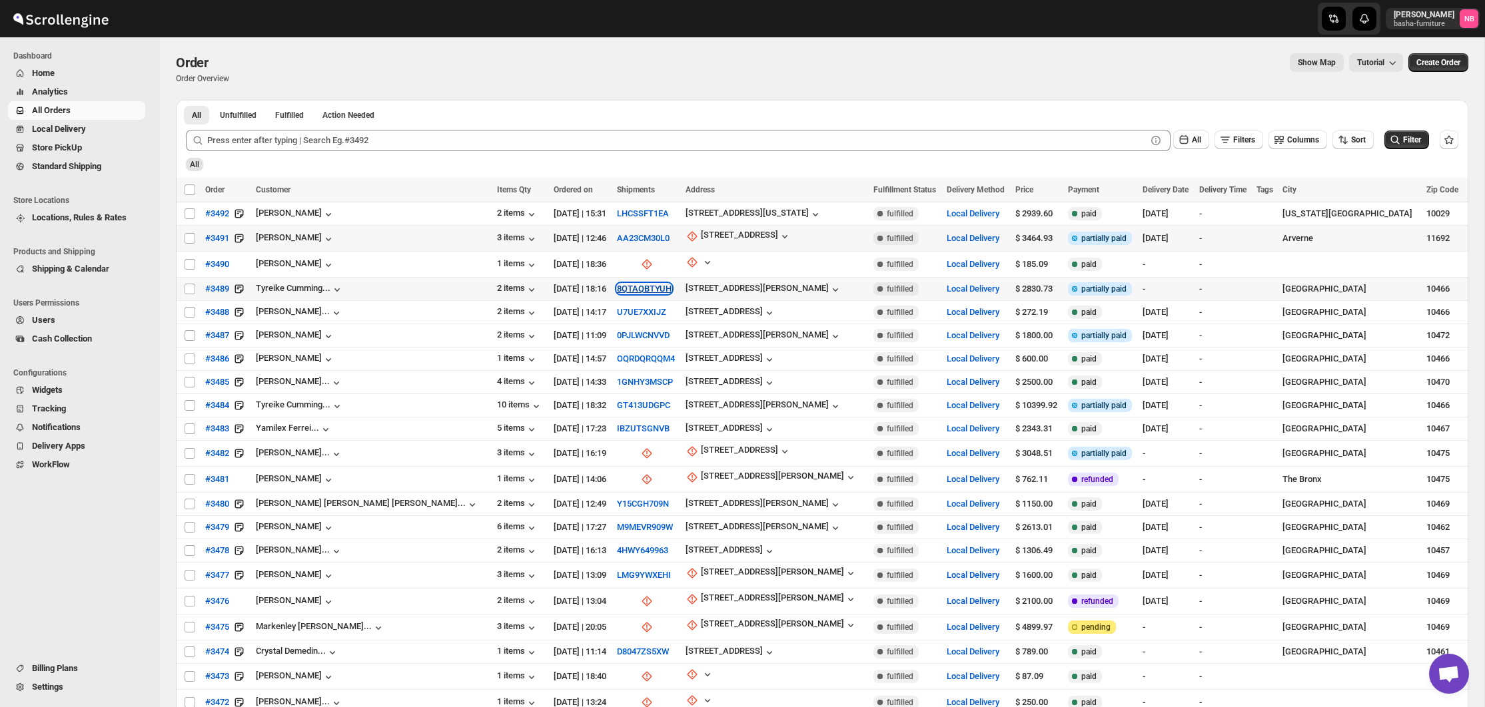
click at [617, 288] on button "8QTAQBTYUH" at bounding box center [644, 289] width 55 height 10
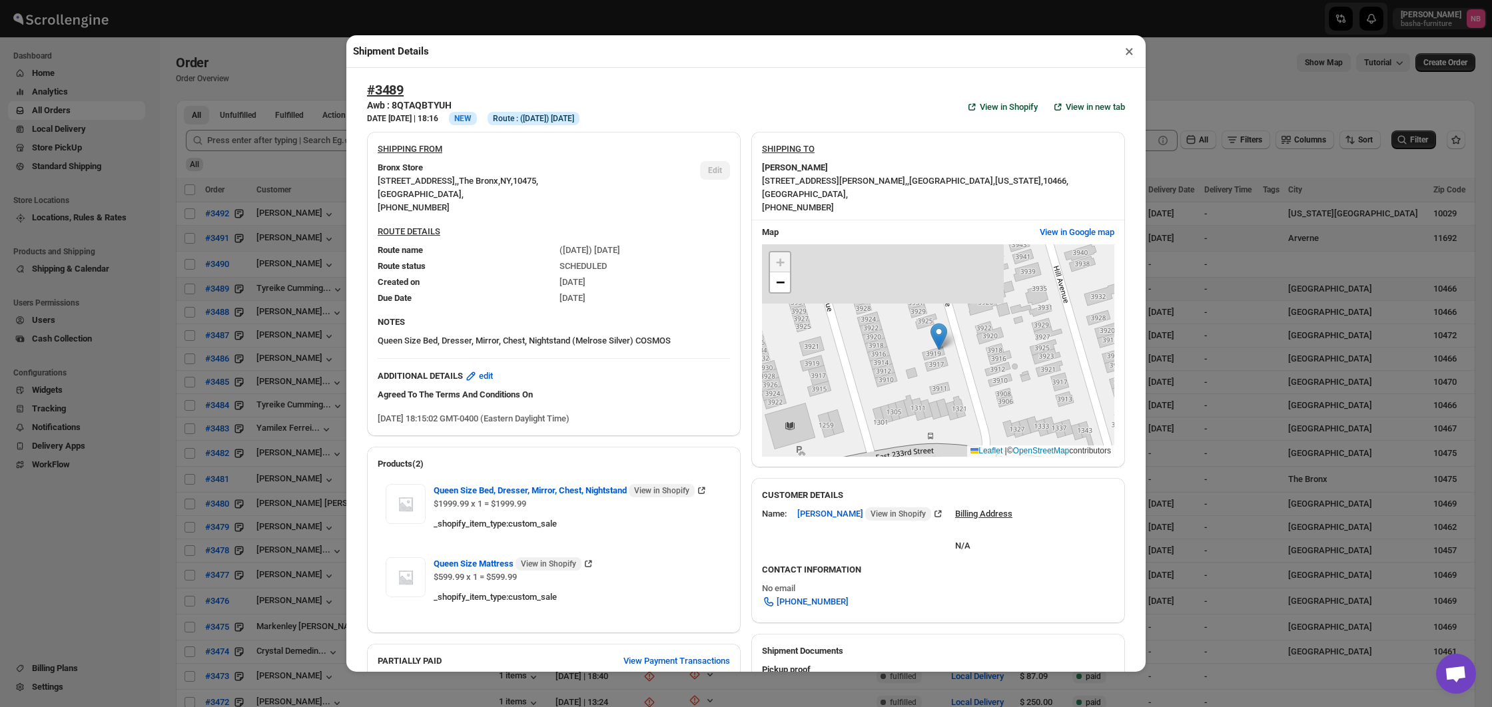
click at [308, 310] on div "Shipment Details × #3489 Awb : 8QTAQBTYUH DATE [DATE] | 18:16 Info NEW Info Rou…" at bounding box center [746, 353] width 1492 height 707
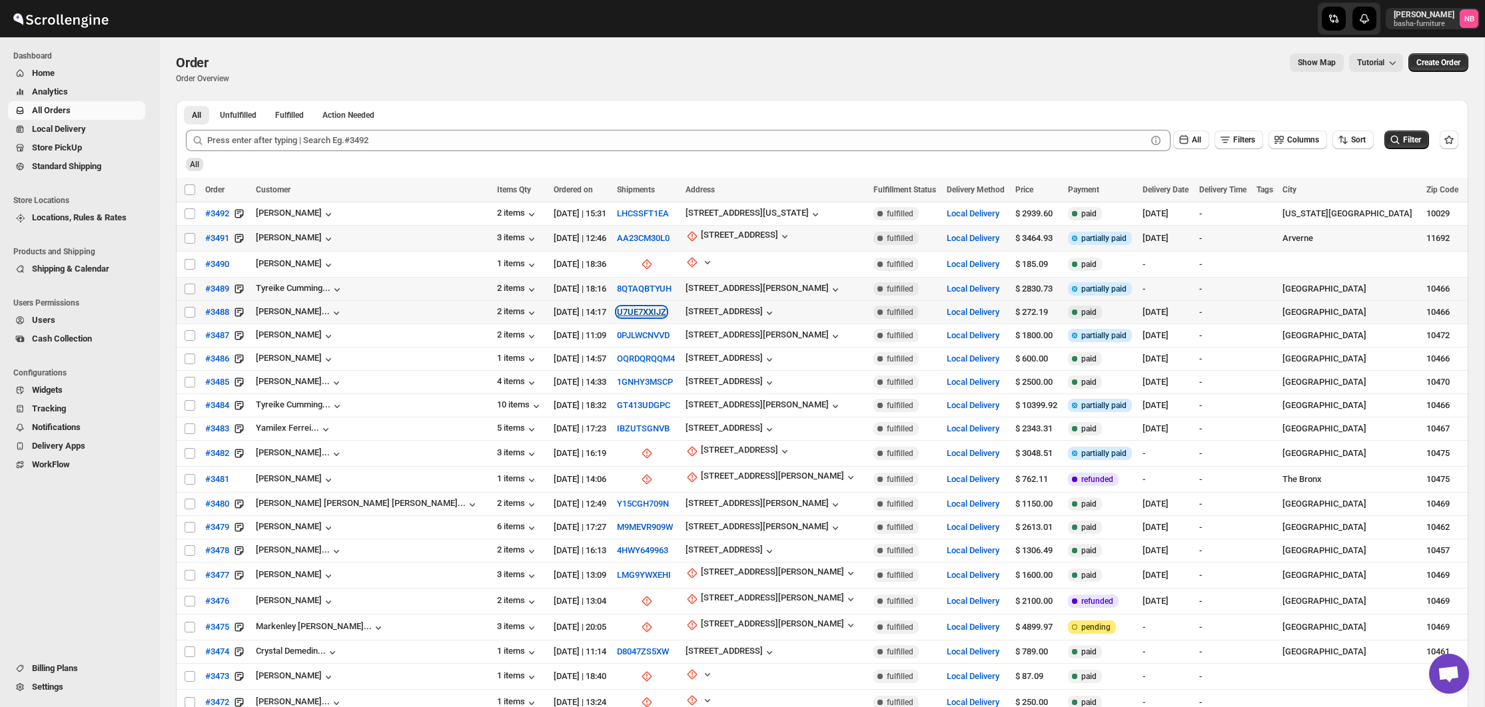
click at [617, 312] on button "U7UE7XXIJZ" at bounding box center [641, 312] width 49 height 10
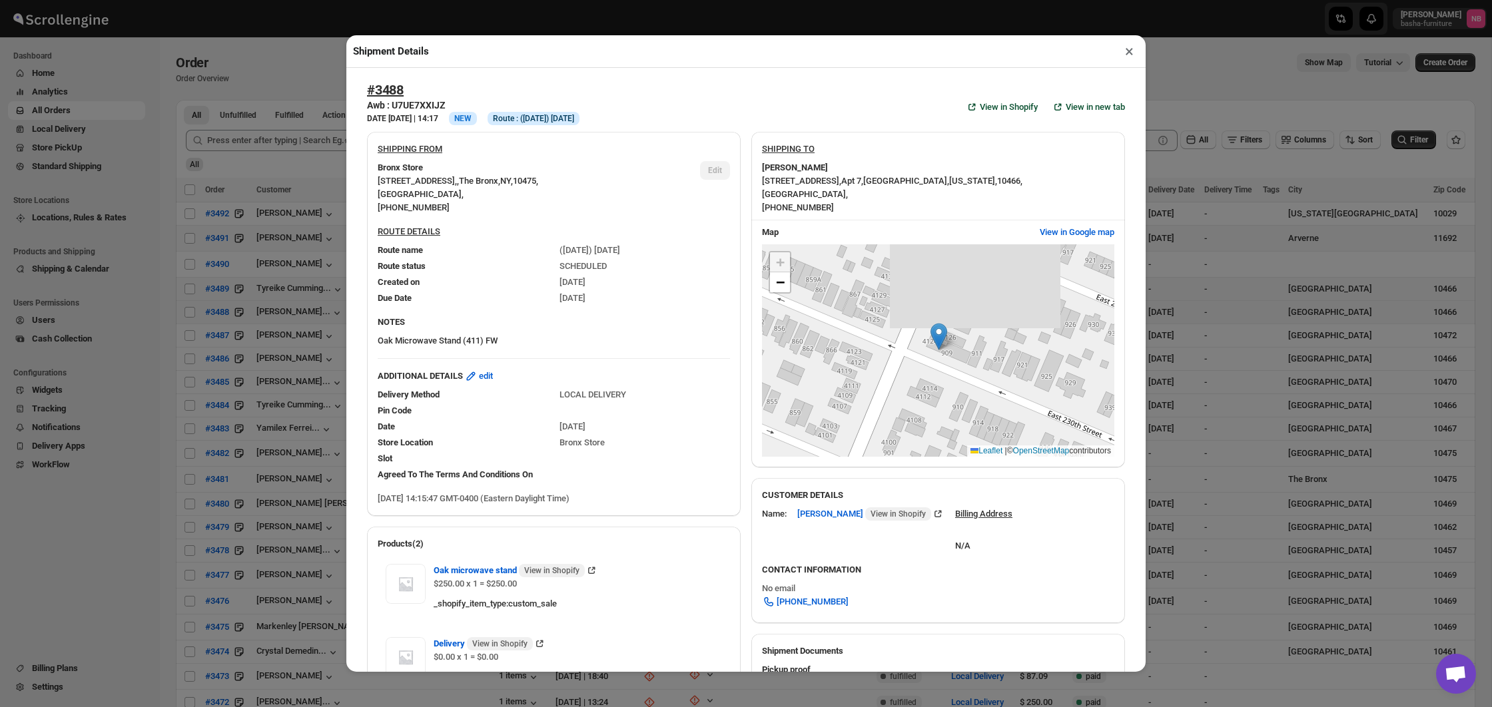
click at [277, 316] on div "Shipment Details × #3488 Awb : U7UE7XXIJZ DATE [DATE] | 14:17 Info NEW Info Rou…" at bounding box center [746, 353] width 1492 height 707
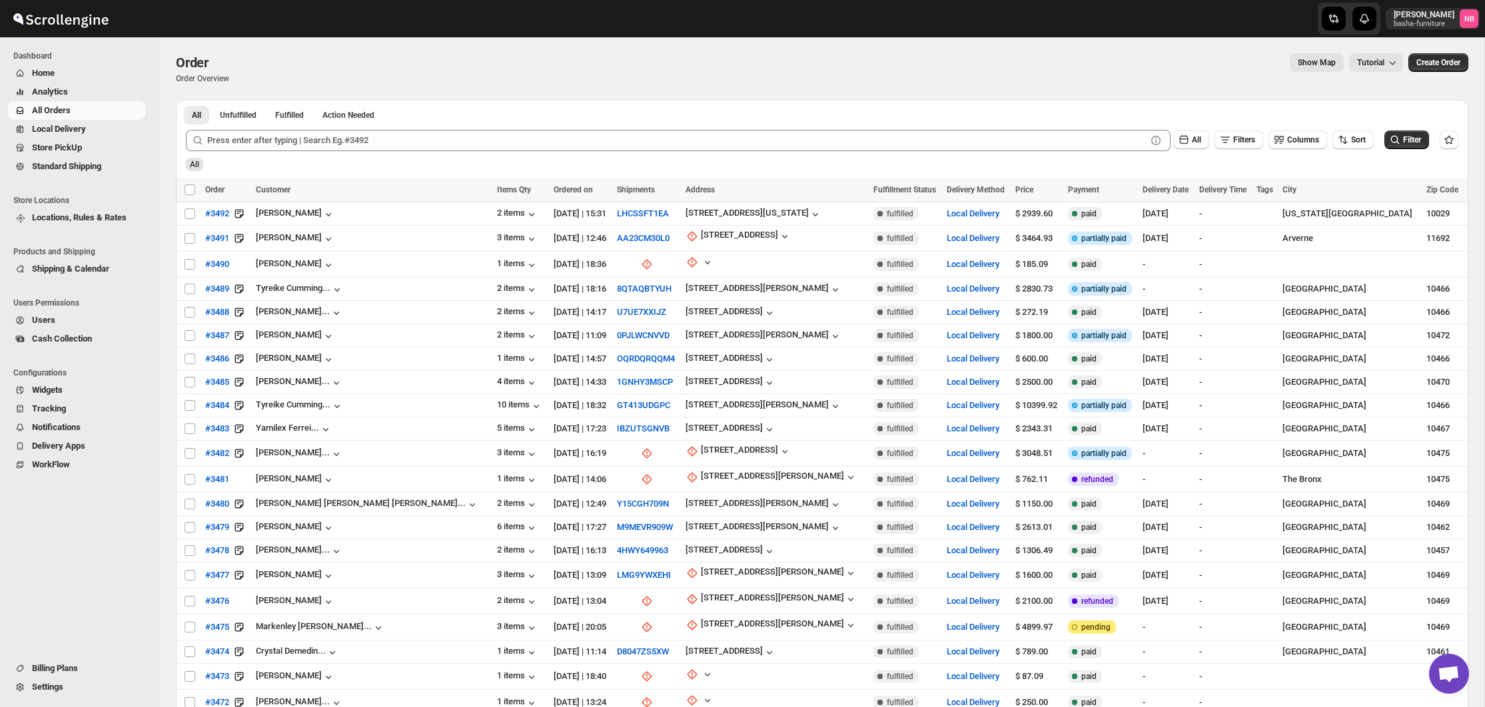
click at [97, 115] on span "All Orders" at bounding box center [87, 110] width 111 height 13
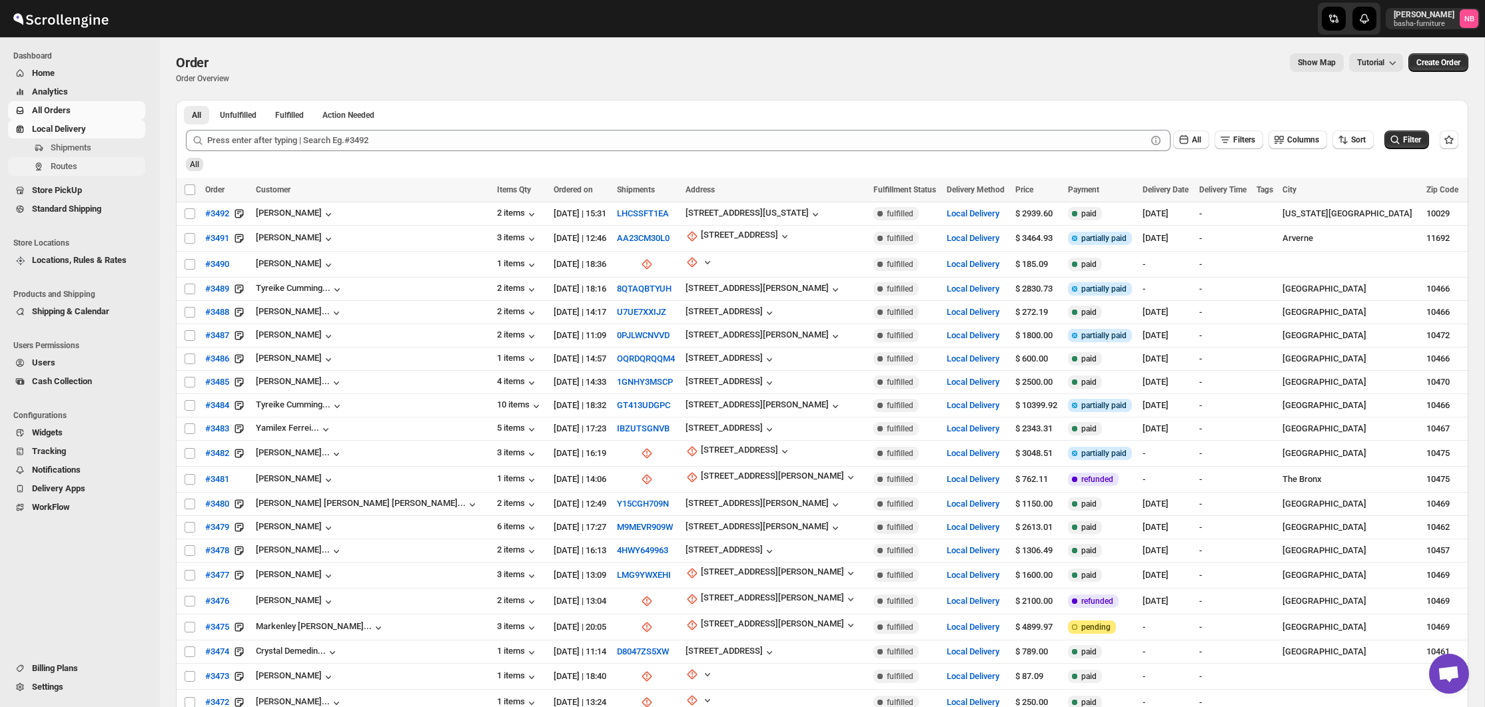
click at [82, 165] on span "Routes" at bounding box center [97, 166] width 92 height 13
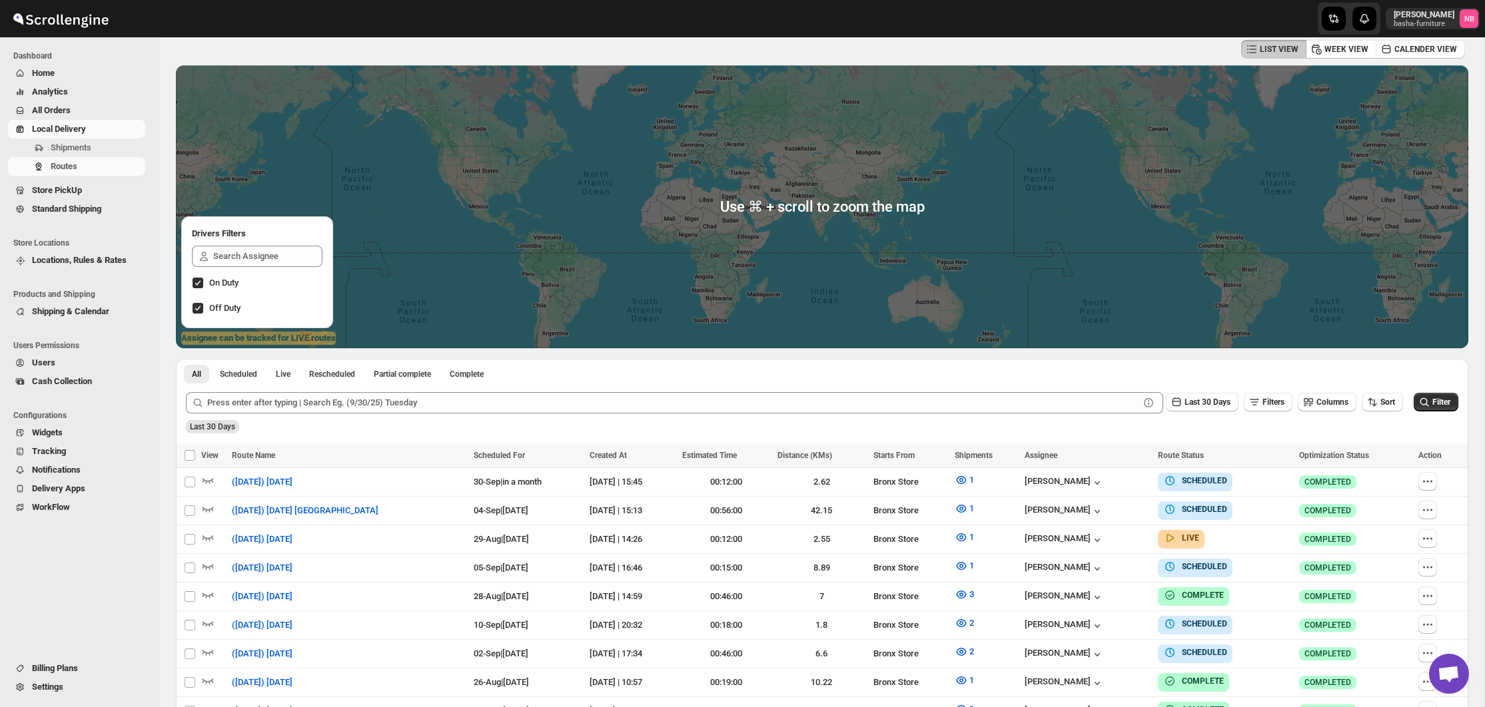
scroll to position [233, 0]
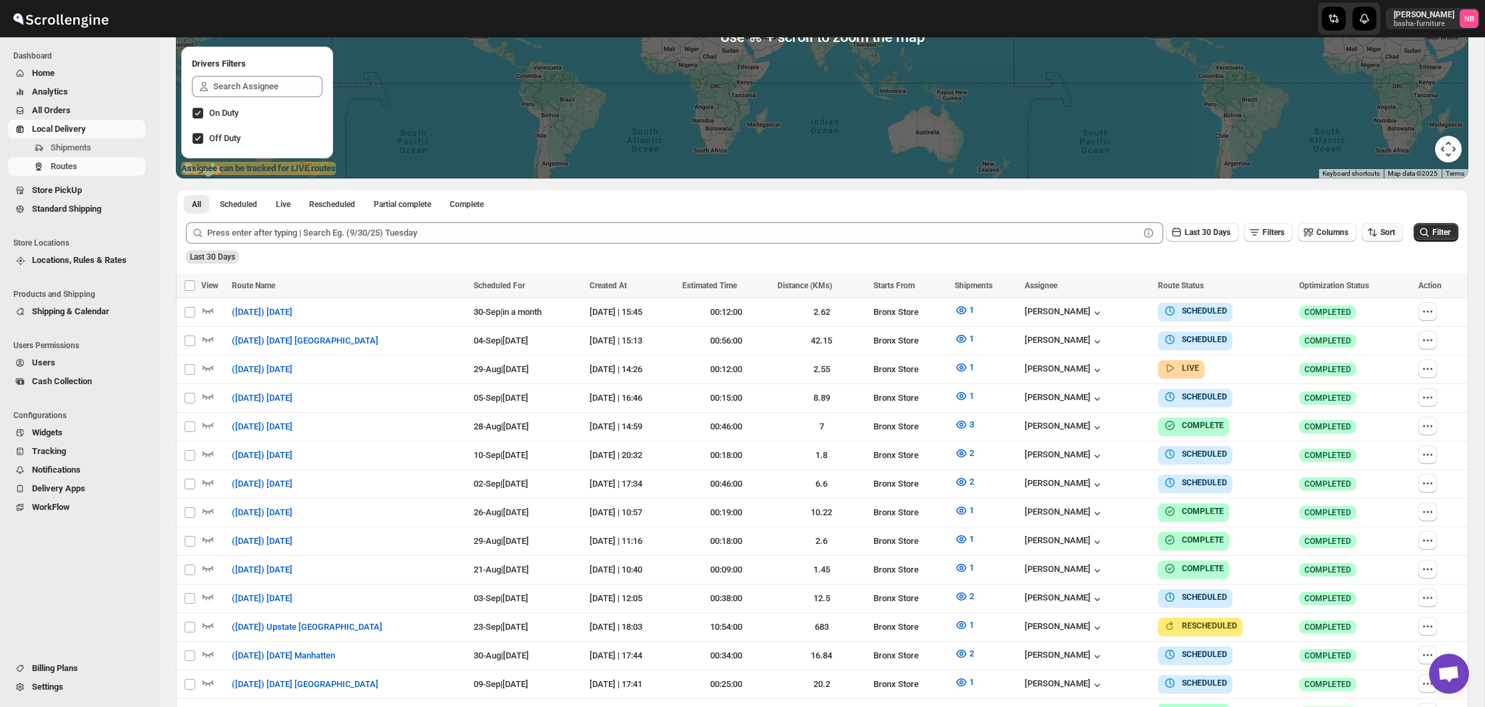
click at [1380, 230] on span "Sort" at bounding box center [1387, 232] width 15 height 9
drag, startPoint x: 1369, startPoint y: 313, endPoint x: 1308, endPoint y: 291, distance: 64.5
click at [1369, 313] on button "Due Date" at bounding box center [1377, 303] width 81 height 21
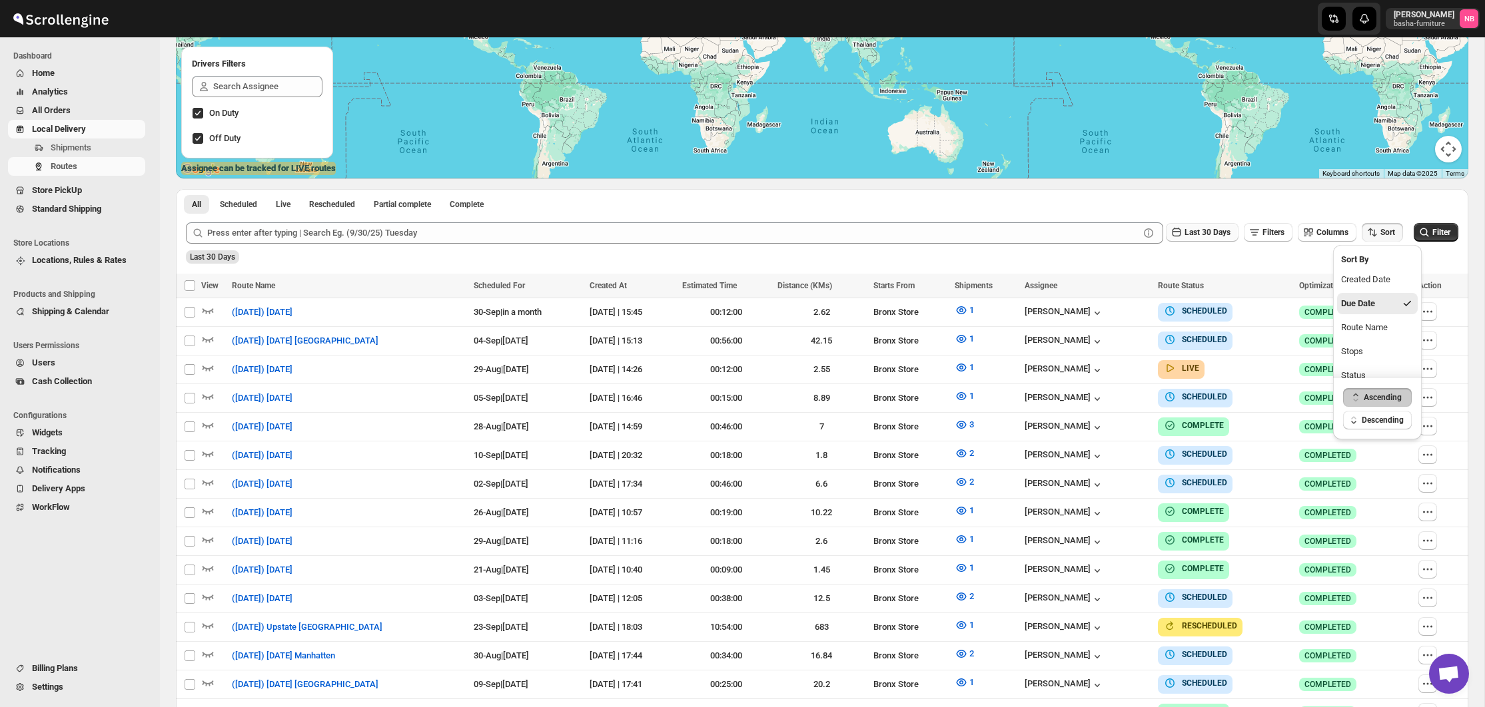
click at [1198, 232] on span "Last 30 Days" at bounding box center [1207, 232] width 46 height 9
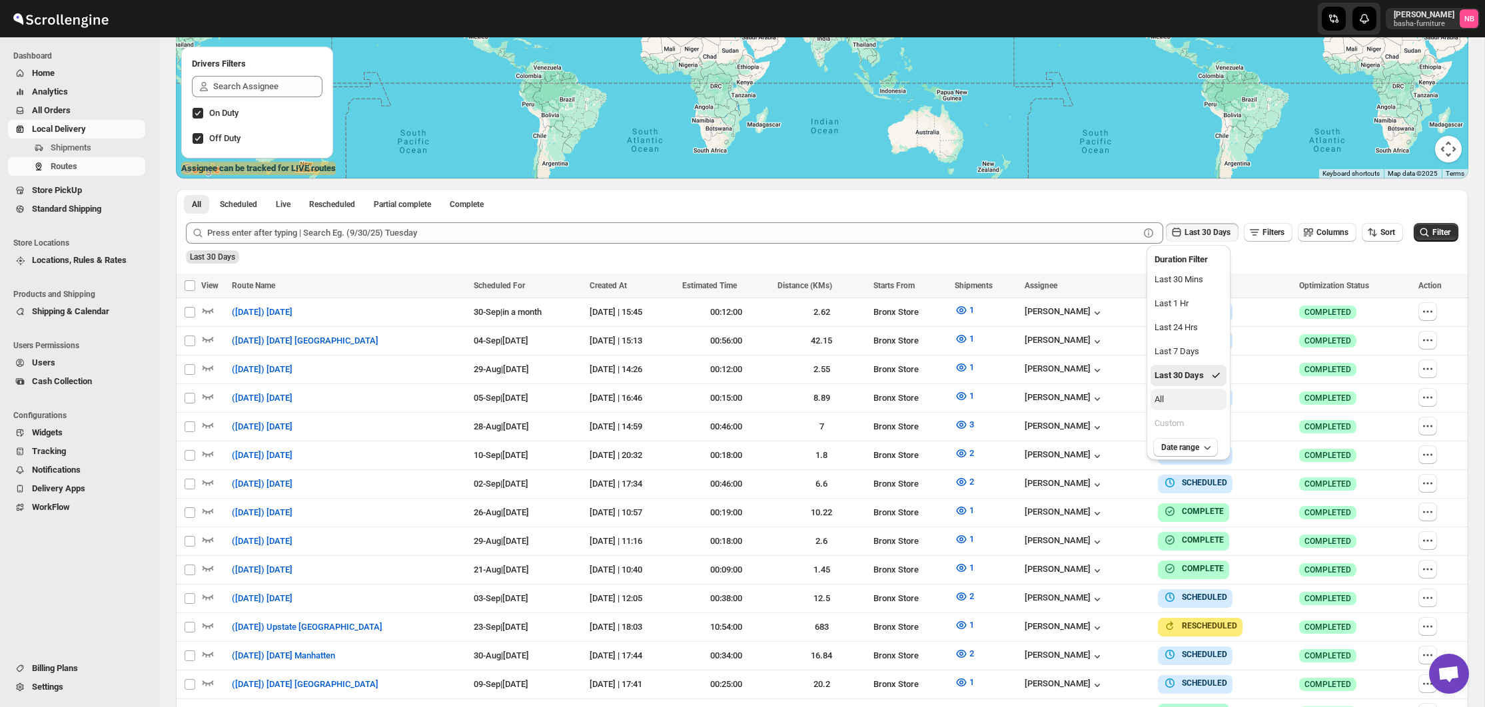
click at [1201, 398] on button "All" at bounding box center [1188, 399] width 76 height 21
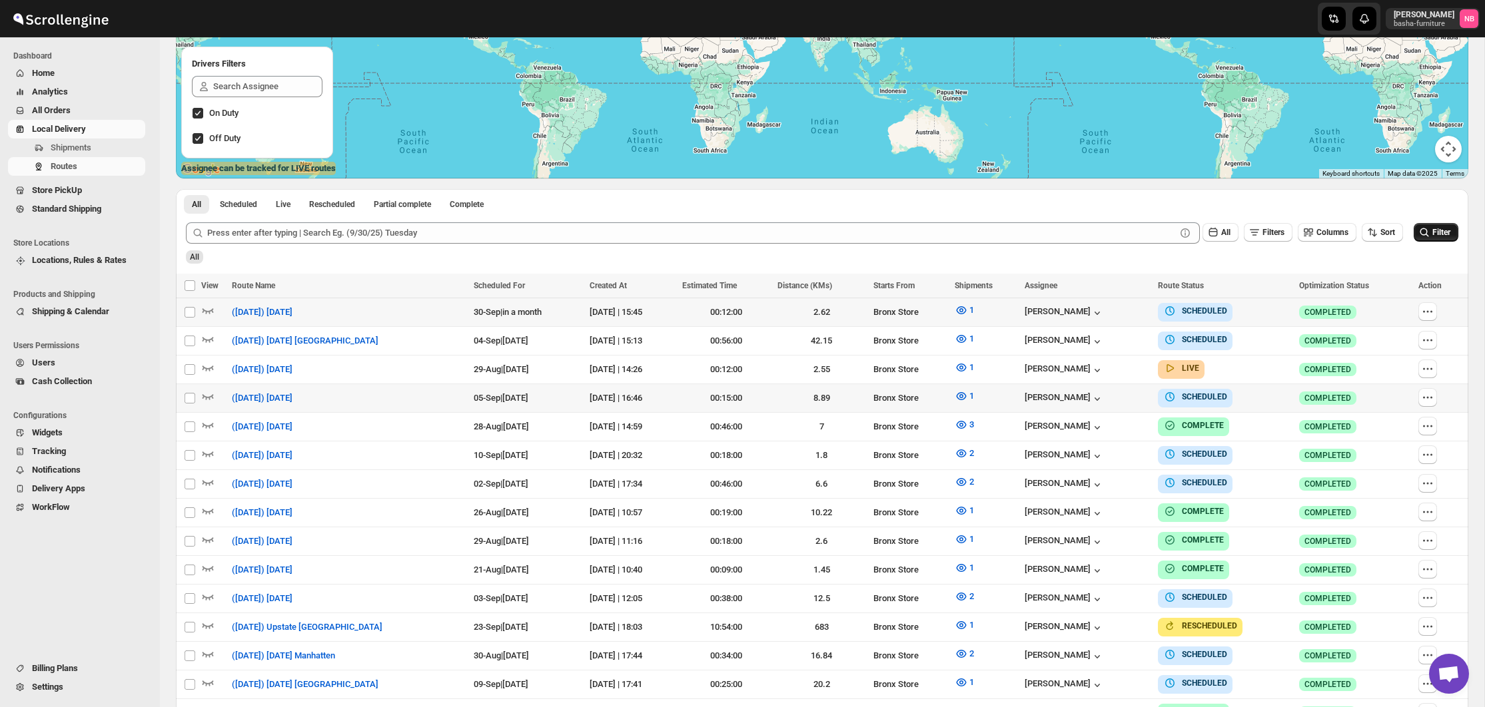
click at [1445, 232] on span "Filter" at bounding box center [1441, 232] width 18 height 9
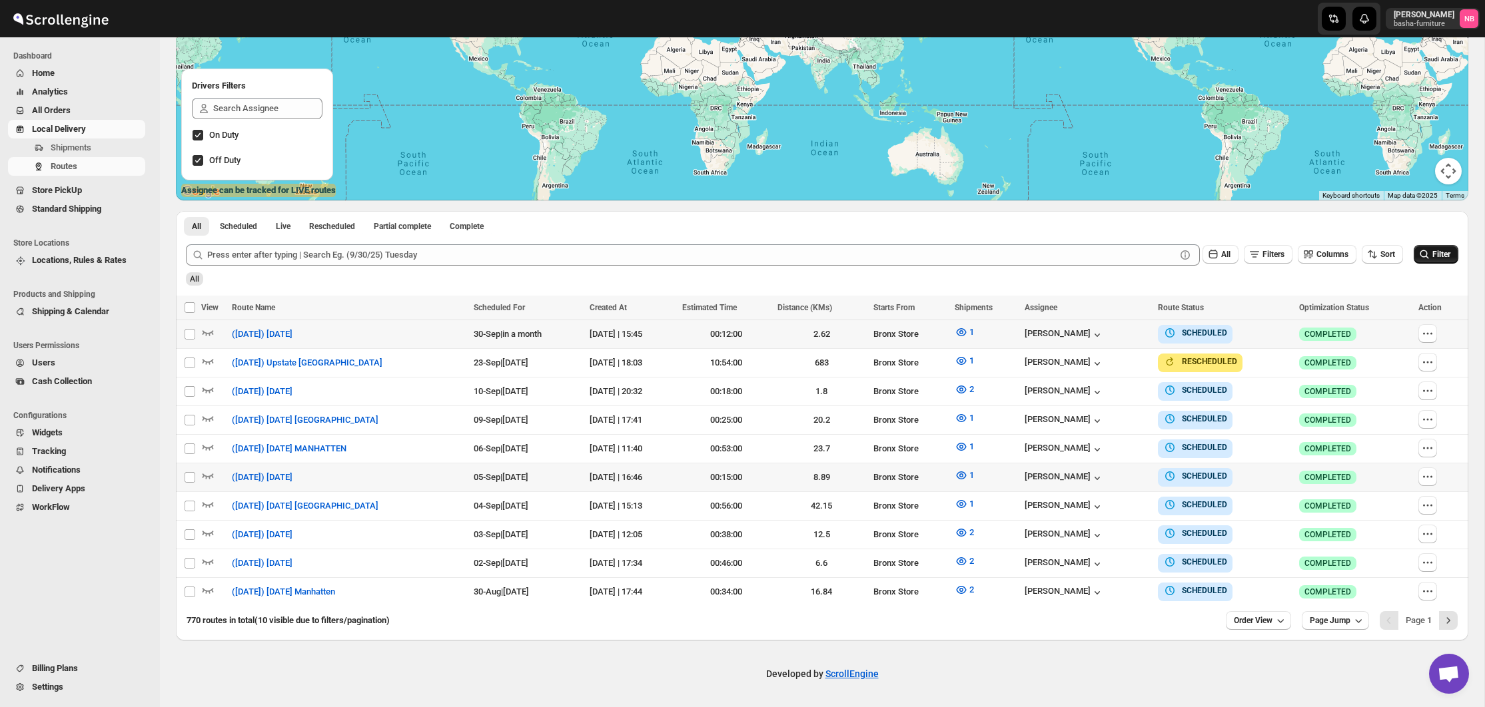
scroll to position [205, 0]
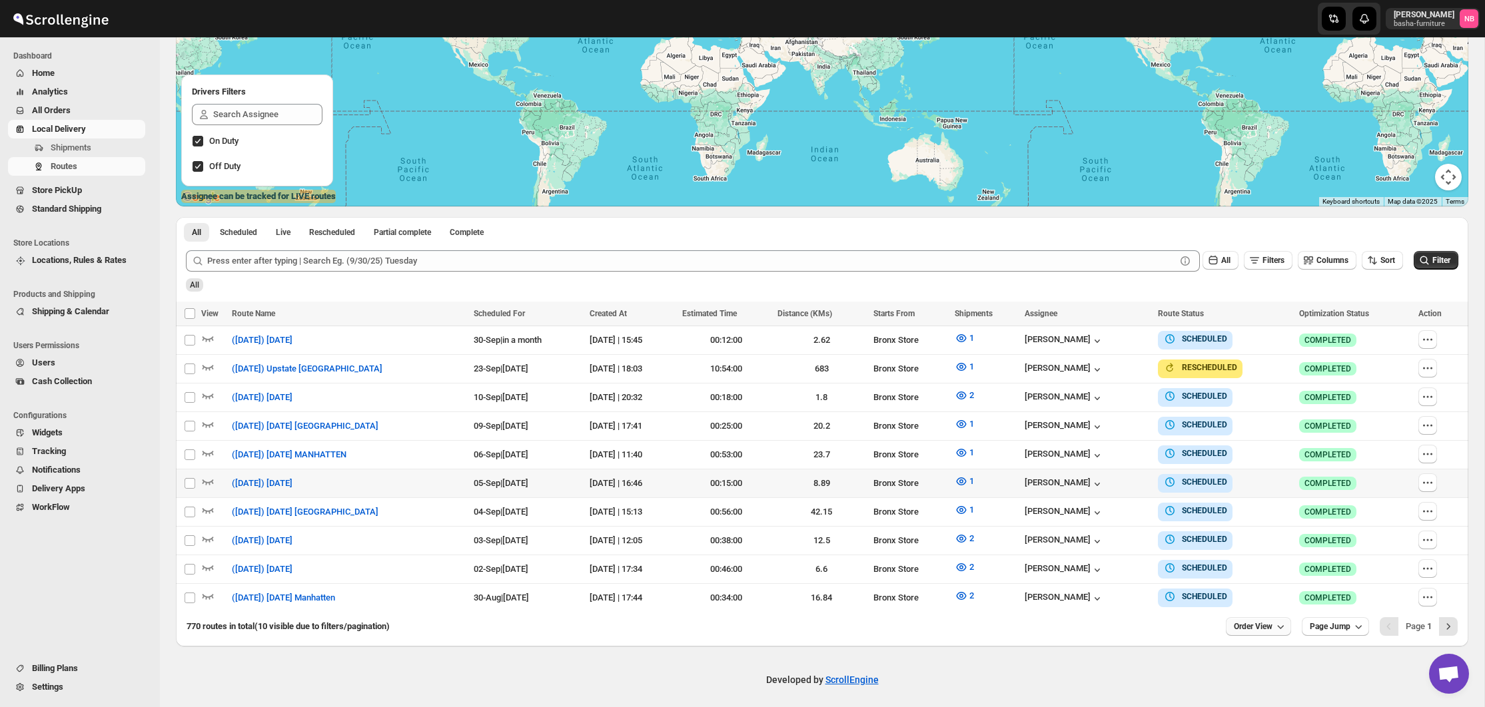
click at [1275, 626] on icon "button" at bounding box center [1280, 626] width 13 height 13
click at [1258, 534] on button "25 orders" at bounding box center [1252, 528] width 75 height 21
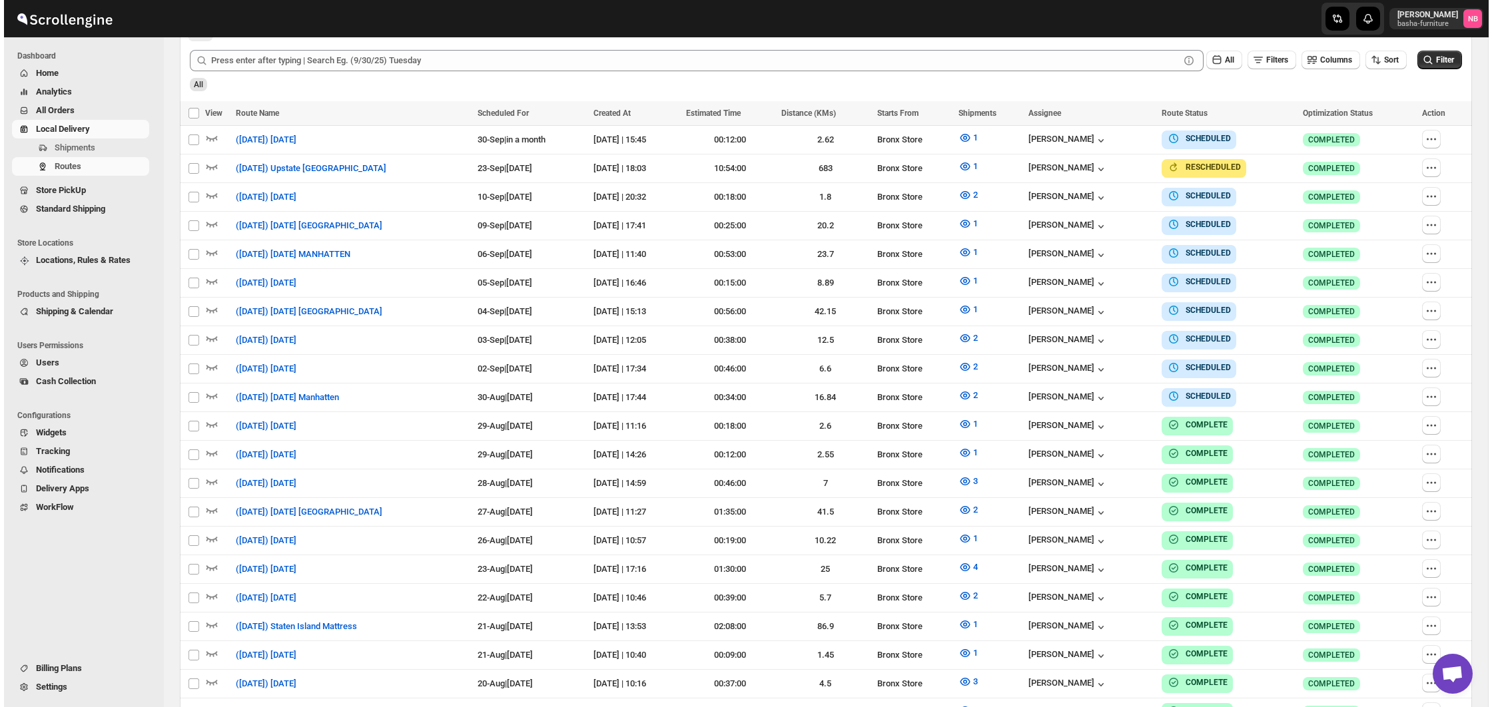
scroll to position [291, 0]
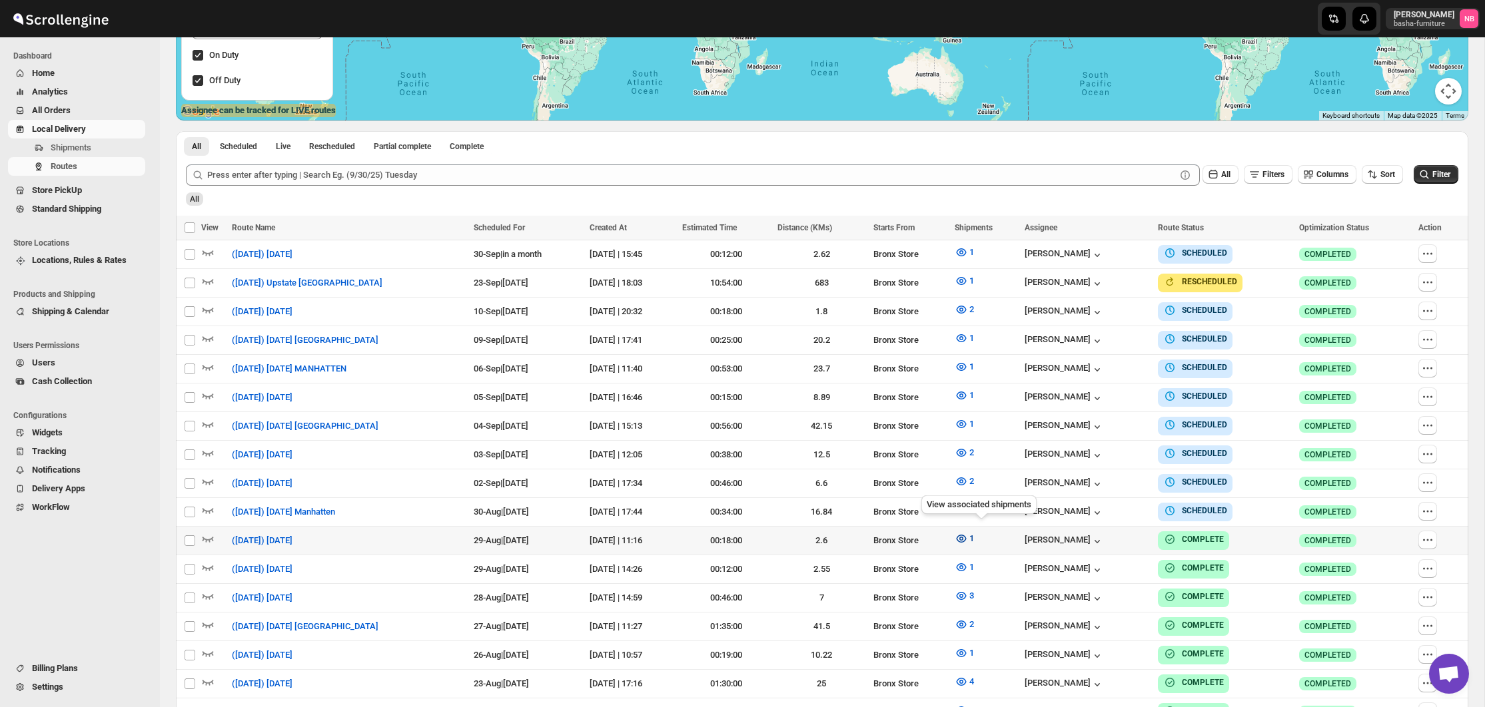
click at [966, 535] on icon "button" at bounding box center [961, 539] width 10 height 8
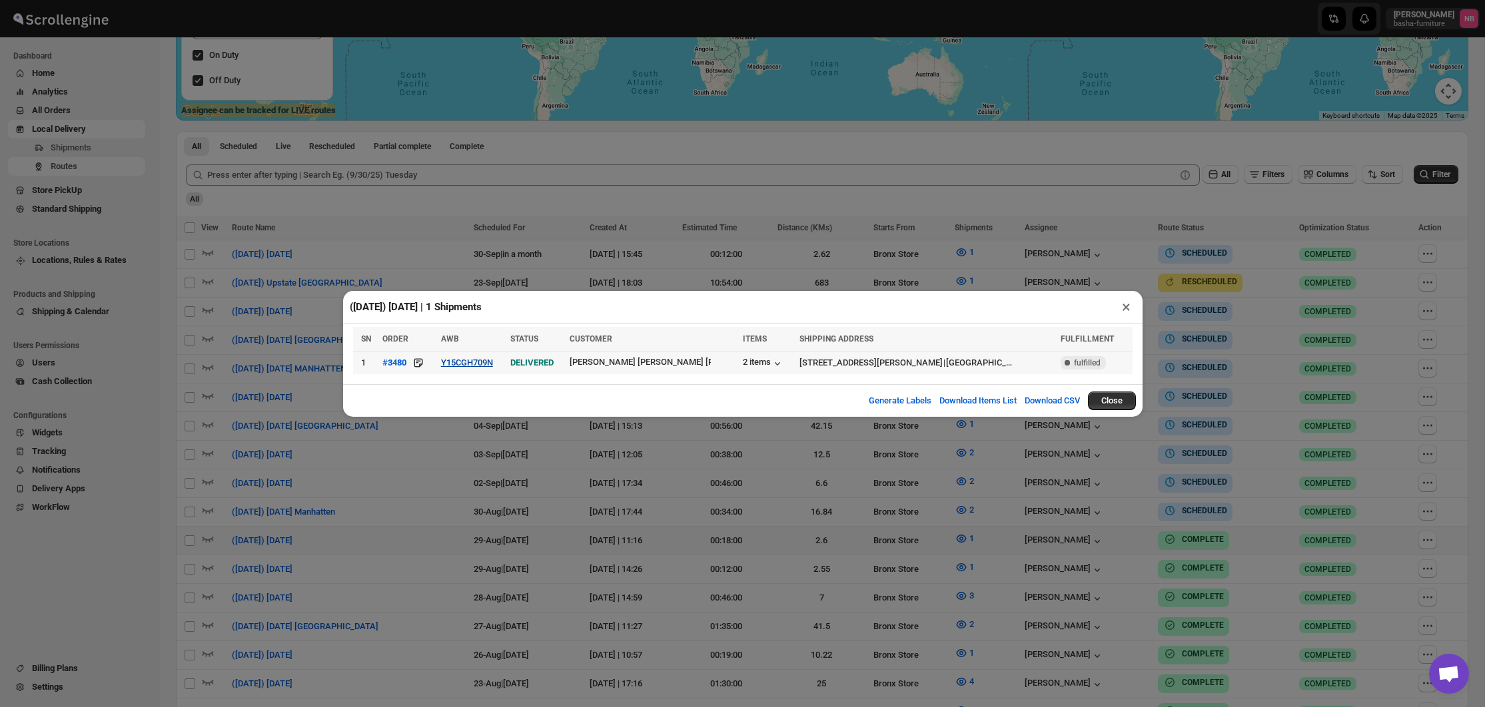
click at [493, 363] on button "Y15CGH709N" at bounding box center [467, 363] width 52 height 10
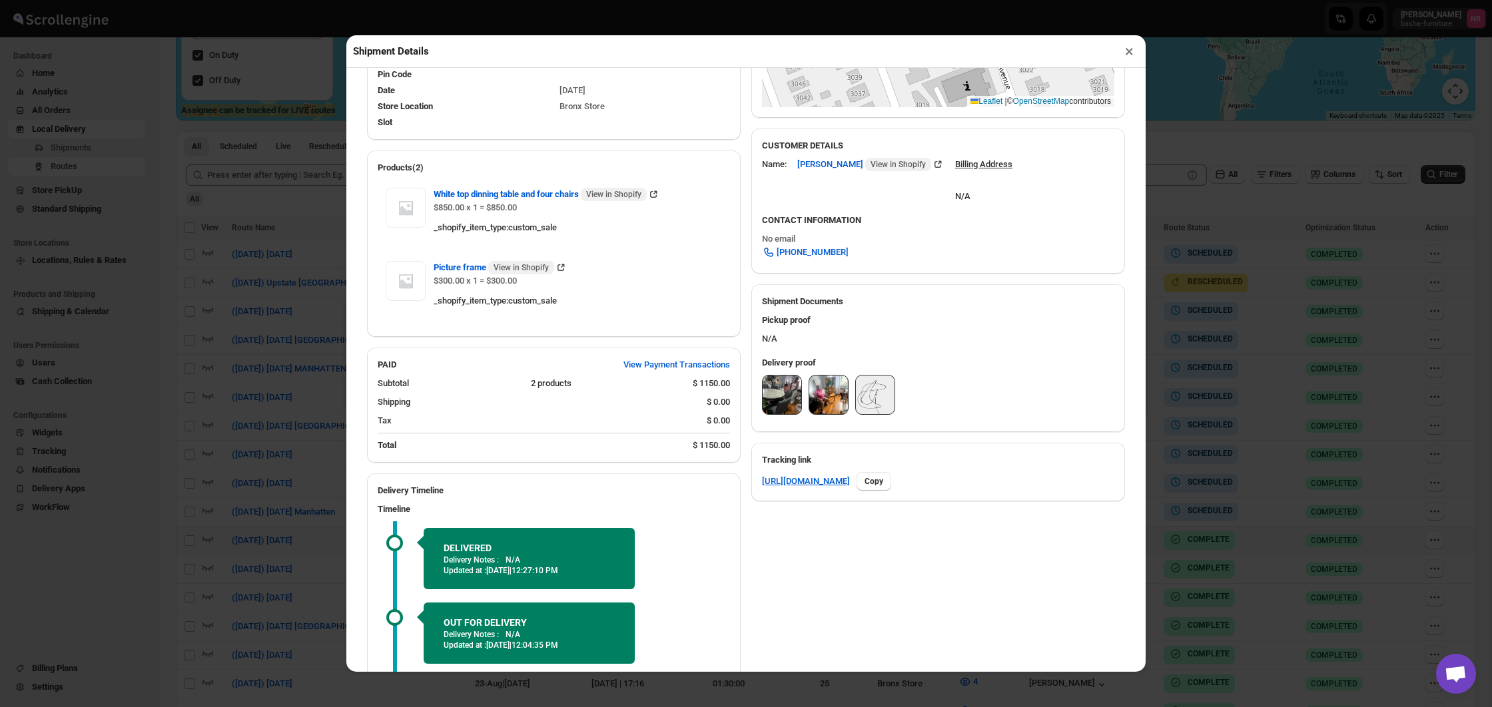
scroll to position [383, 0]
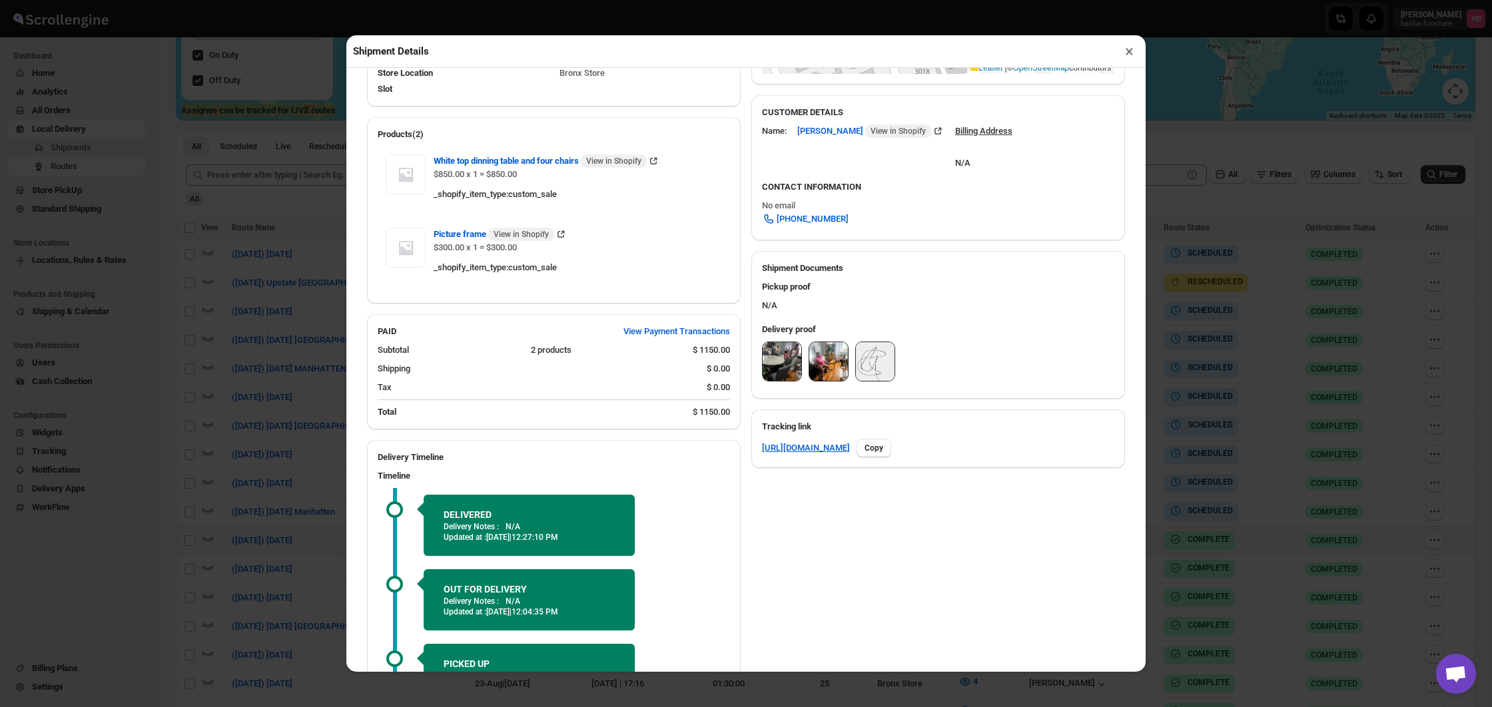
click at [777, 358] on img at bounding box center [782, 361] width 39 height 39
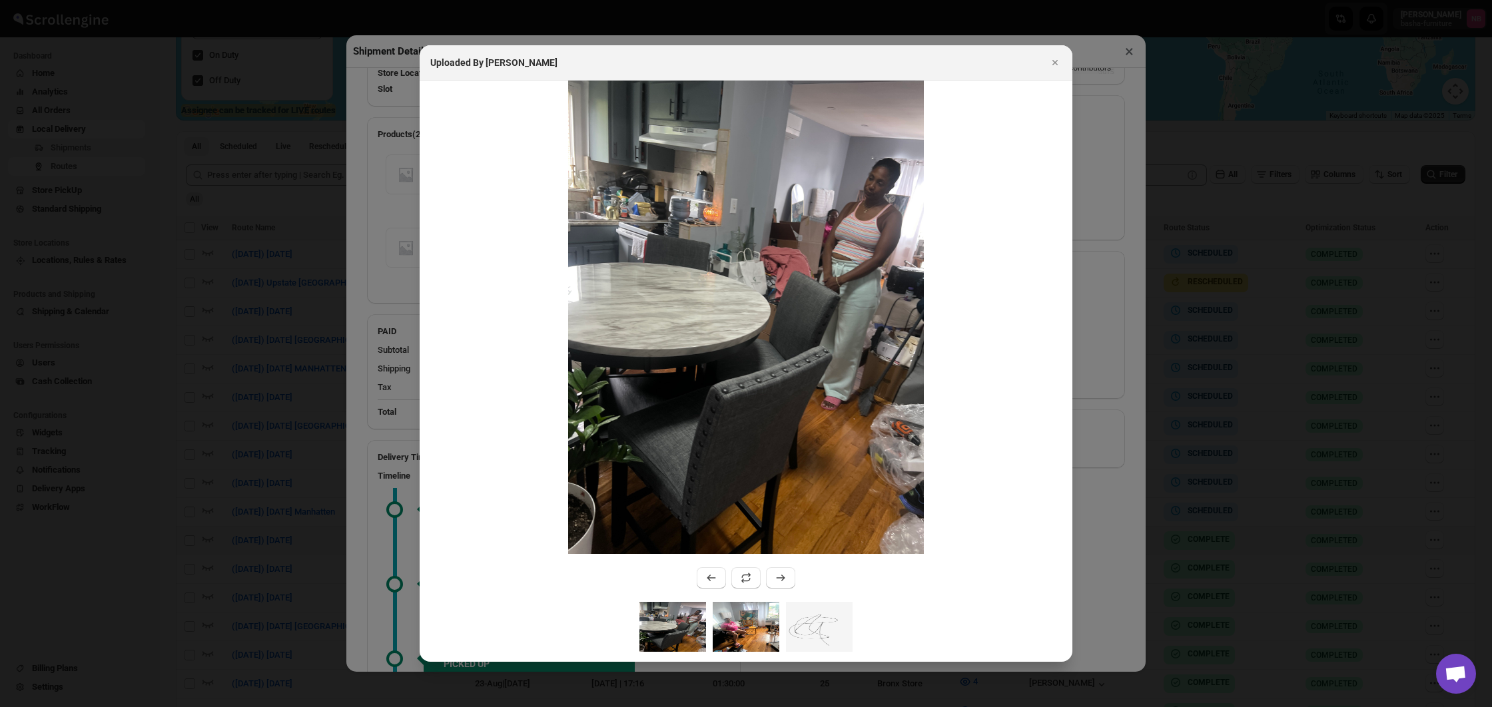
click at [725, 611] on img ":rhqf:" at bounding box center [746, 627] width 67 height 50
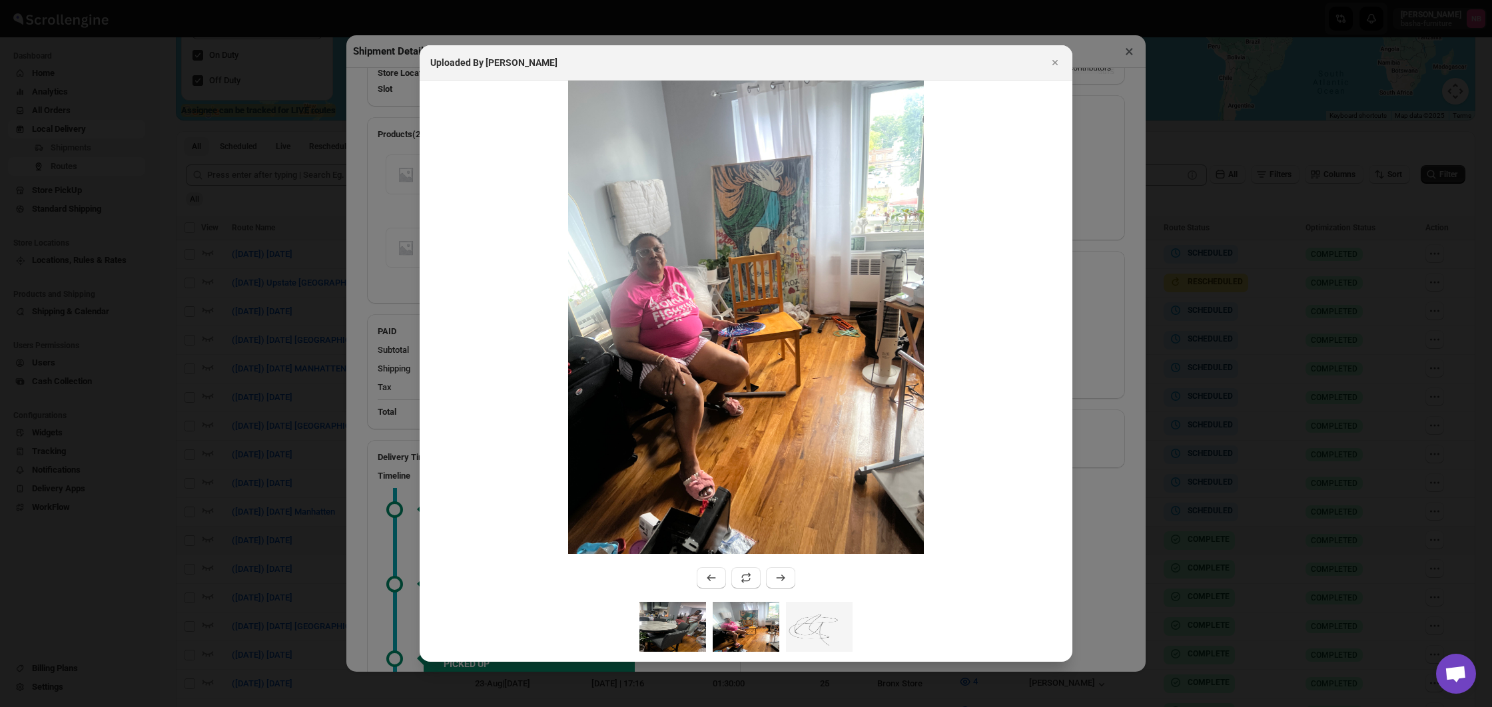
click at [675, 616] on img ":rhqf:" at bounding box center [672, 627] width 67 height 50
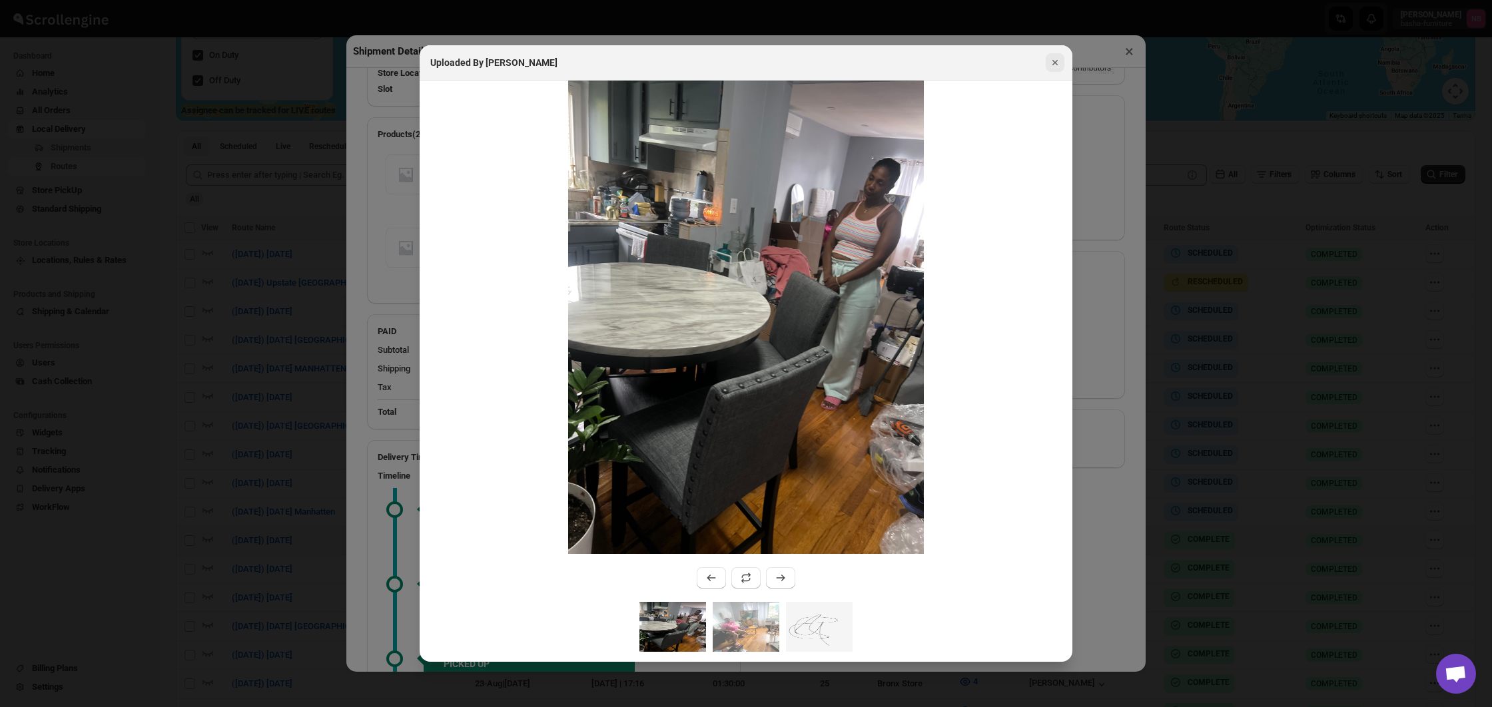
click at [1056, 59] on icon "Close" at bounding box center [1054, 62] width 13 height 13
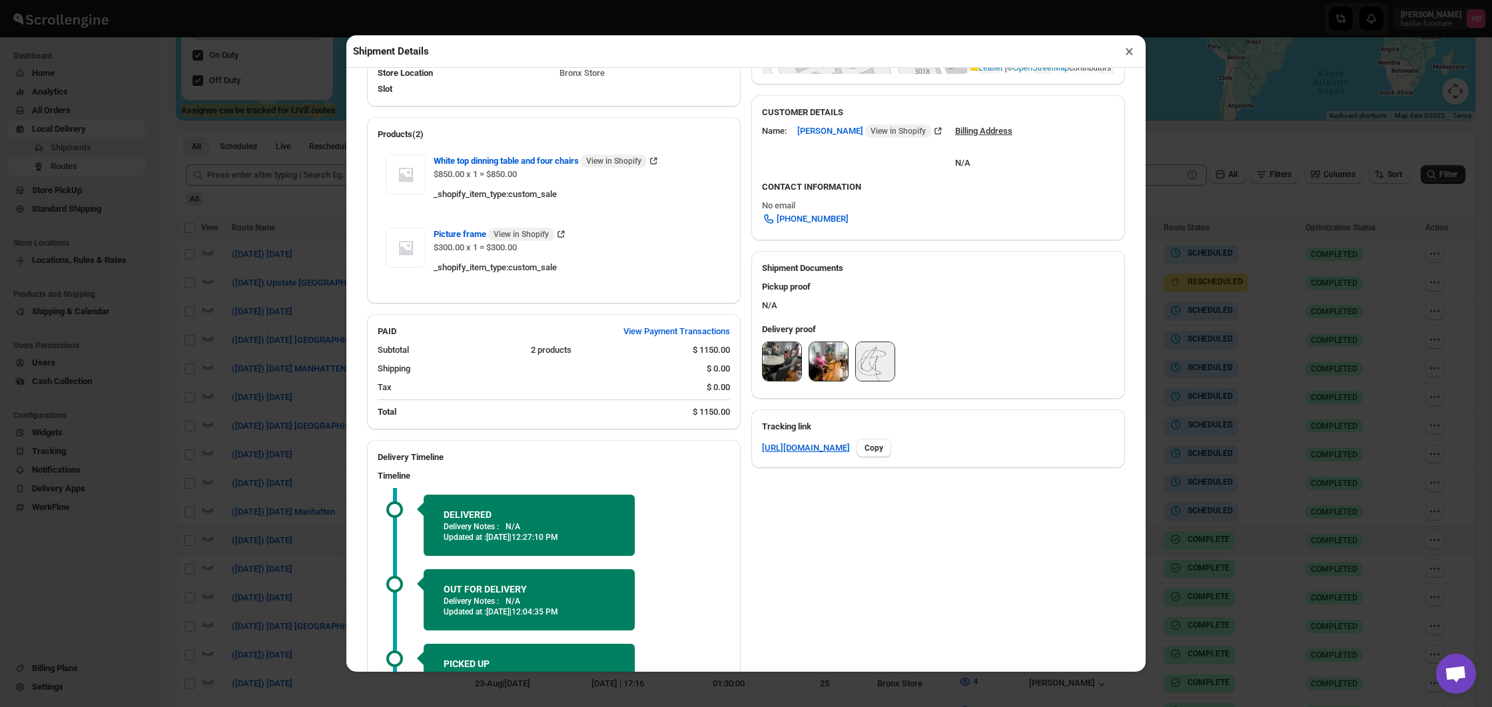
click at [1122, 51] on button "×" at bounding box center [1129, 51] width 19 height 19
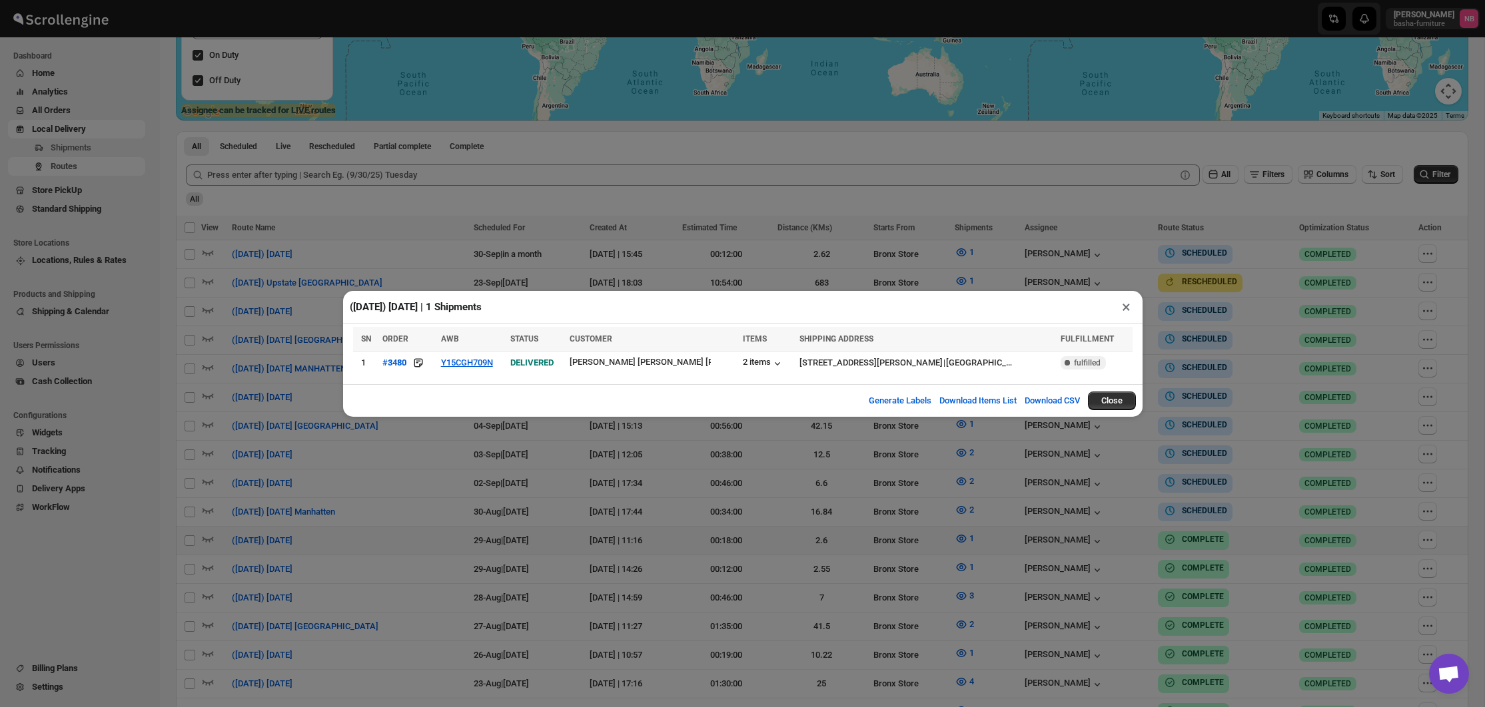
click at [943, 583] on div "([DATE]) [DATE] | 1 Shipments × SN ORDER AWB STATUS CUSTOMER ITEMS SHIPPING ADD…" at bounding box center [742, 353] width 1485 height 707
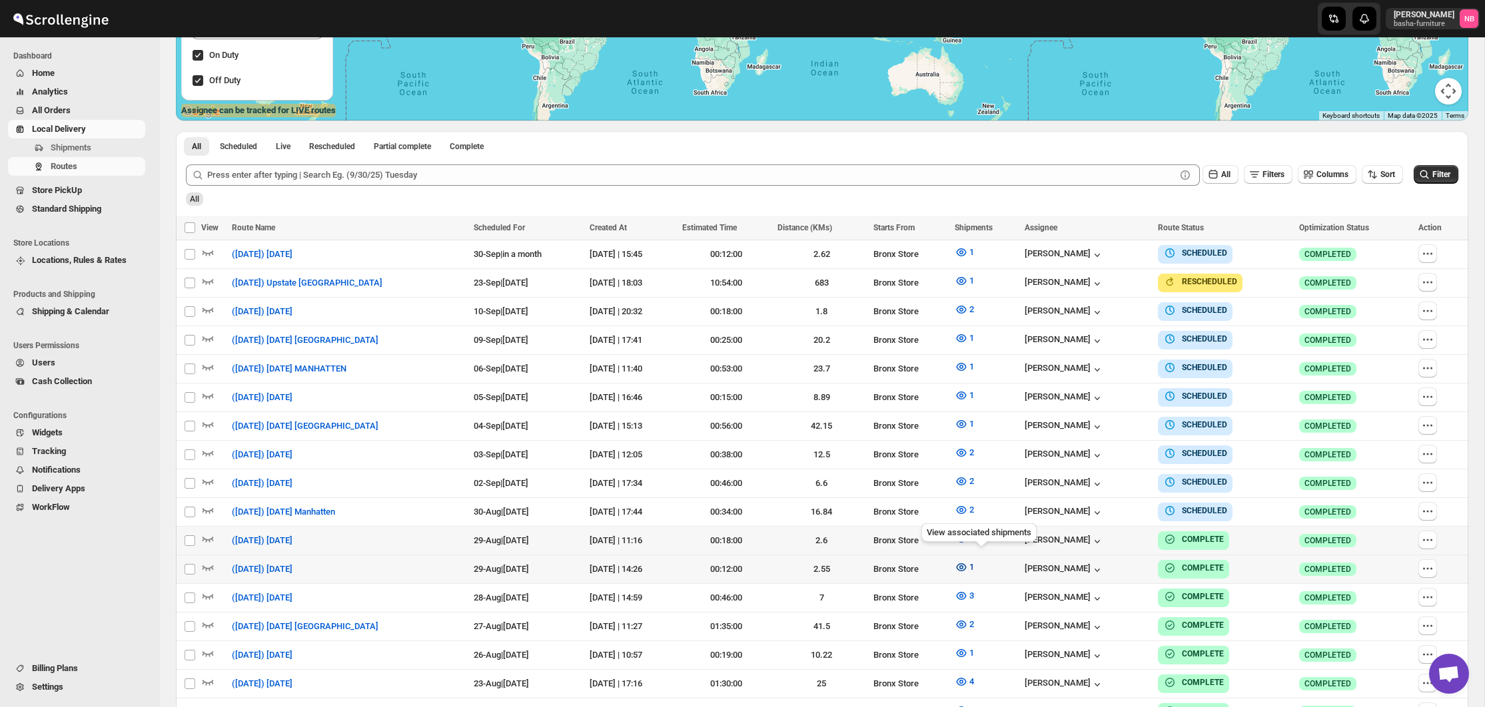
click at [974, 562] on span "1" at bounding box center [971, 567] width 5 height 10
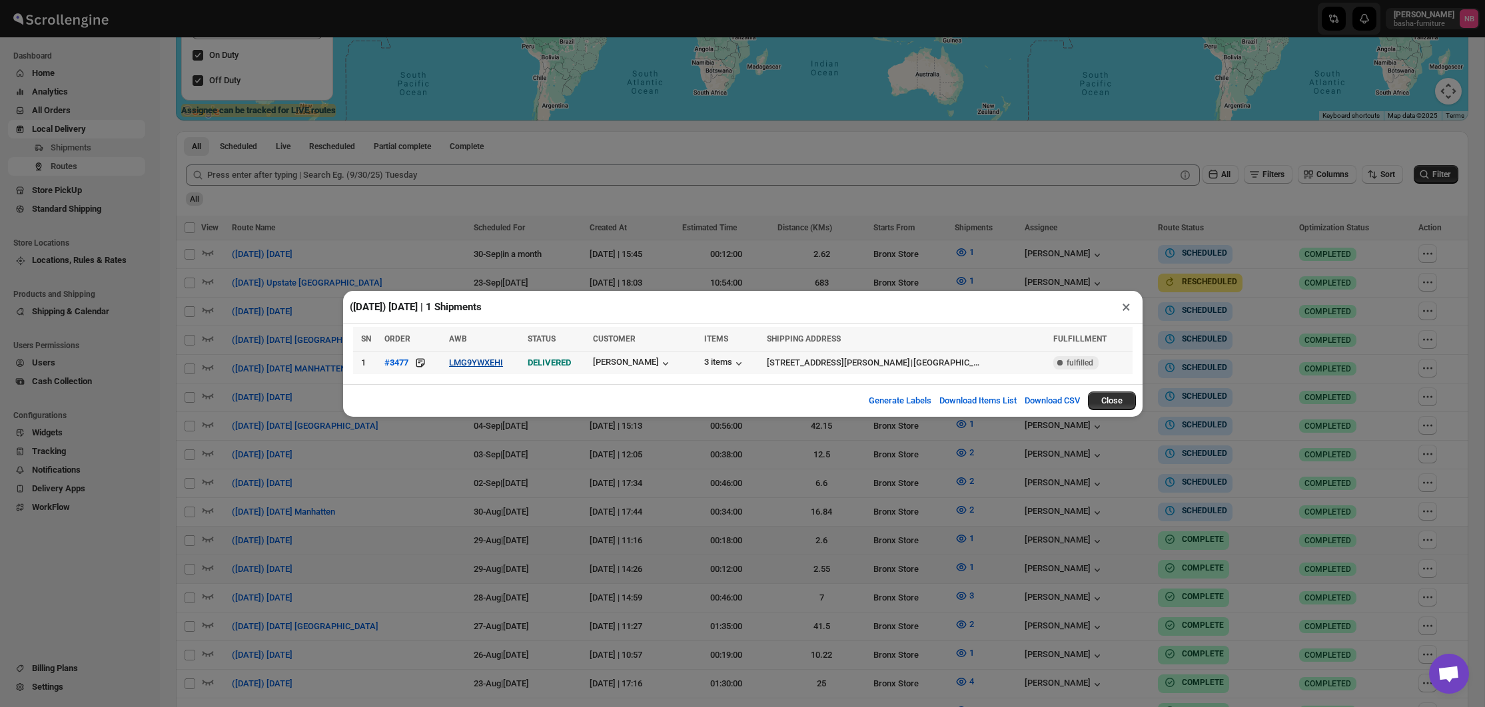
click at [503, 362] on button "LMG9YWXEHI" at bounding box center [476, 363] width 54 height 10
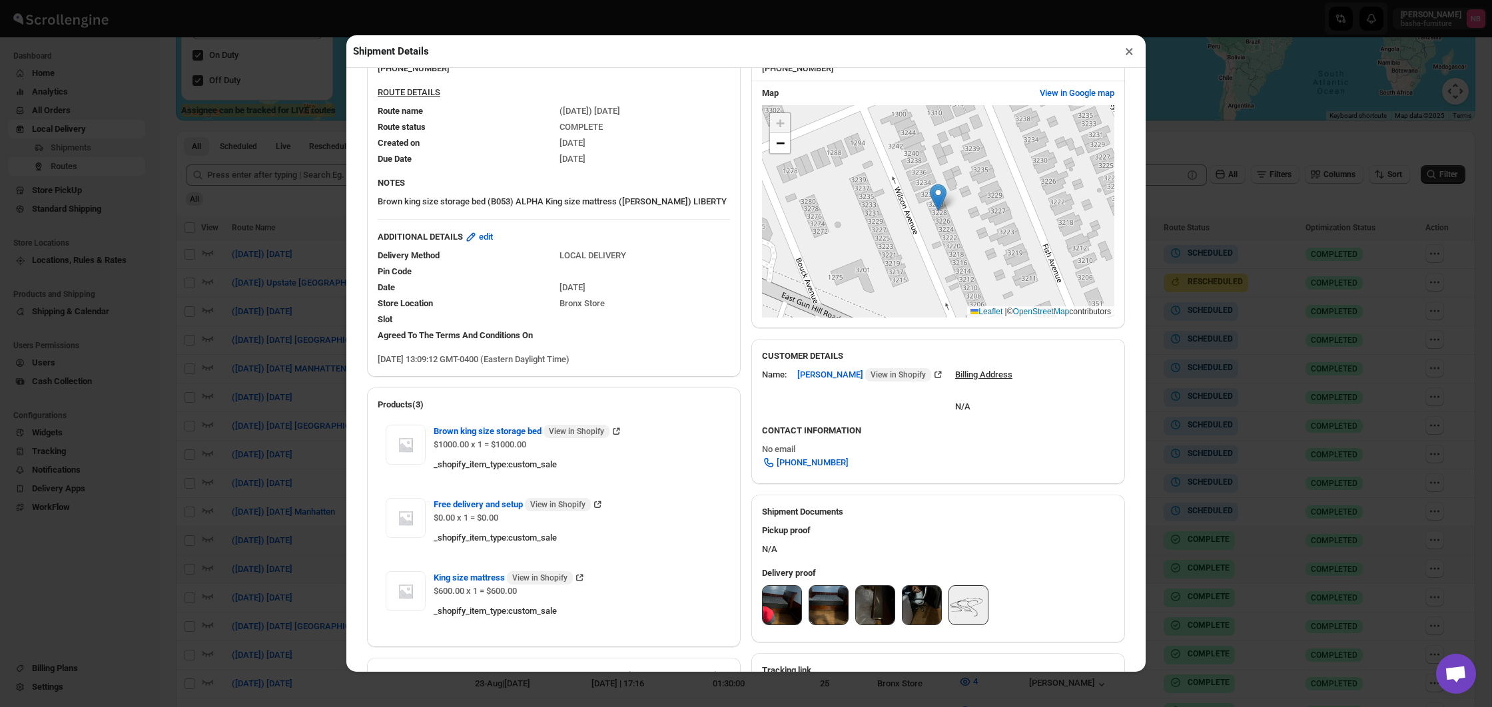
scroll to position [350, 0]
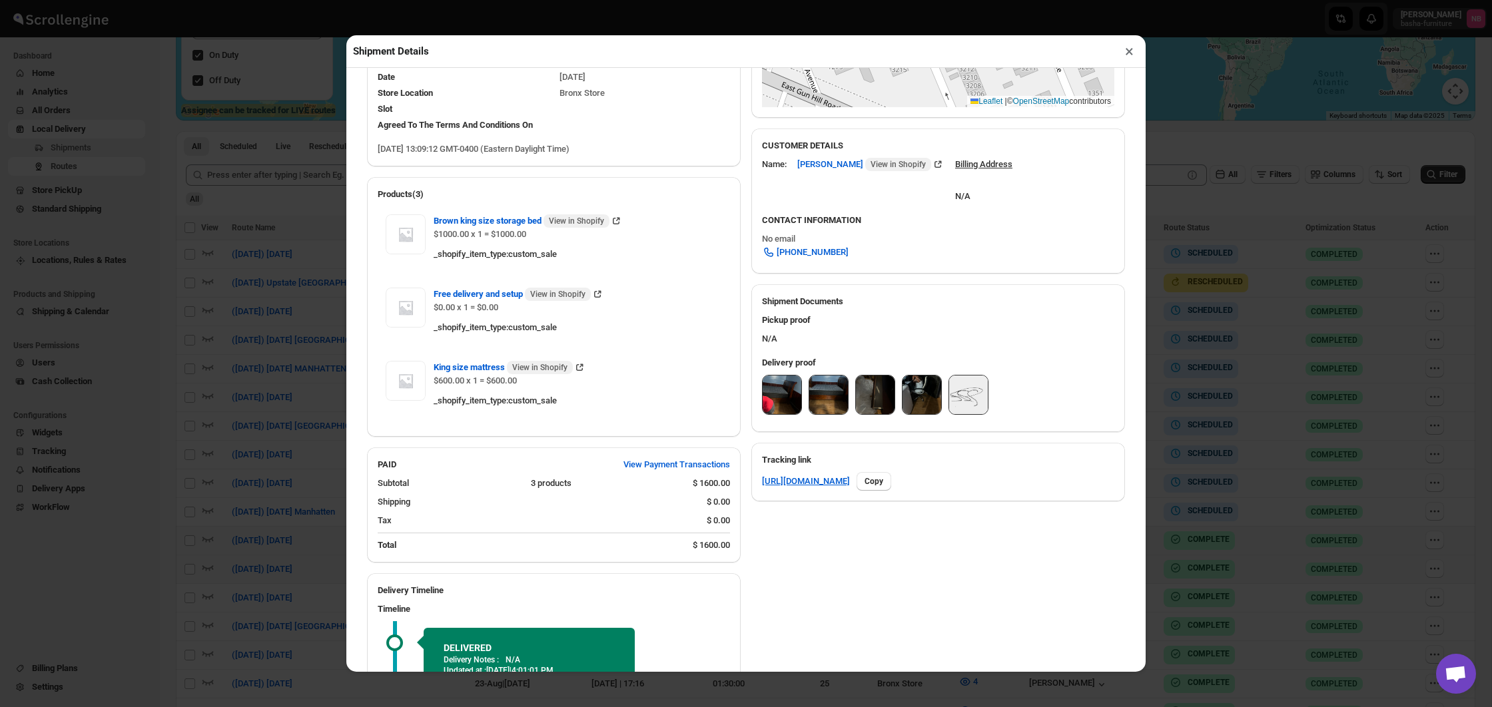
click at [786, 404] on img at bounding box center [782, 395] width 39 height 39
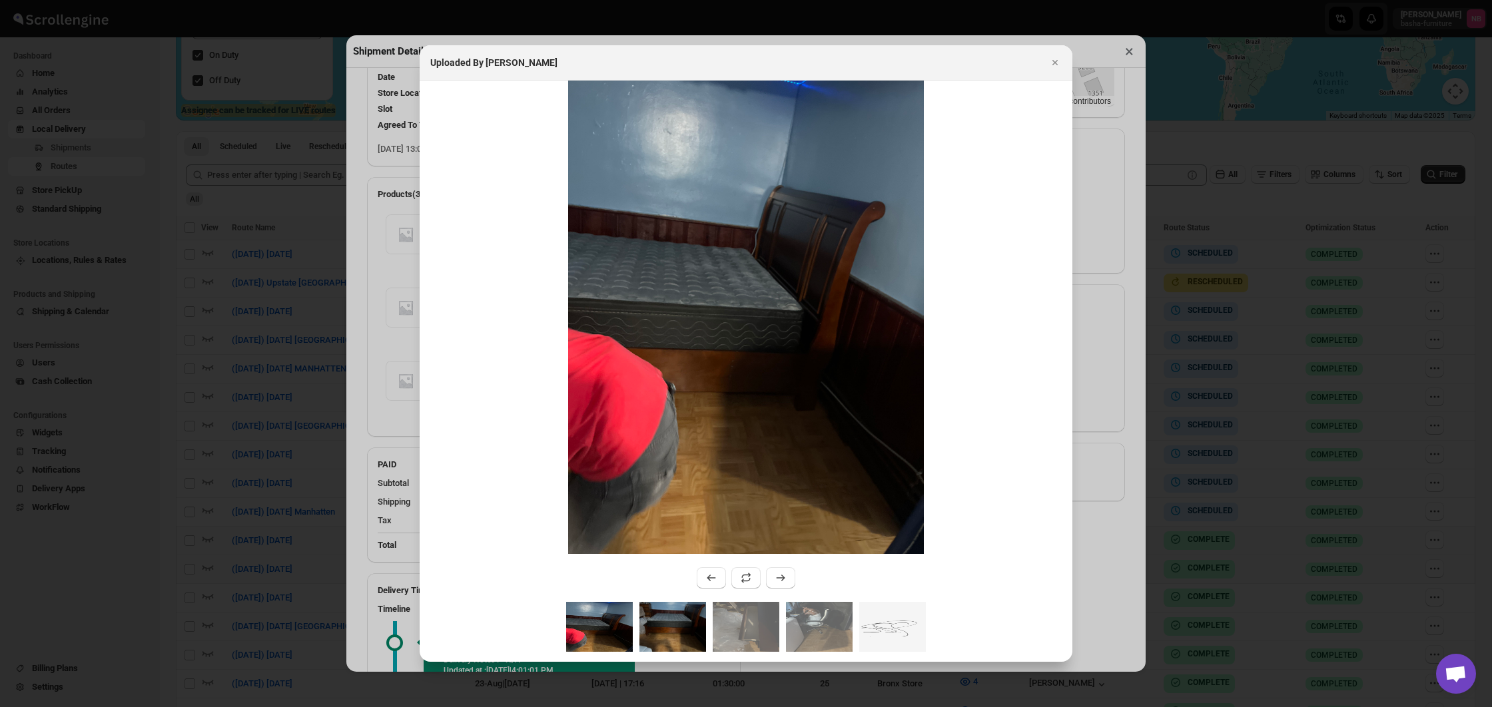
click at [662, 637] on img ":rj03:" at bounding box center [672, 627] width 67 height 50
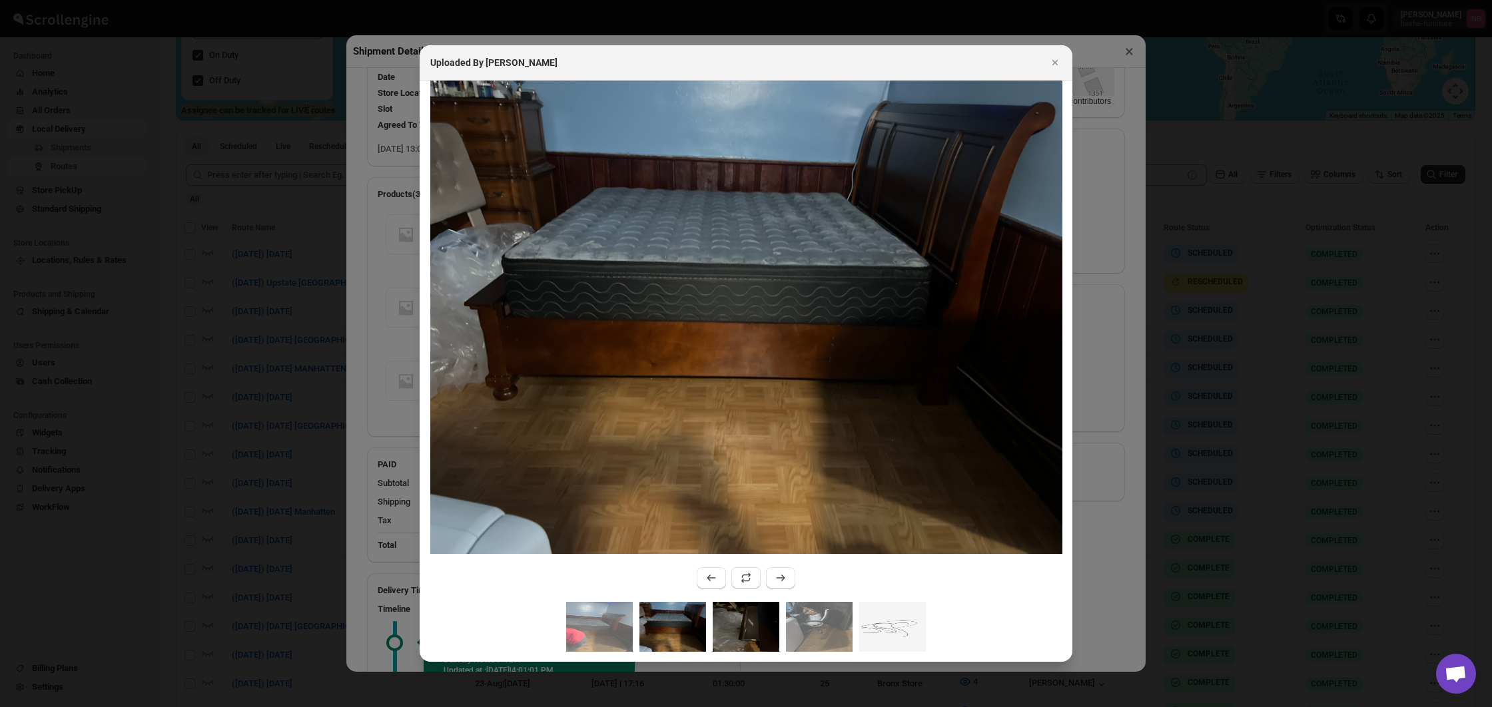
click at [727, 609] on img ":rj03:" at bounding box center [746, 627] width 67 height 50
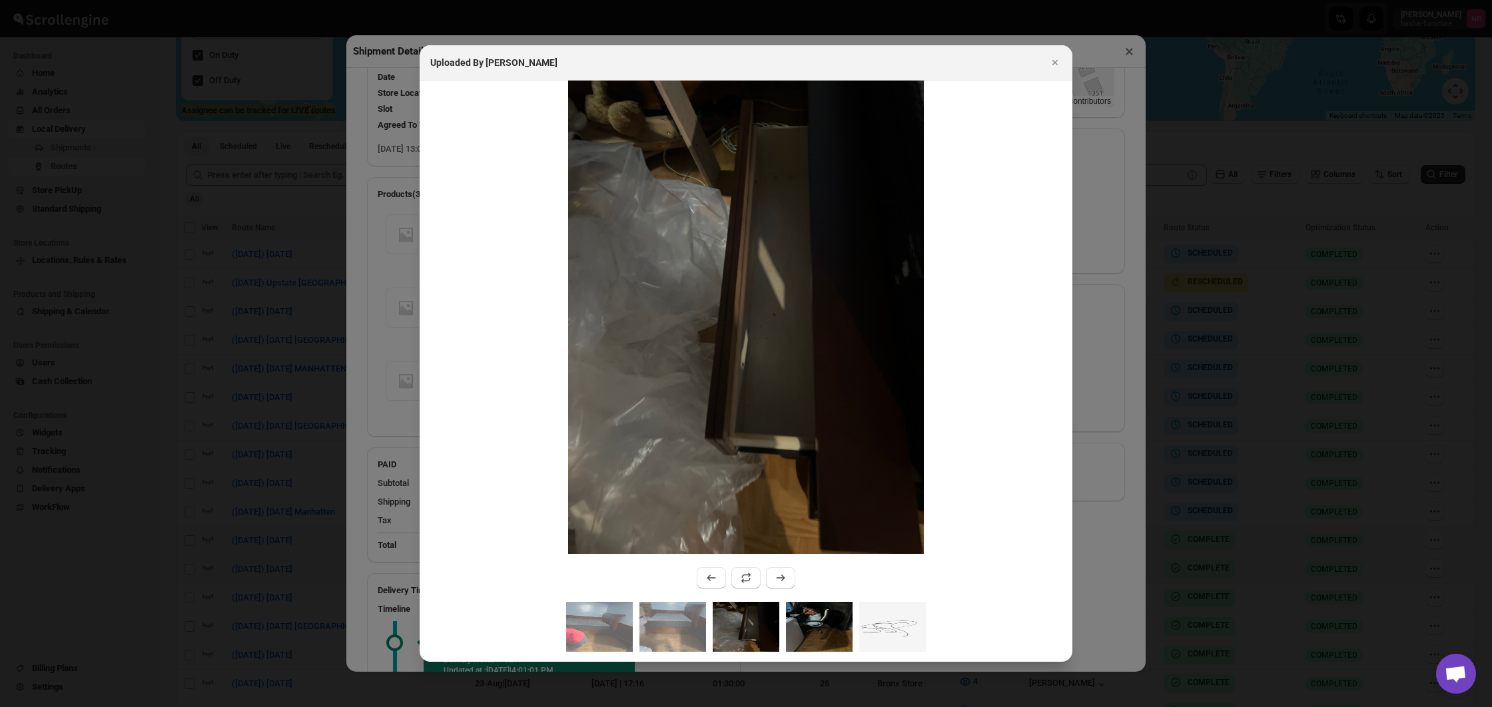
click at [808, 607] on img ":rj03:" at bounding box center [819, 627] width 67 height 50
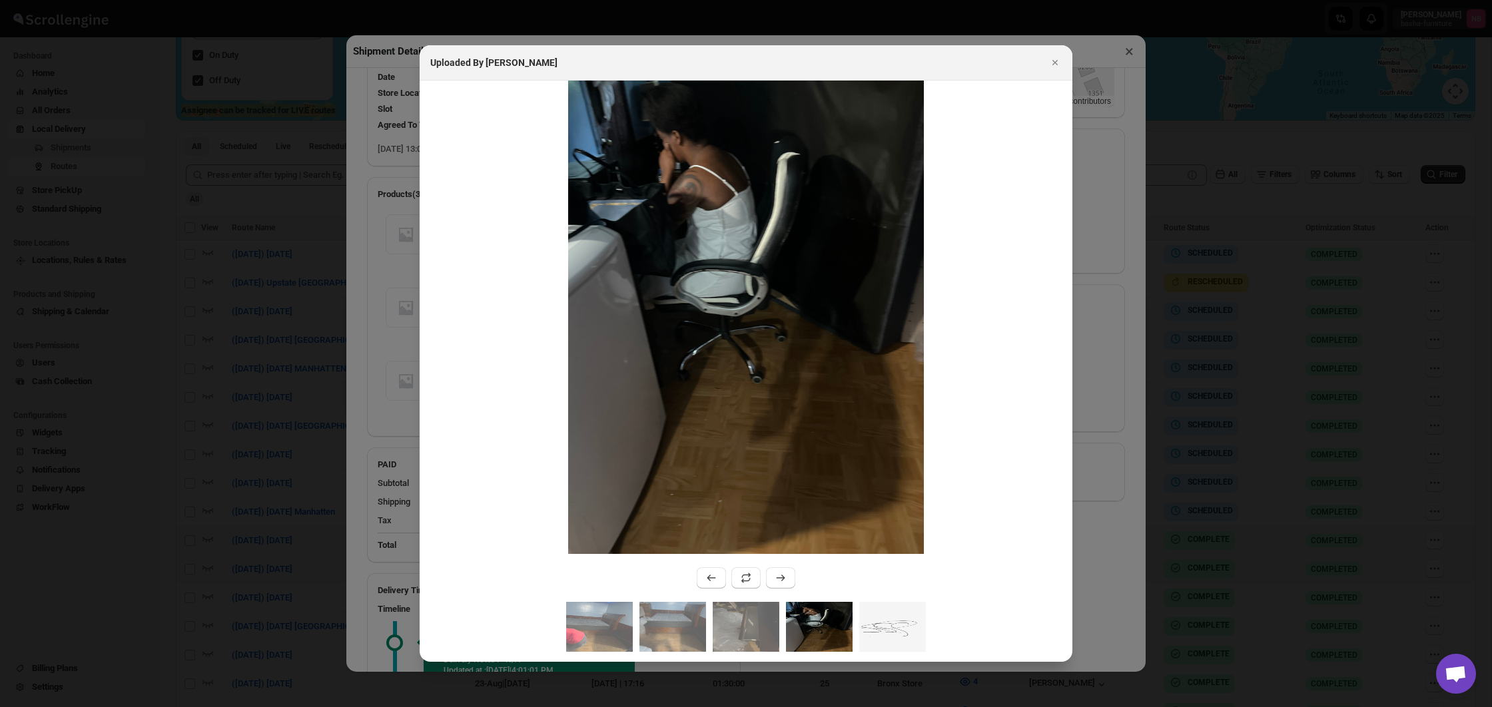
drag, startPoint x: 616, startPoint y: 625, endPoint x: 751, endPoint y: 518, distance: 172.6
click at [616, 625] on img ":rj03:" at bounding box center [599, 627] width 67 height 50
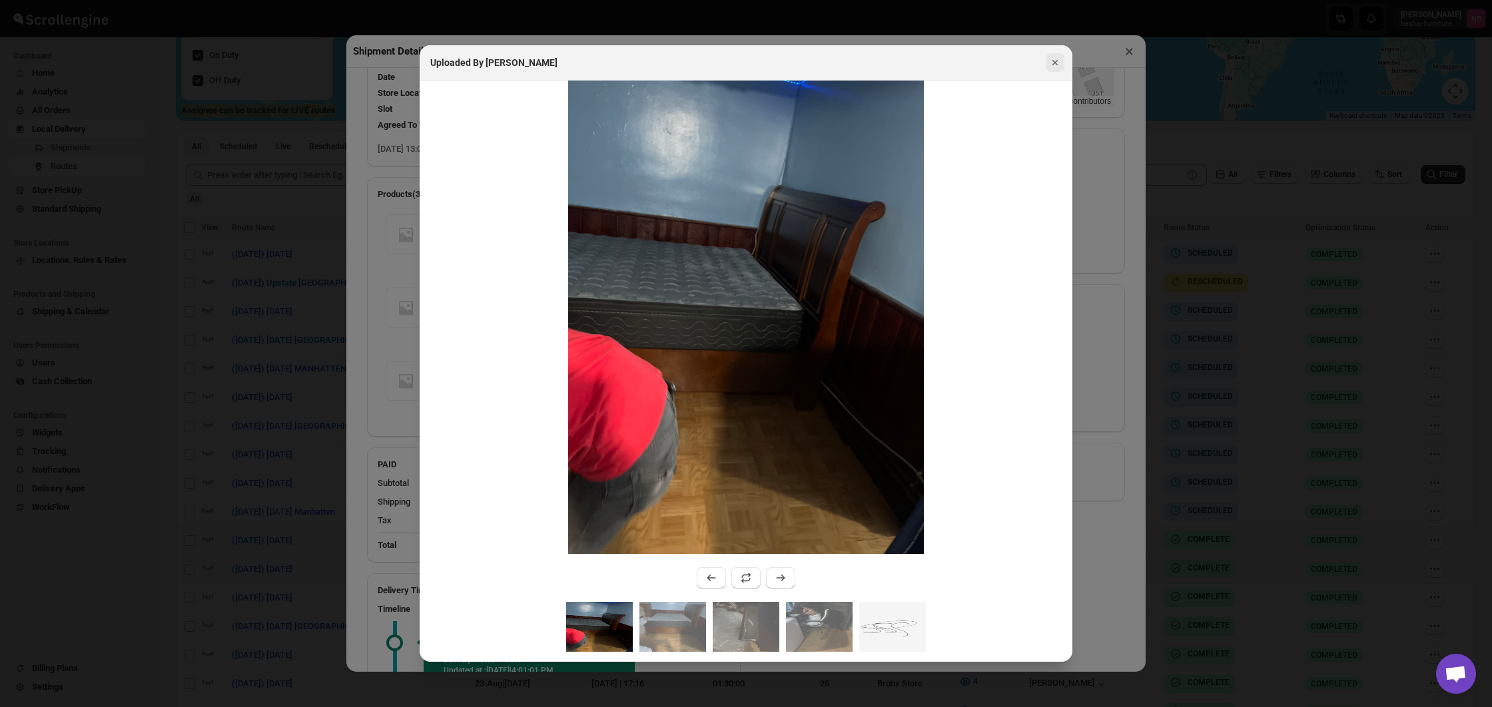
click at [1057, 60] on icon "Close" at bounding box center [1054, 62] width 5 height 5
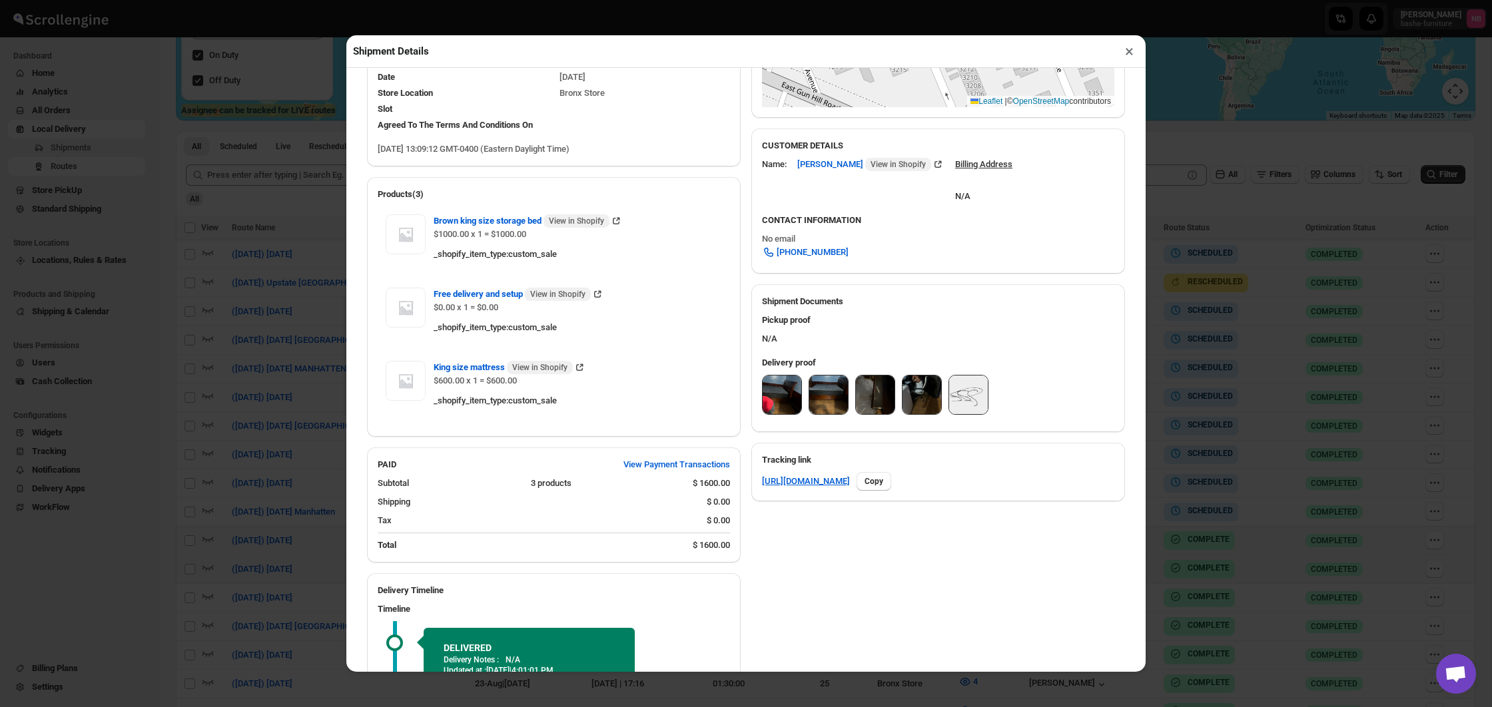
click at [1130, 54] on button "×" at bounding box center [1129, 51] width 19 height 19
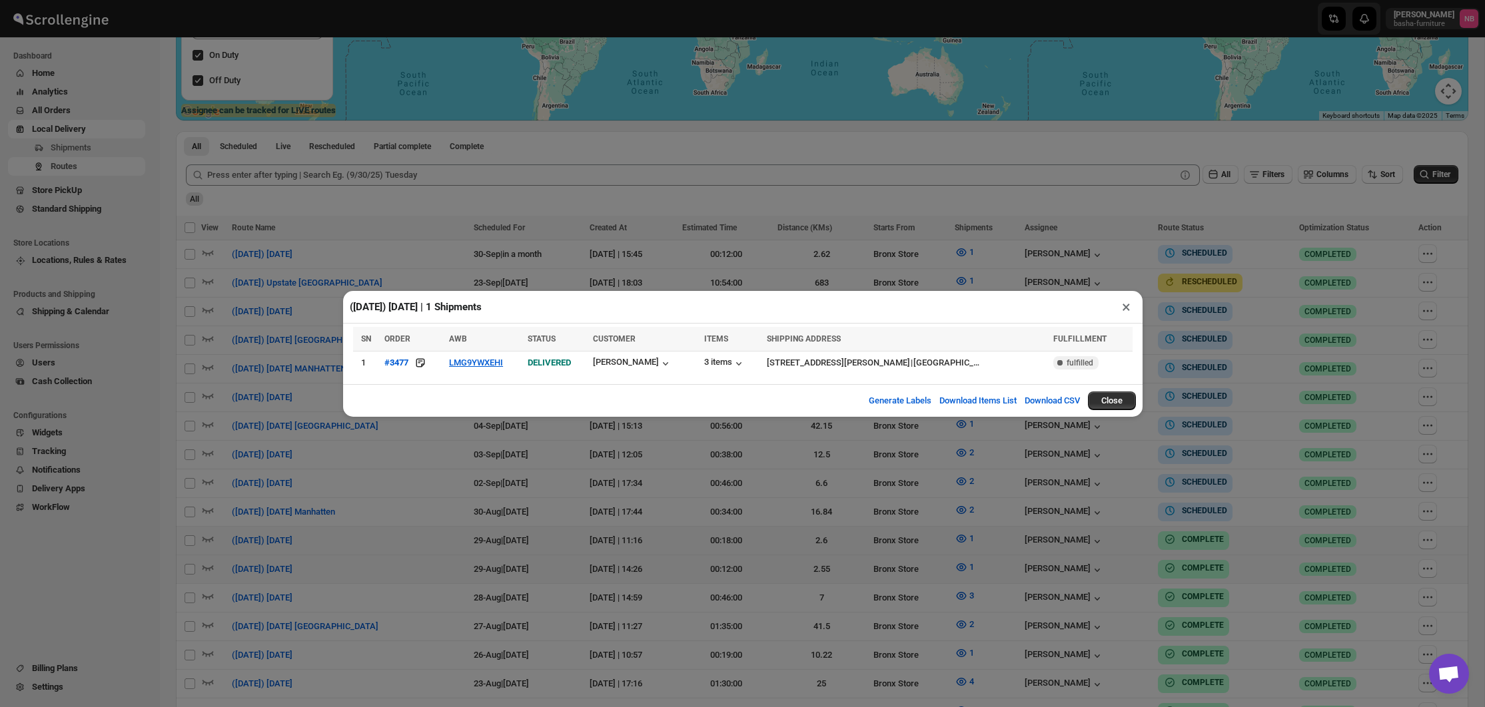
click at [1281, 286] on div "([DATE]) [DATE] | 1 Shipments × SN ORDER AWB STATUS CUSTOMER ITEMS SHIPPING ADD…" at bounding box center [742, 353] width 1485 height 707
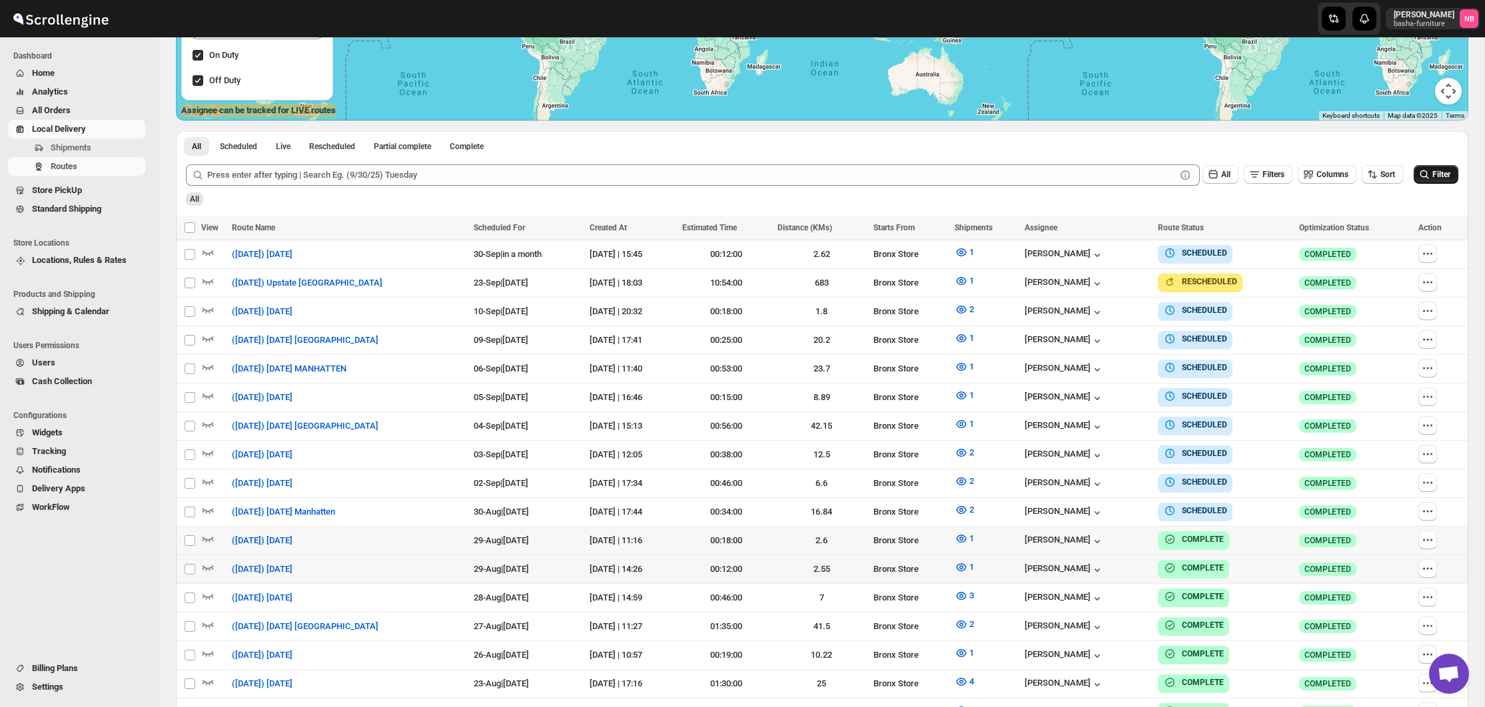
drag, startPoint x: 1406, startPoint y: 191, endPoint x: 1429, endPoint y: 179, distance: 25.6
click at [1406, 191] on div "All" at bounding box center [820, 194] width 1275 height 23
click at [1432, 176] on span "Filter" at bounding box center [1441, 174] width 18 height 9
click at [968, 507] on icon "button" at bounding box center [961, 510] width 13 height 13
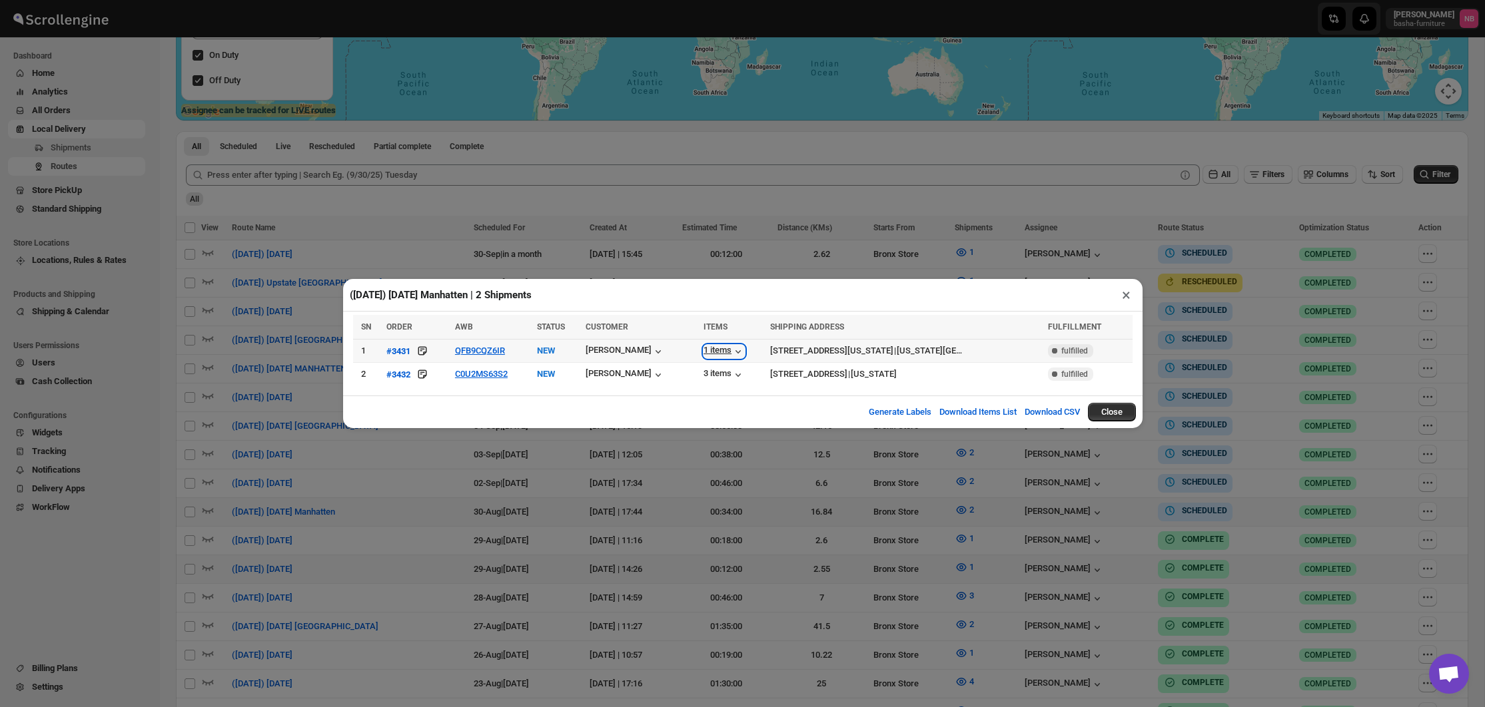
click at [715, 348] on div "1 items" at bounding box center [723, 351] width 41 height 13
click at [731, 377] on icon "button" at bounding box center [737, 374] width 13 height 13
click at [651, 375] on icon "button" at bounding box center [657, 374] width 13 height 13
click at [474, 378] on button "C0U2MS63S2" at bounding box center [481, 374] width 53 height 10
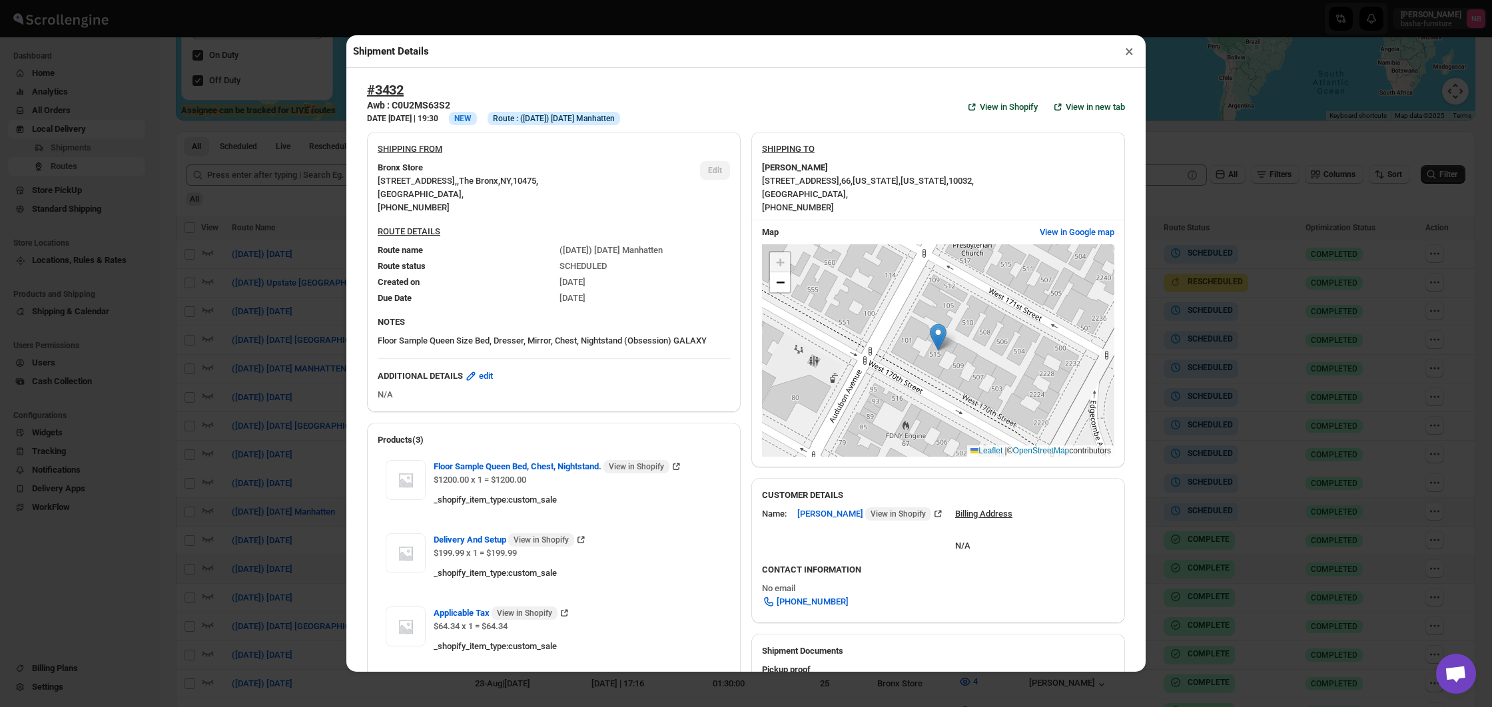
click at [1190, 358] on div "Shipment Details × #3432 Awb : C0U2MS63S2 DATE [DATE] | 19:30 Info NEW Info Rou…" at bounding box center [746, 353] width 1492 height 707
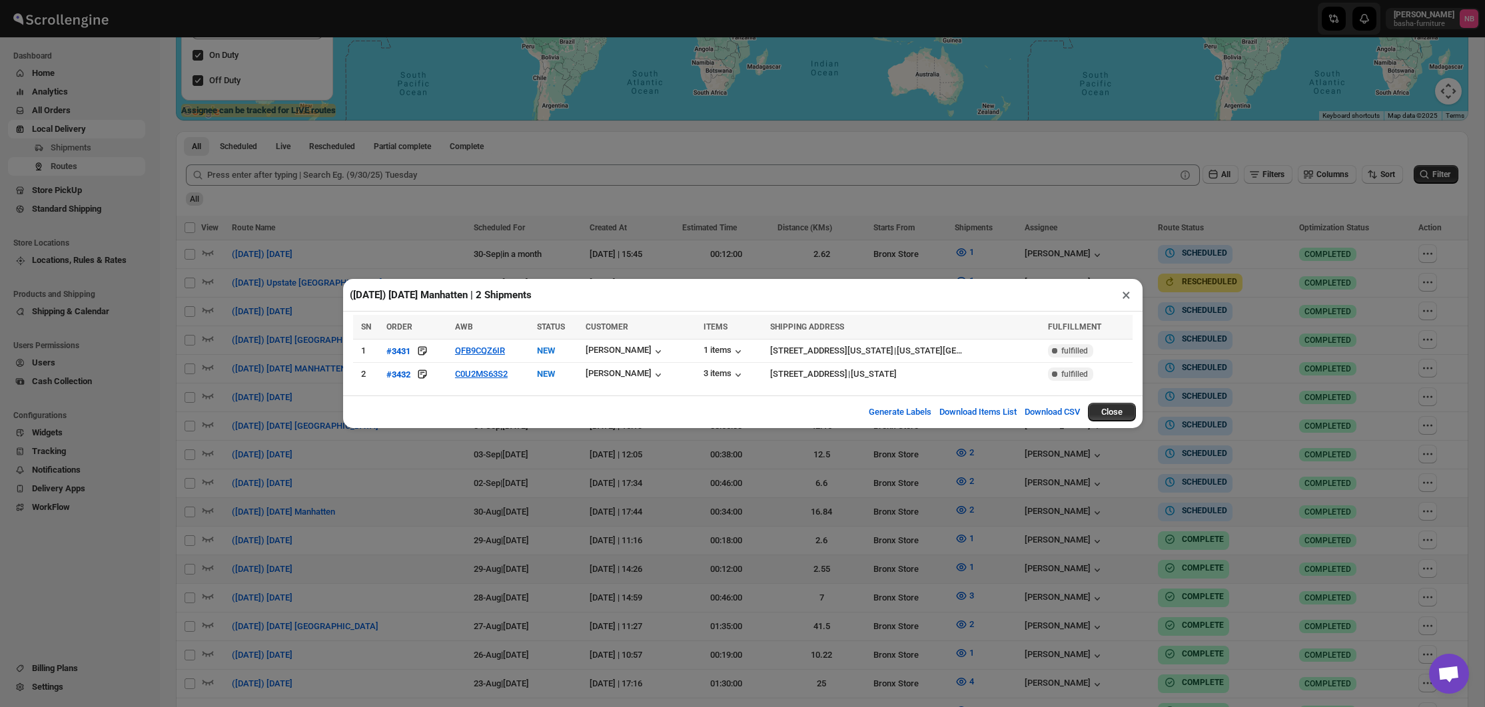
click at [876, 460] on div "([DATE]) [DATE] Manhatten | 2 Shipments × SN ORDER AWB STATUS CUSTOMER ITEMS SH…" at bounding box center [742, 353] width 1485 height 707
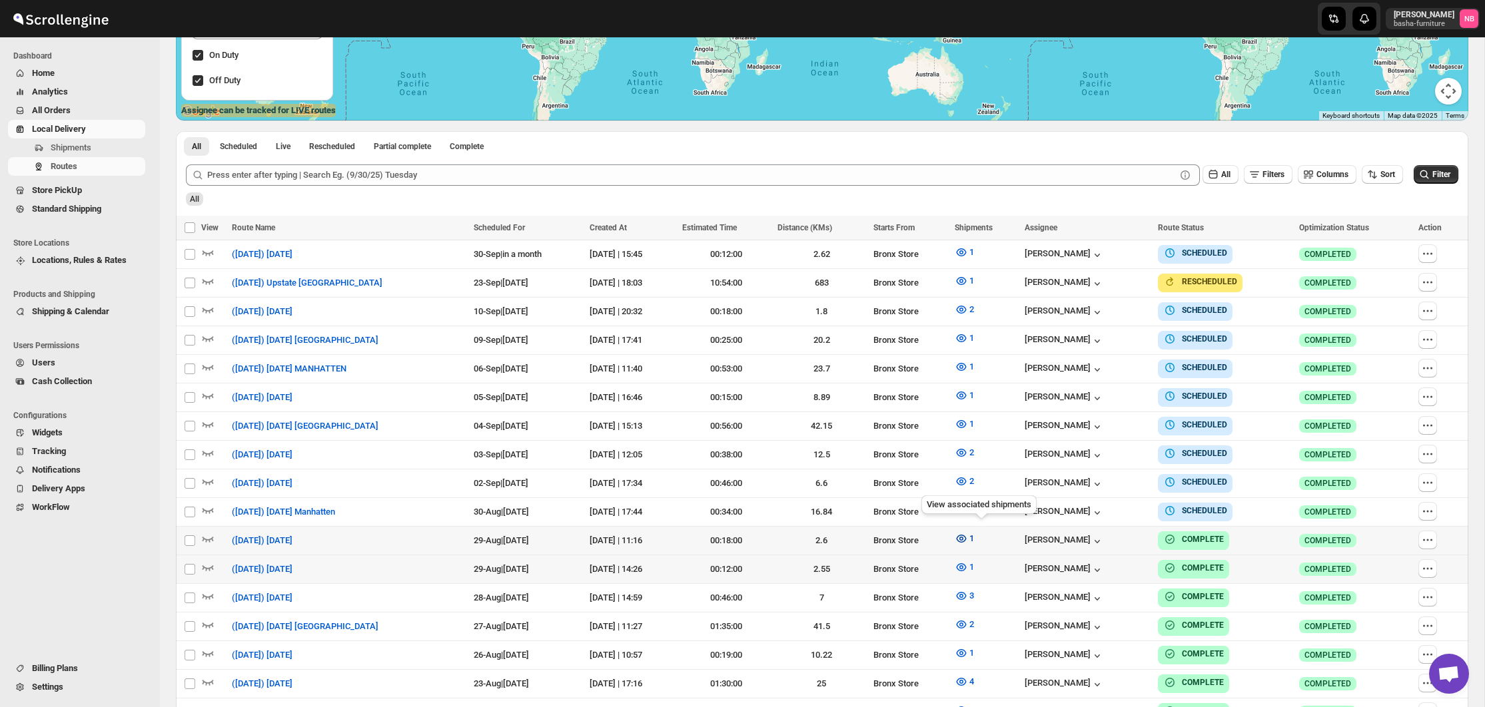
click at [968, 532] on icon "button" at bounding box center [961, 538] width 13 height 13
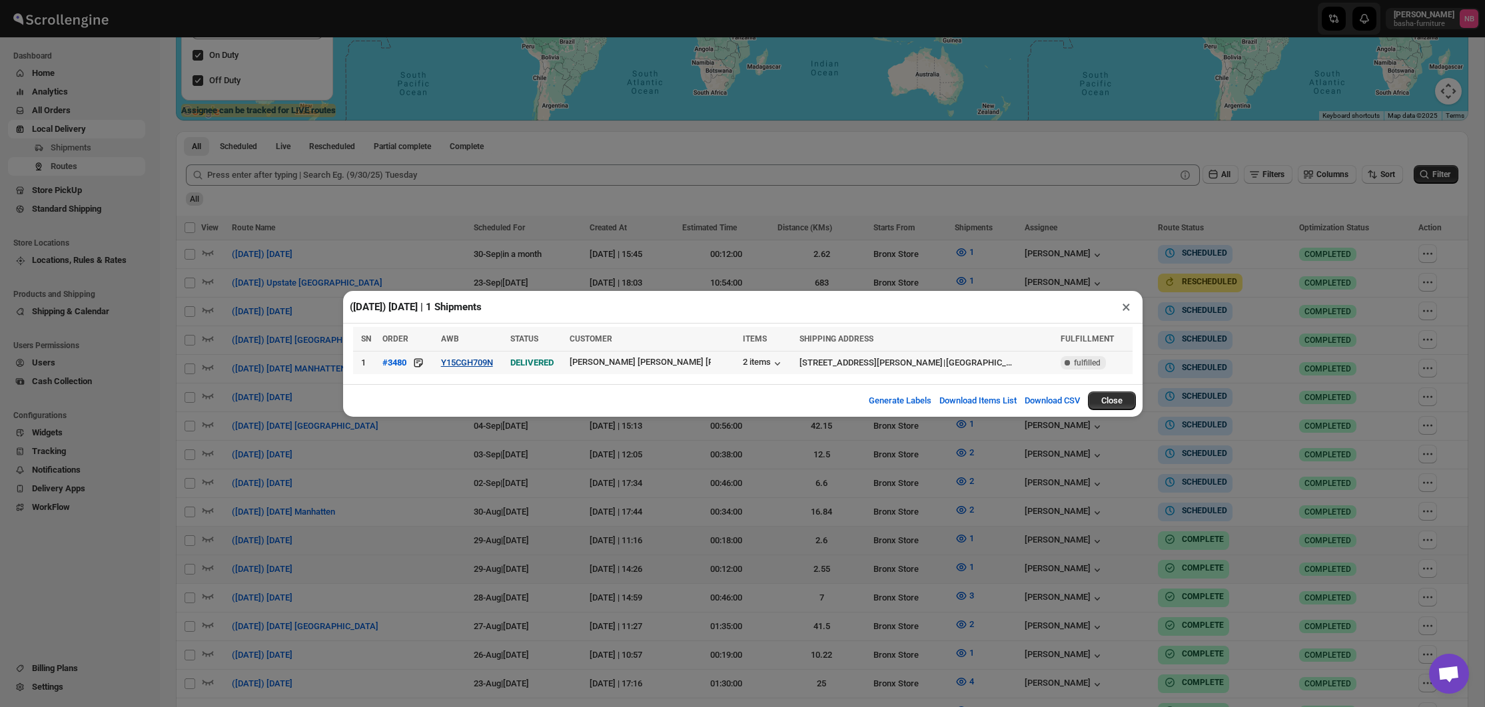
click at [479, 366] on button "Y15CGH709N" at bounding box center [467, 363] width 52 height 10
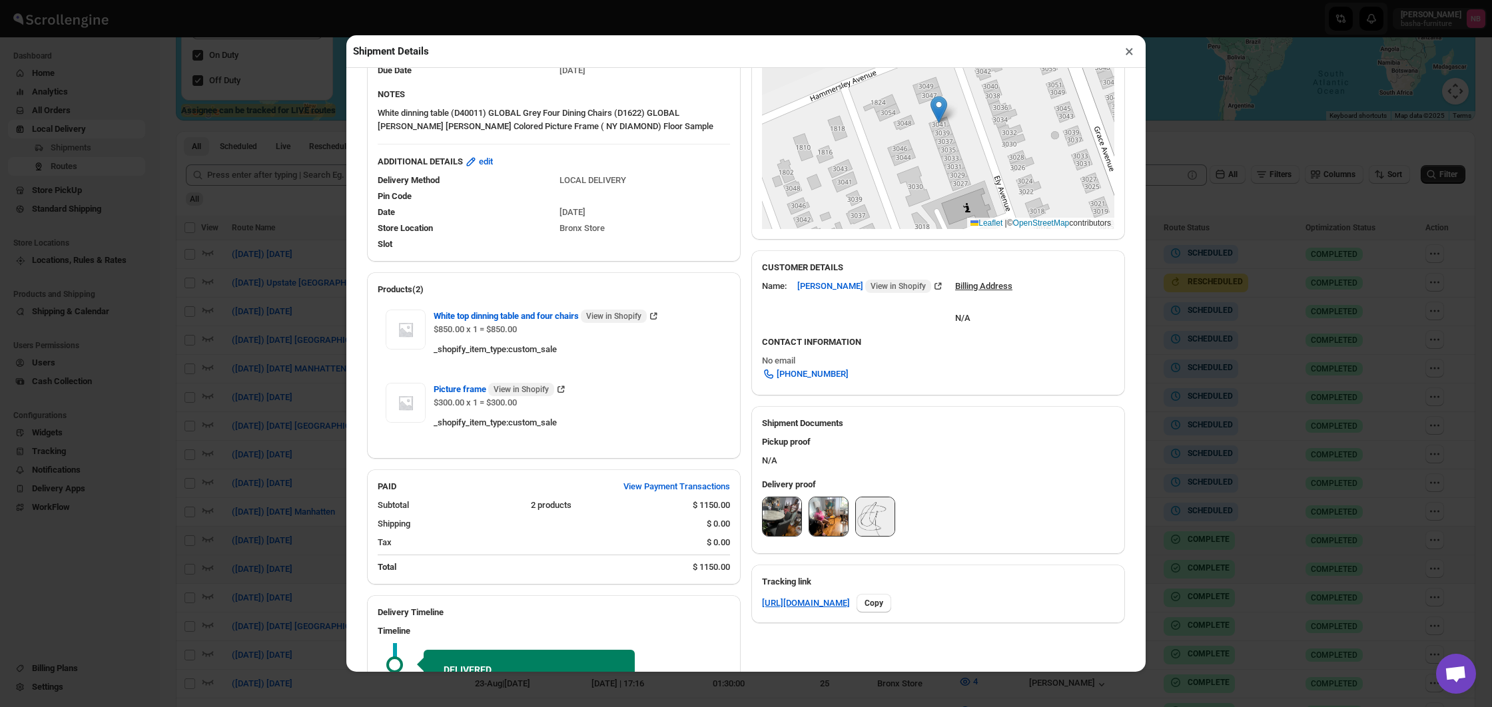
scroll to position [228, 0]
click at [780, 510] on img at bounding box center [782, 516] width 39 height 39
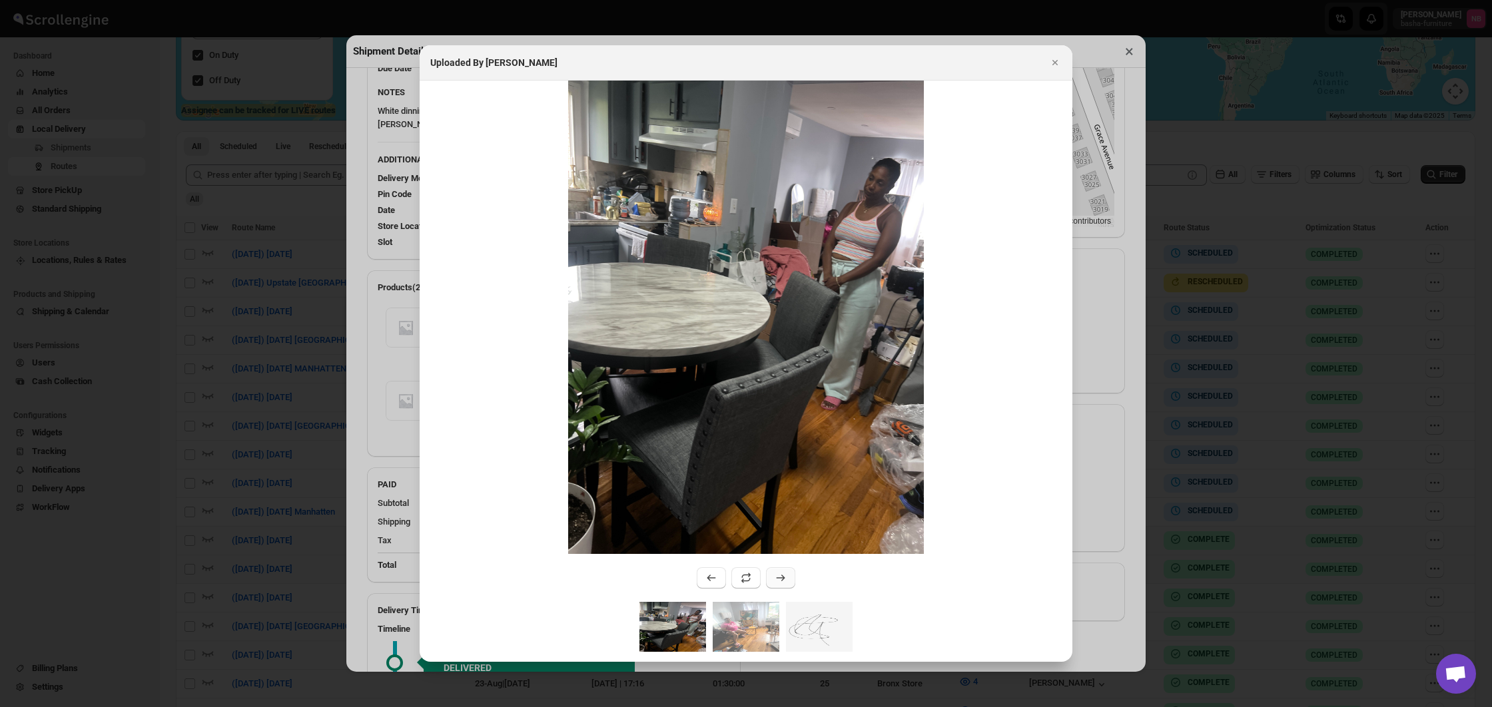
click at [790, 582] on button ":rlth:" at bounding box center [780, 578] width 29 height 21
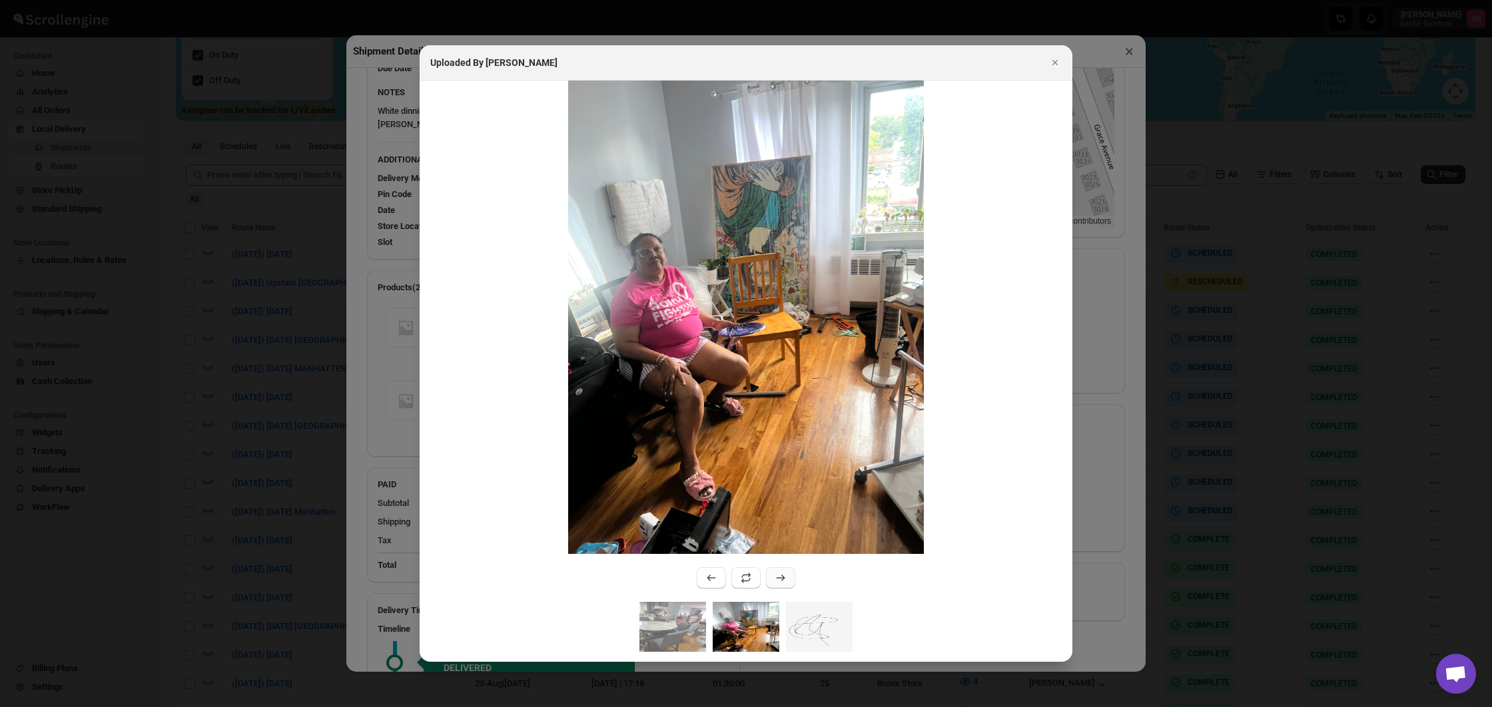
click at [787, 582] on icon ":rlth:" at bounding box center [780, 578] width 13 height 13
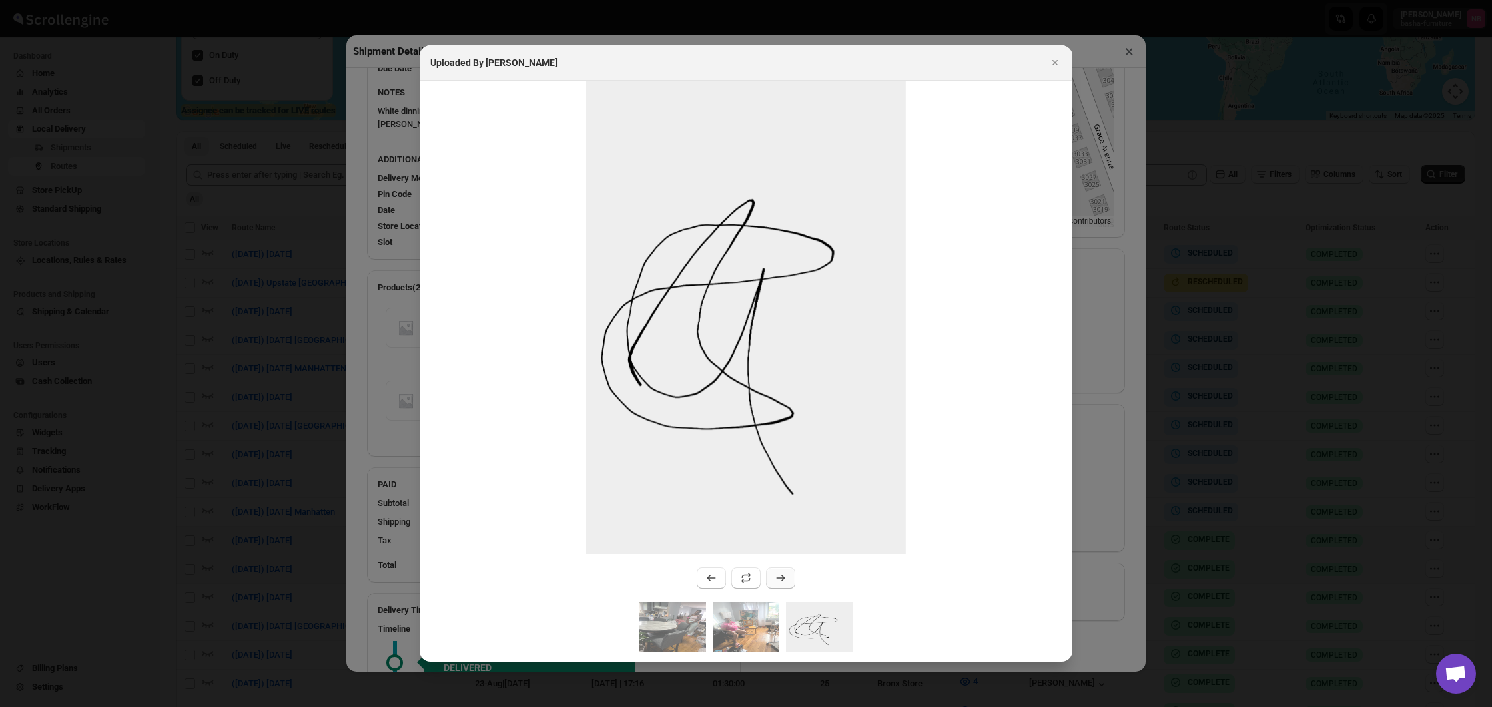
click at [787, 582] on icon ":rlth:" at bounding box center [780, 578] width 13 height 13
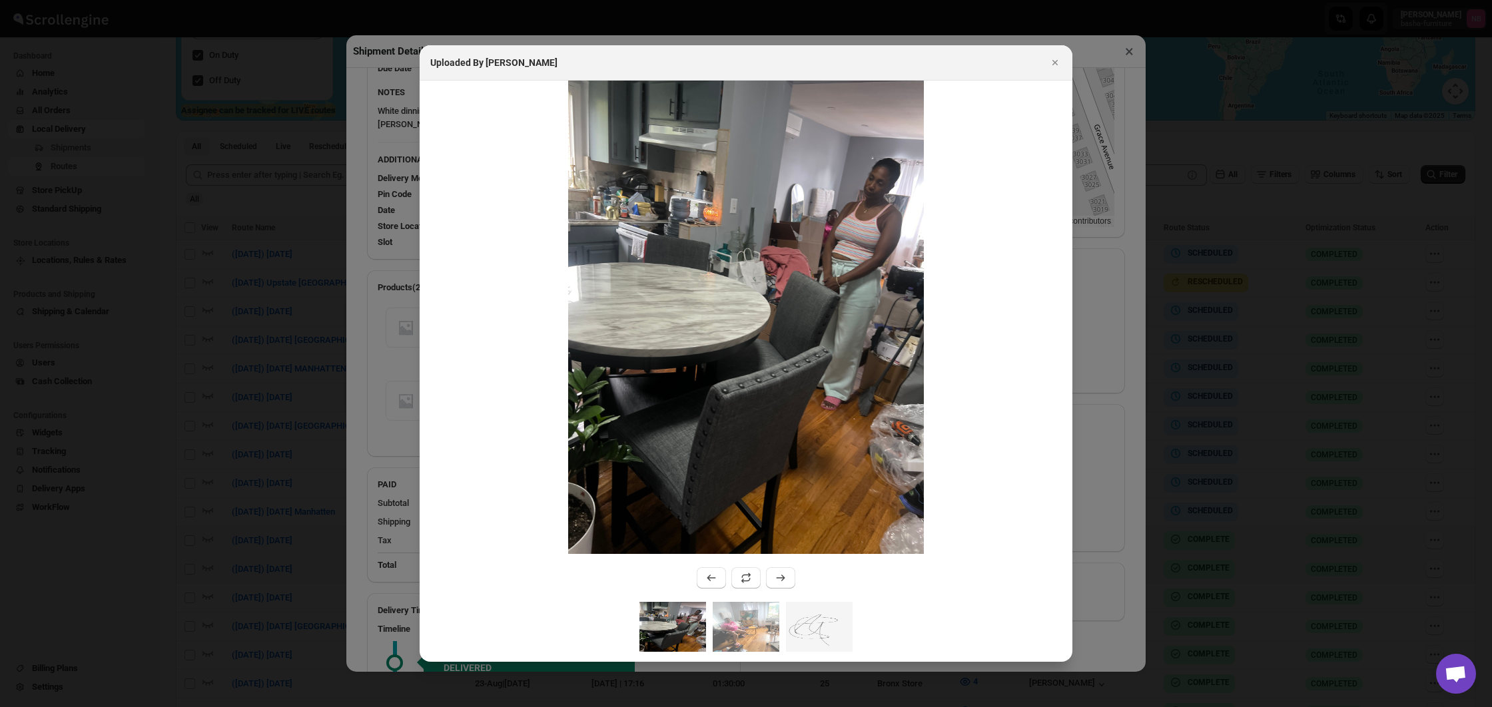
click at [1146, 492] on div at bounding box center [746, 353] width 1492 height 707
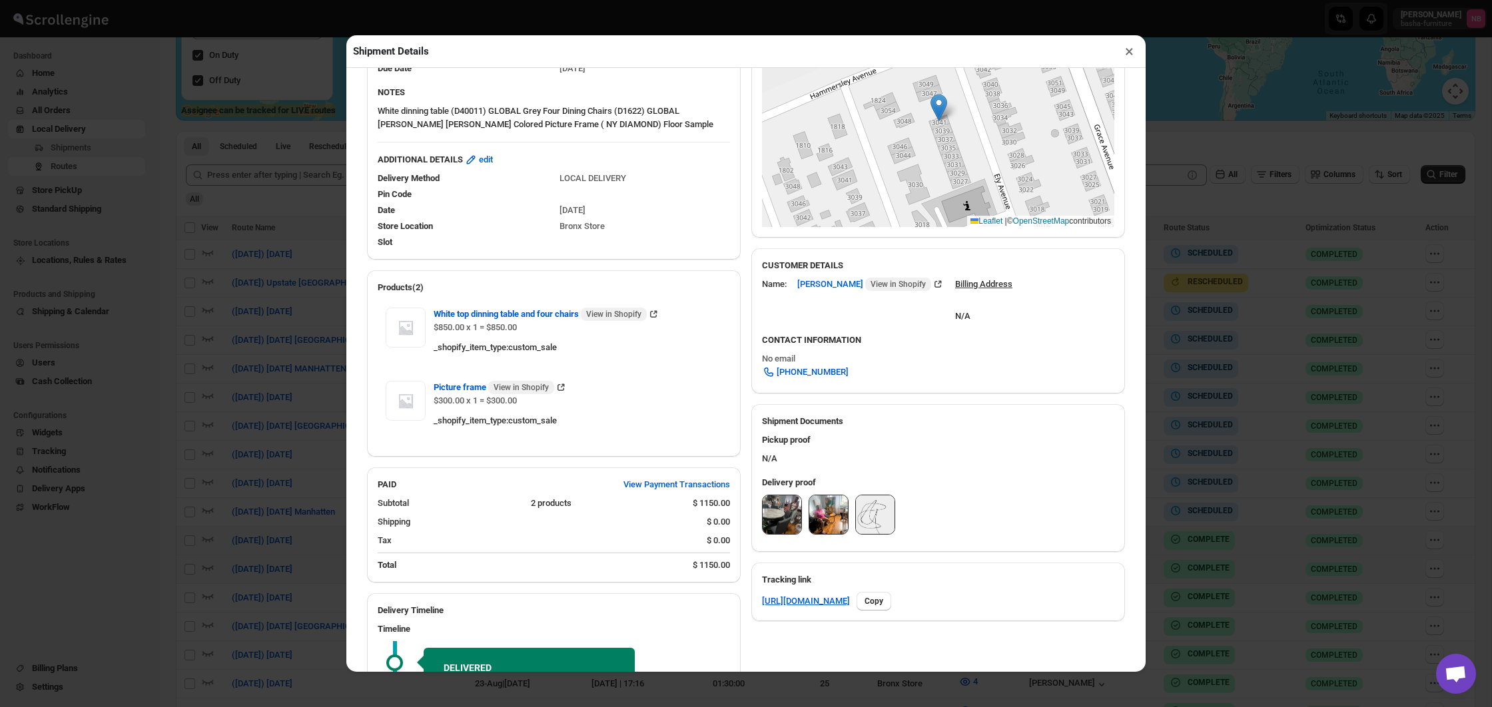
click at [1170, 472] on div "Shipment Details × #3480 Awb : Y15CGH709N DATE [DATE] | 12:49 Success DELIVERED…" at bounding box center [746, 353] width 1492 height 707
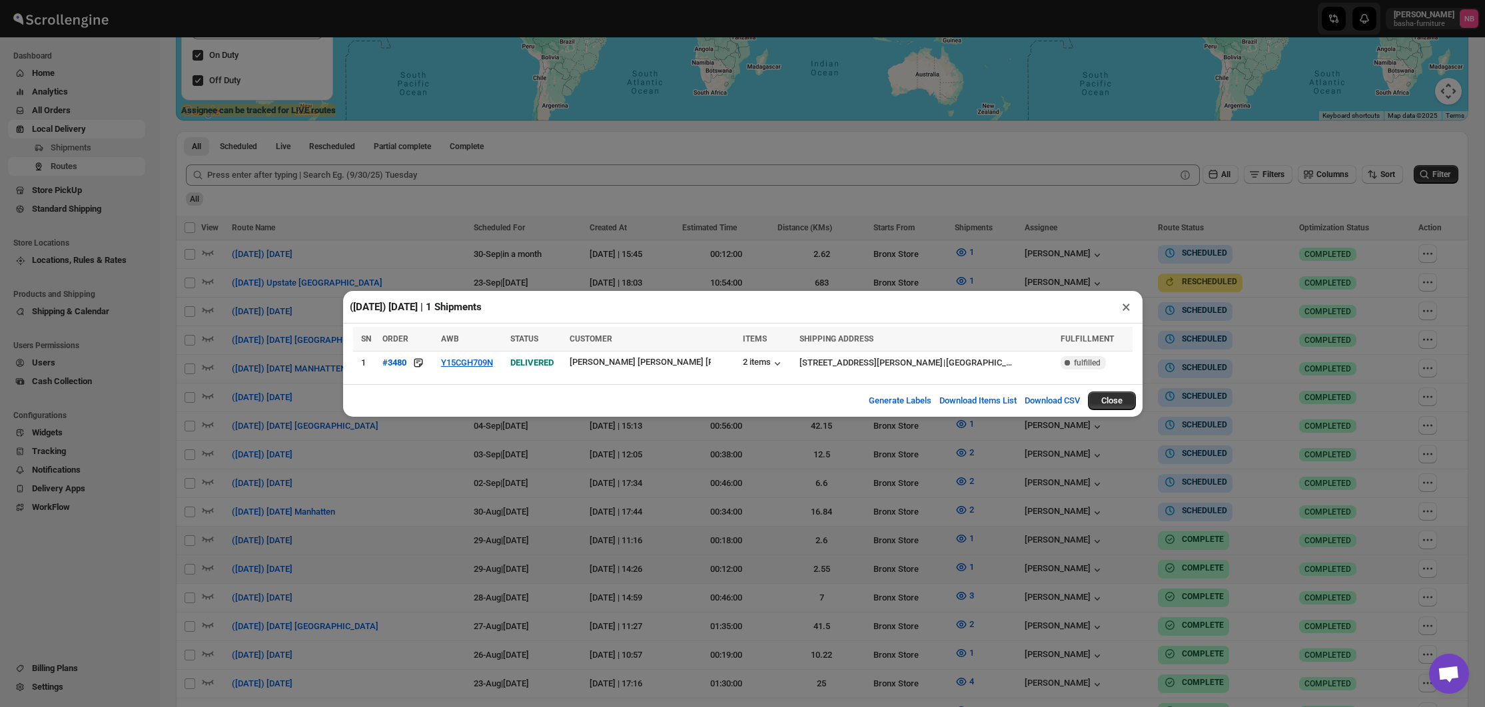
click at [795, 509] on div "([DATE]) [DATE] | 1 Shipments × SN ORDER AWB STATUS CUSTOMER ITEMS SHIPPING ADD…" at bounding box center [742, 353] width 1485 height 707
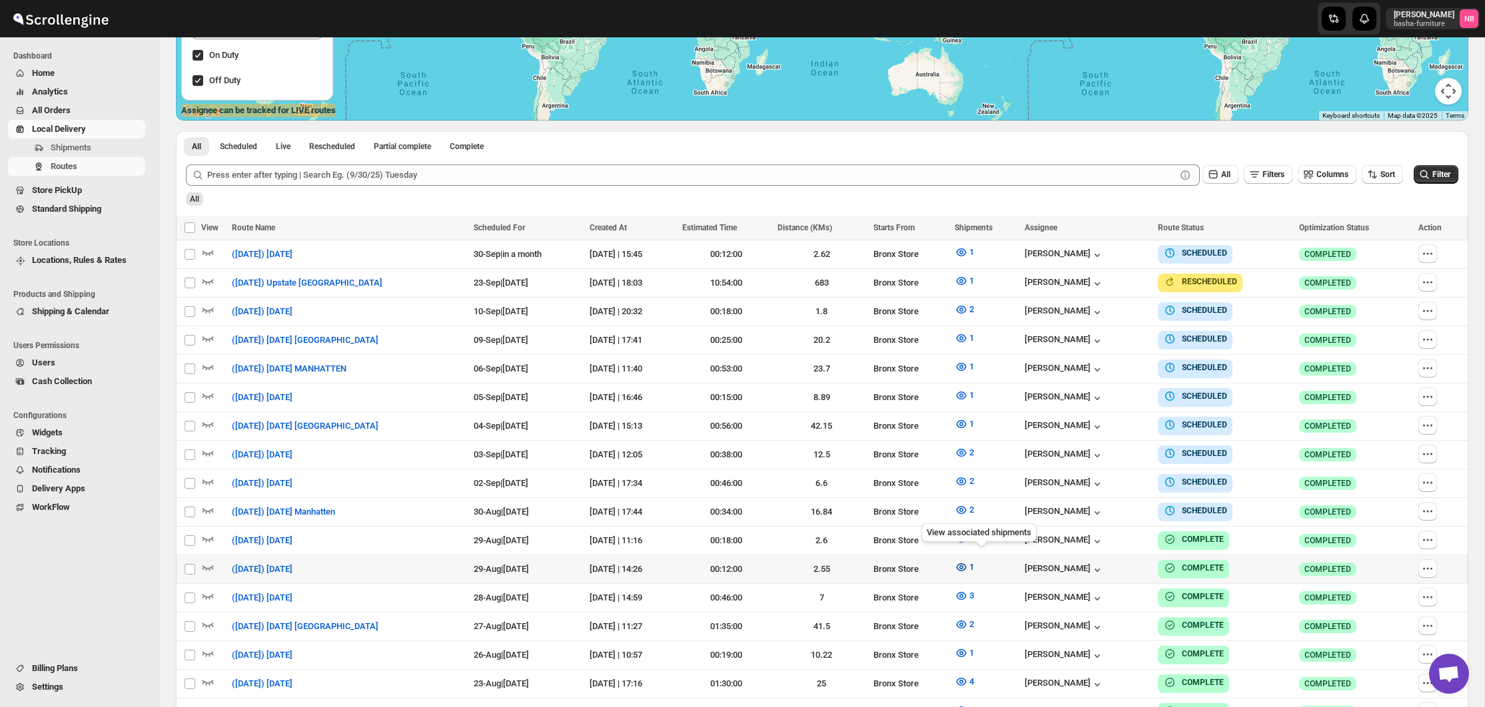
click at [968, 561] on icon "button" at bounding box center [961, 567] width 13 height 13
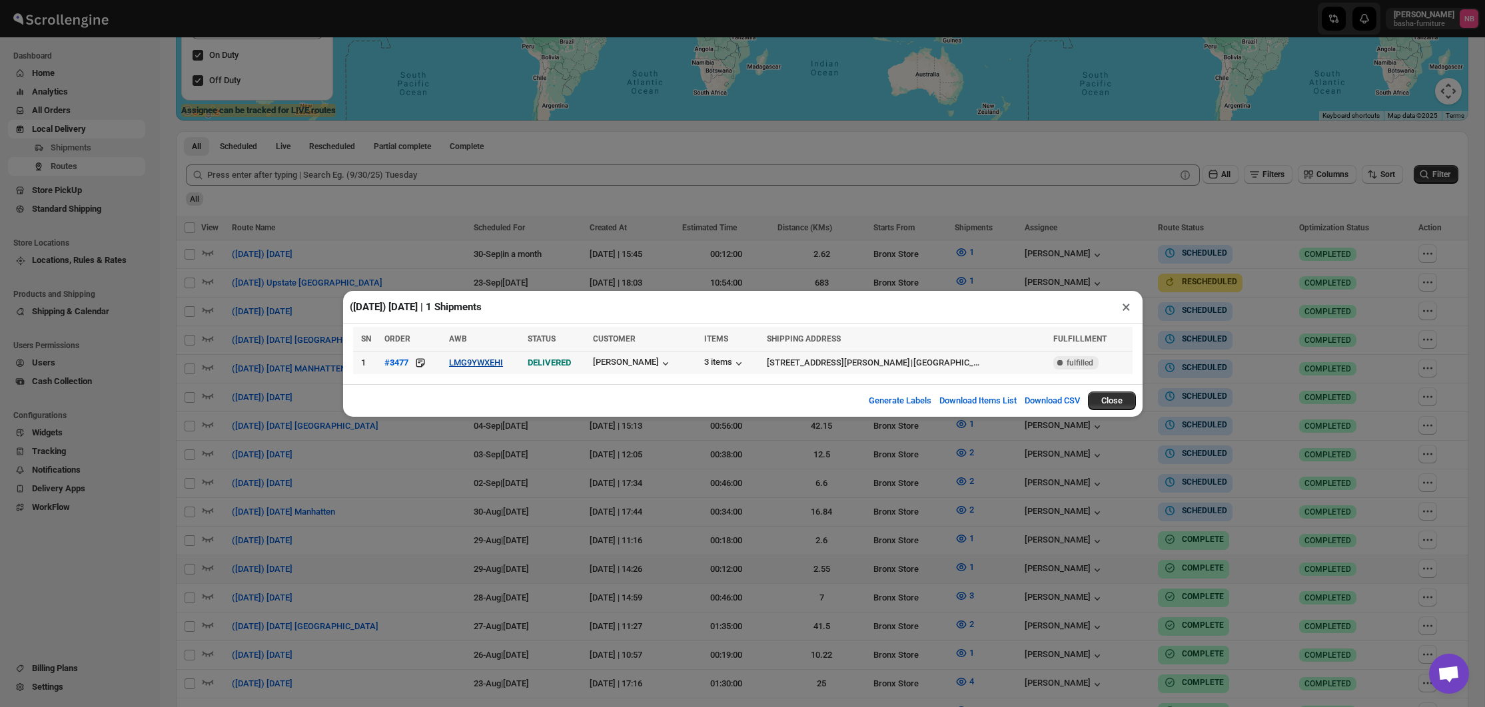
click at [503, 366] on button "LMG9YWXEHI" at bounding box center [476, 363] width 54 height 10
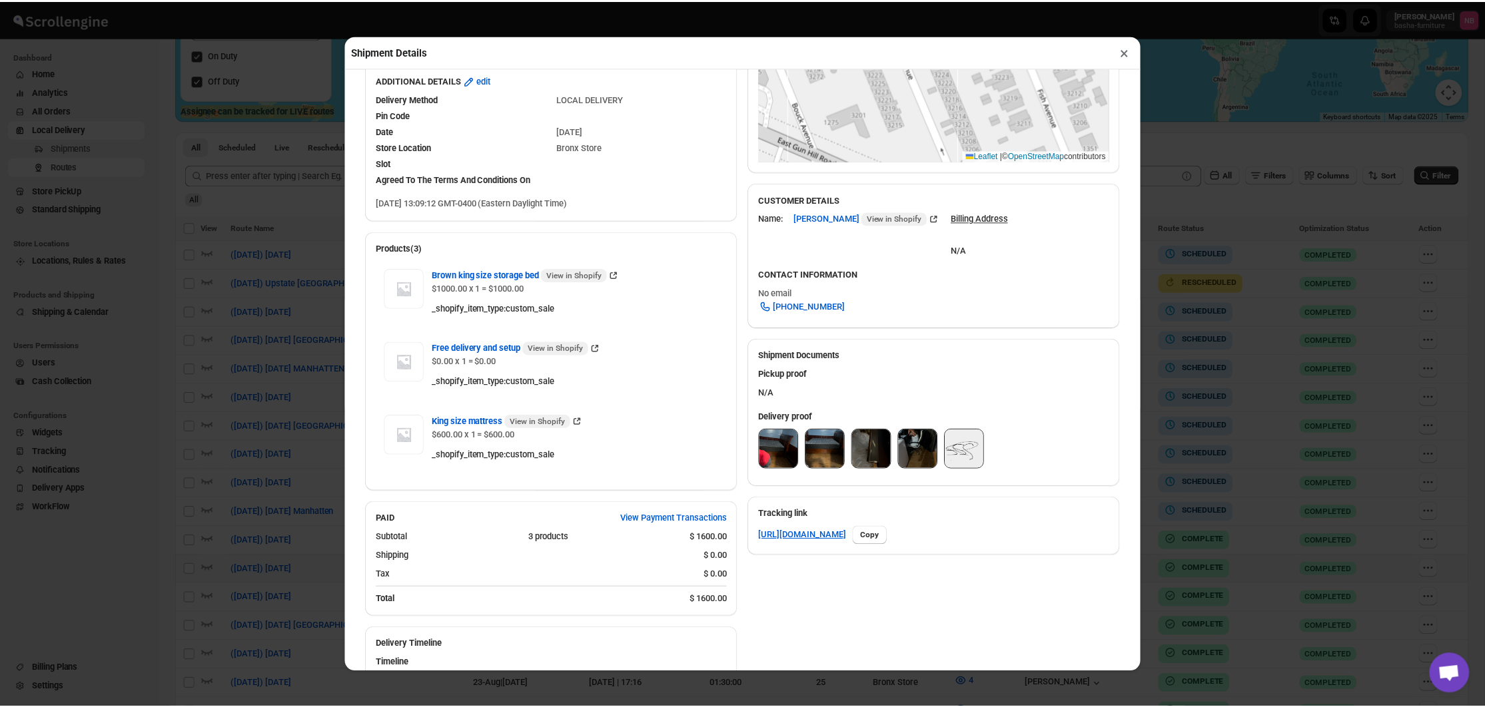
scroll to position [297, 0]
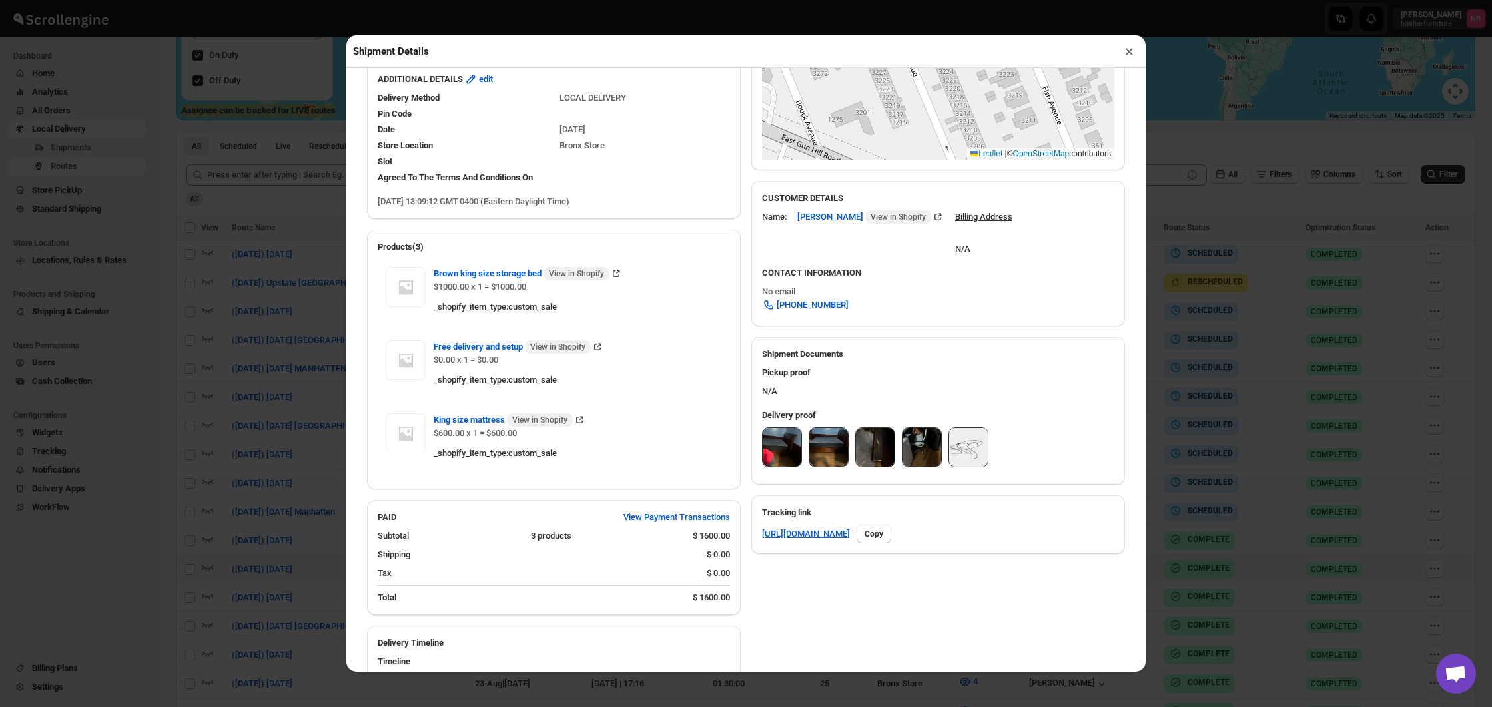
click at [773, 443] on img at bounding box center [782, 447] width 39 height 39
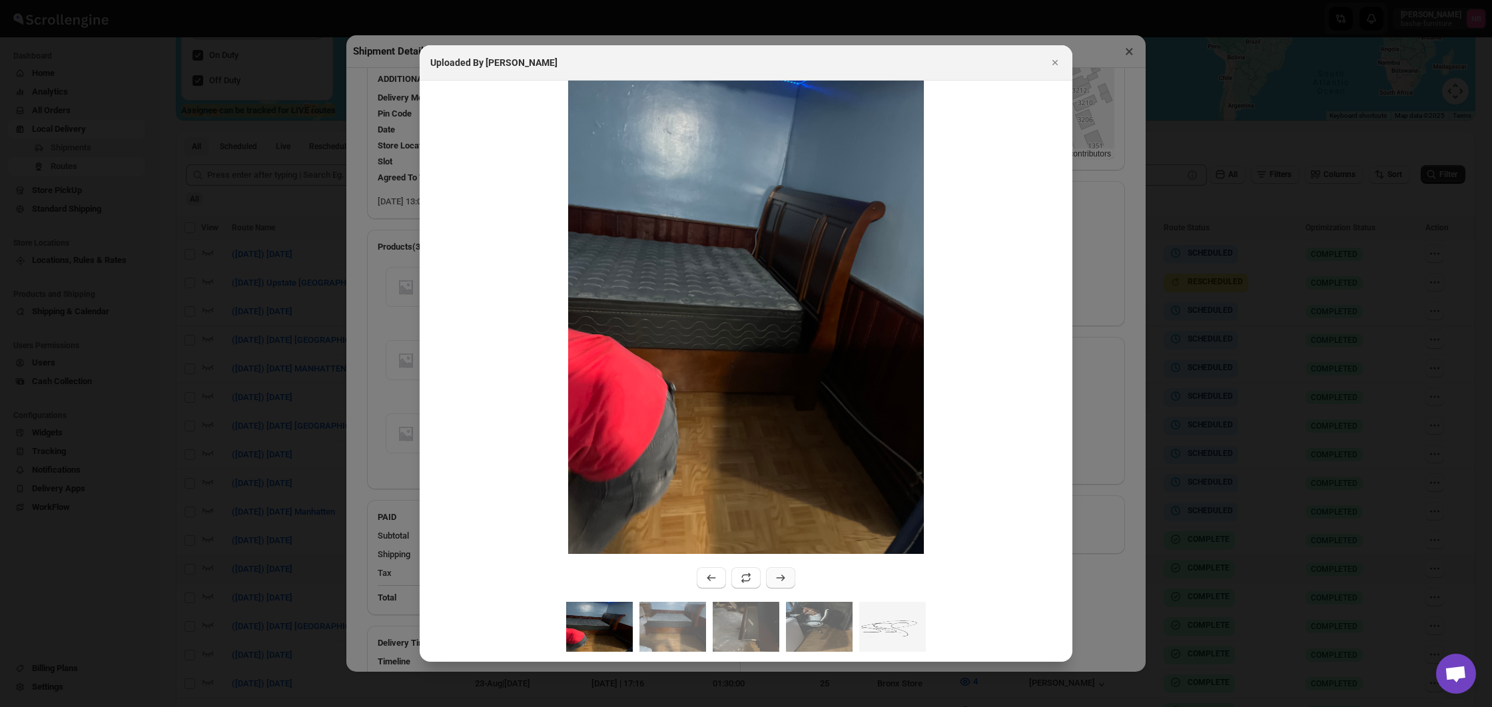
click at [791, 580] on button ":rn35:" at bounding box center [780, 578] width 29 height 21
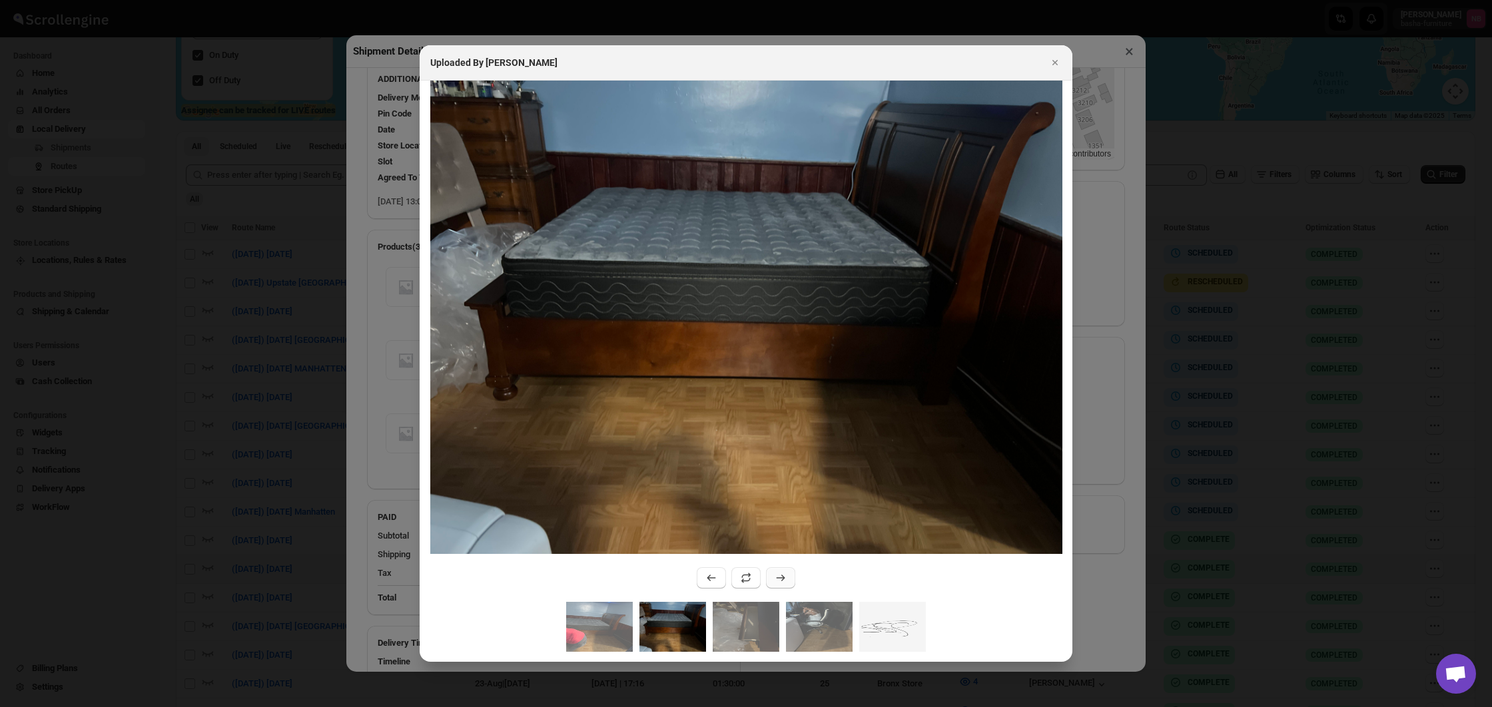
click at [790, 580] on button ":rn35:" at bounding box center [780, 578] width 29 height 21
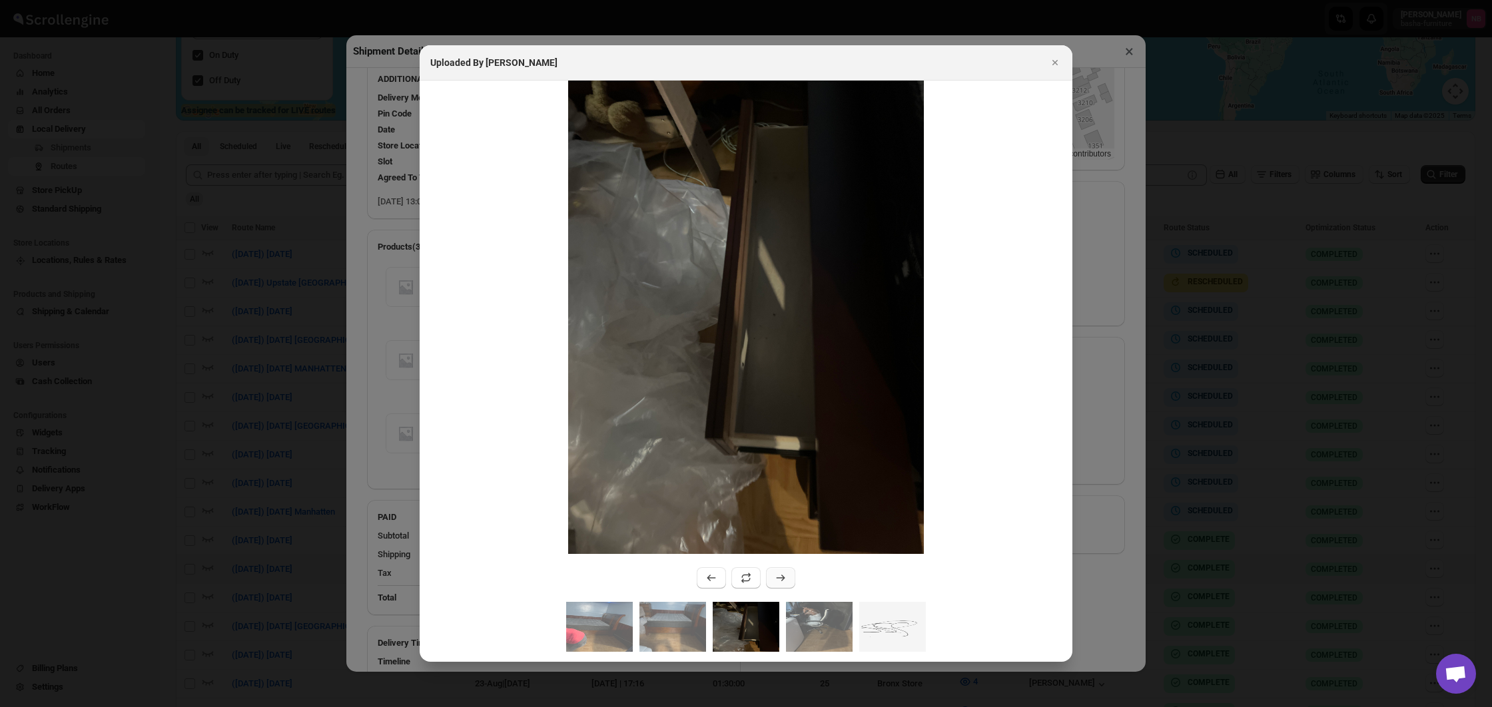
click at [790, 580] on button ":rn35:" at bounding box center [780, 578] width 29 height 21
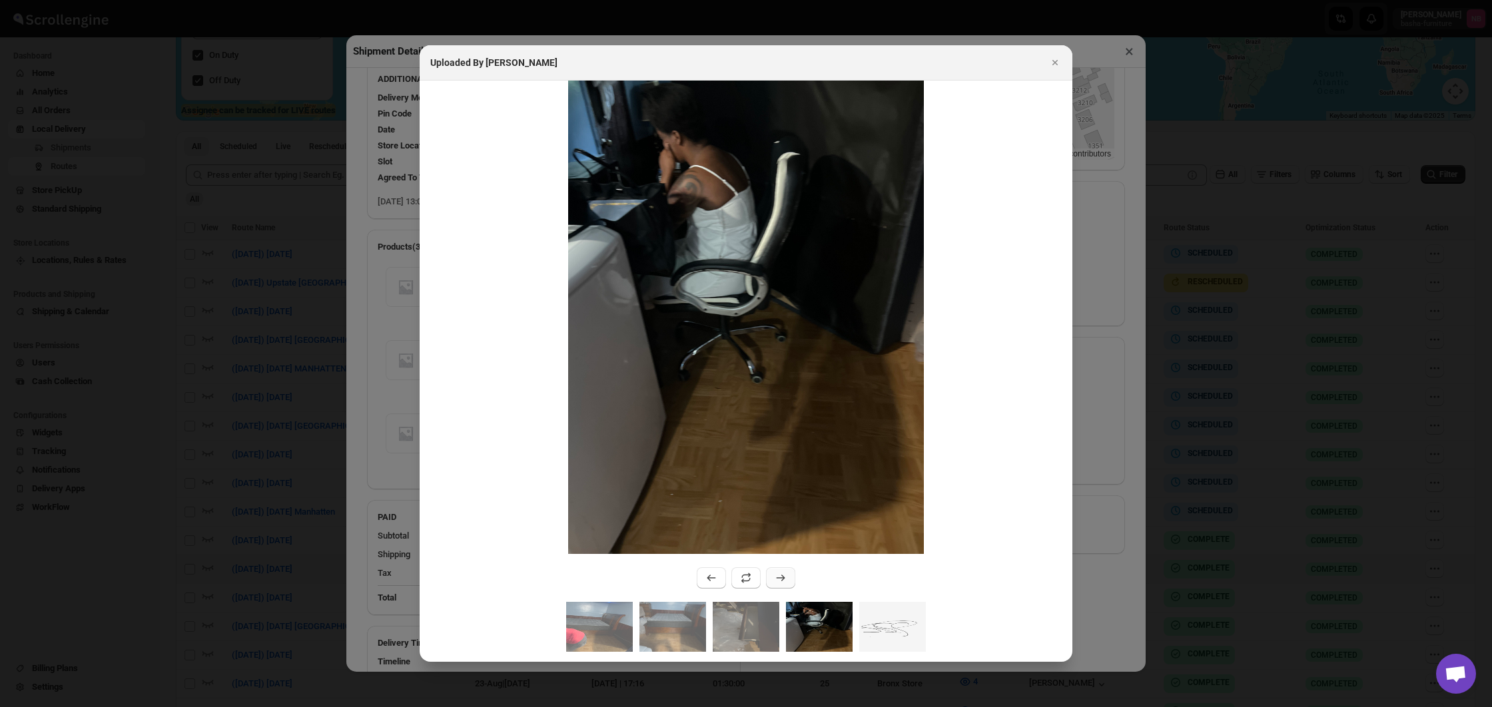
click at [790, 580] on button ":rn35:" at bounding box center [780, 578] width 29 height 21
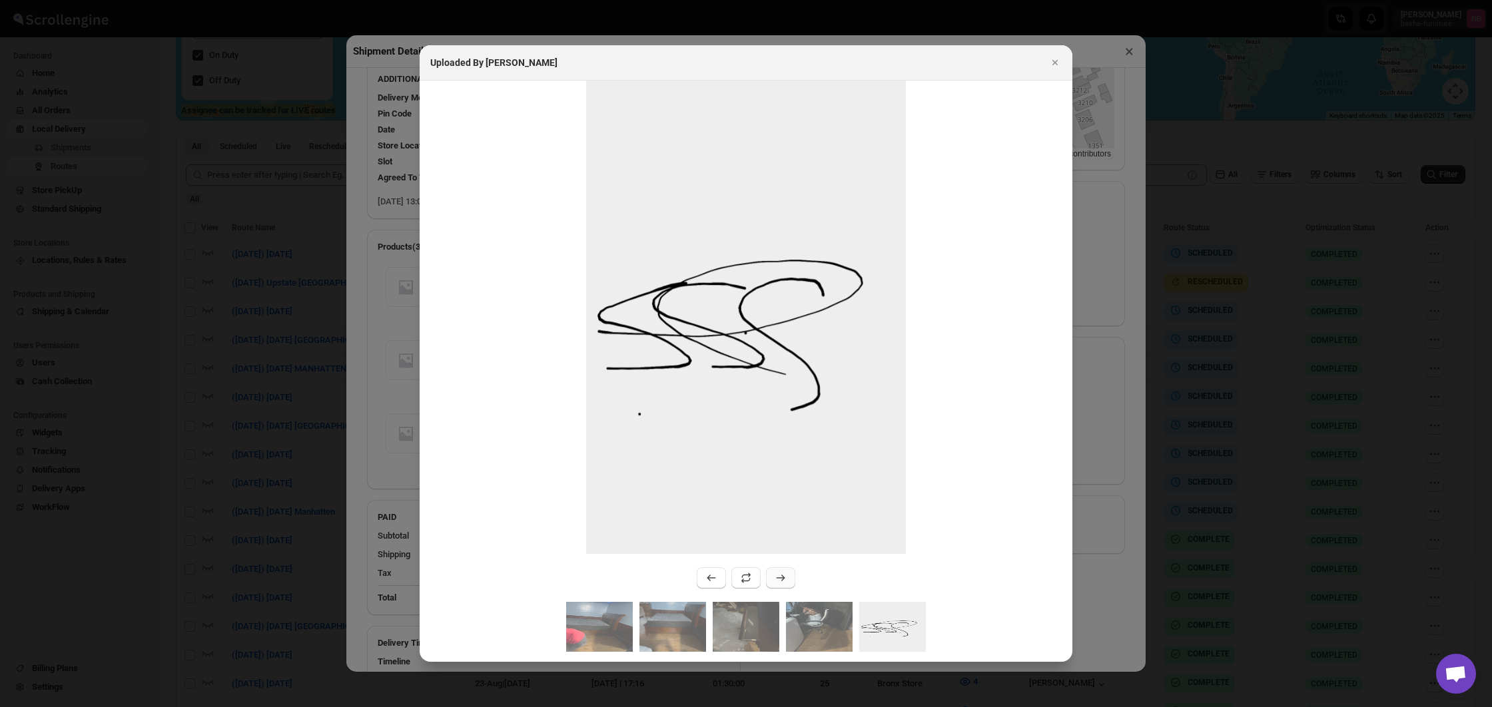
click at [790, 580] on button ":rn35:" at bounding box center [780, 578] width 29 height 21
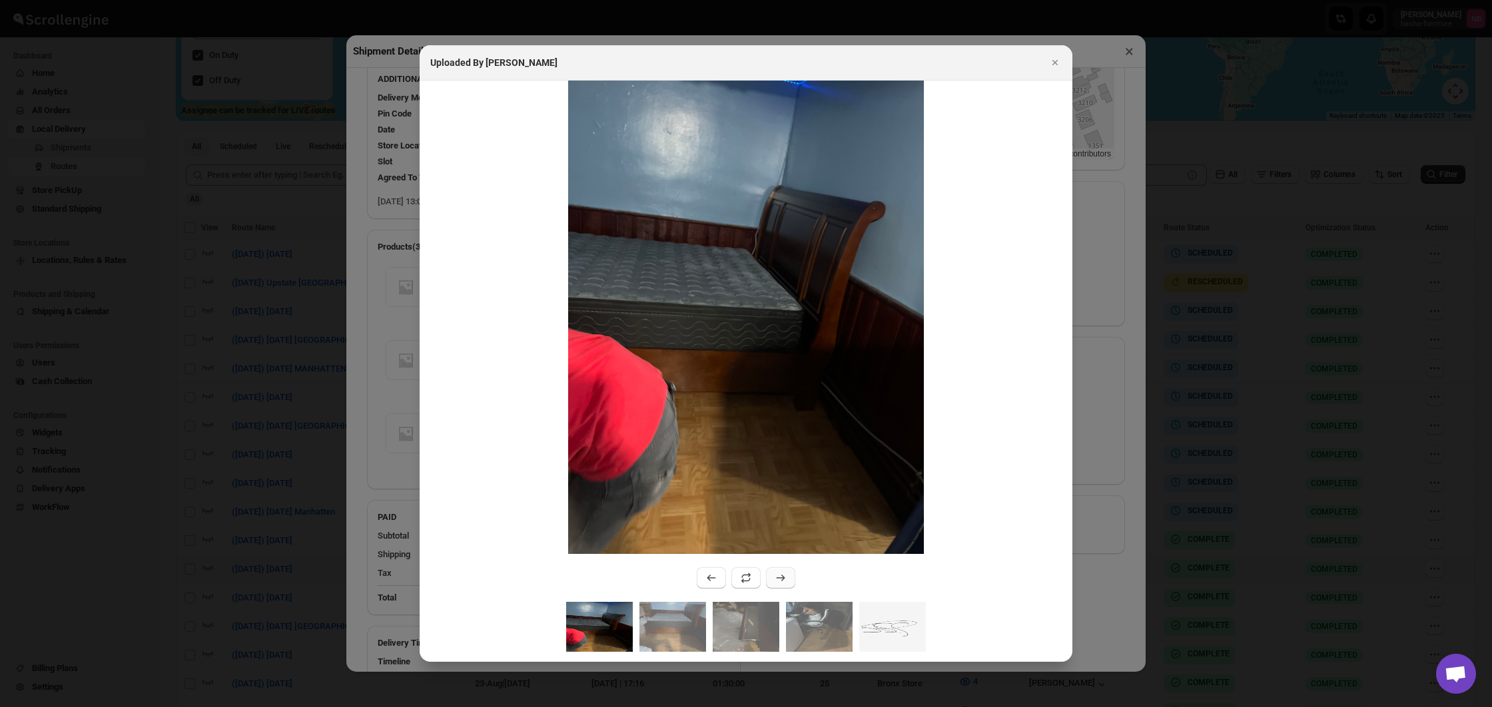
click at [790, 580] on button ":rn35:" at bounding box center [780, 578] width 29 height 21
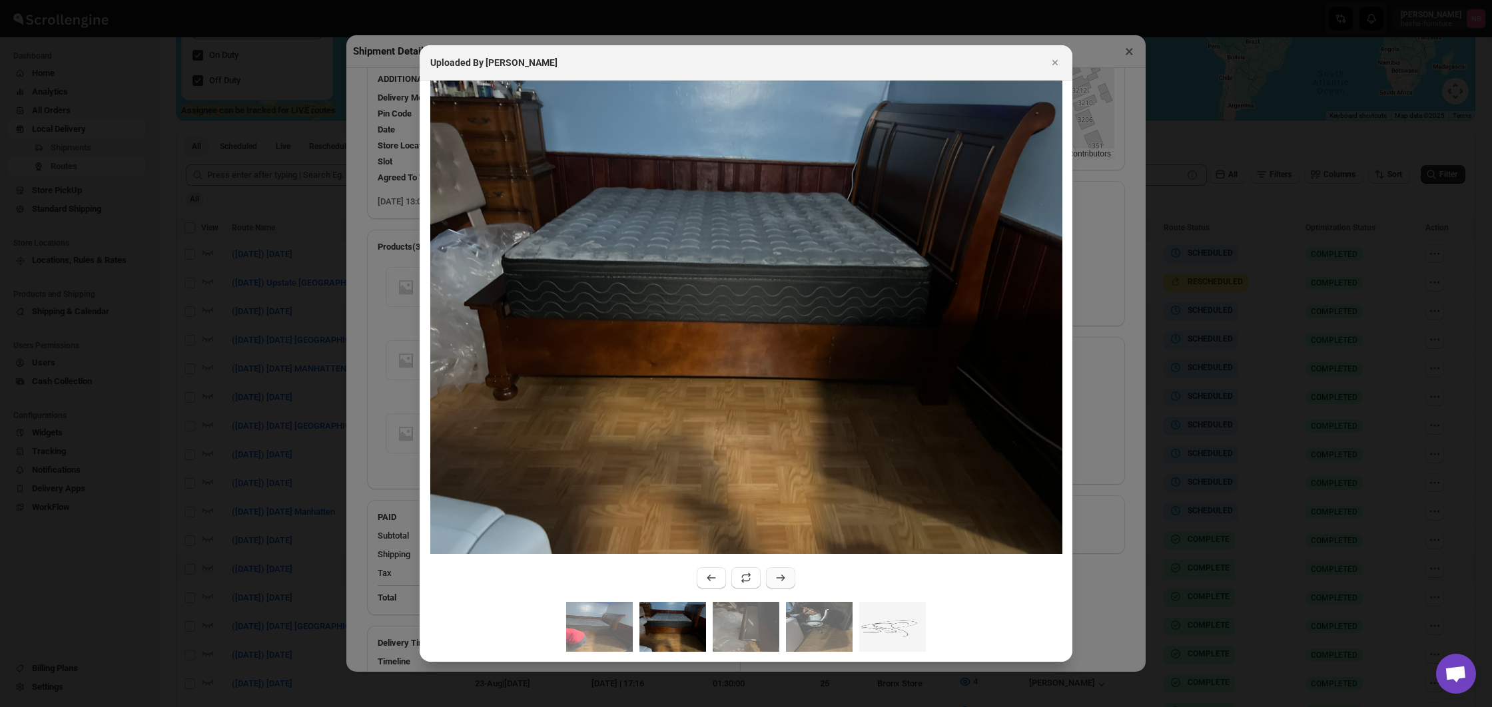
click at [790, 580] on button ":rn35:" at bounding box center [780, 578] width 29 height 21
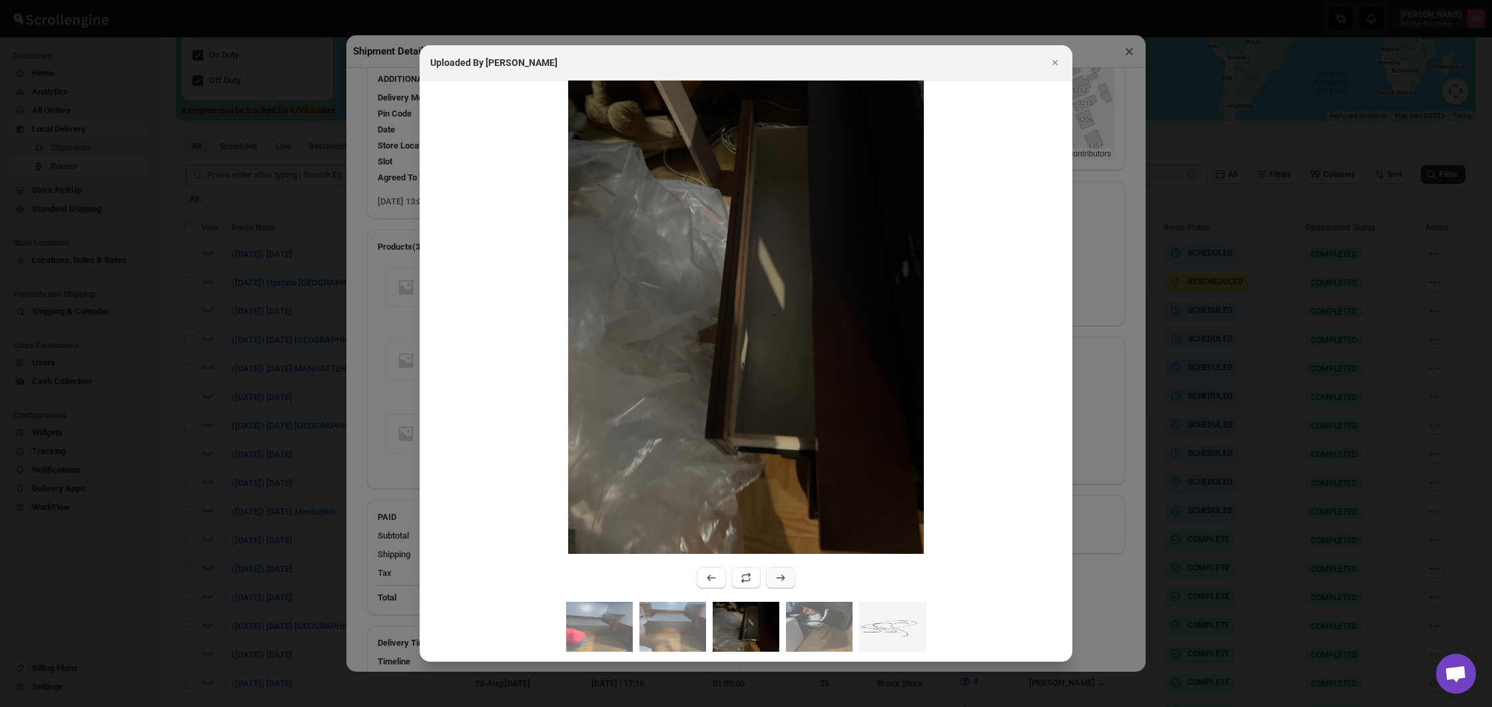
click at [790, 580] on button ":rn35:" at bounding box center [780, 578] width 29 height 21
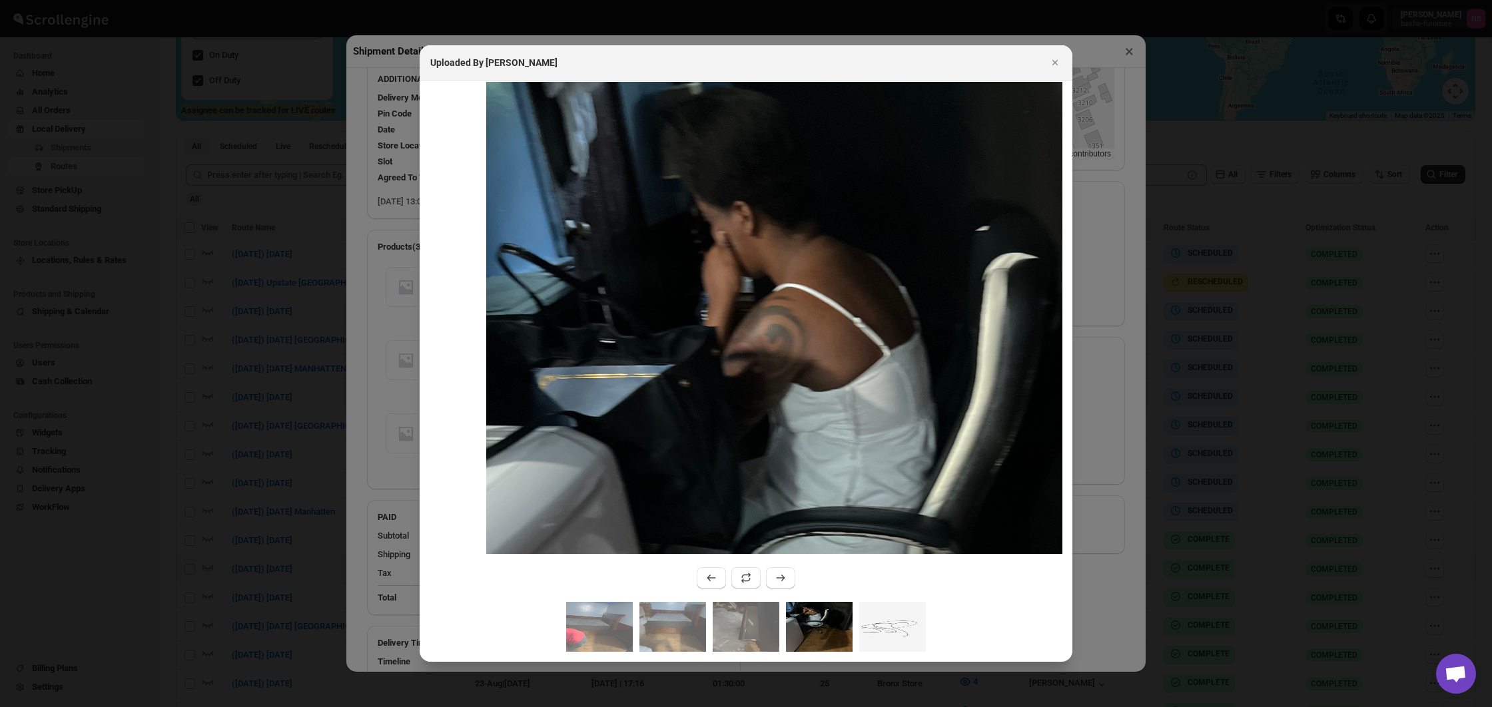
drag, startPoint x: 730, startPoint y: 226, endPoint x: 871, endPoint y: 430, distance: 247.4
click at [871, 430] on img ":rn35:" at bounding box center [909, 646] width 846 height 1128
click at [768, 382] on img ":rn35:" at bounding box center [909, 646] width 846 height 1128
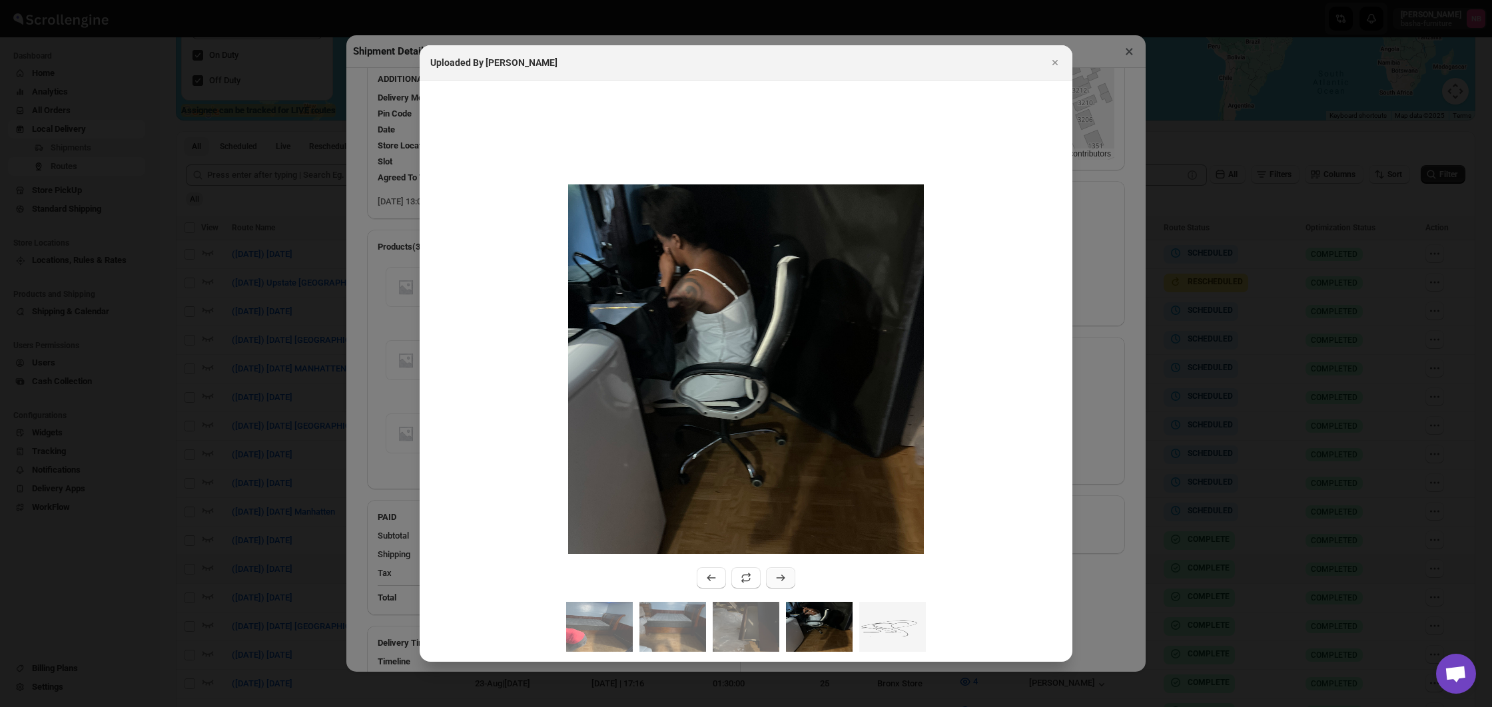
click at [788, 583] on button ":rn35:" at bounding box center [780, 578] width 29 height 21
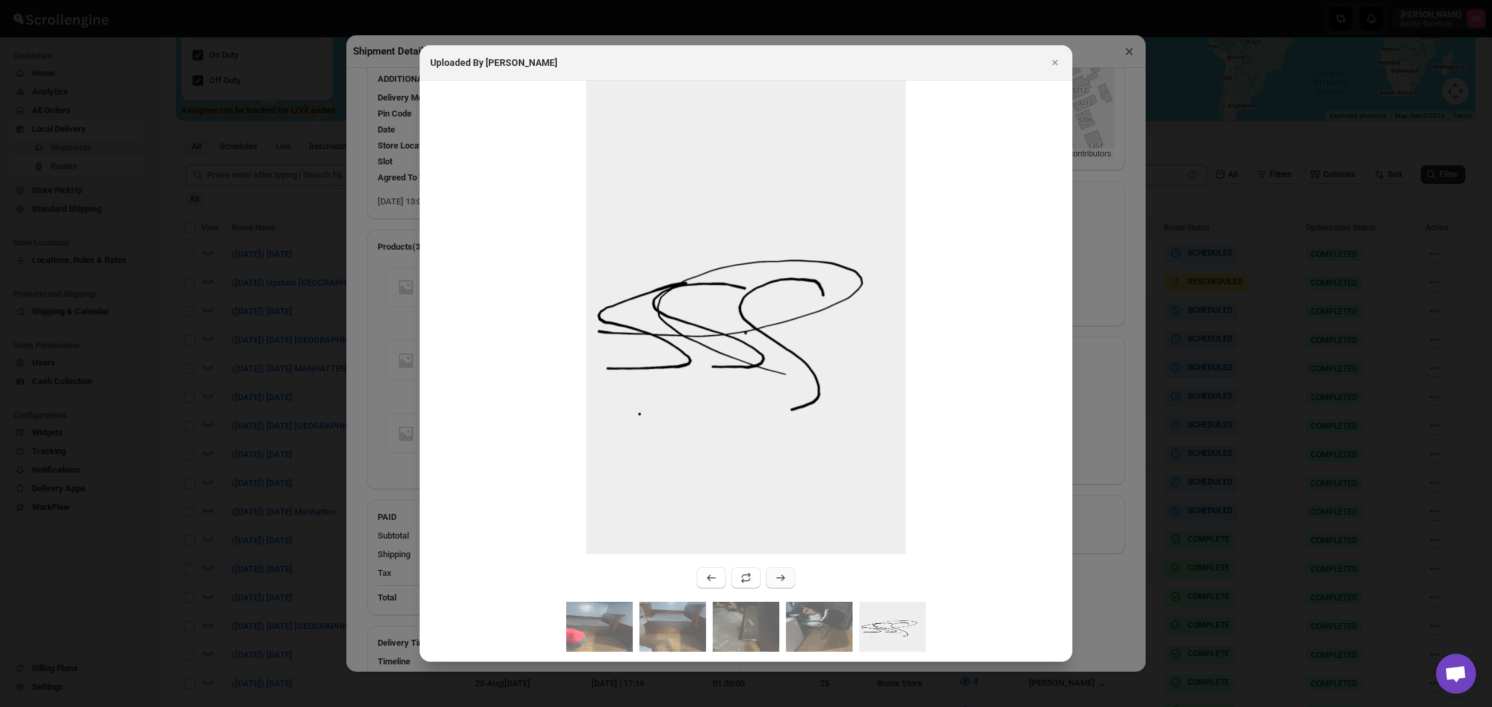
click at [791, 583] on button ":rn35:" at bounding box center [780, 578] width 29 height 21
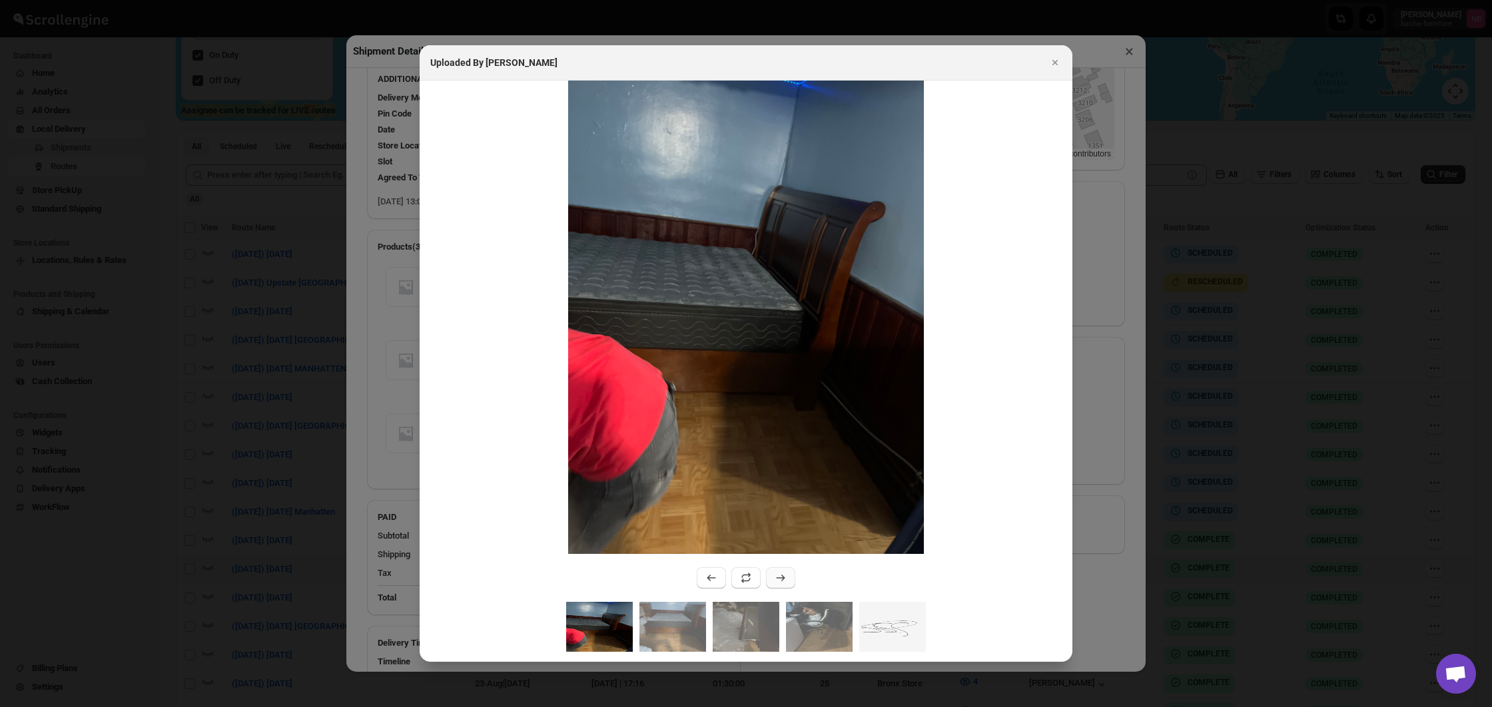
click at [791, 583] on button ":rn35:" at bounding box center [780, 578] width 29 height 21
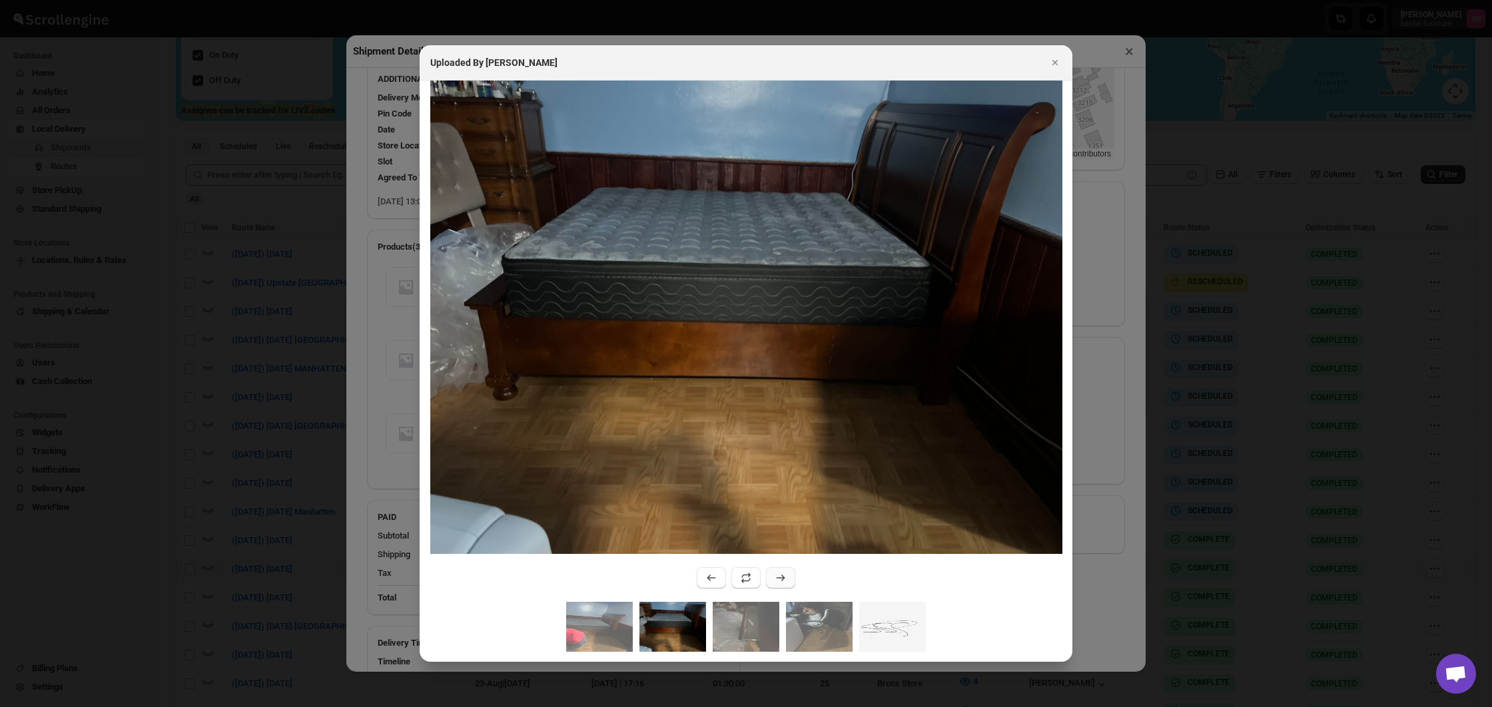
click at [791, 583] on button ":rn35:" at bounding box center [780, 578] width 29 height 21
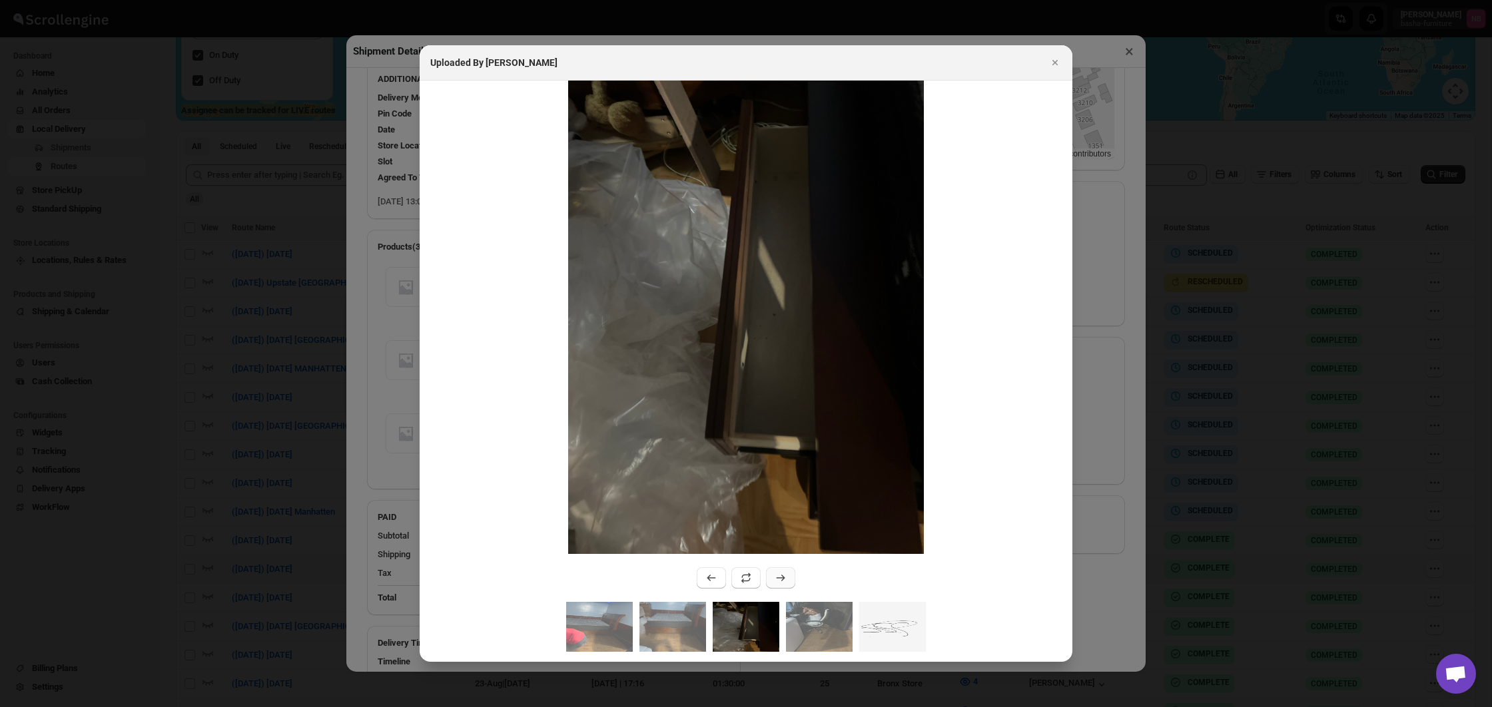
click at [791, 583] on button ":rn35:" at bounding box center [780, 578] width 29 height 21
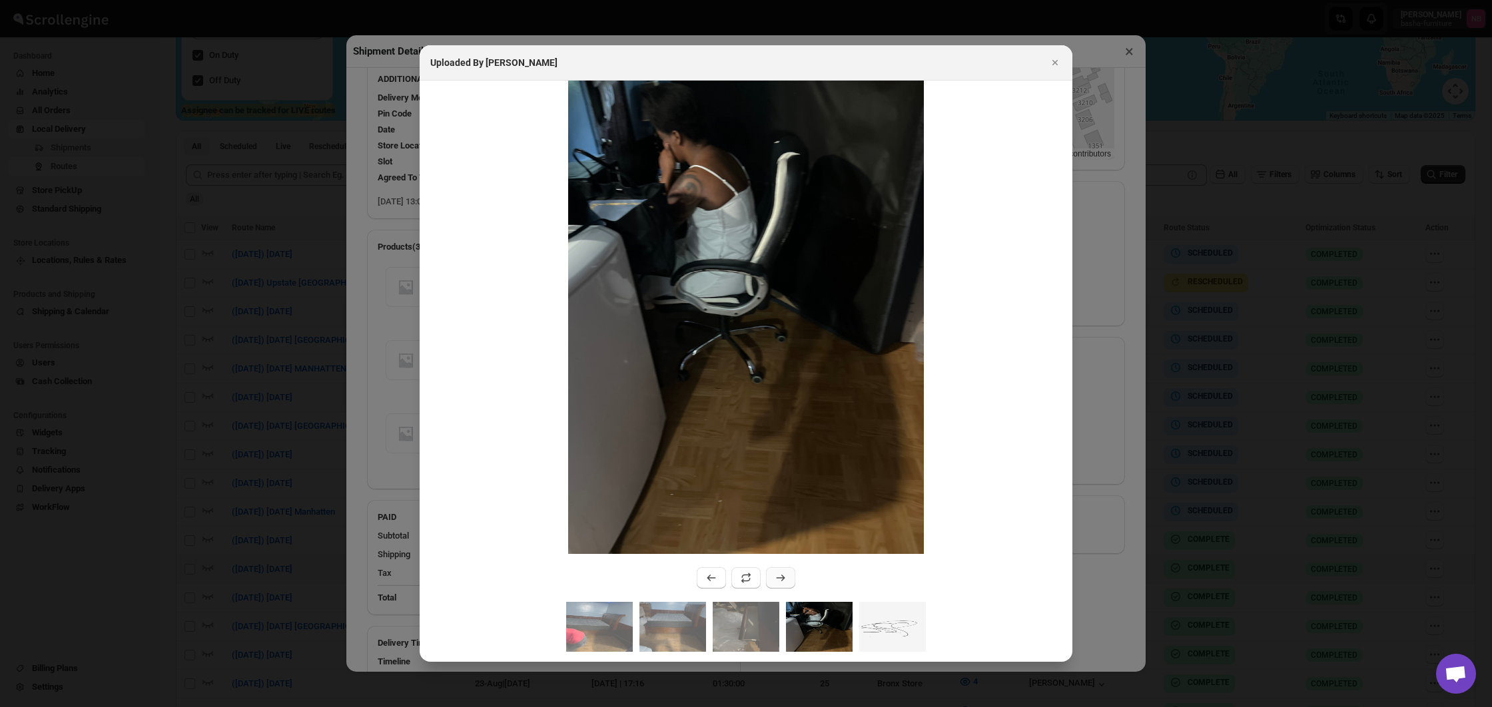
click at [791, 583] on button ":rn35:" at bounding box center [780, 578] width 29 height 21
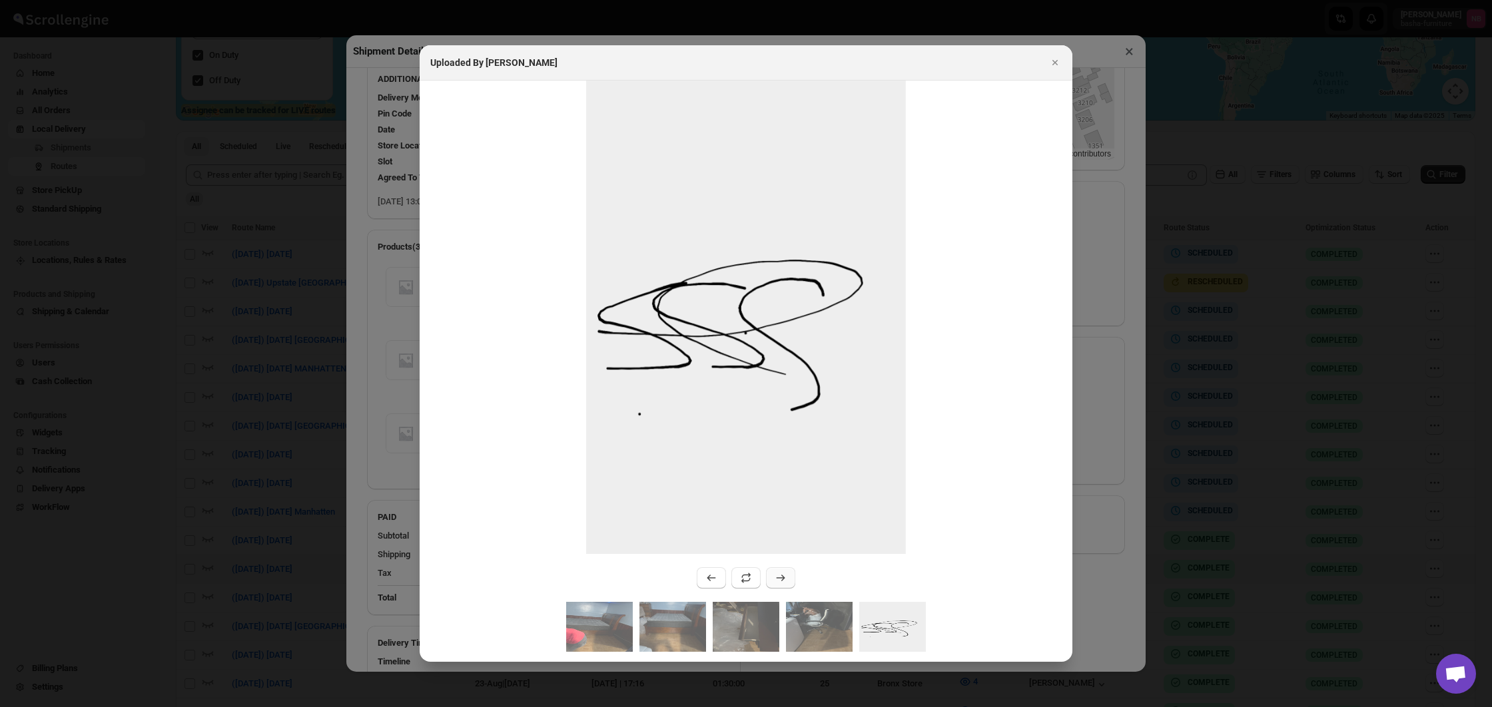
click at [791, 583] on button ":rn35:" at bounding box center [780, 578] width 29 height 21
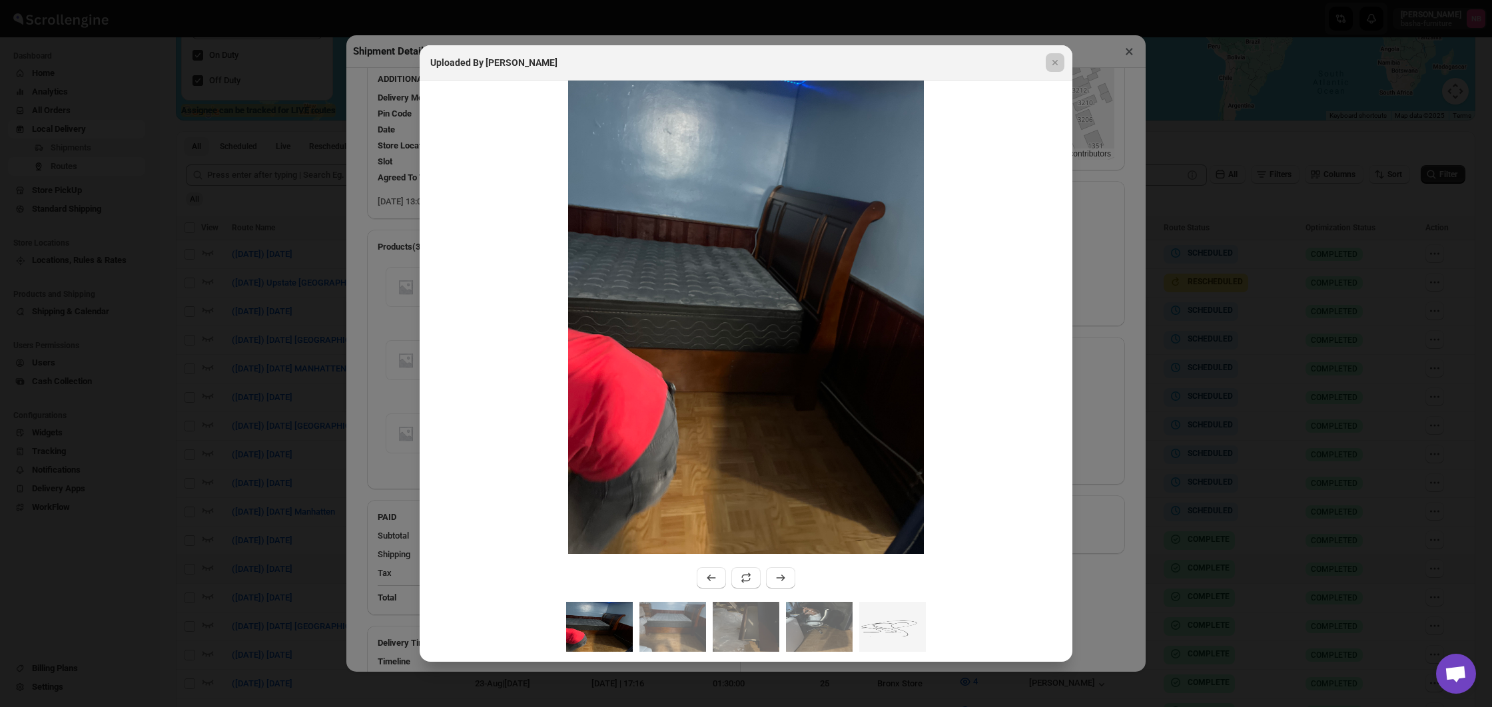
click at [1091, 552] on div at bounding box center [746, 353] width 1492 height 707
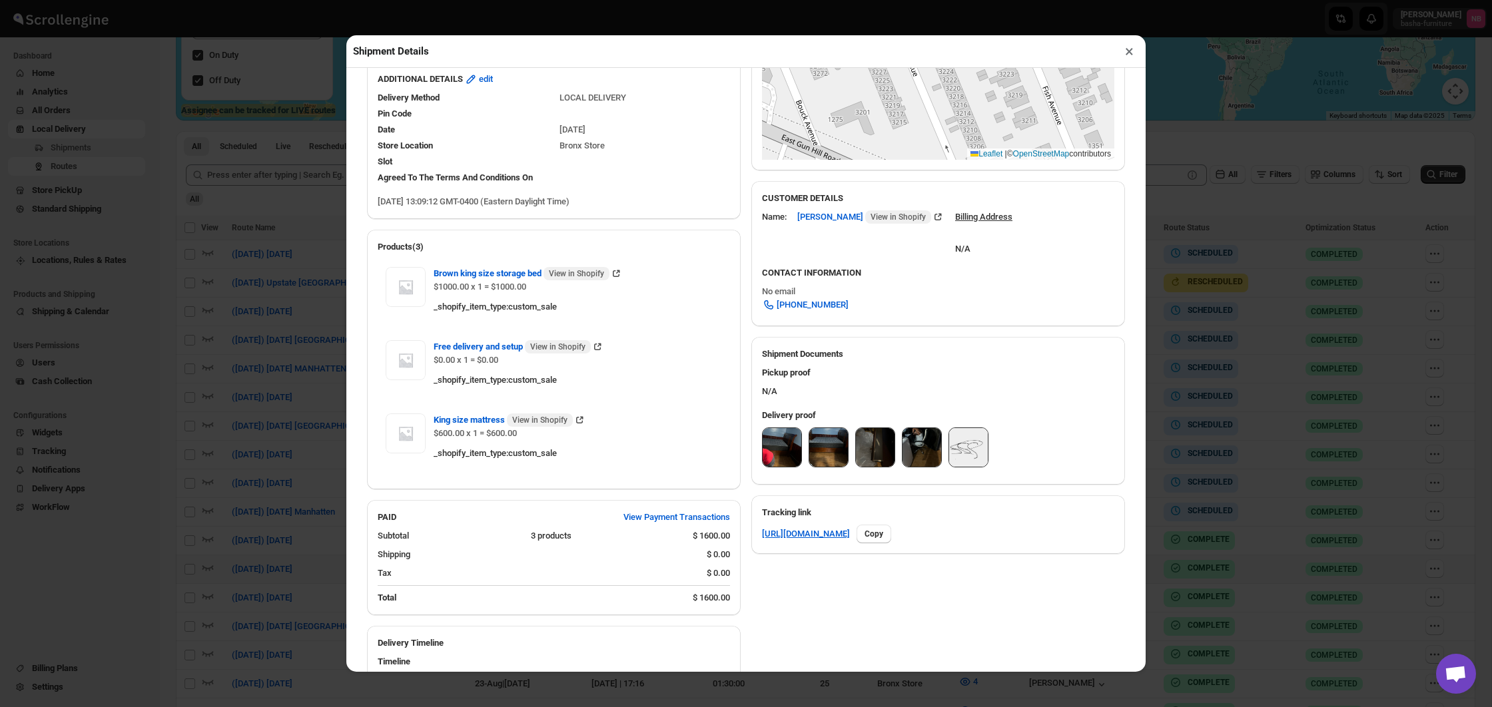
click at [1193, 493] on div "Shipment Details × #3477 Awb : LMG9YWXEHI DATE [DATE] | 13:09 Success DELIVERED…" at bounding box center [746, 353] width 1492 height 707
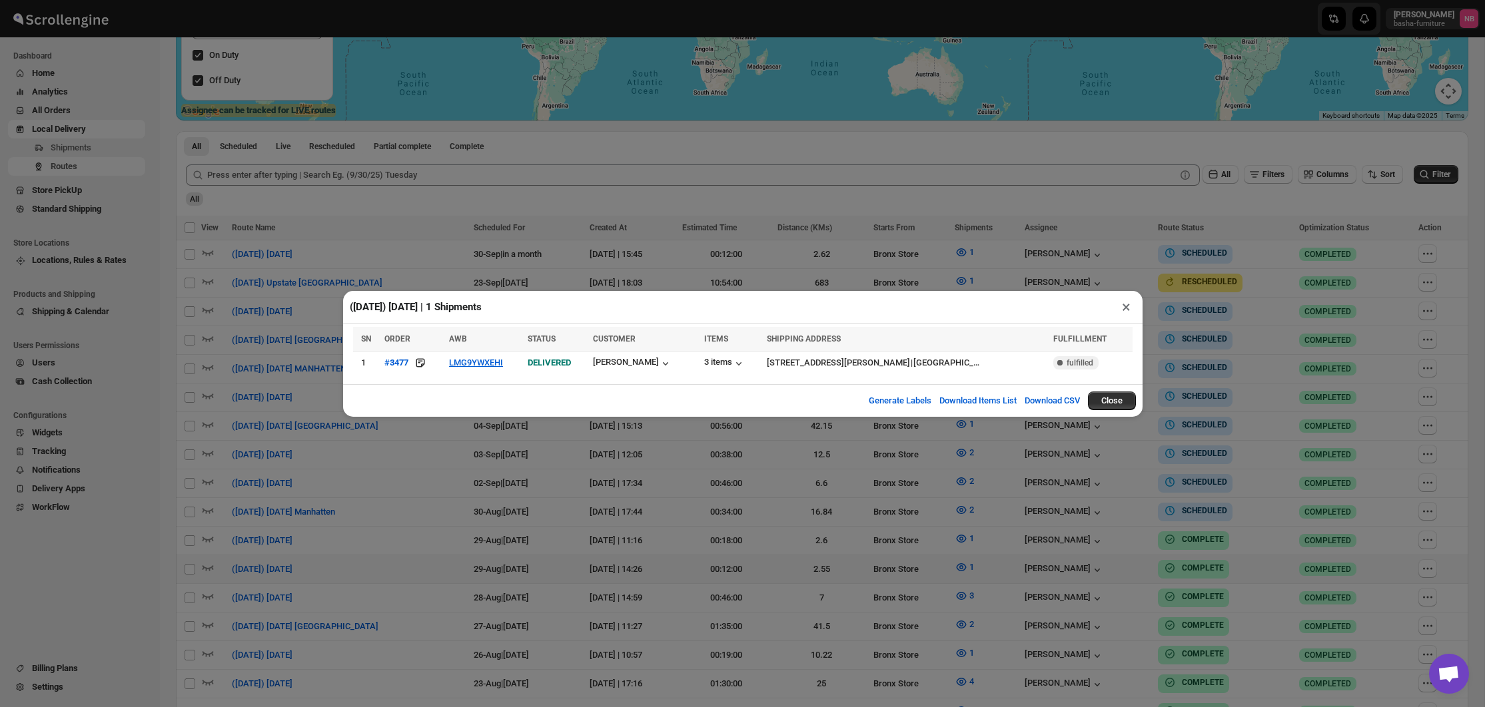
click at [1193, 493] on div "([DATE]) [DATE] | 1 Shipments × SN ORDER AWB STATUS CUSTOMER ITEMS SHIPPING ADD…" at bounding box center [742, 353] width 1485 height 707
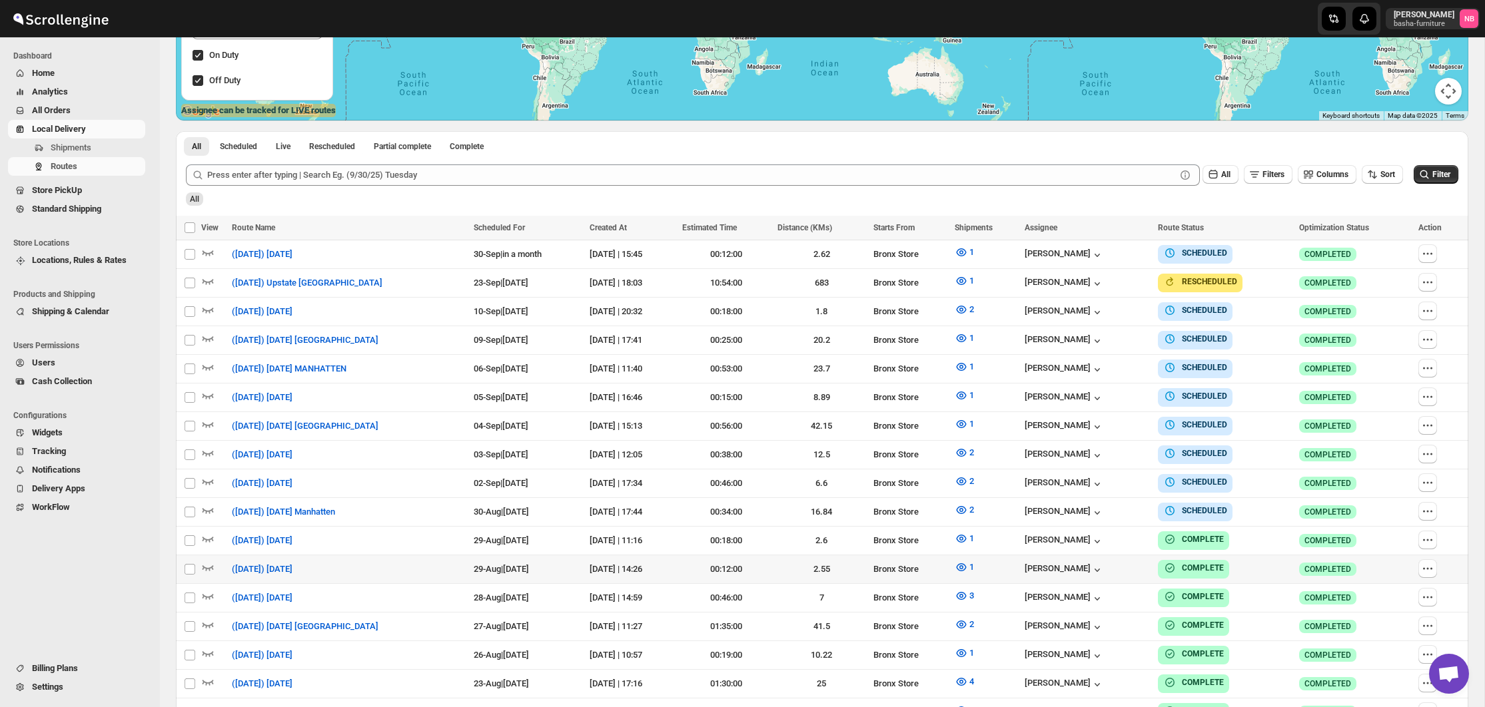
click at [35, 114] on span "All Orders" at bounding box center [51, 110] width 39 height 10
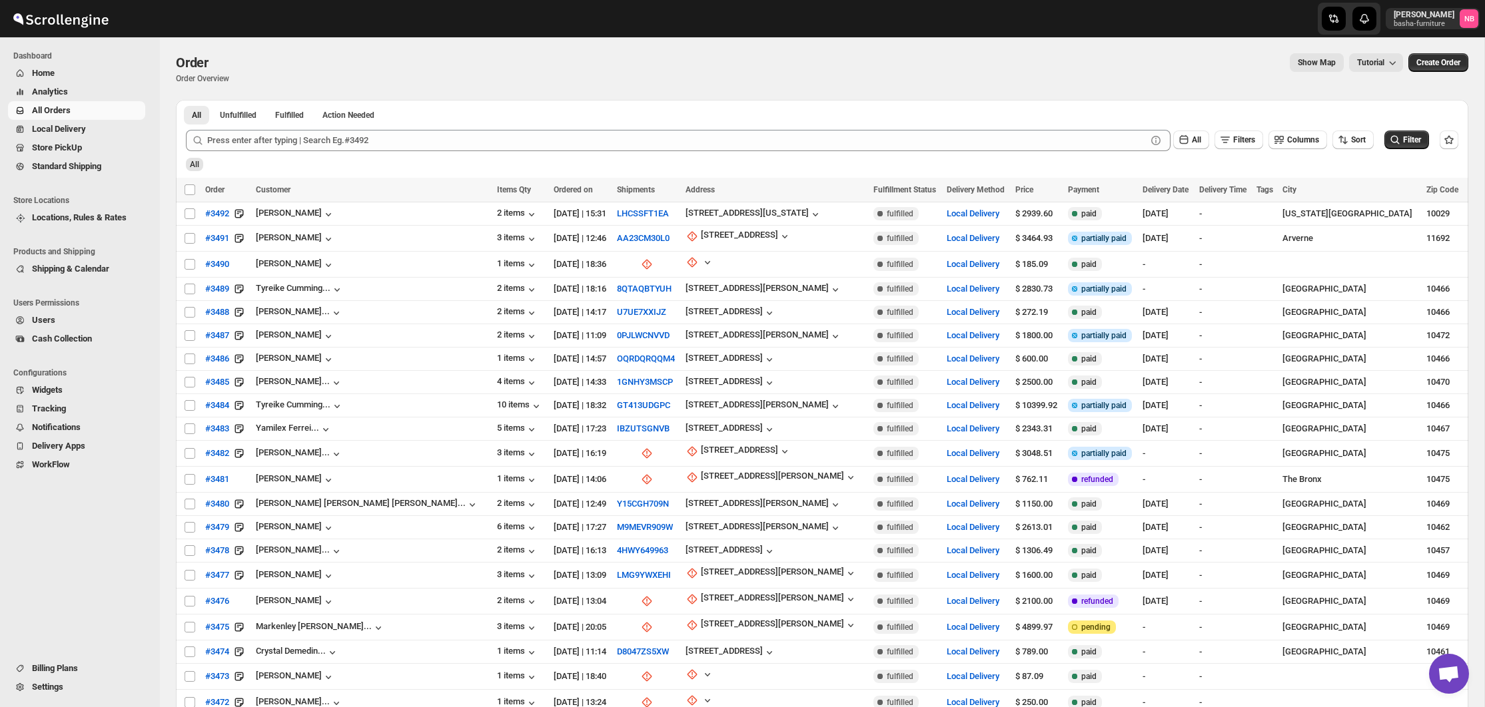
click at [45, 73] on span "Home" at bounding box center [43, 73] width 23 height 10
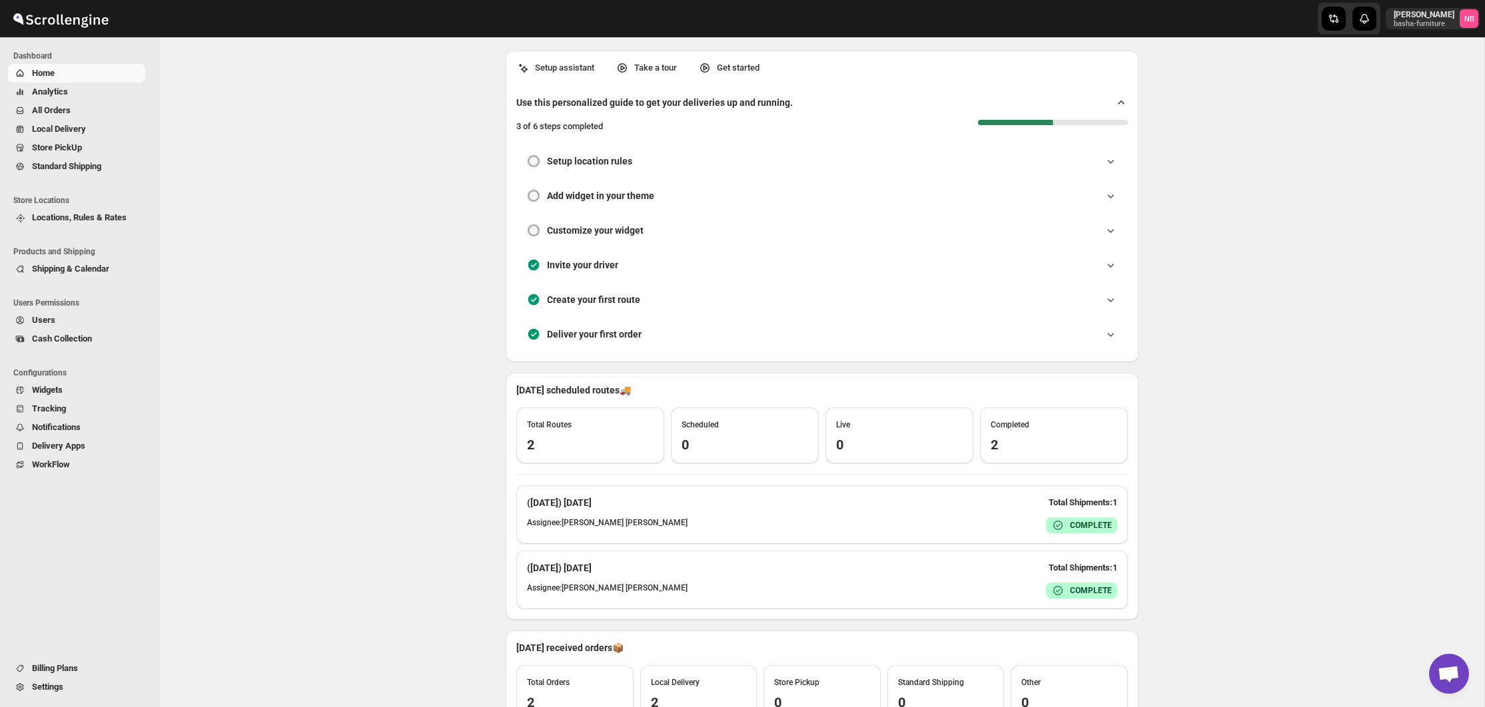
click at [41, 109] on span "All Orders" at bounding box center [51, 110] width 39 height 10
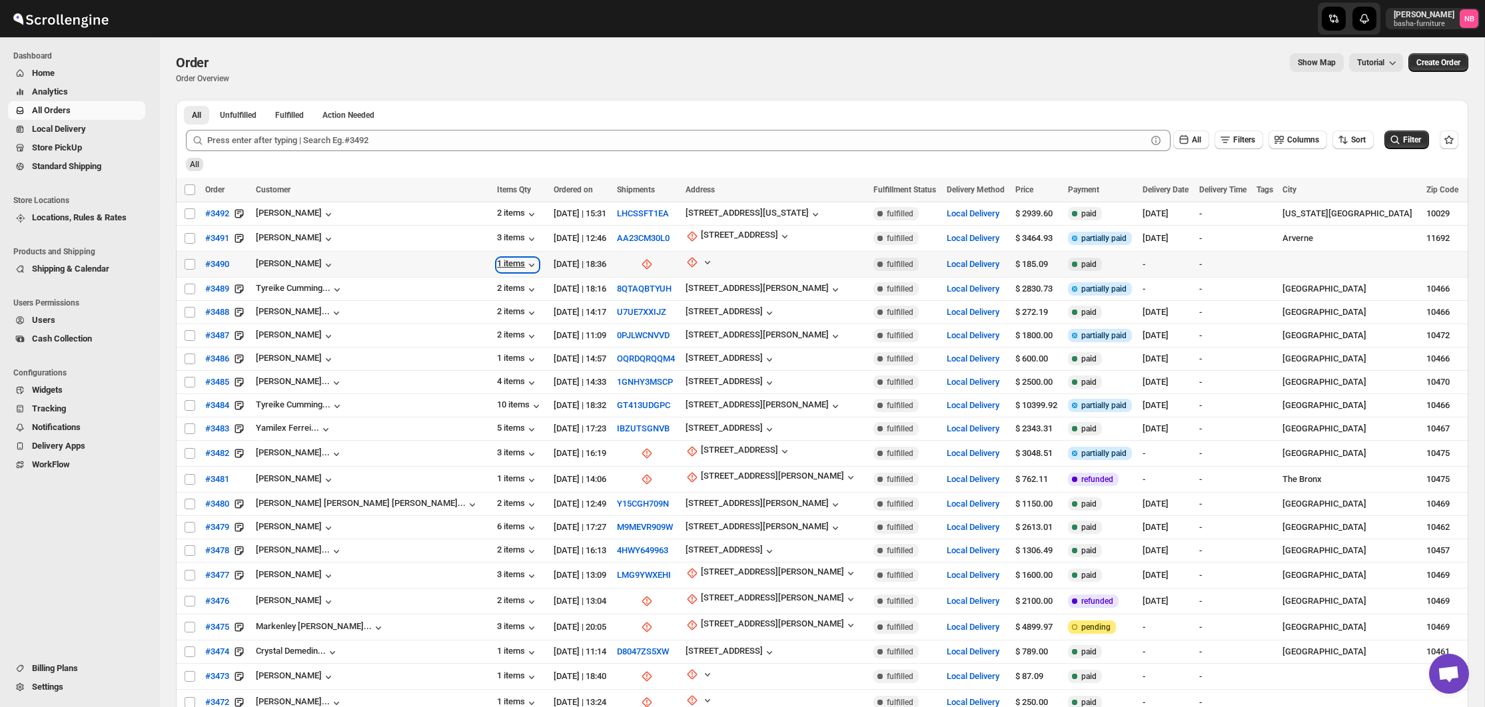
click at [497, 261] on div "1 items" at bounding box center [517, 264] width 41 height 13
click at [497, 264] on div "1 items" at bounding box center [517, 264] width 41 height 13
click at [497, 290] on div "2 items" at bounding box center [517, 289] width 41 height 13
click at [497, 239] on div "3 items" at bounding box center [517, 238] width 41 height 13
click at [497, 214] on div "2 items" at bounding box center [517, 214] width 41 height 13
